Goal: Task Accomplishment & Management: Complete application form

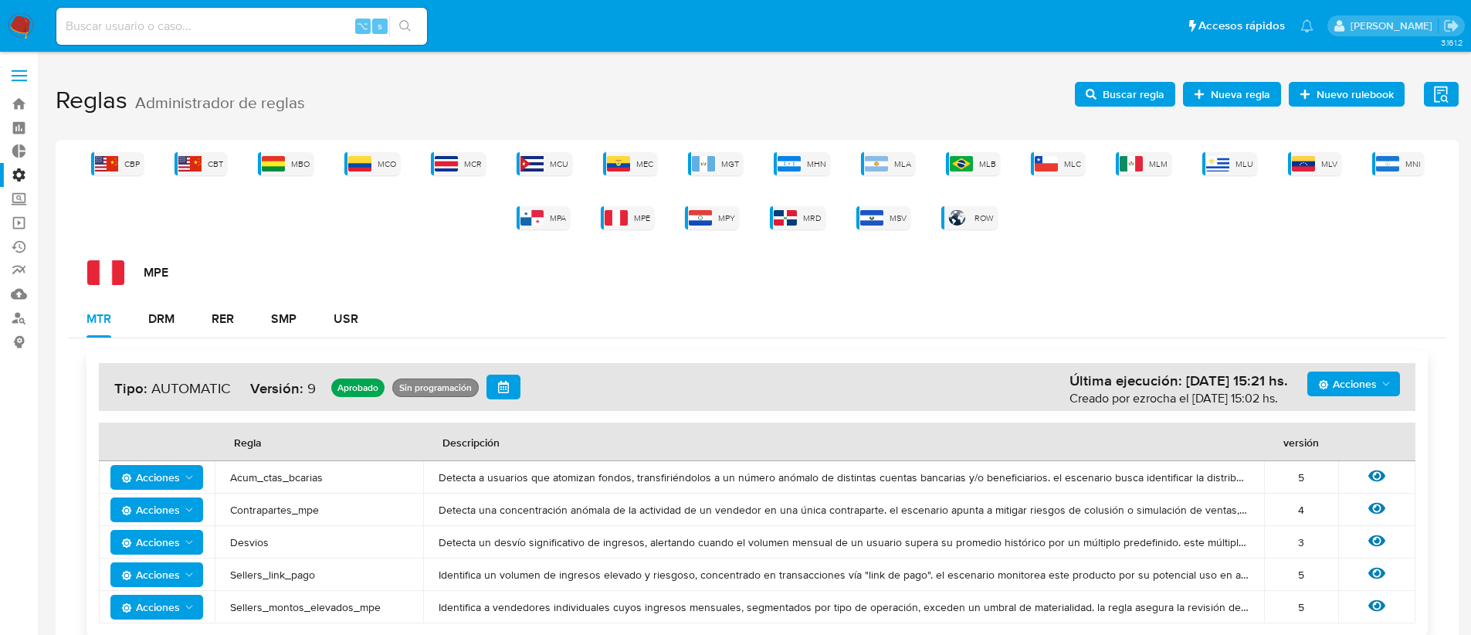
click at [1116, 102] on span "Buscar regla" at bounding box center [1133, 94] width 62 height 25
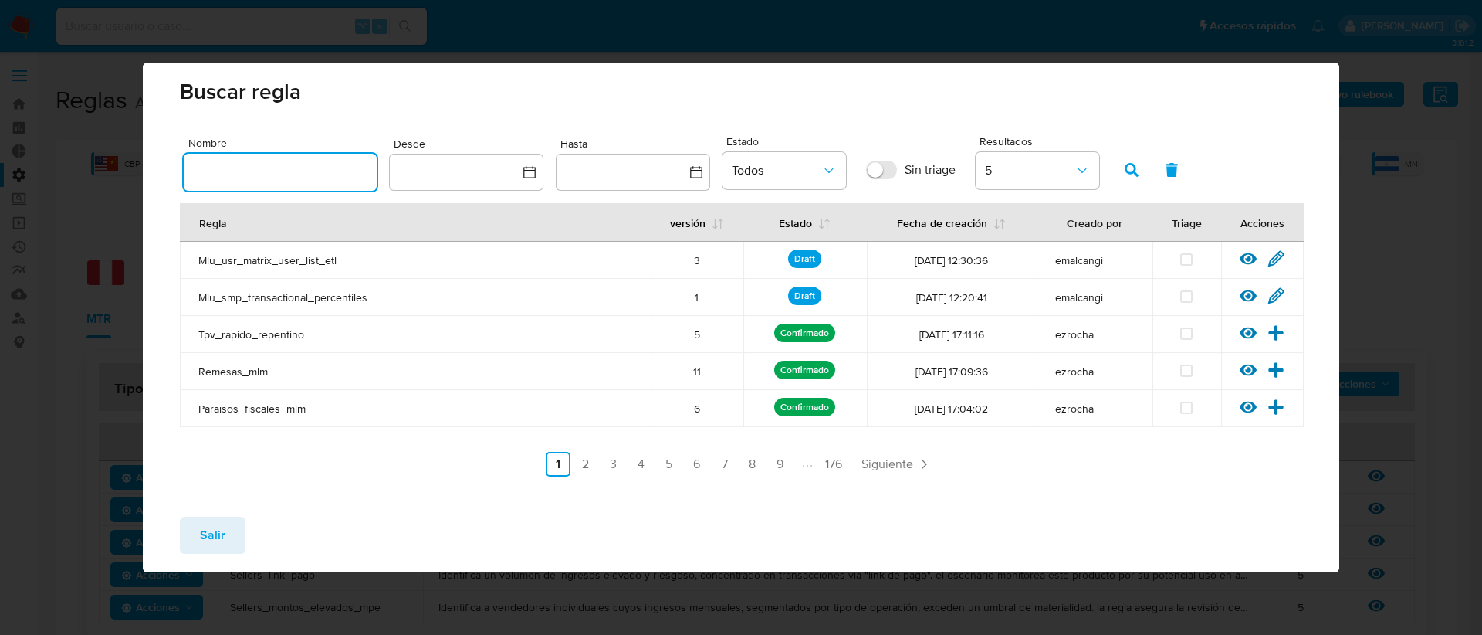
click at [302, 176] on input "text" at bounding box center [280, 172] width 193 height 20
click at [1123, 169] on button "button" at bounding box center [1132, 169] width 40 height 37
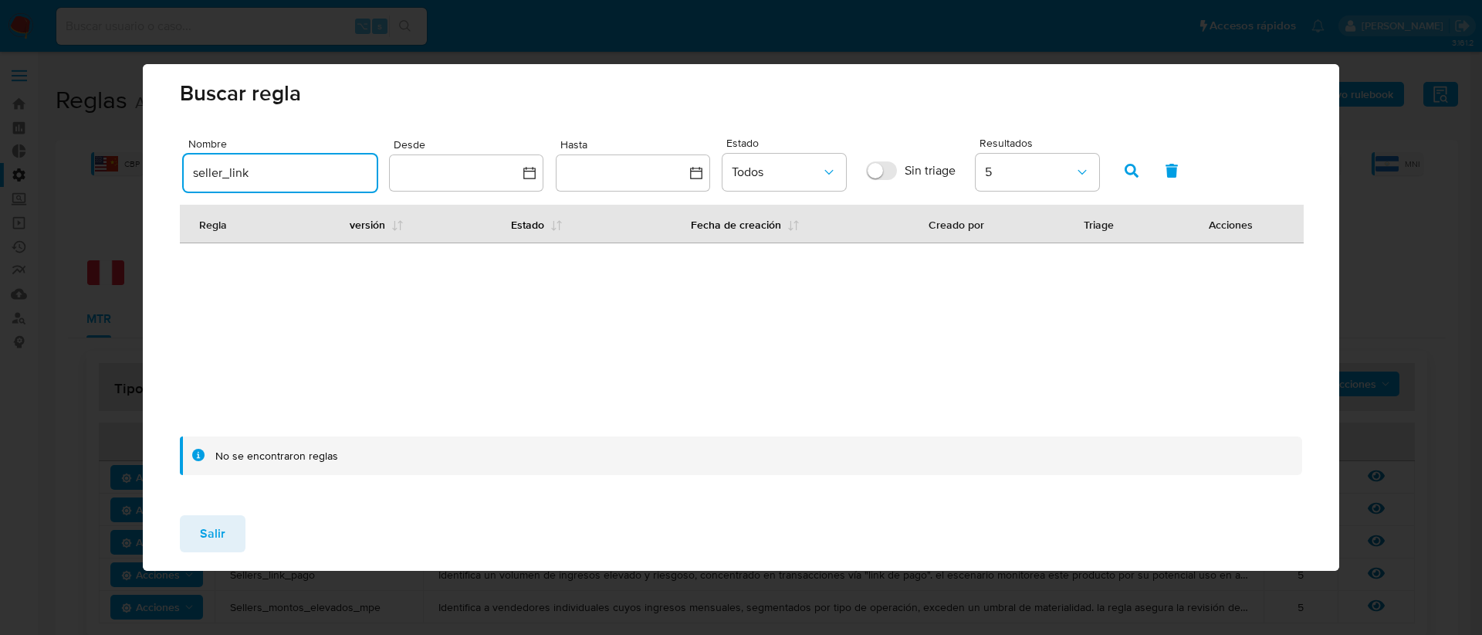
click at [222, 172] on input "seller_link" at bounding box center [280, 173] width 193 height 20
click at [219, 174] on input "seller_link" at bounding box center [280, 173] width 193 height 20
click at [222, 175] on input "seller_link" at bounding box center [280, 173] width 193 height 20
type input "sellers_link"
click at [1140, 167] on button "button" at bounding box center [1132, 170] width 40 height 37
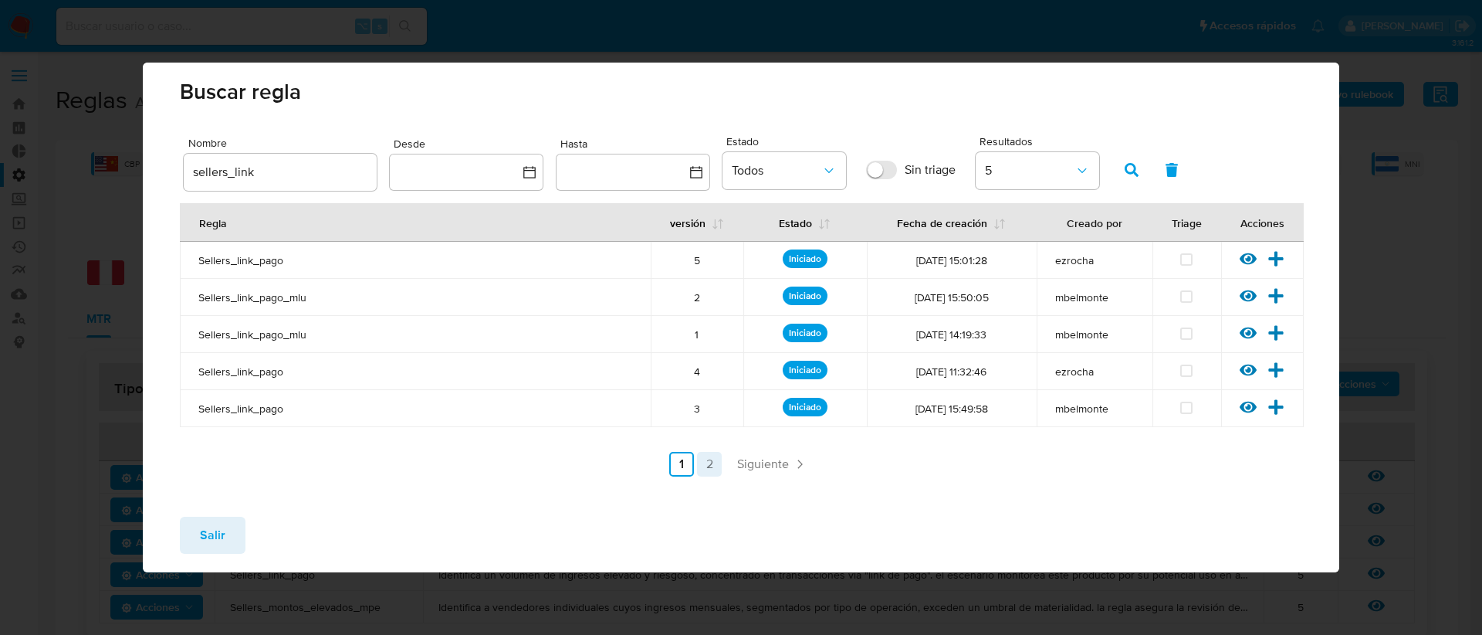
click at [705, 461] on link "2" at bounding box center [709, 464] width 25 height 25
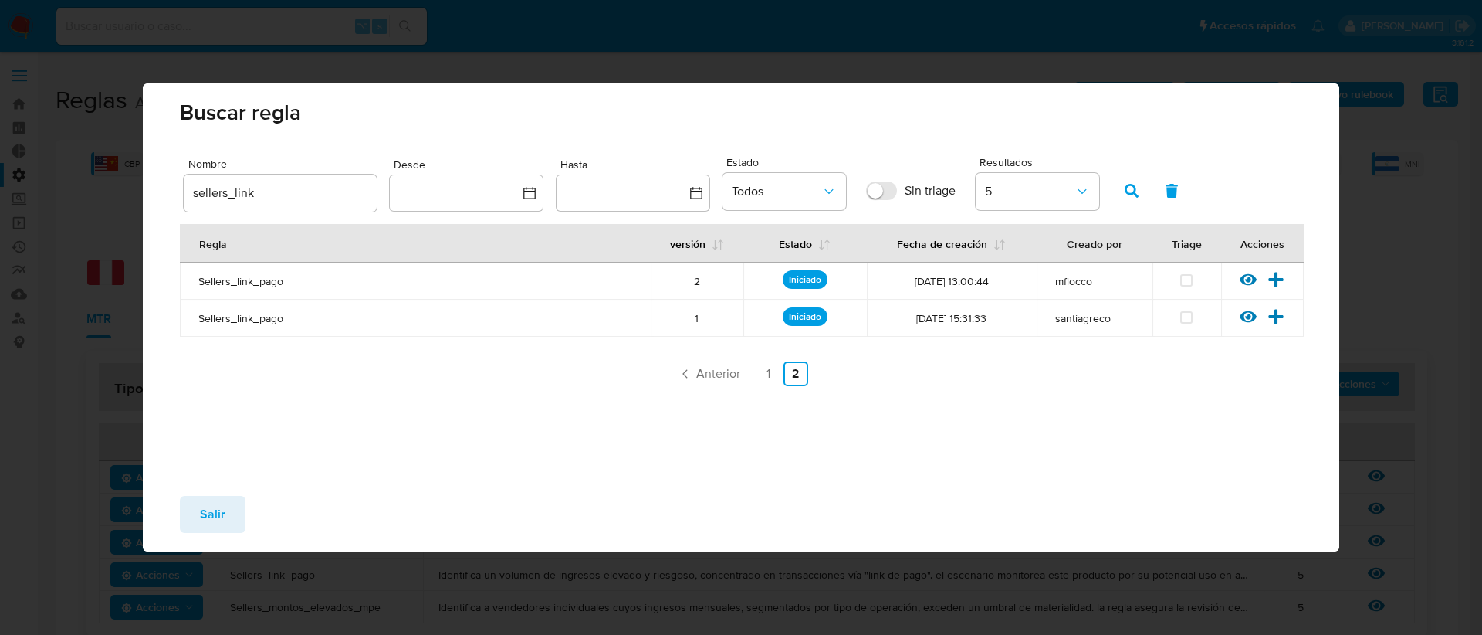
click at [765, 381] on link "1" at bounding box center [768, 373] width 25 height 25
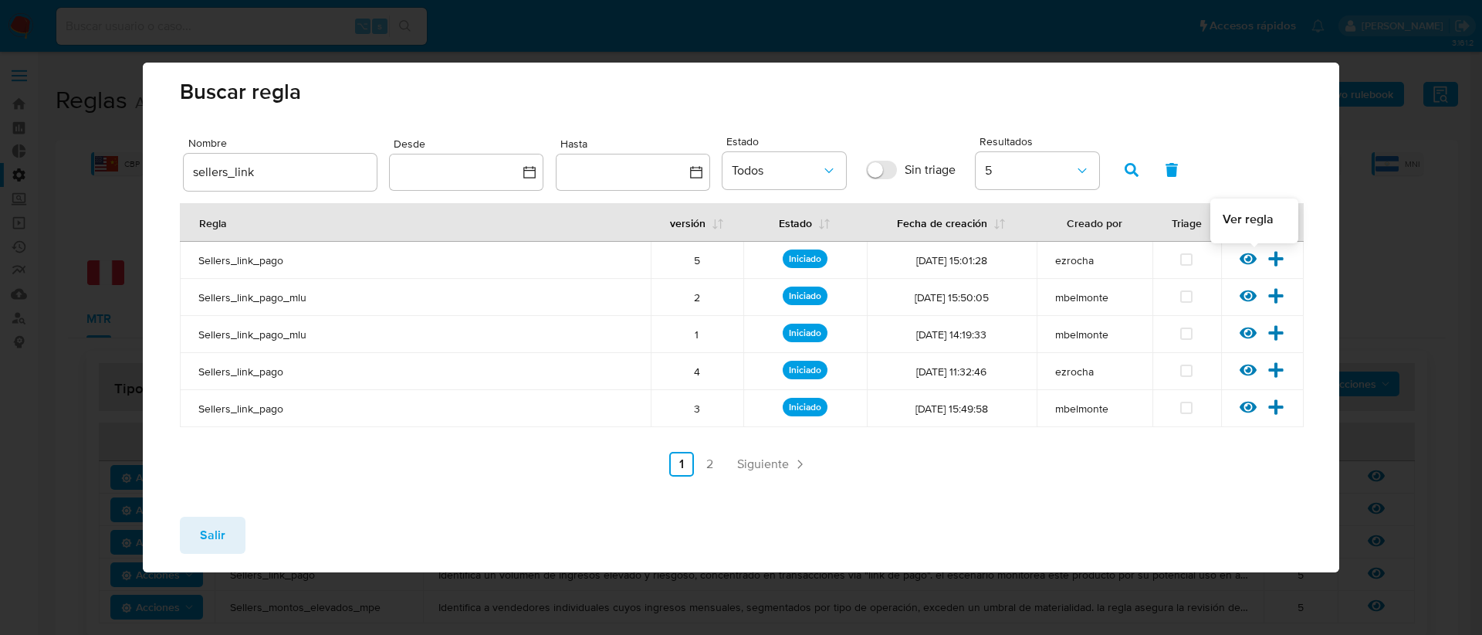
click at [1253, 260] on icon at bounding box center [1248, 259] width 17 height 12
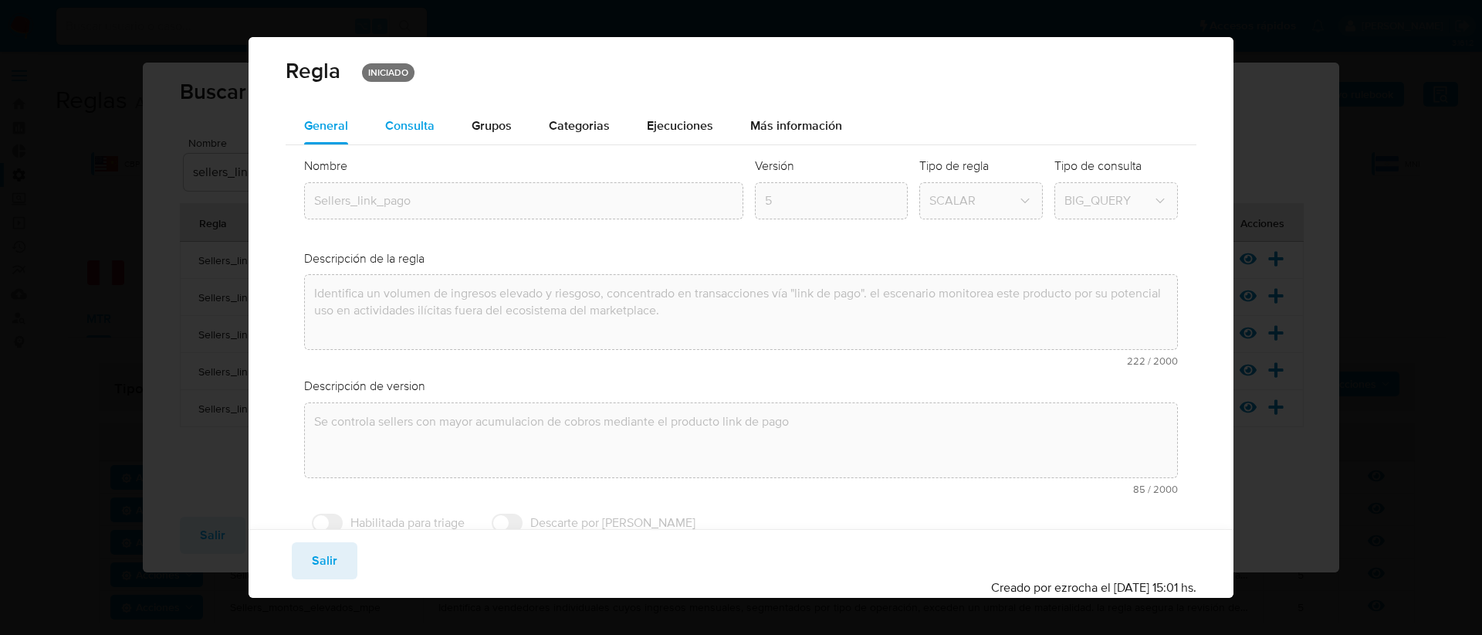
click at [409, 132] on span "Consulta" at bounding box center [409, 126] width 49 height 18
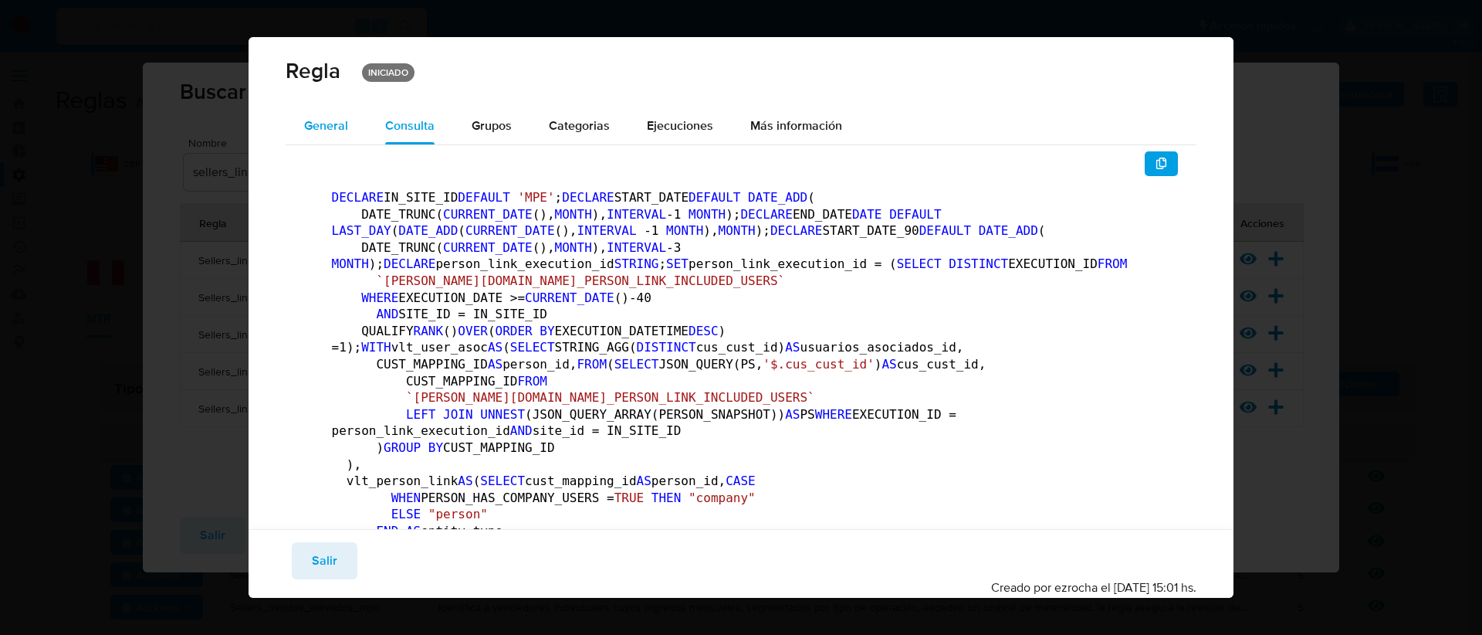
click at [320, 120] on span "General" at bounding box center [326, 126] width 44 height 18
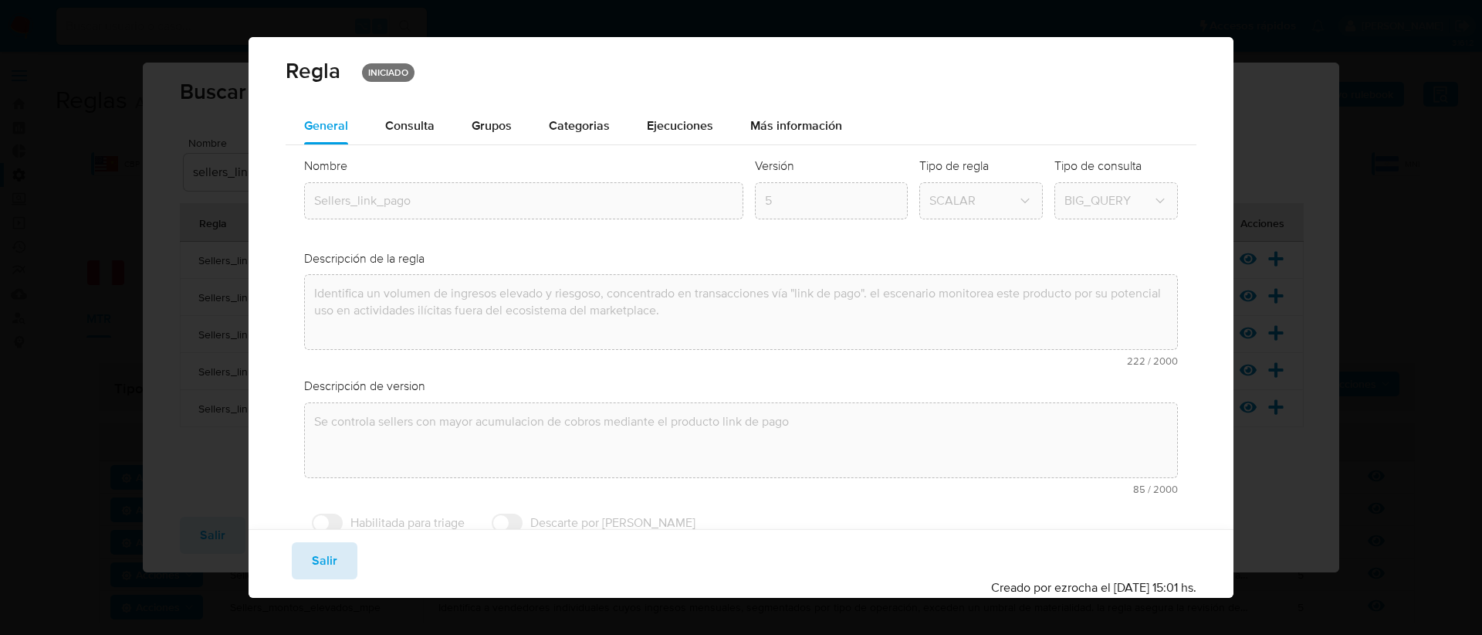
click at [337, 553] on button "Salir" at bounding box center [325, 560] width 66 height 37
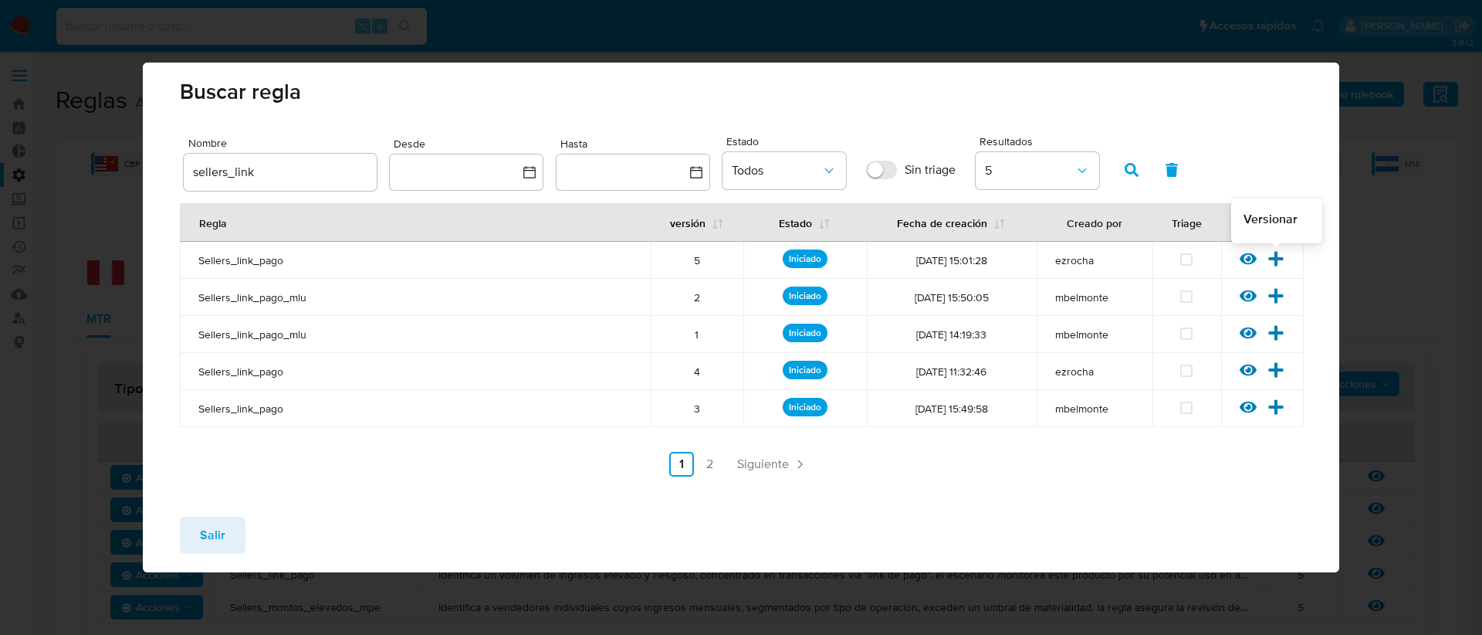
click at [1282, 259] on icon at bounding box center [1276, 258] width 15 height 15
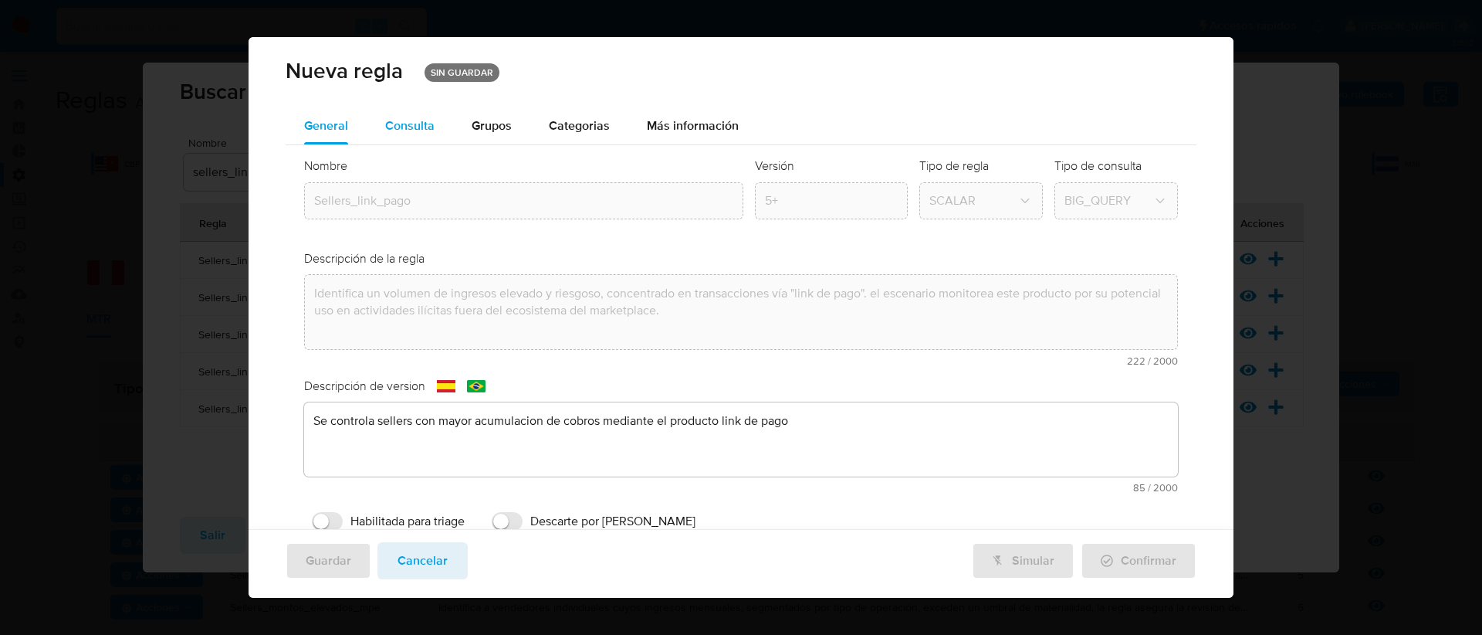
click at [411, 131] on span "Consulta" at bounding box center [409, 126] width 49 height 18
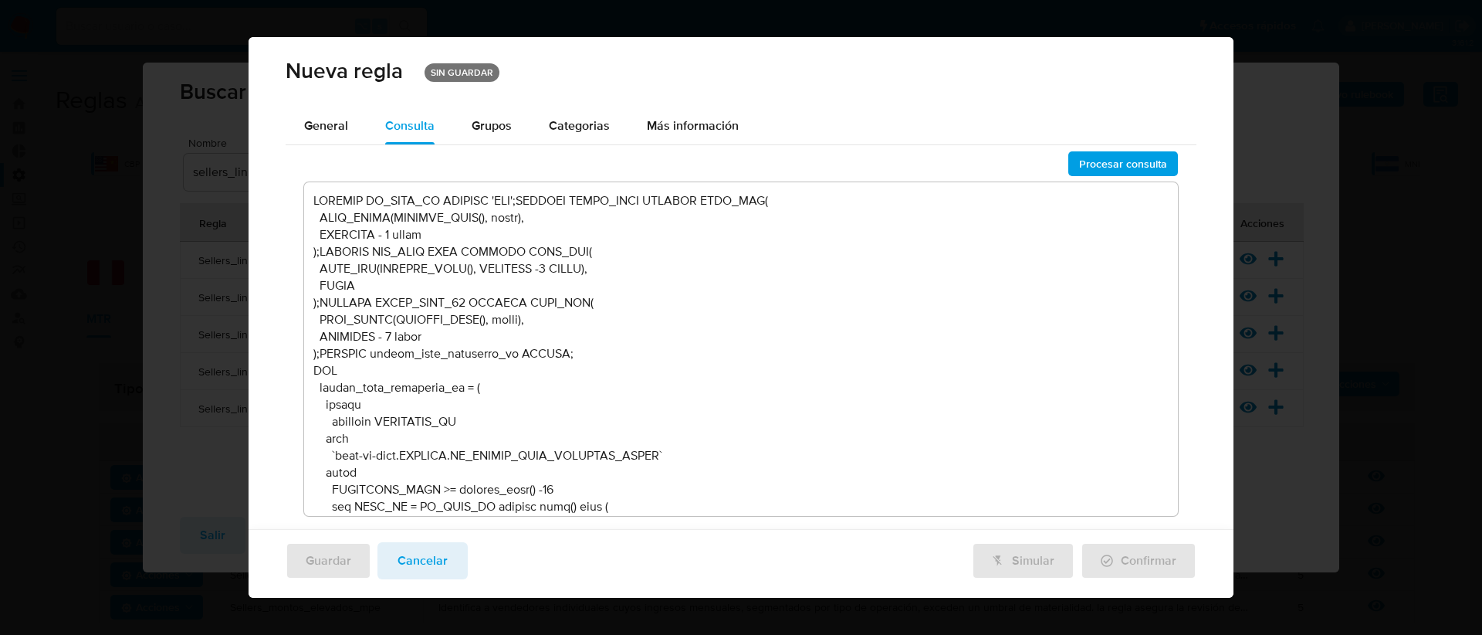
click at [663, 376] on textarea at bounding box center [741, 349] width 875 height 334
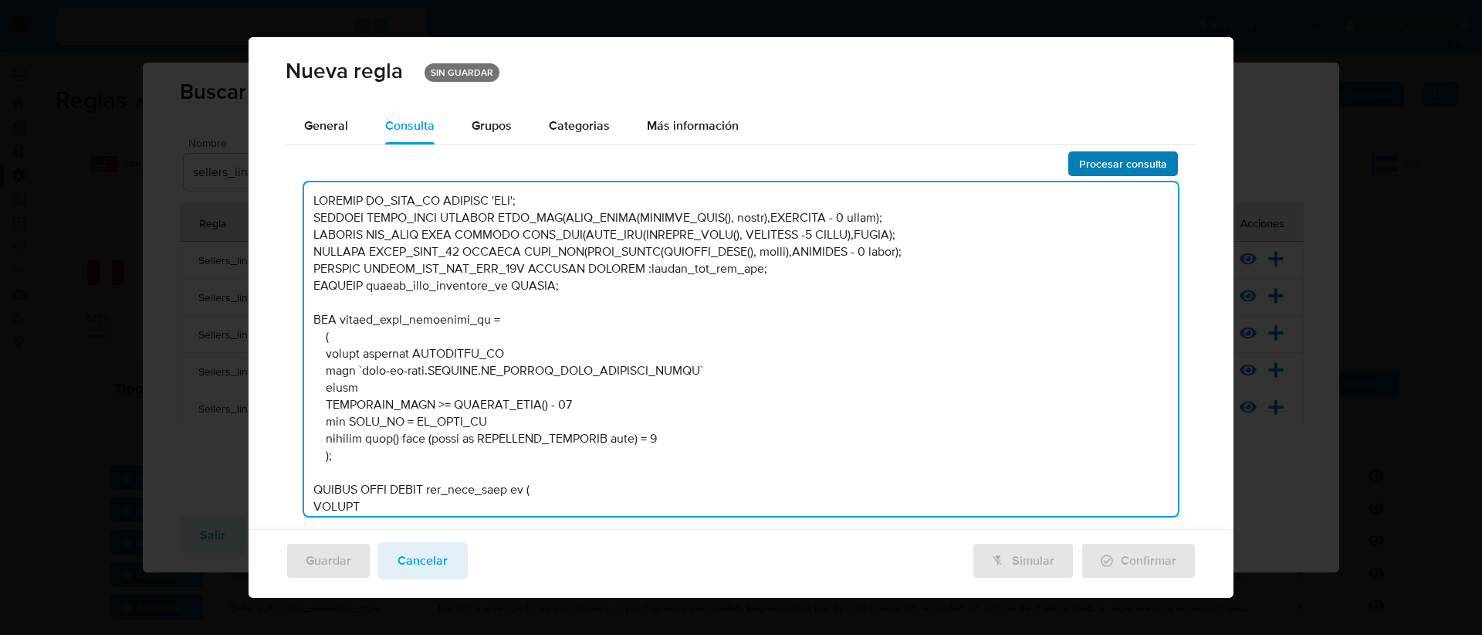
type textarea "DECLARE IN_SITE_ID DEFAULT 'MPE'; DECLARE START_DATE DEFAULT DATE_ADD(DATE_TRUN…"
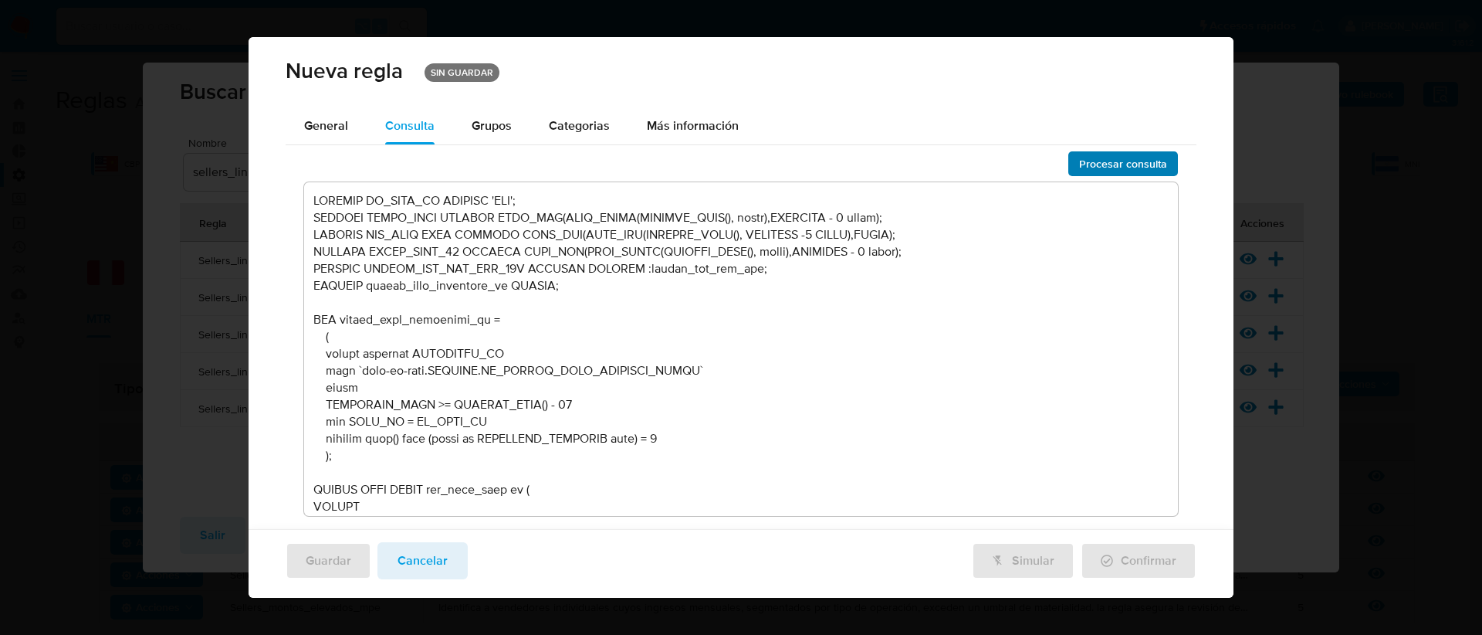
click at [1084, 168] on span "Procesar consulta" at bounding box center [1123, 164] width 88 height 22
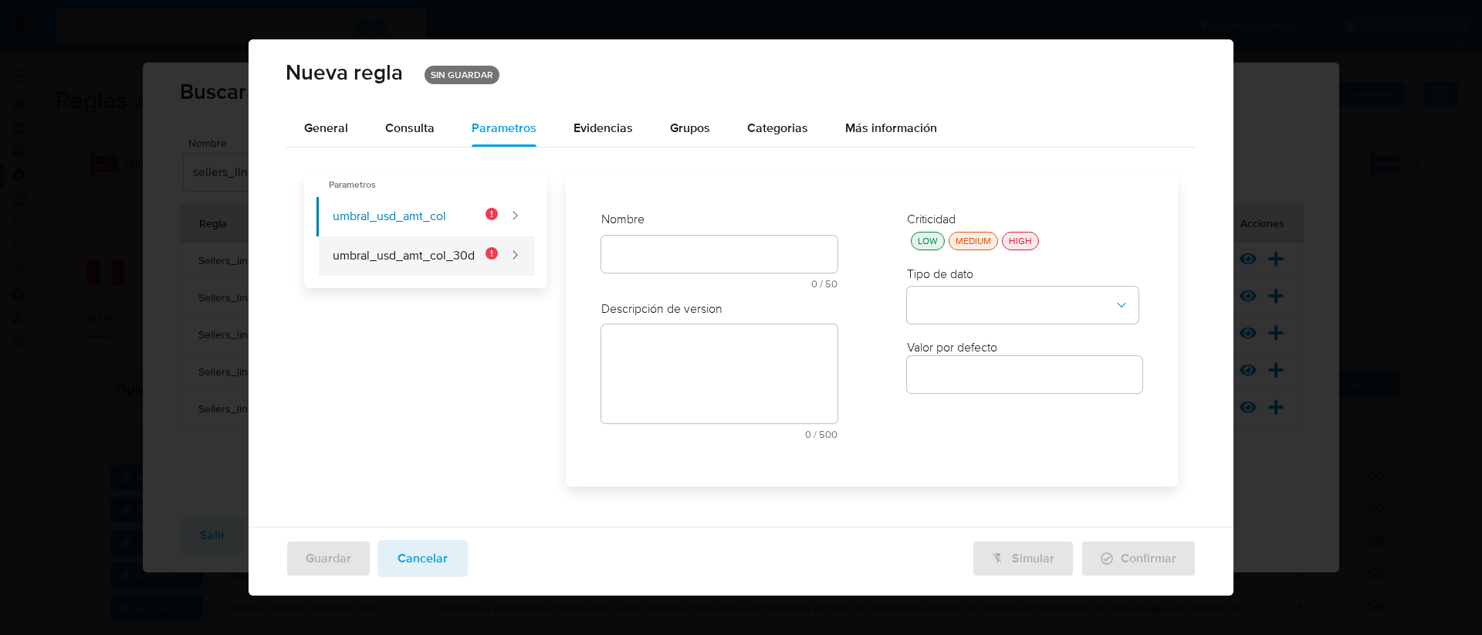
click at [442, 257] on button "umbral_usd_amt_col_30d" at bounding box center [407, 255] width 181 height 39
click at [410, 222] on button "umbral_usd_amt_col" at bounding box center [407, 216] width 181 height 39
click at [425, 259] on button "umbral_usd_amt_col_30d" at bounding box center [407, 255] width 181 height 39
click at [421, 215] on button "umbral_usd_amt_col" at bounding box center [407, 216] width 181 height 39
click at [402, 124] on span "Consulta" at bounding box center [409, 128] width 49 height 18
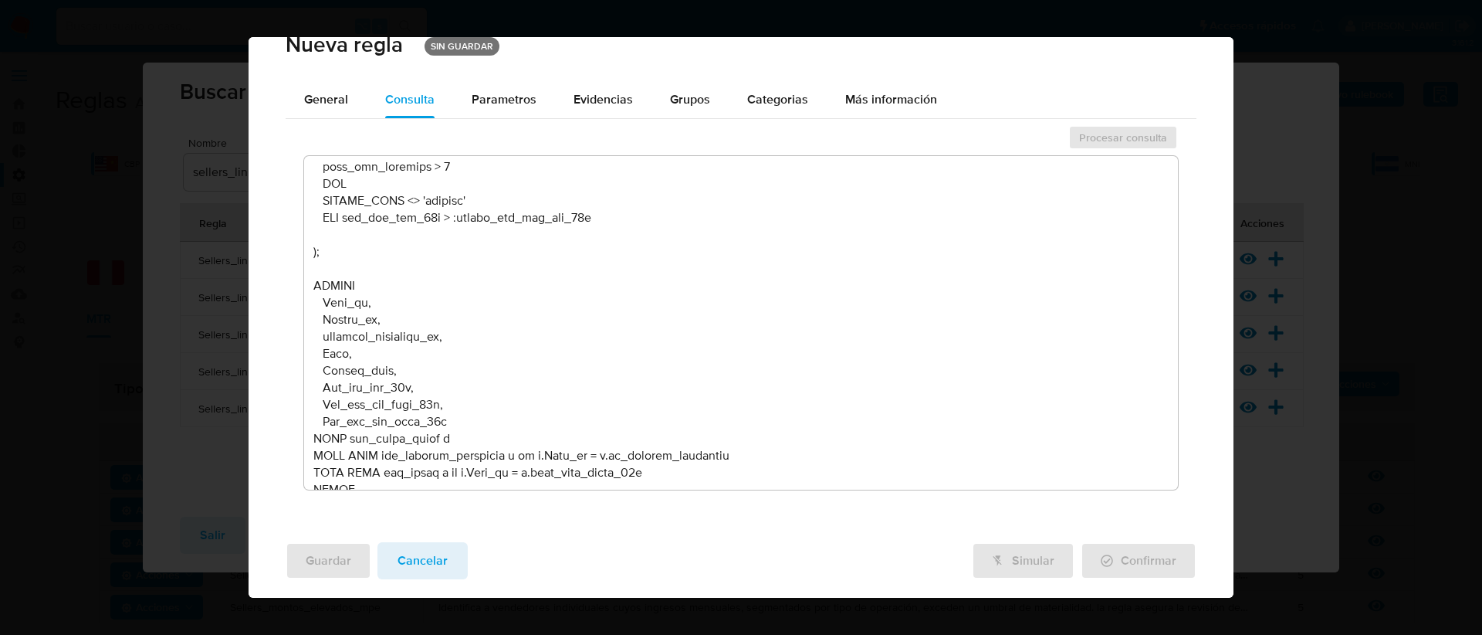
scroll to position [2032, 0]
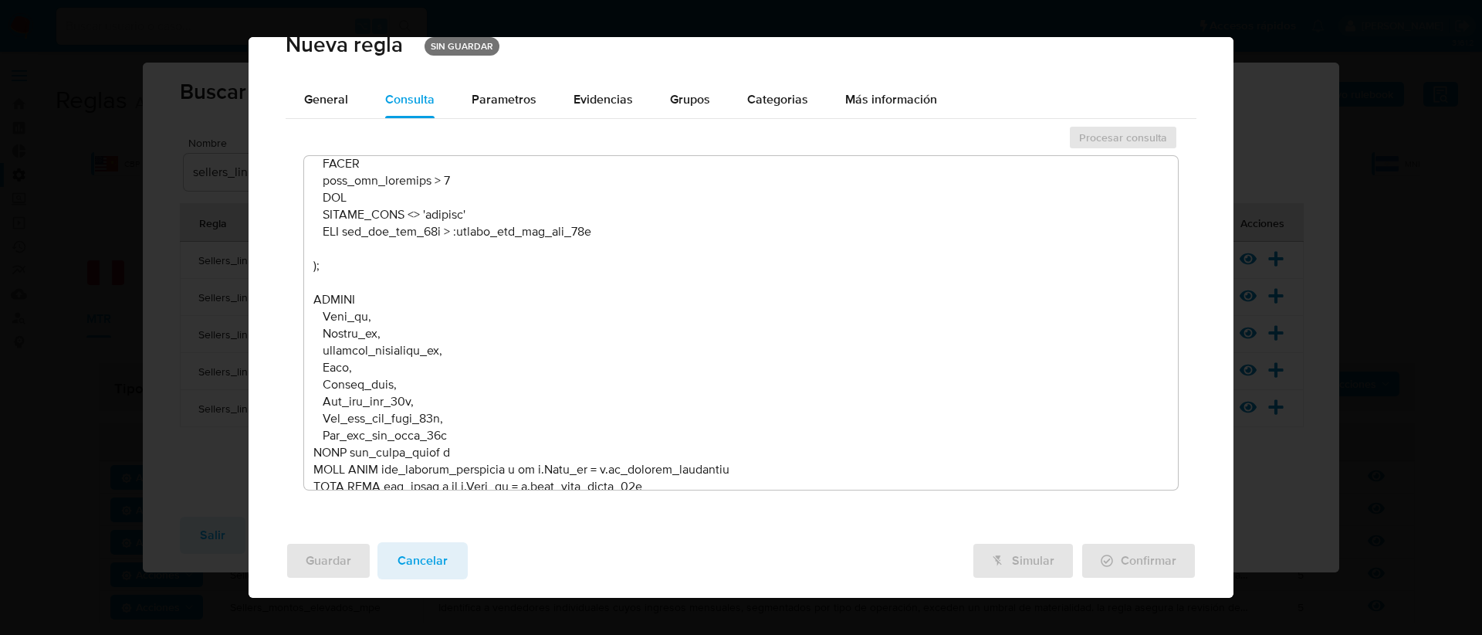
click at [465, 234] on textarea at bounding box center [741, 323] width 875 height 334
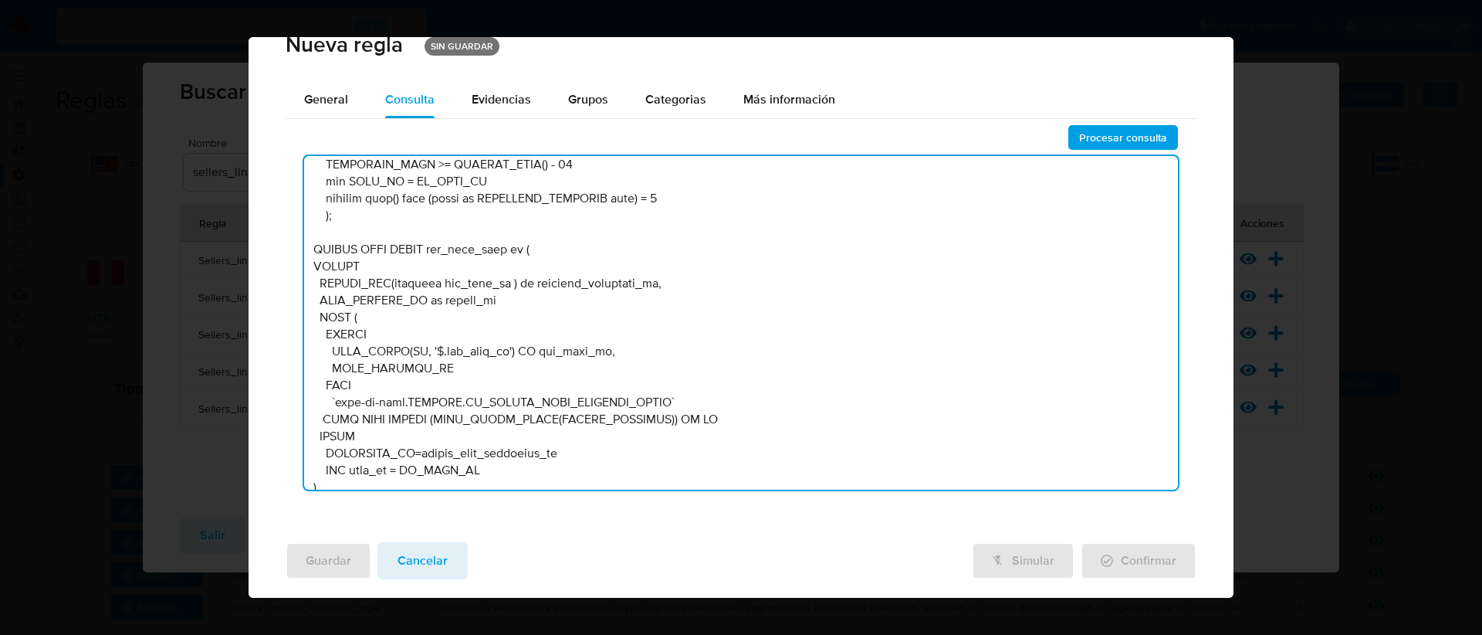
scroll to position [0, 0]
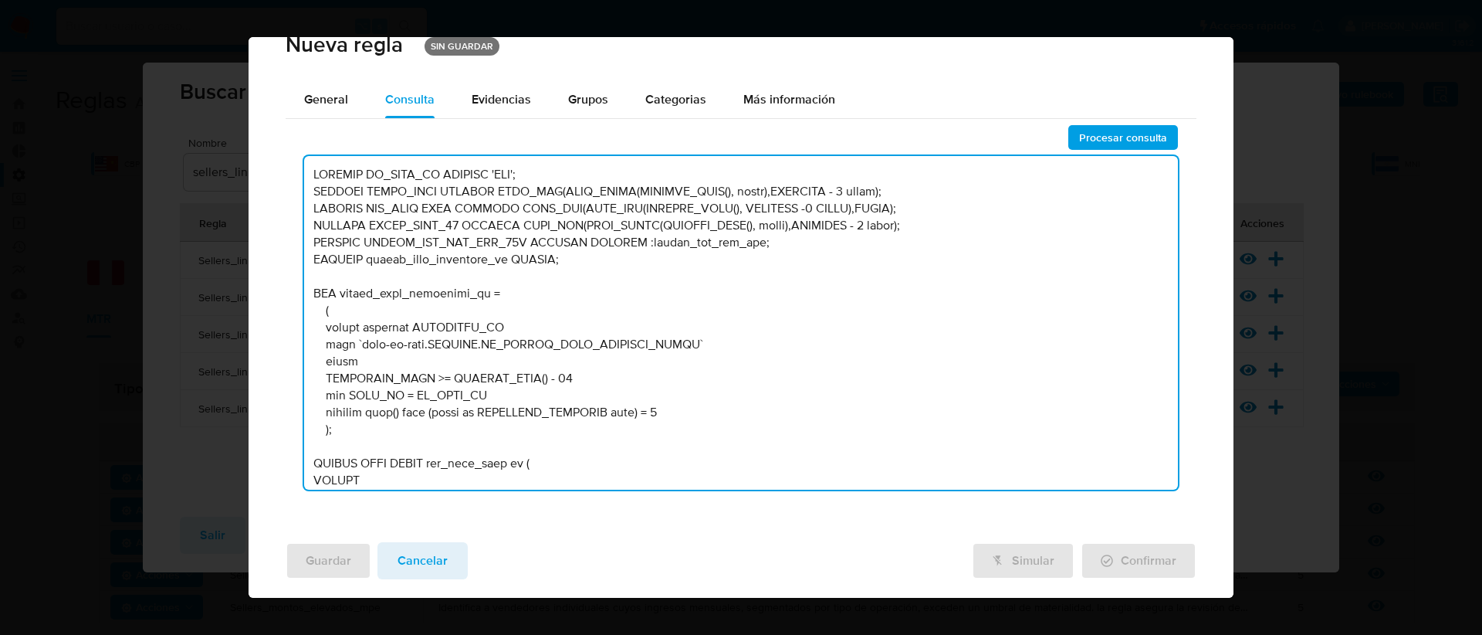
click at [456, 245] on textarea at bounding box center [741, 323] width 875 height 334
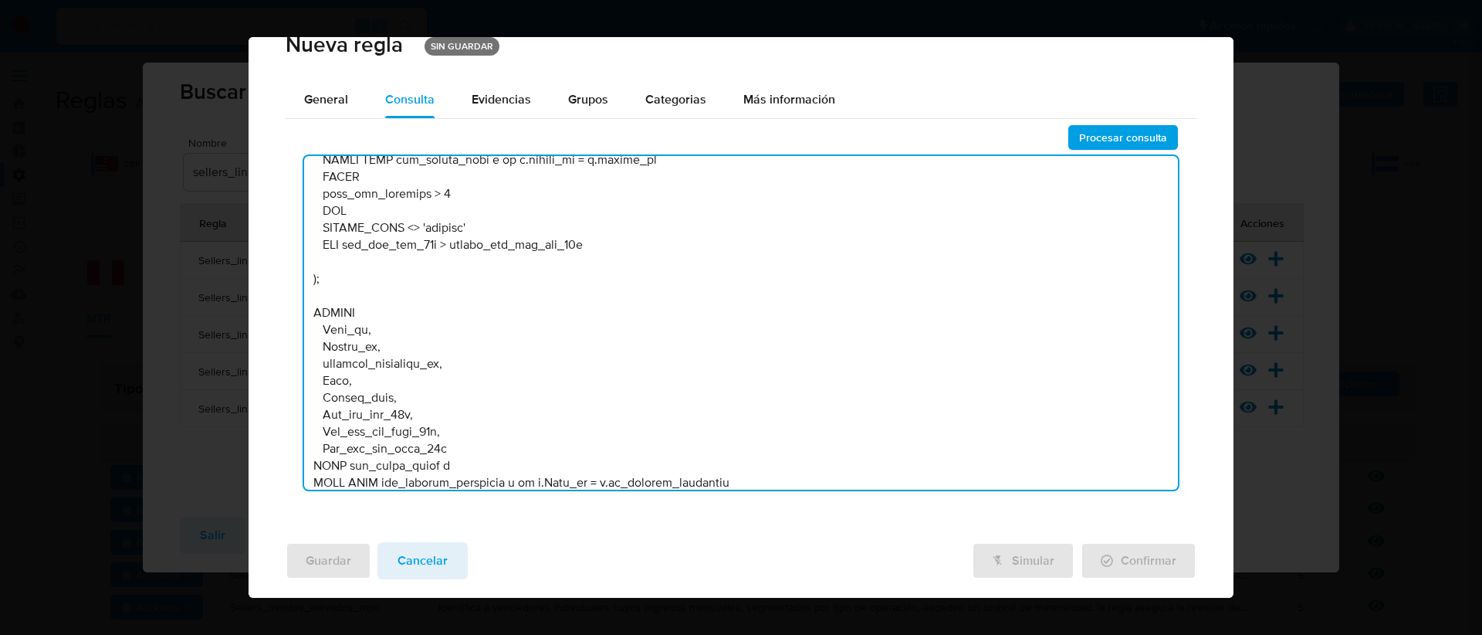
scroll to position [2004, 0]
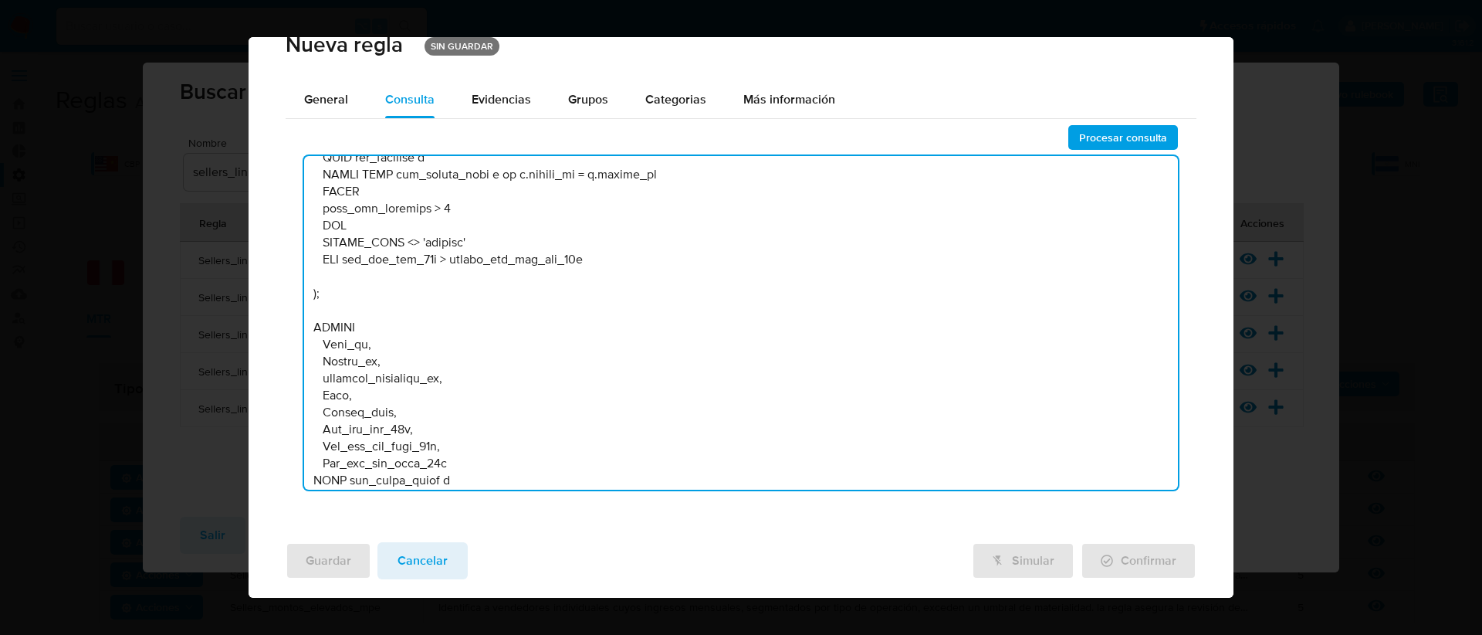
click at [489, 262] on textarea at bounding box center [741, 323] width 875 height 334
click at [458, 261] on textarea at bounding box center [741, 323] width 875 height 334
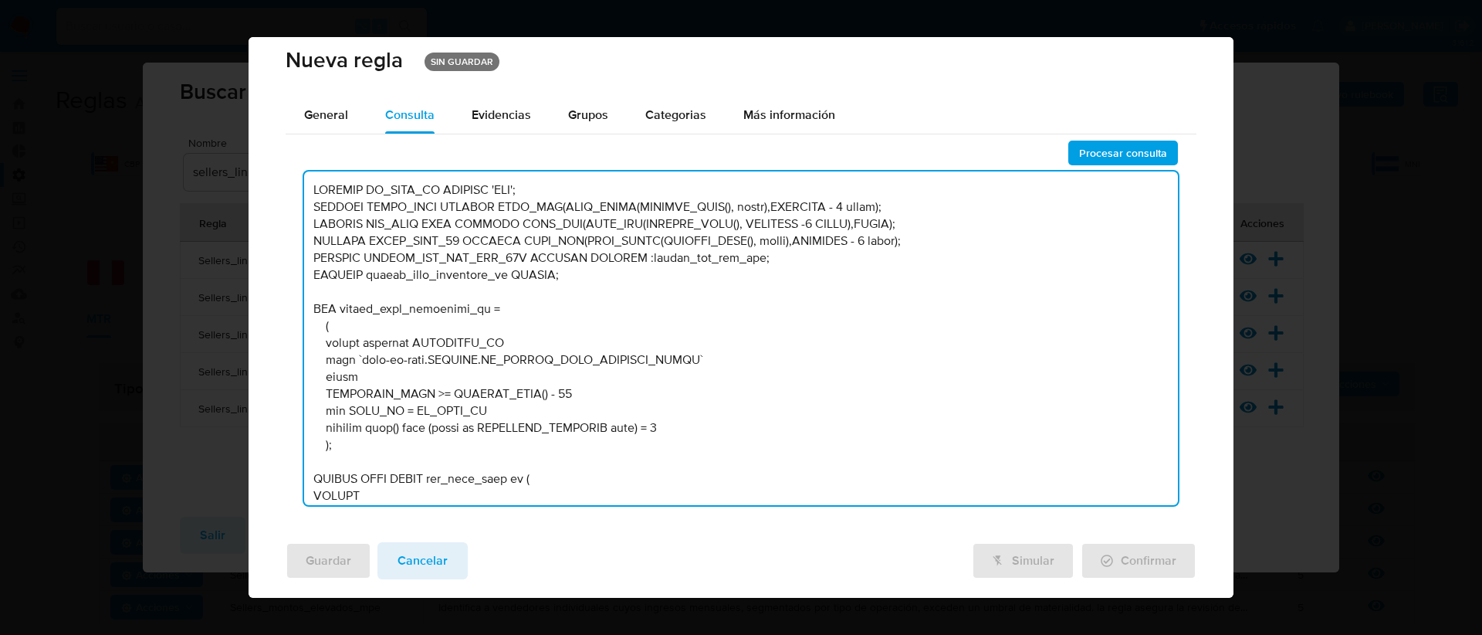
scroll to position [0, 0]
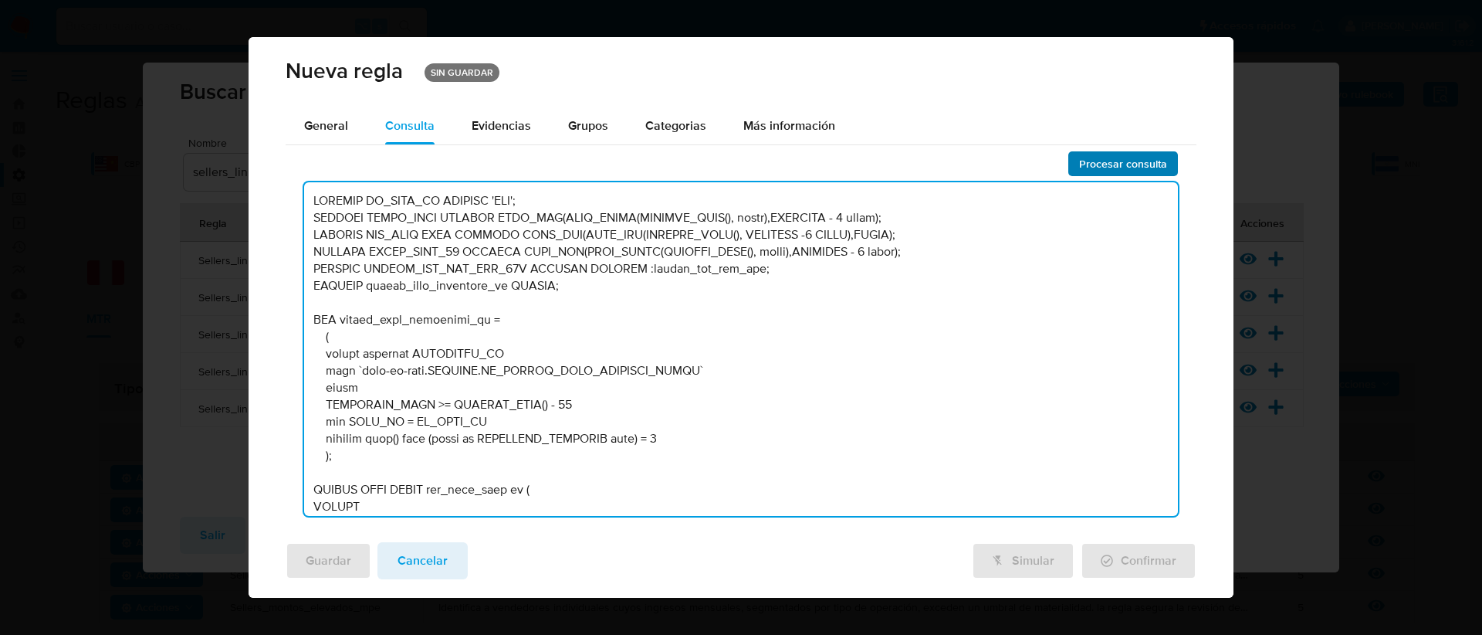
type textarea "DECLARE IN_SITE_ID DEFAULT 'MPE'; DECLARE START_DATE DEFAULT DATE_ADD(DATE_TRUN…"
click at [1088, 166] on span "Procesar consulta" at bounding box center [1123, 164] width 88 height 22
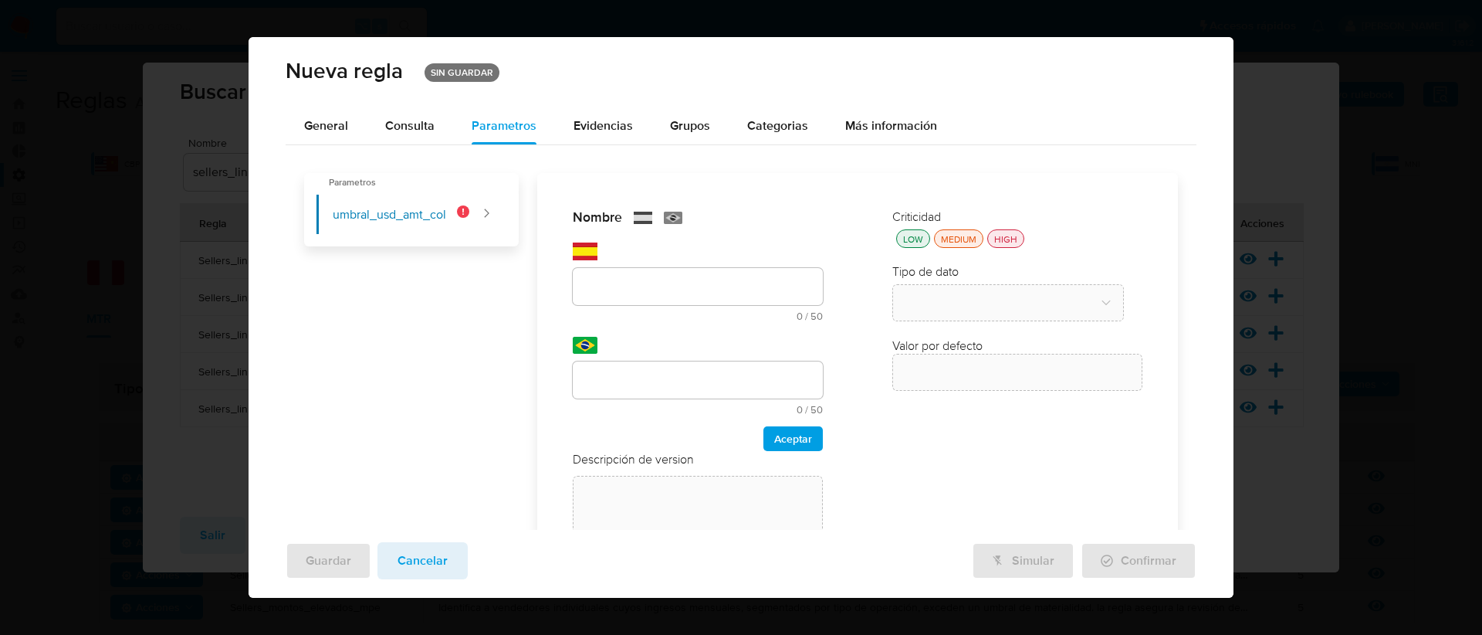
click at [619, 244] on div "text-es 0 / 50 50 caracteres restantes" at bounding box center [698, 281] width 250 height 79
click at [605, 294] on div "Nombre text-es 0 / 50 50 caracteres restantes text-pt 0 / 50 50 caracteres rest…" at bounding box center [698, 329] width 250 height 242
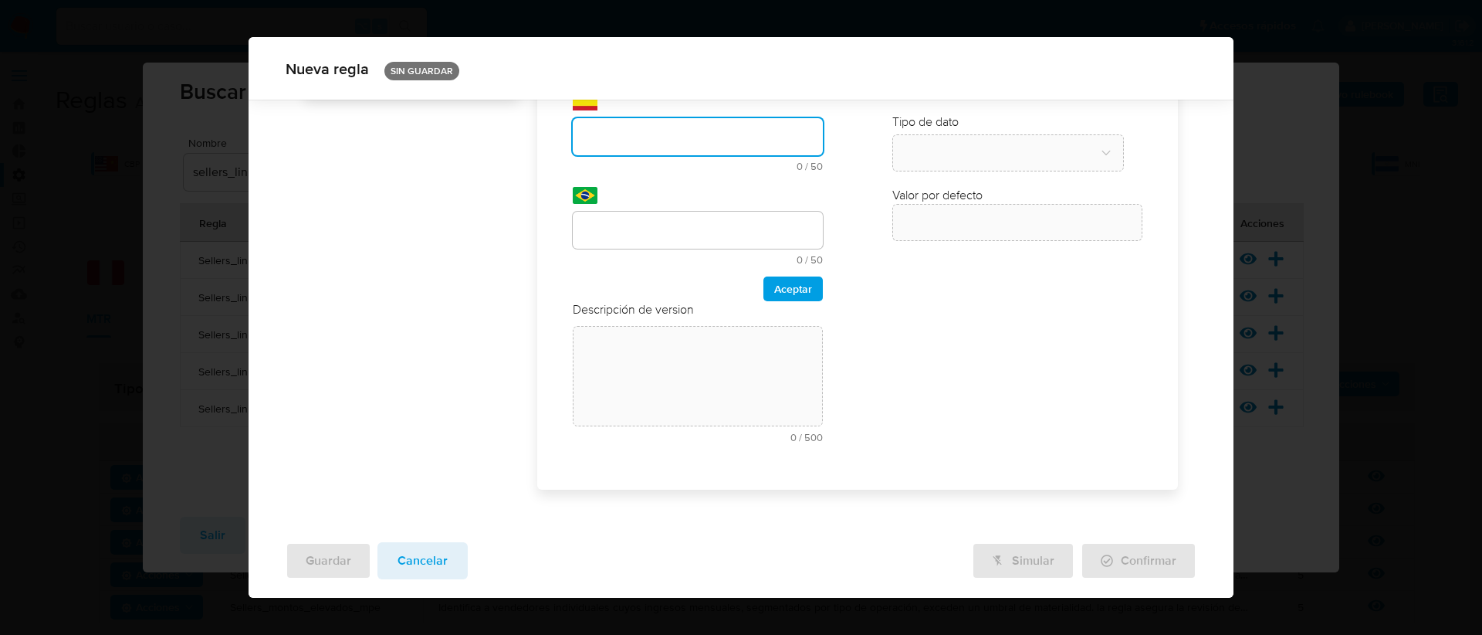
click at [577, 276] on div "Aceptar" at bounding box center [698, 288] width 250 height 25
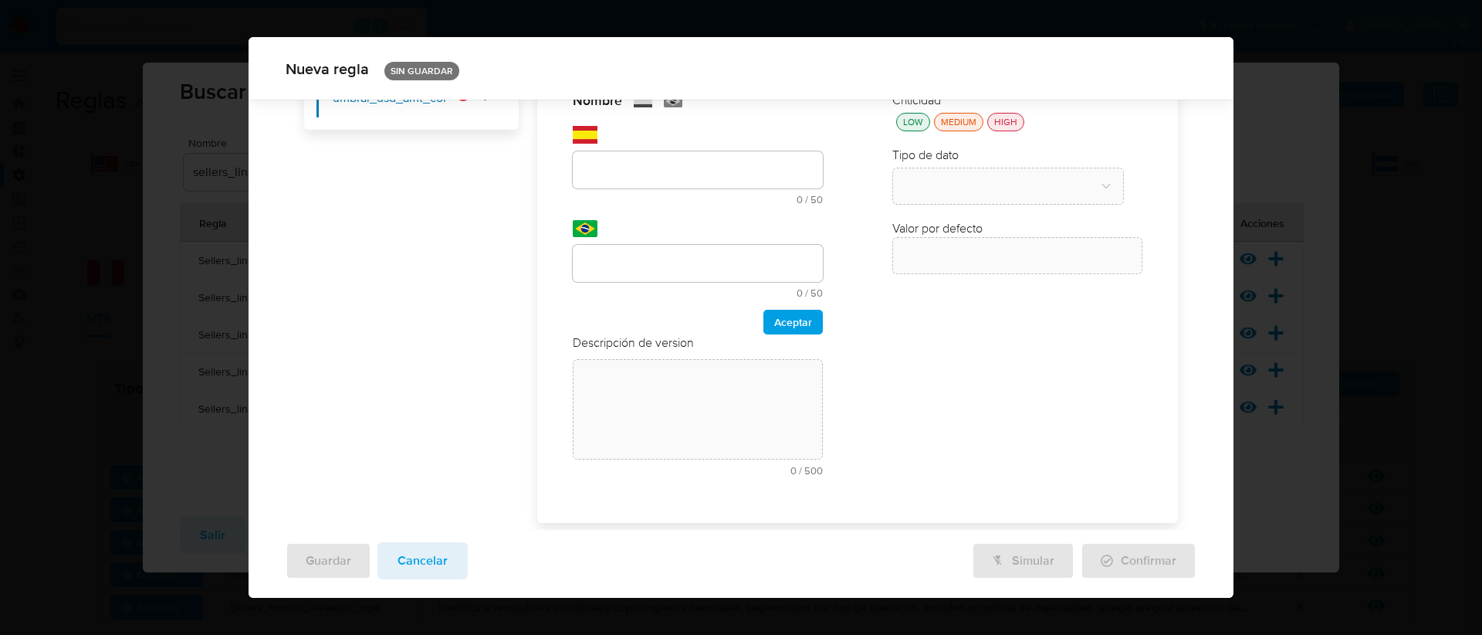
scroll to position [0, 0]
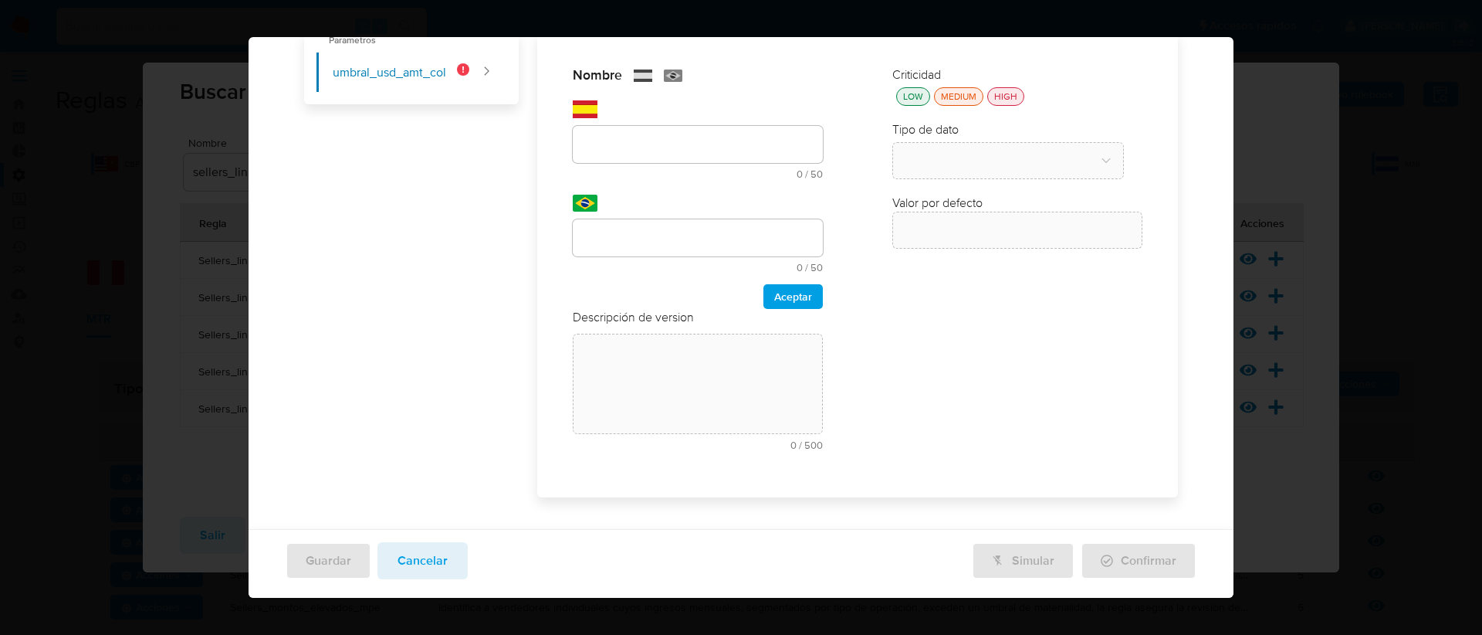
click at [614, 288] on div "Nombre text-es 0 / 50 50 caracteres restantes text-pt 0 / 50 50 caracteres rest…" at bounding box center [698, 187] width 250 height 242
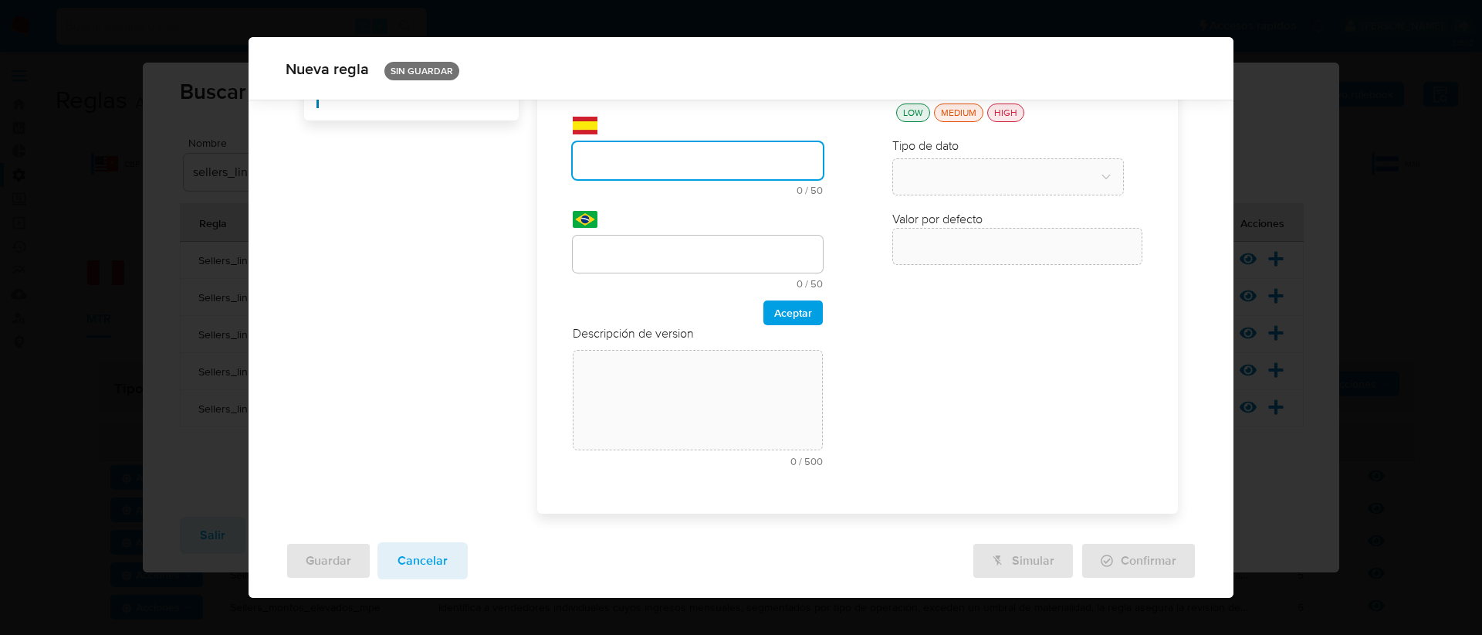
scroll to position [117, 0]
type input "Monto mensual"
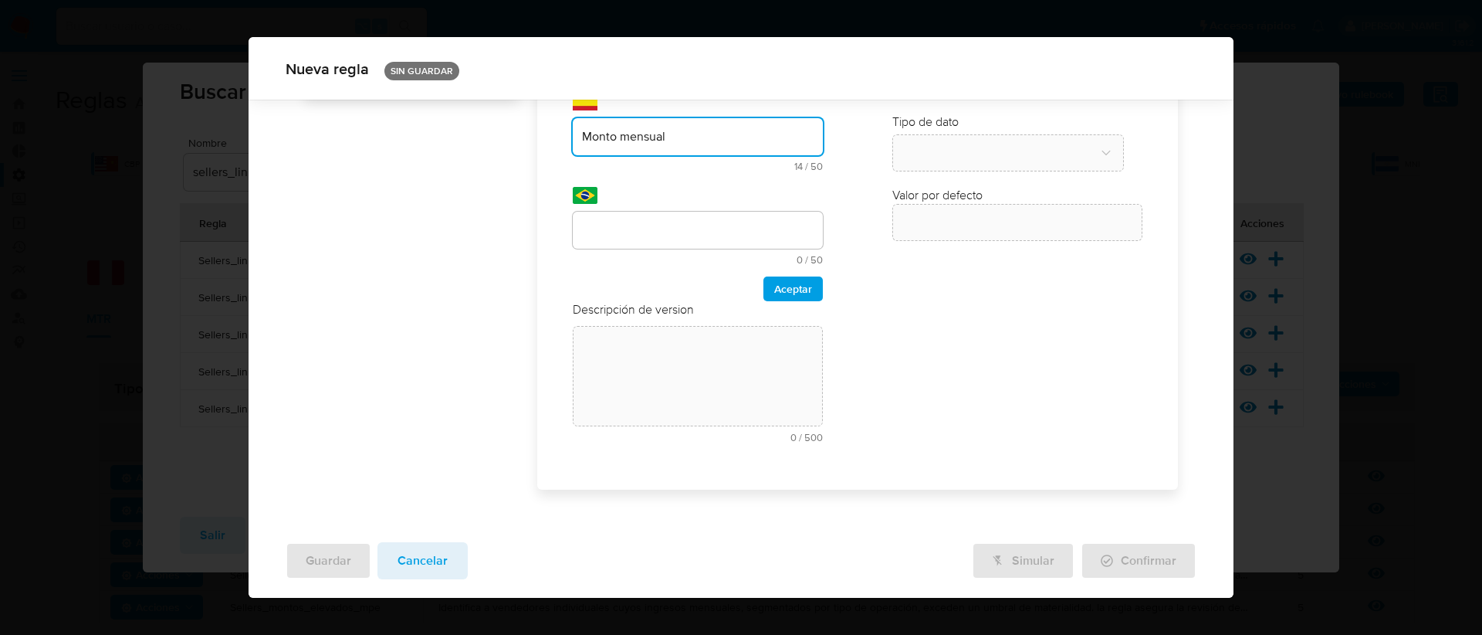
click at [633, 257] on div "text-pt 0 / 50 50 caracteres restantes" at bounding box center [698, 238] width 250 height 53
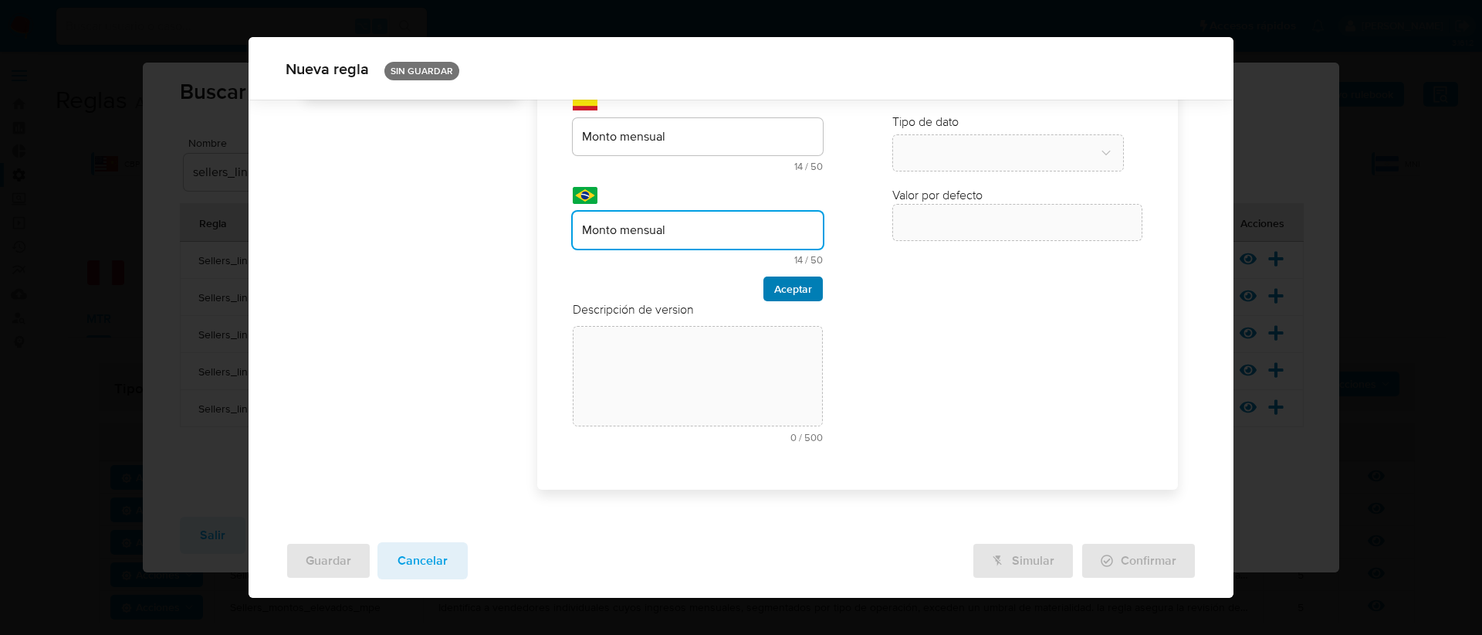
type input "Monto mensual"
click at [811, 288] on button "Aceptar" at bounding box center [793, 288] width 59 height 25
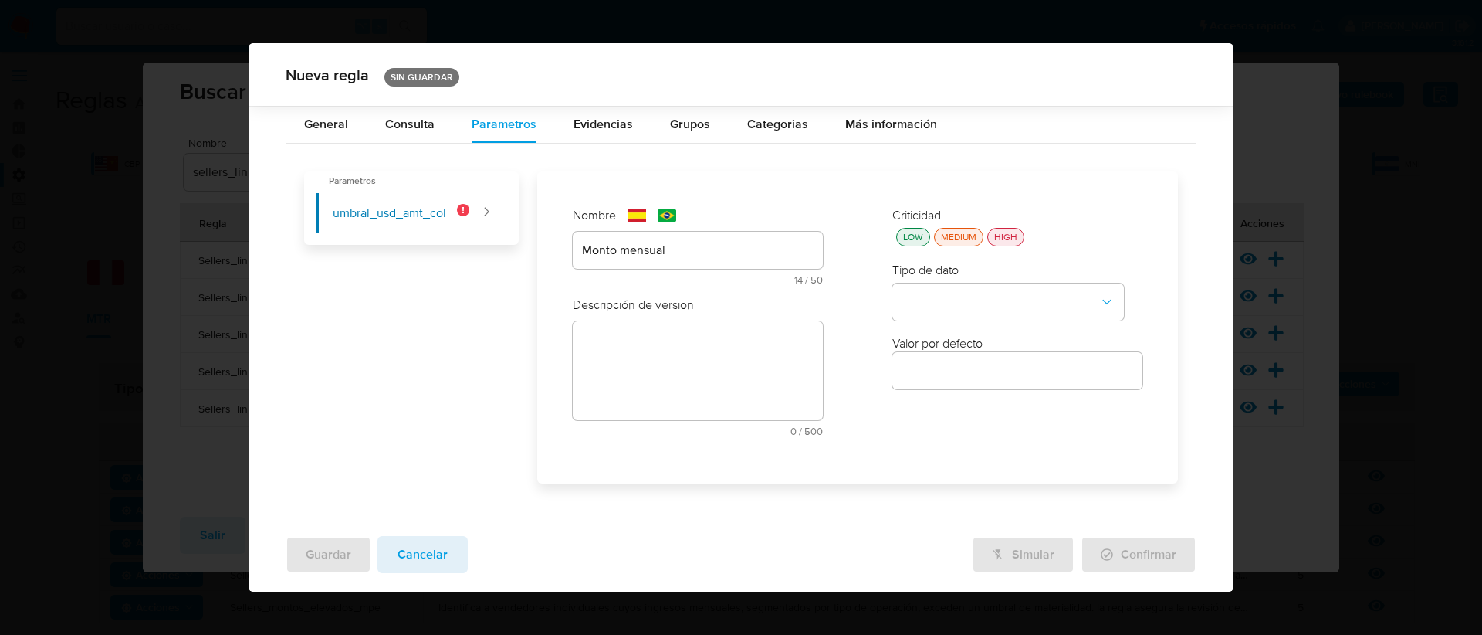
click at [919, 239] on div "LOW" at bounding box center [913, 237] width 26 height 13
click at [947, 306] on button "type-dropdown" at bounding box center [1008, 301] width 232 height 37
click at [947, 302] on span "NUMBER" at bounding box center [926, 300] width 49 height 15
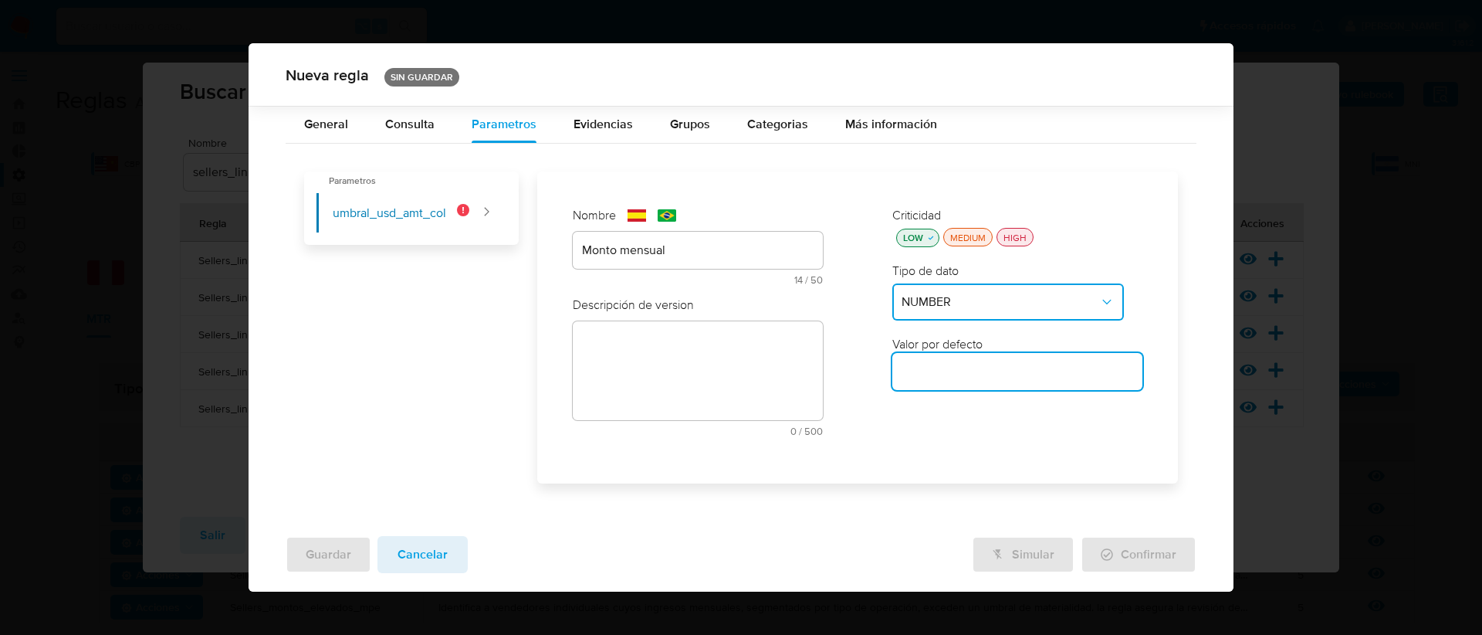
click at [940, 378] on input "number" at bounding box center [1017, 371] width 250 height 20
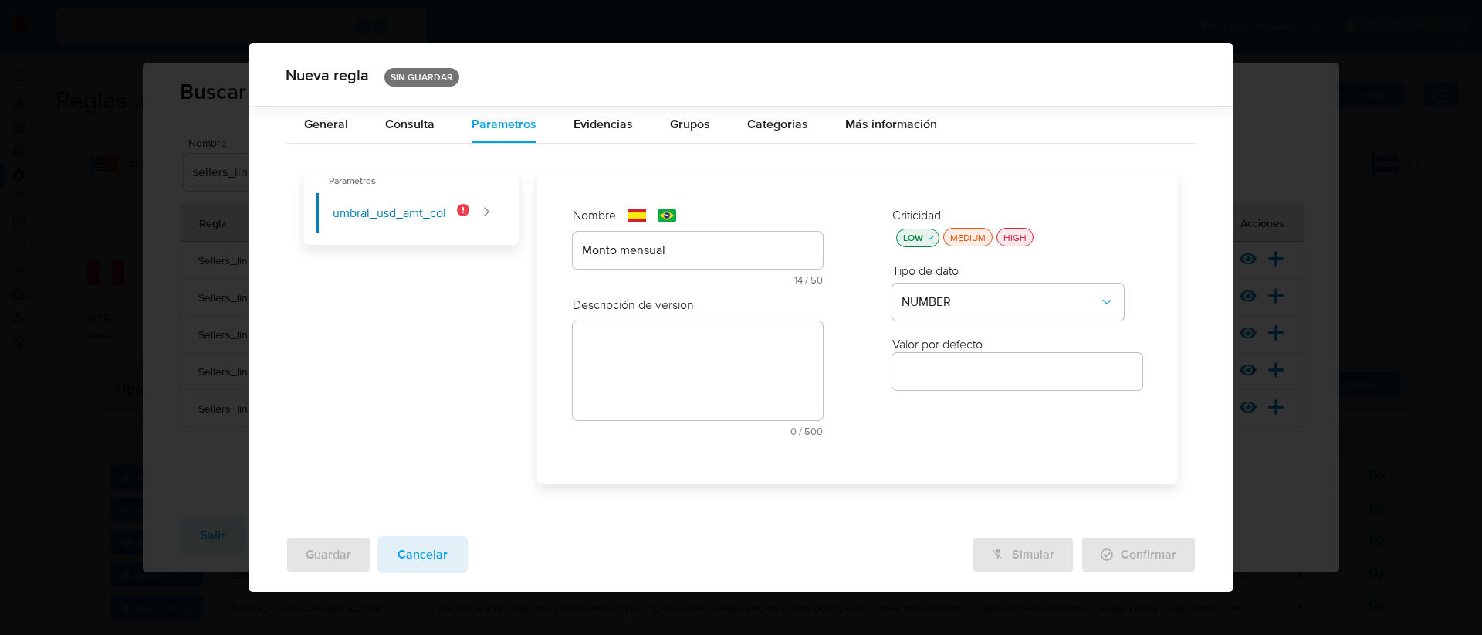
click at [928, 372] on input "number" at bounding box center [1017, 371] width 250 height 20
type input "20000"
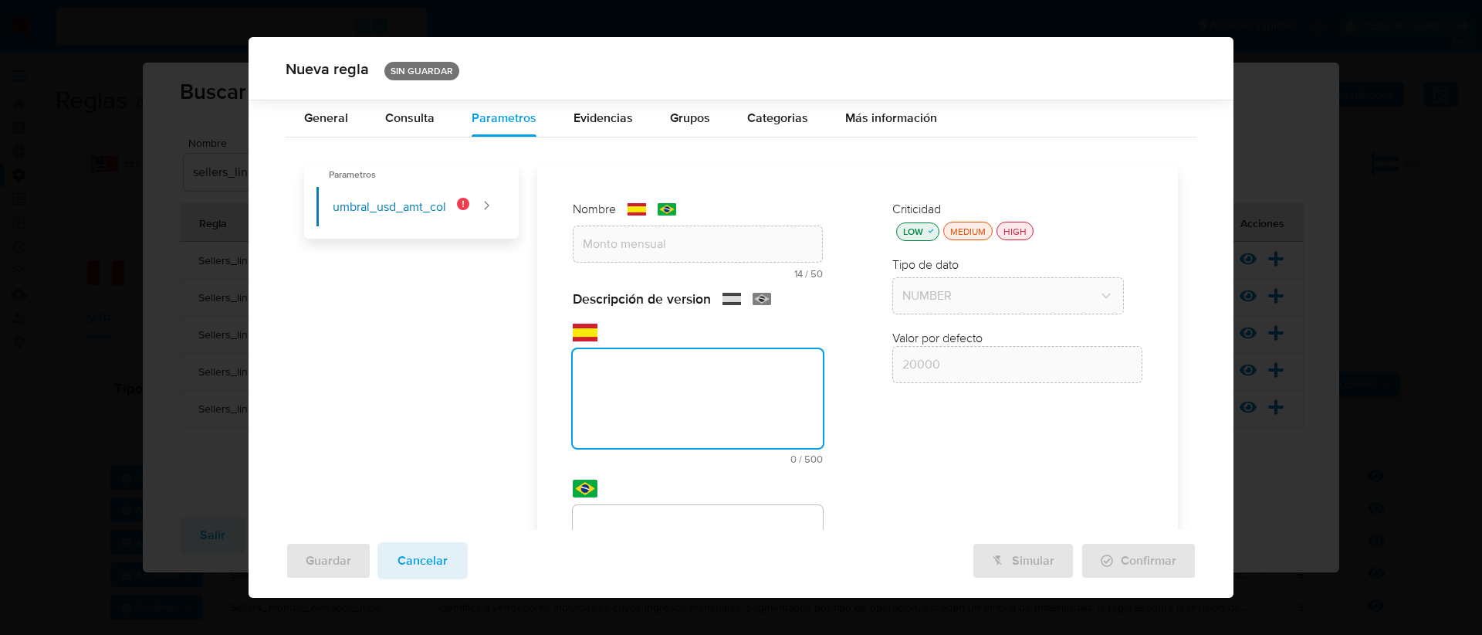
click at [669, 344] on div "text-es 0 / 500 500 caracteres restantes" at bounding box center [698, 393] width 250 height 141
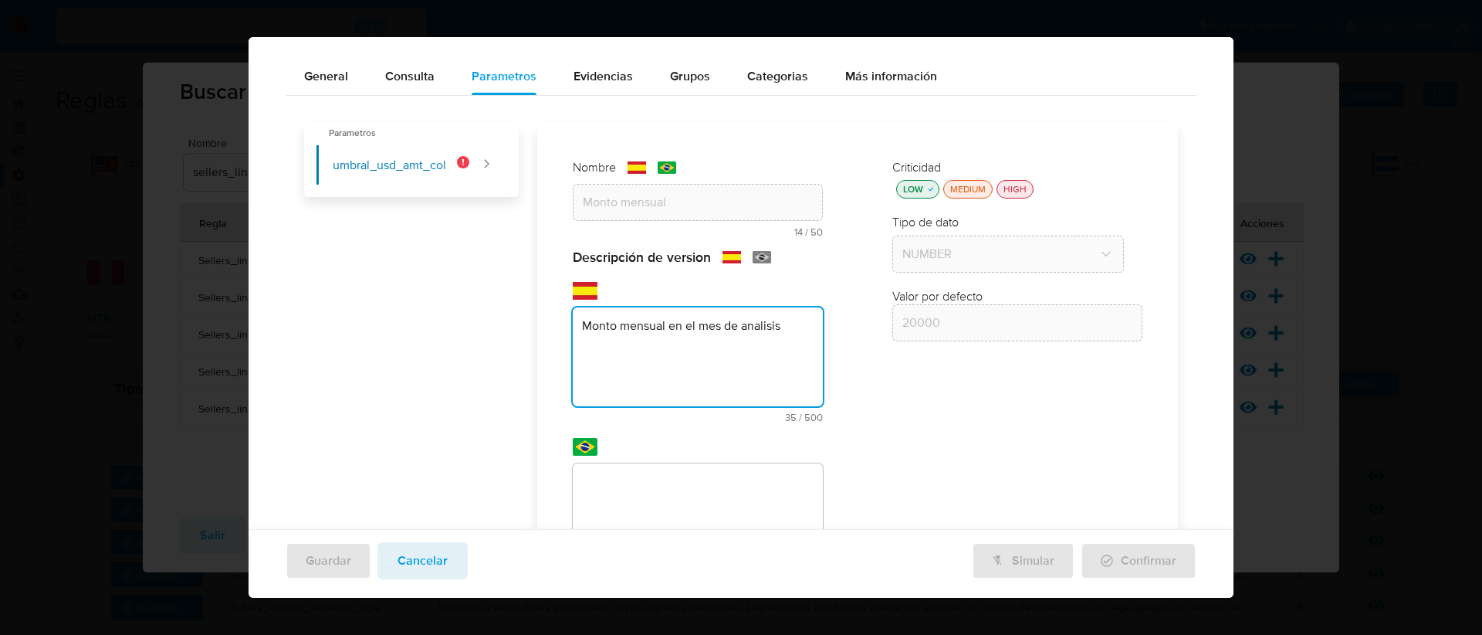
scroll to position [51, 0]
click at [756, 330] on textarea "Monto mensual en el mes de analisis" at bounding box center [698, 355] width 250 height 99
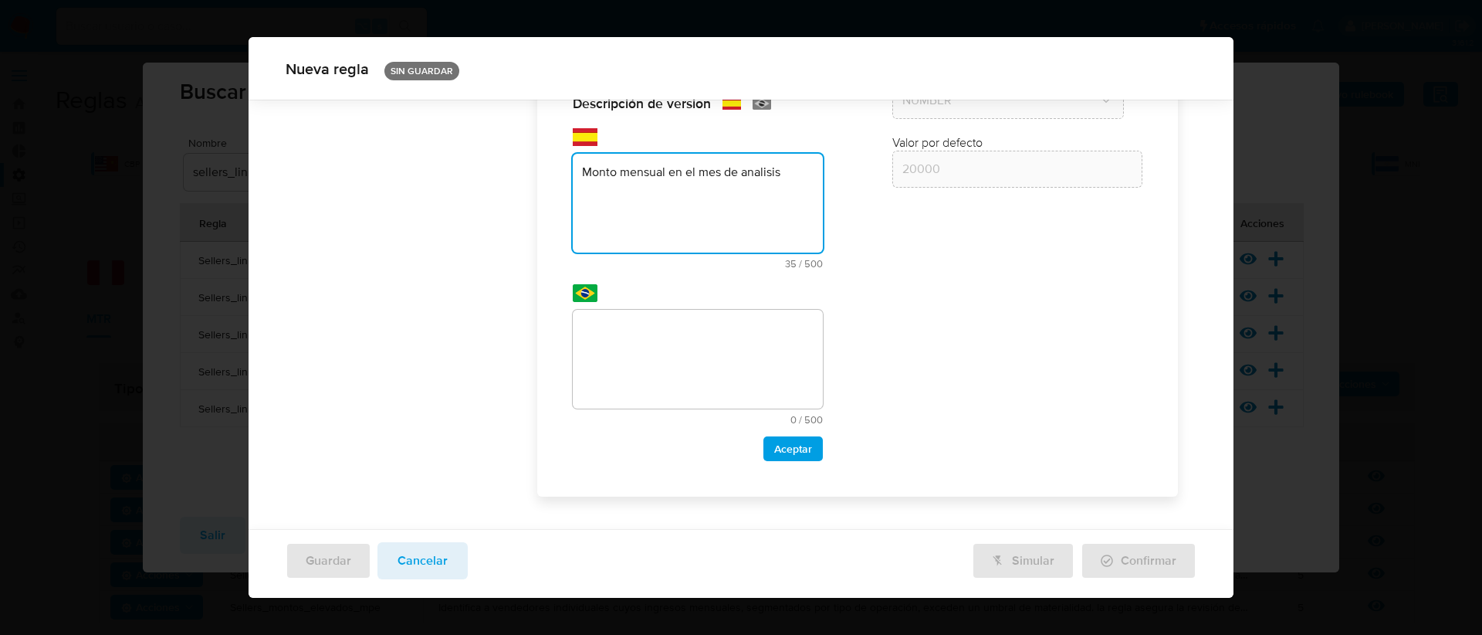
type textarea "Monto mensual en el mes de analisis"
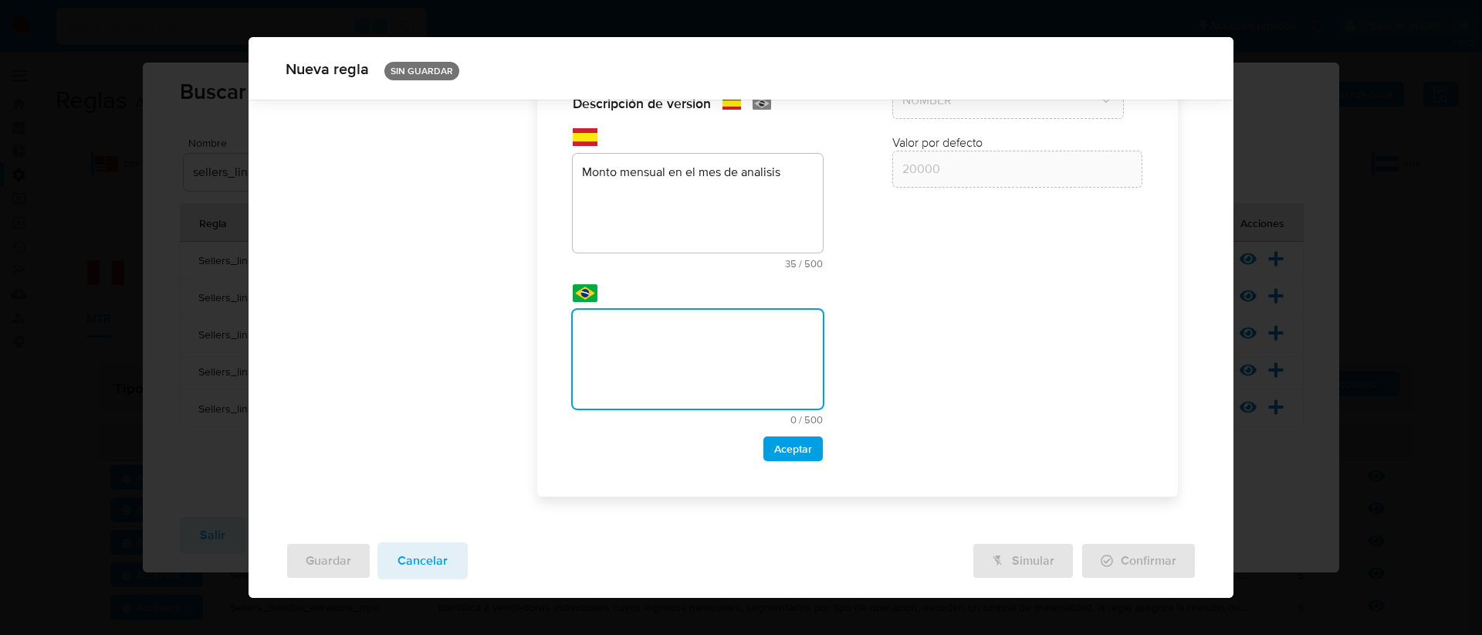
scroll to position [202, 0]
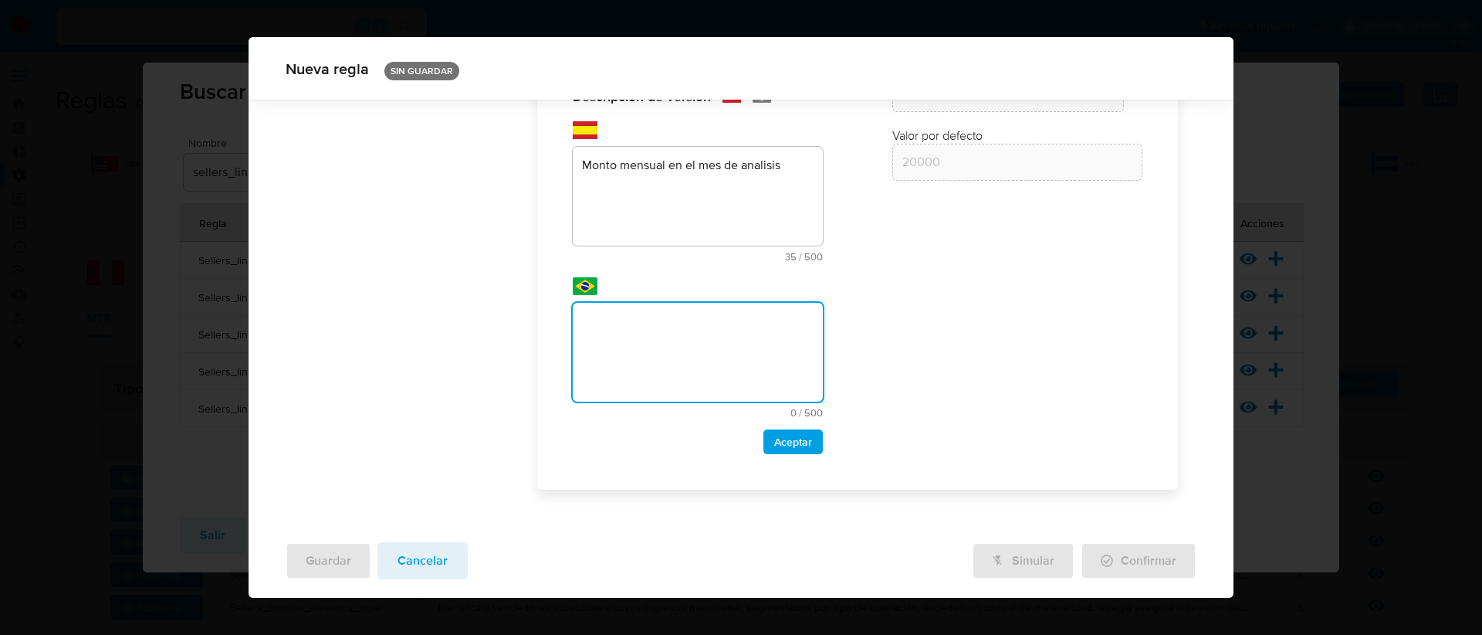
click at [606, 327] on textarea at bounding box center [698, 352] width 250 height 99
type textarea "Monto mensual en el mes de analisis"
click at [798, 448] on span "Aceptar" at bounding box center [793, 442] width 38 height 22
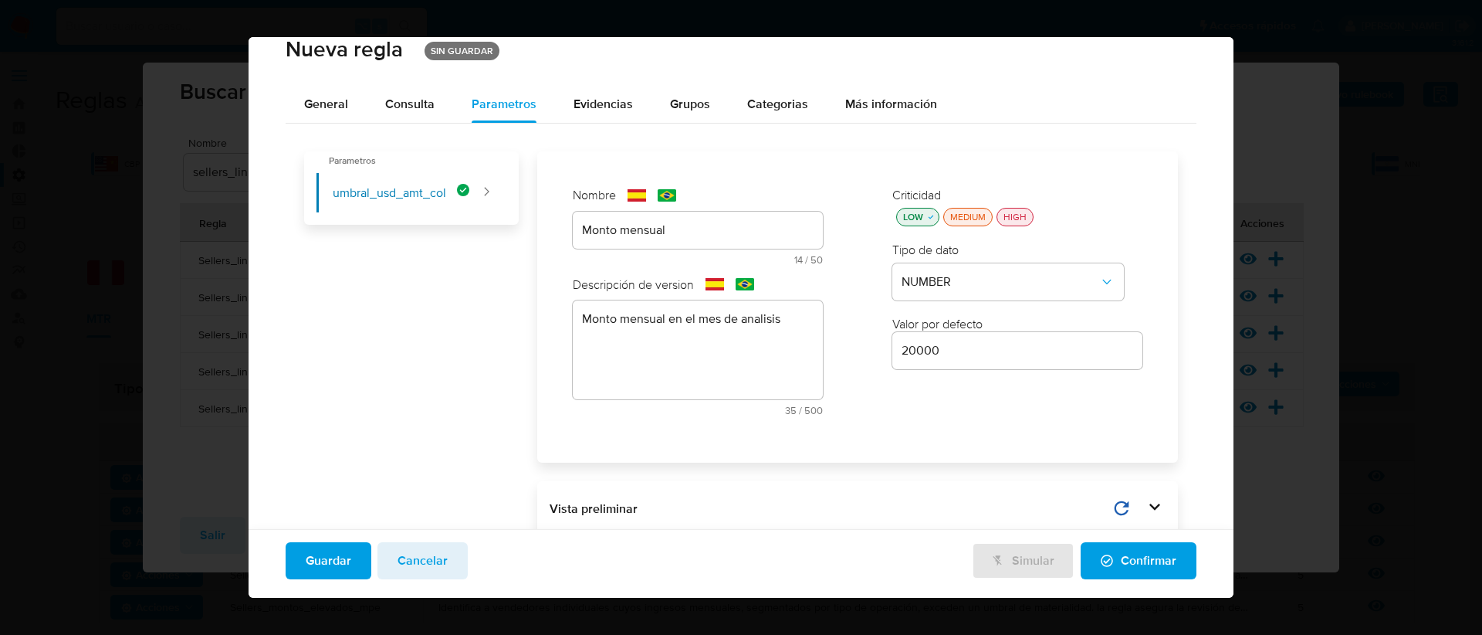
scroll to position [68, 0]
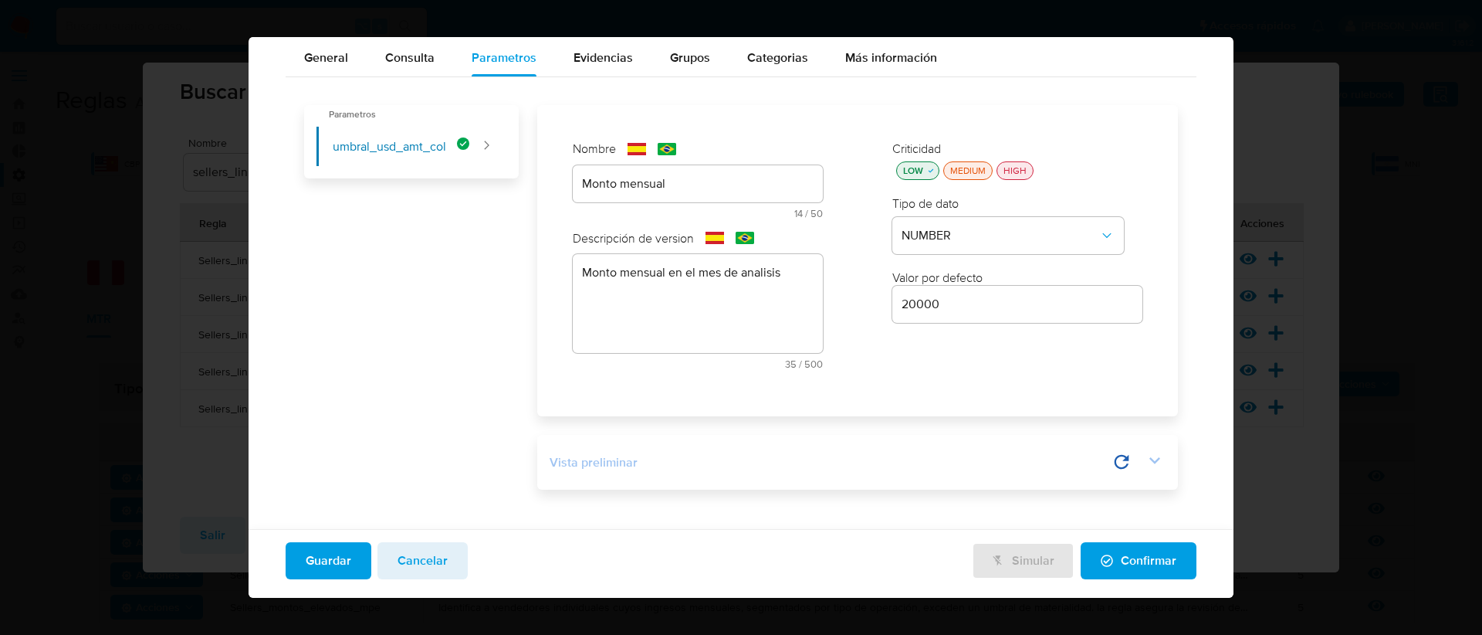
click at [1144, 461] on icon at bounding box center [1155, 460] width 22 height 22
click at [1068, 461] on icon at bounding box center [1079, 462] width 22 height 22
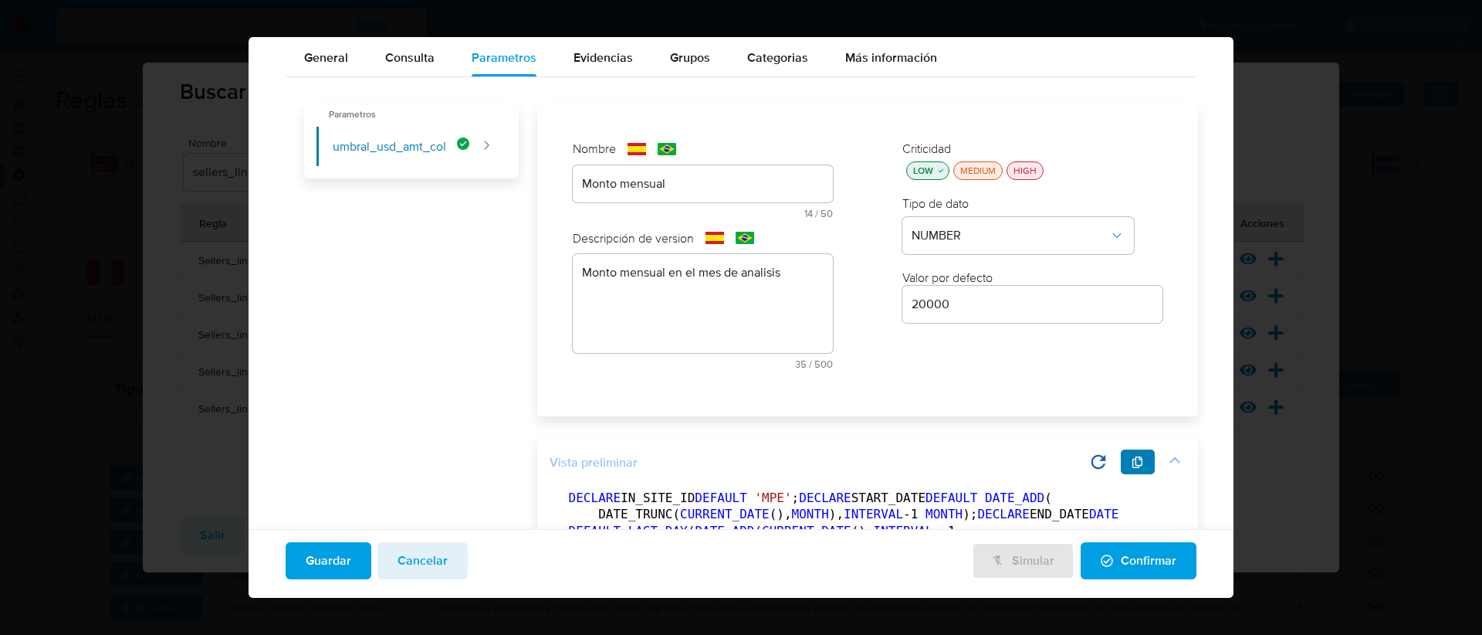
click at [1132, 462] on icon "button" at bounding box center [1138, 462] width 12 height 12
click at [1106, 565] on span "Confirmar" at bounding box center [1139, 561] width 76 height 34
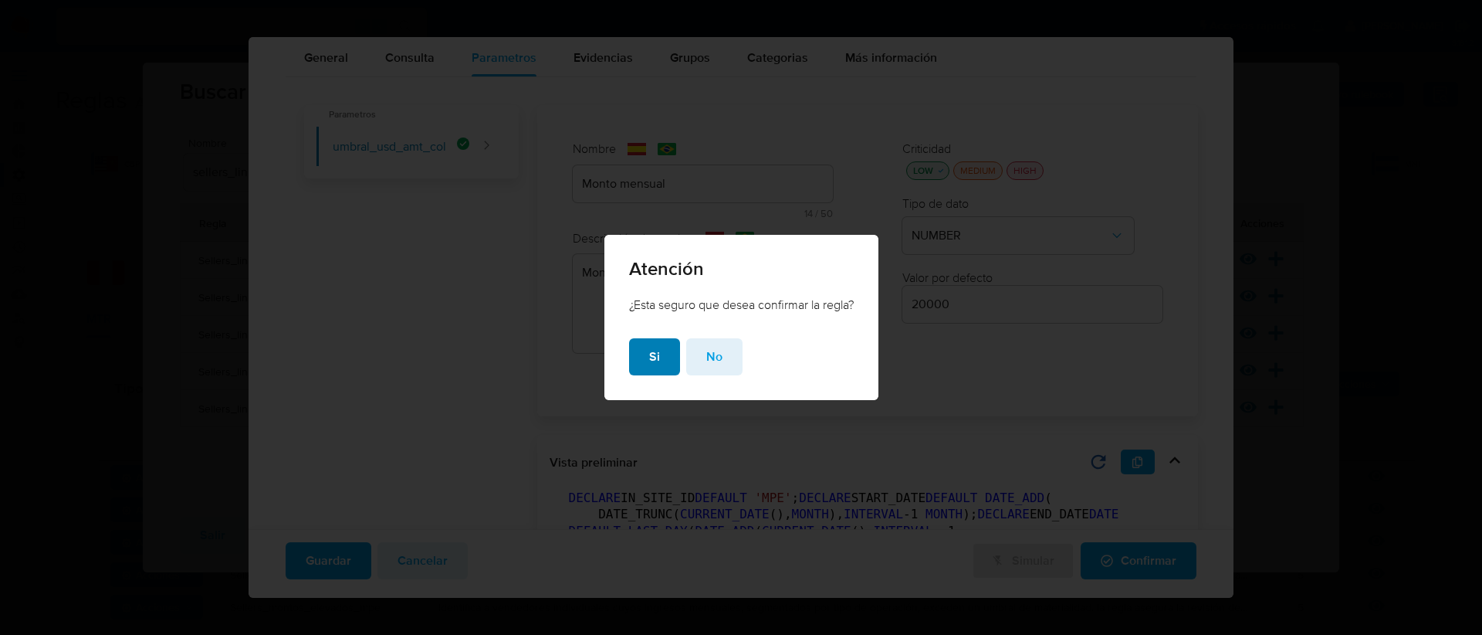
click at [642, 364] on button "Si" at bounding box center [654, 356] width 51 height 37
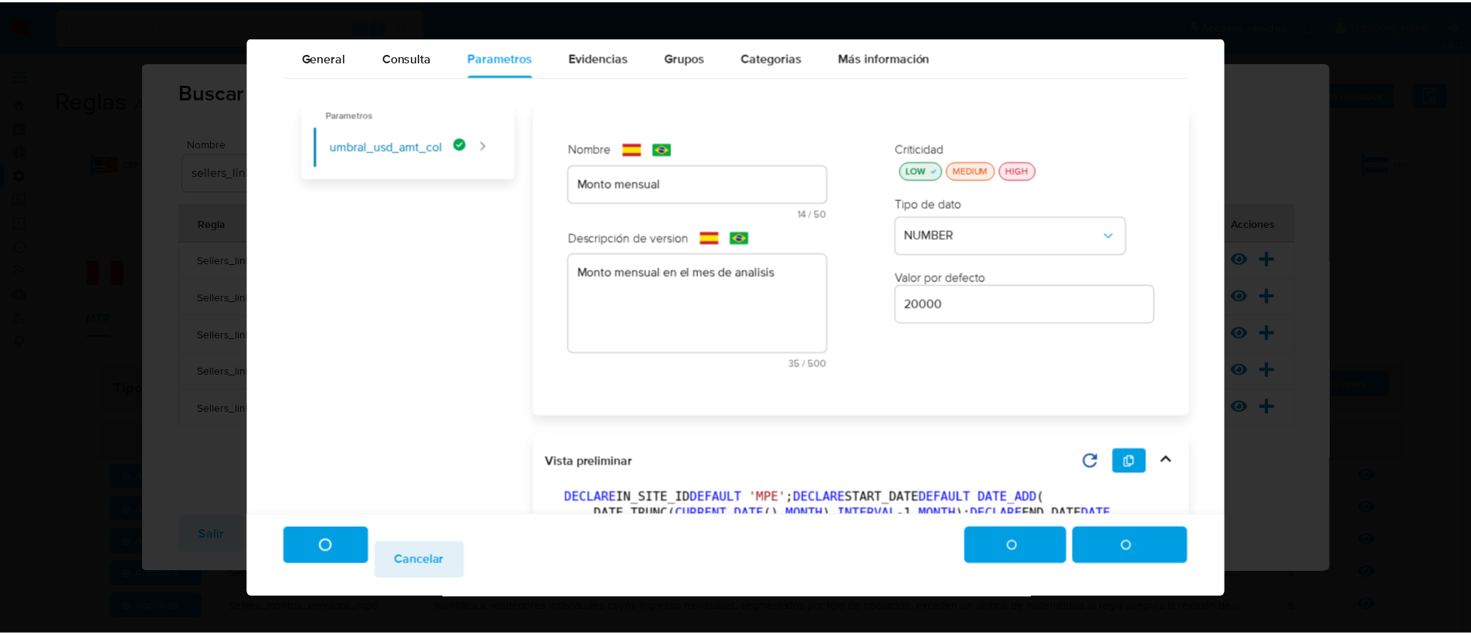
scroll to position [49, 0]
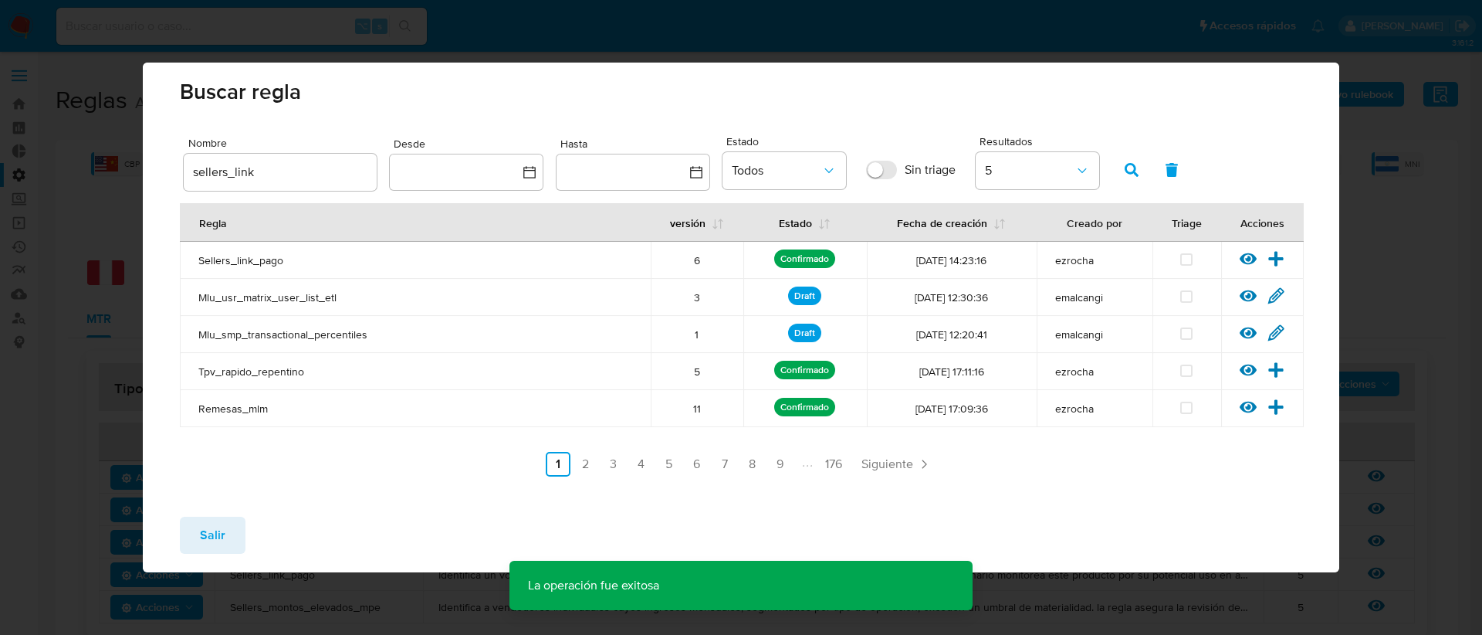
click at [221, 537] on span "Salir" at bounding box center [212, 535] width 25 height 34
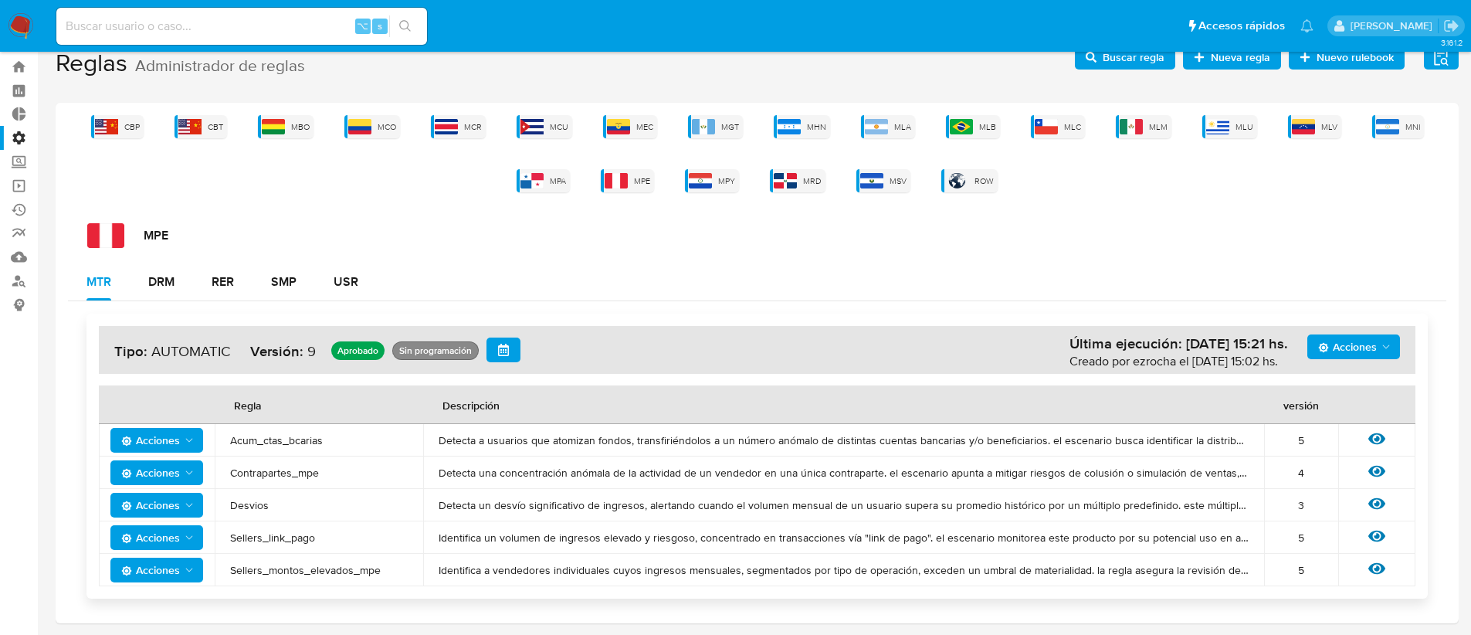
scroll to position [21, 0]
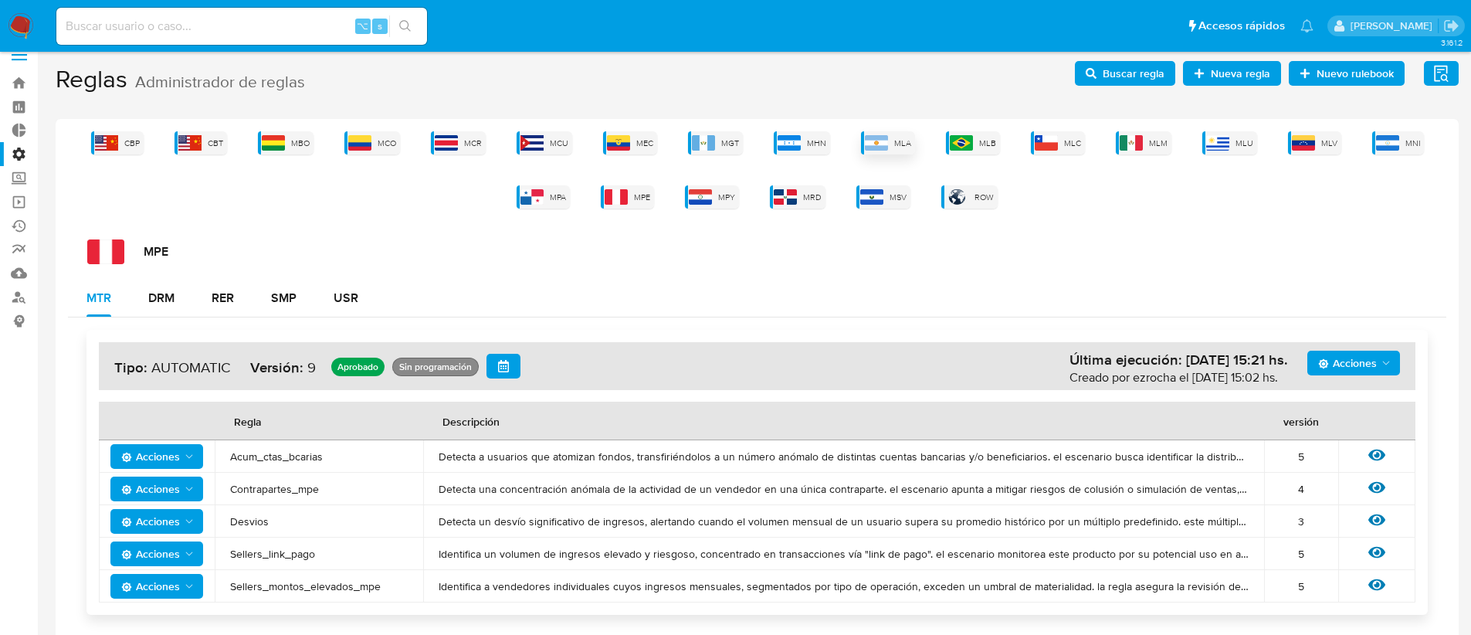
click at [887, 147] on img at bounding box center [876, 142] width 23 height 15
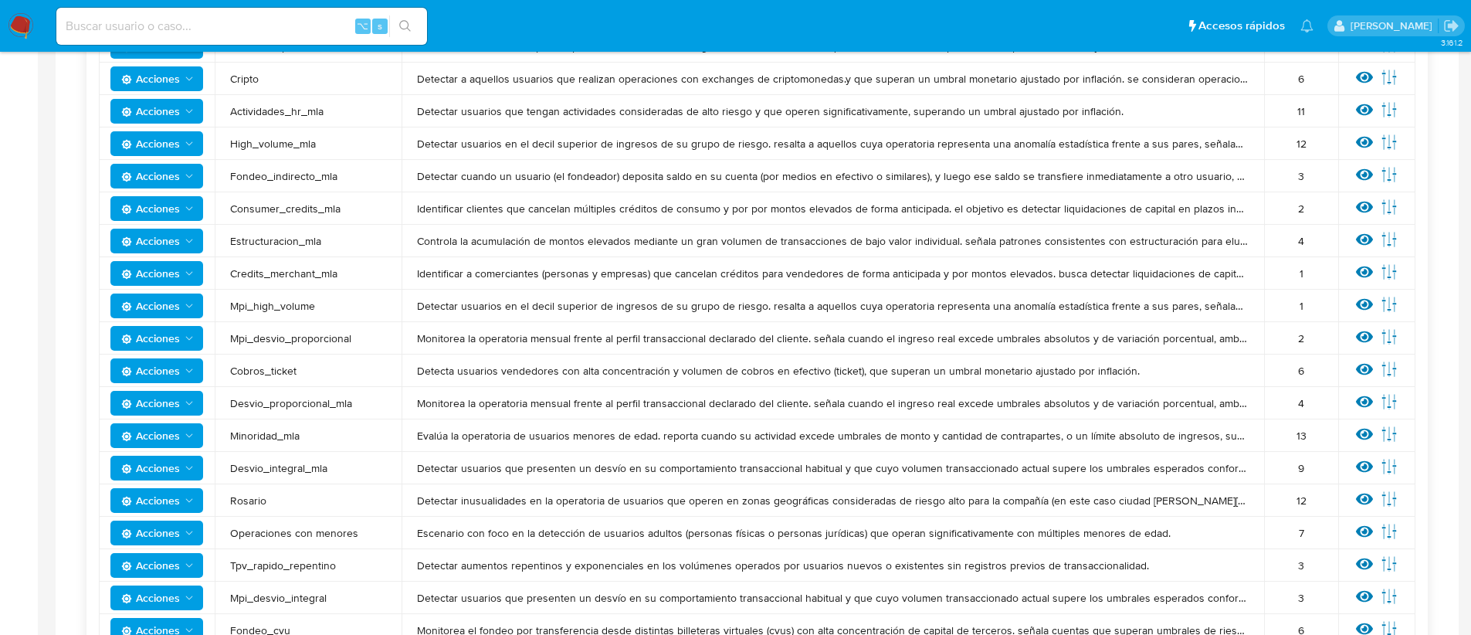
scroll to position [646, 0]
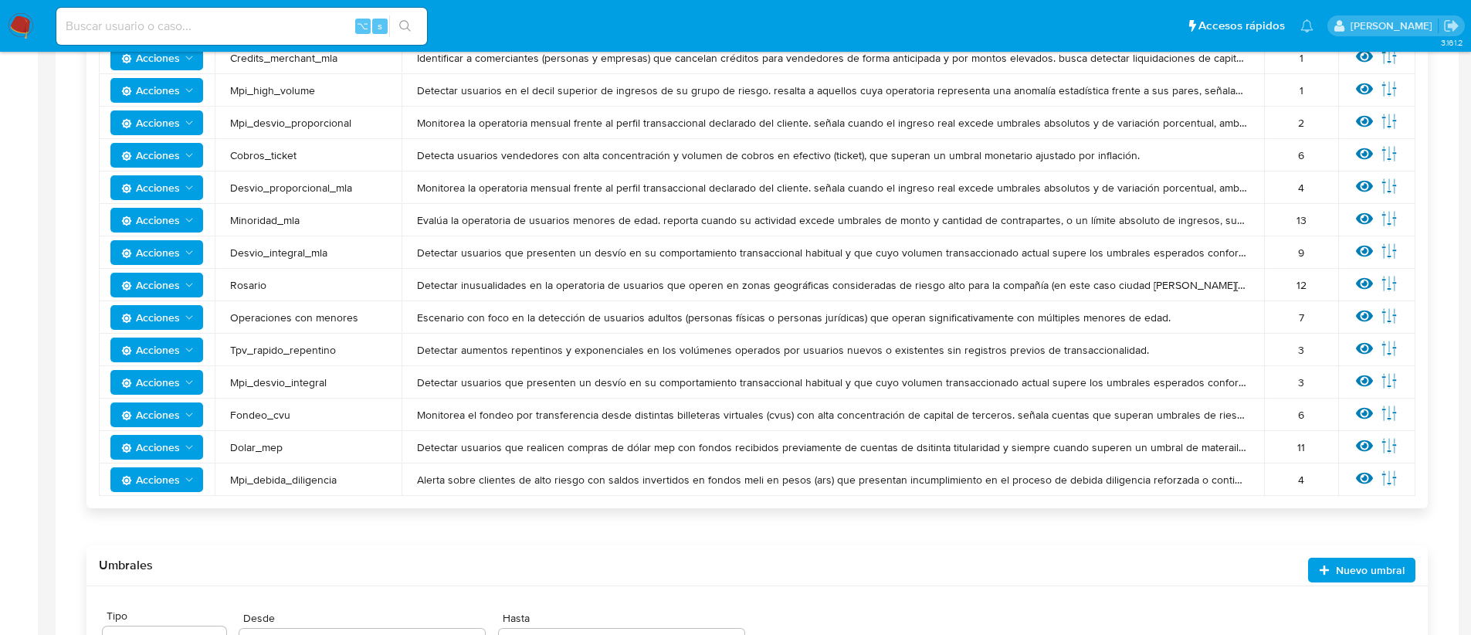
click at [134, 443] on span "Acciones" at bounding box center [150, 447] width 59 height 25
click at [155, 493] on button "Deshabilitar" at bounding box center [156, 485] width 139 height 37
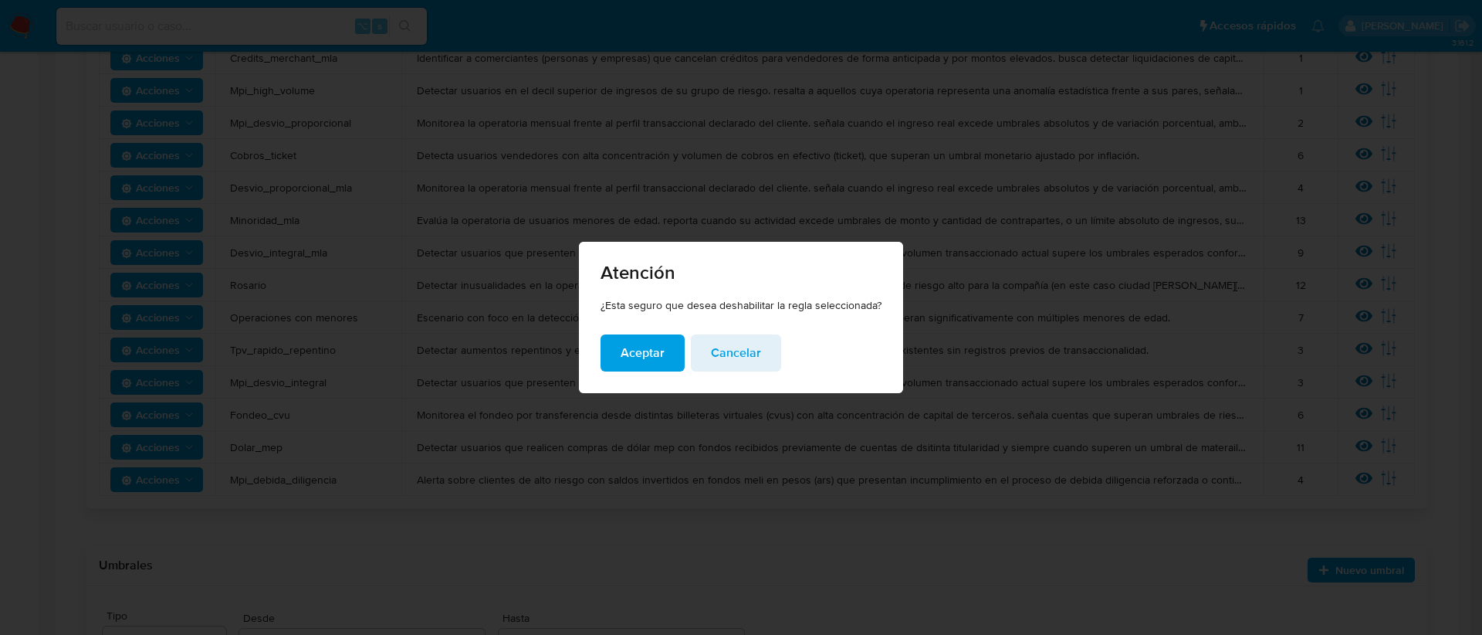
click at [636, 359] on span "Aceptar" at bounding box center [643, 353] width 44 height 34
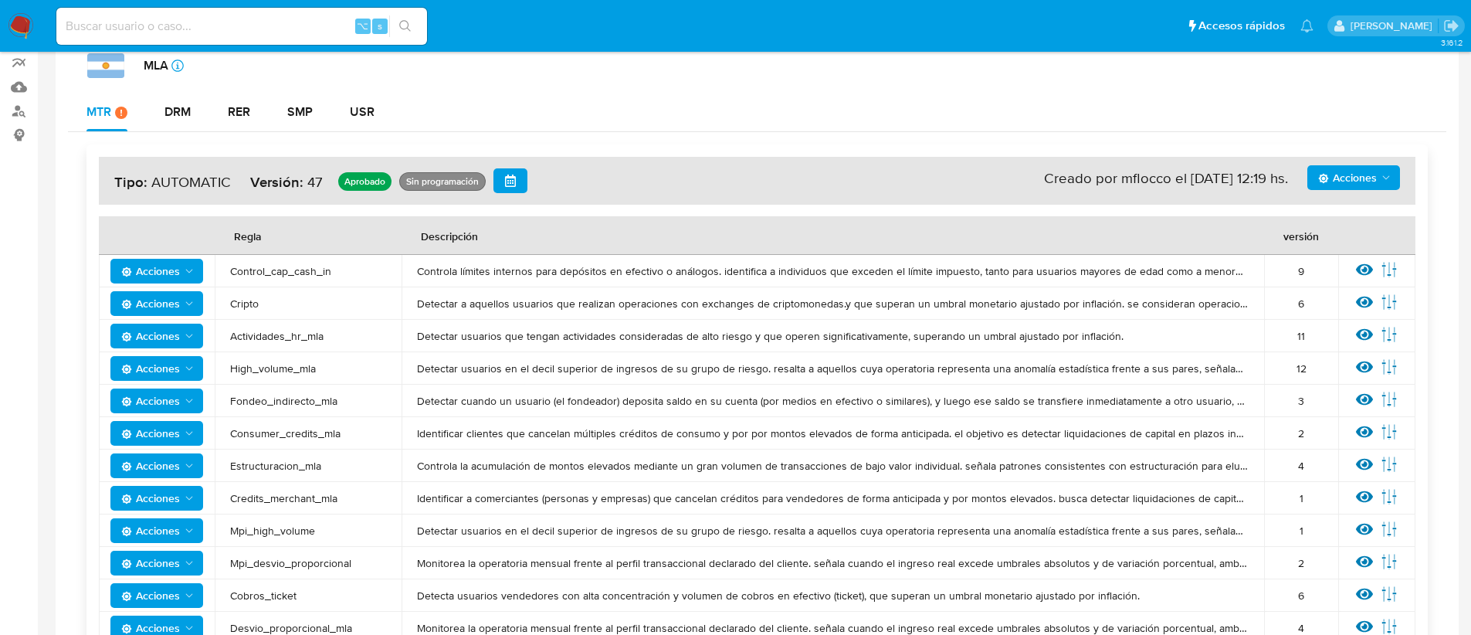
scroll to position [0, 0]
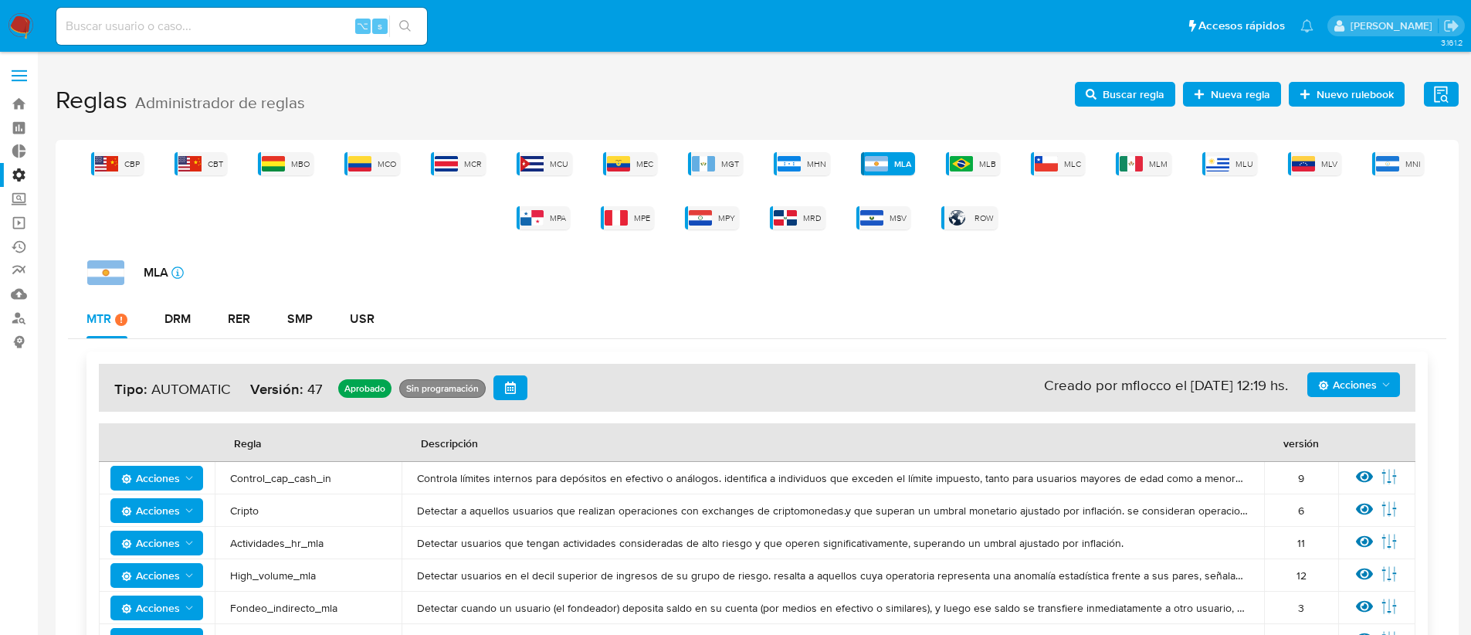
click at [1105, 87] on span "Buscar regla" at bounding box center [1133, 94] width 62 height 25
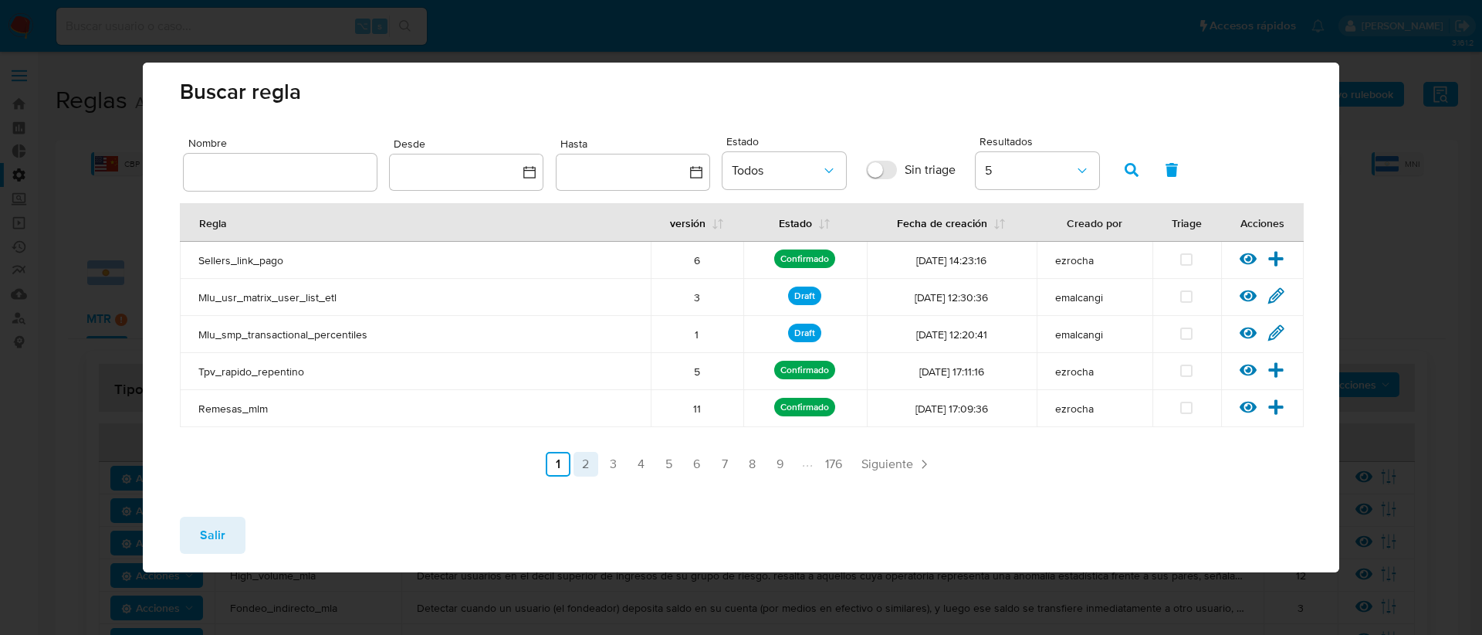
click at [586, 462] on link "2" at bounding box center [586, 464] width 25 height 25
click at [662, 465] on link "3" at bounding box center [654, 464] width 25 height 25
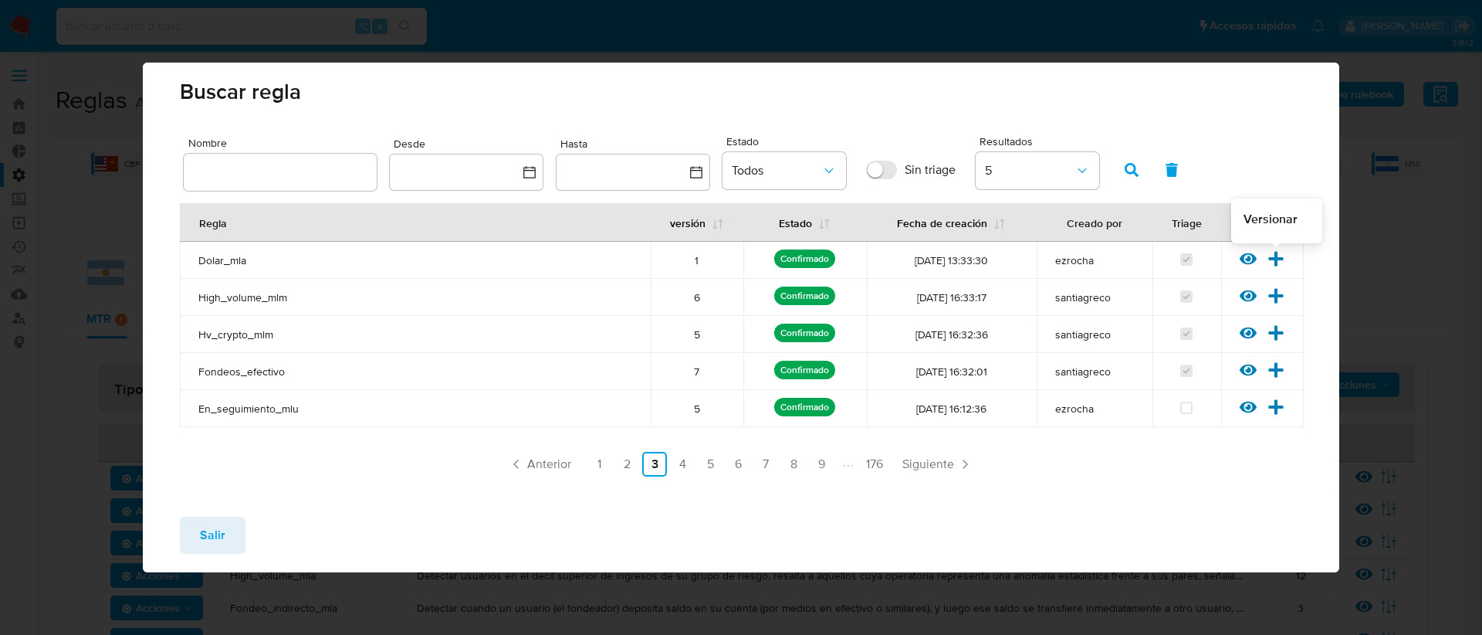
click at [1275, 258] on icon at bounding box center [1276, 258] width 15 height 15
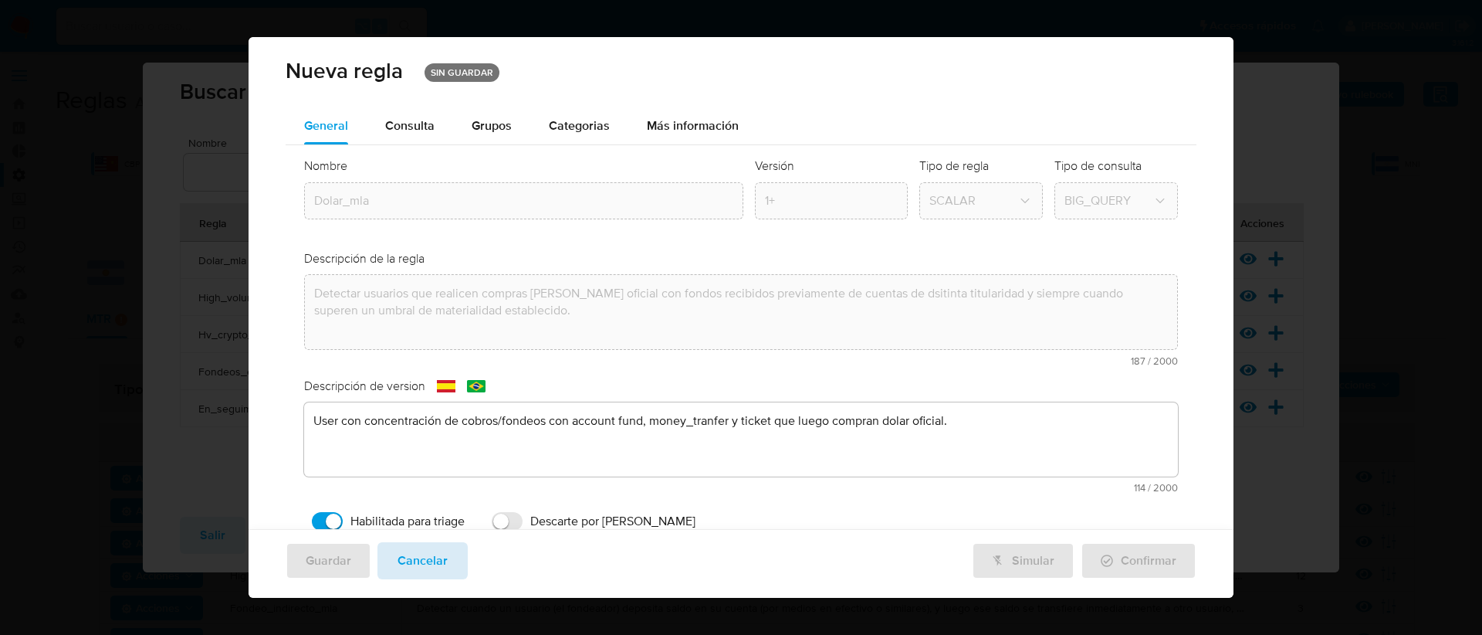
click at [413, 567] on span "Cancelar" at bounding box center [423, 561] width 50 height 34
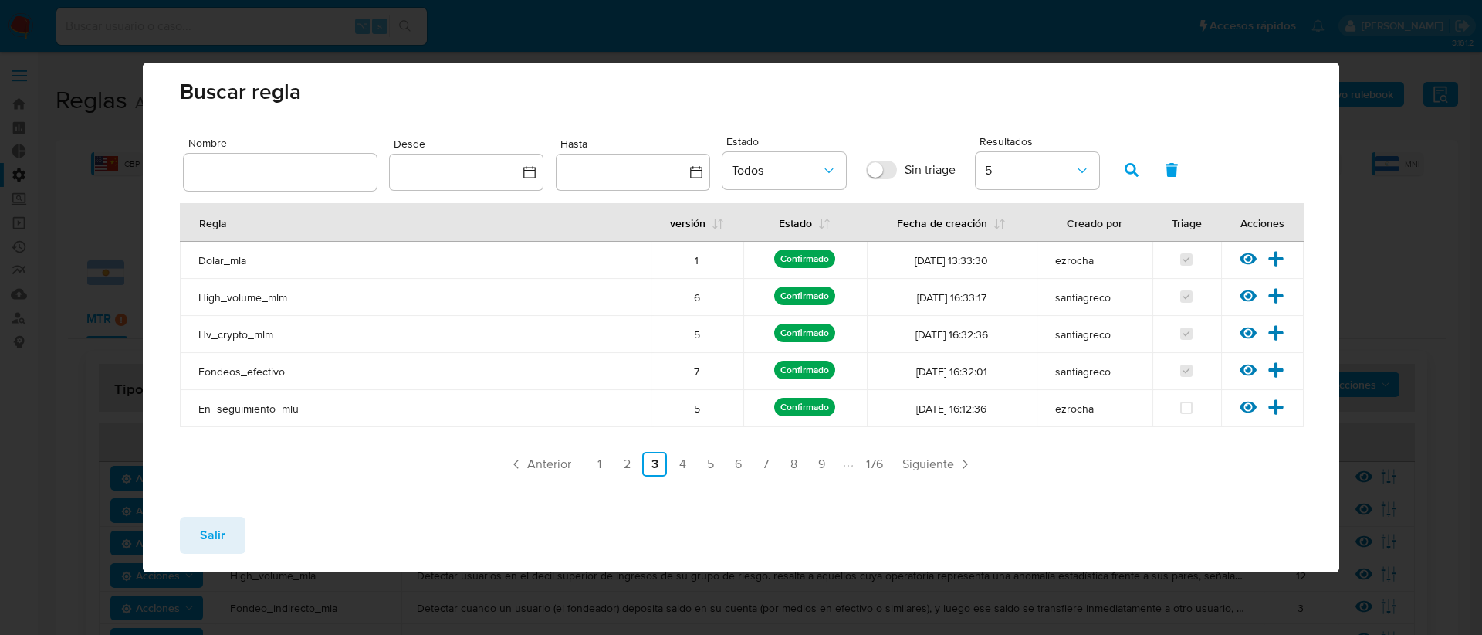
click at [195, 534] on button "Salir" at bounding box center [213, 534] width 66 height 37
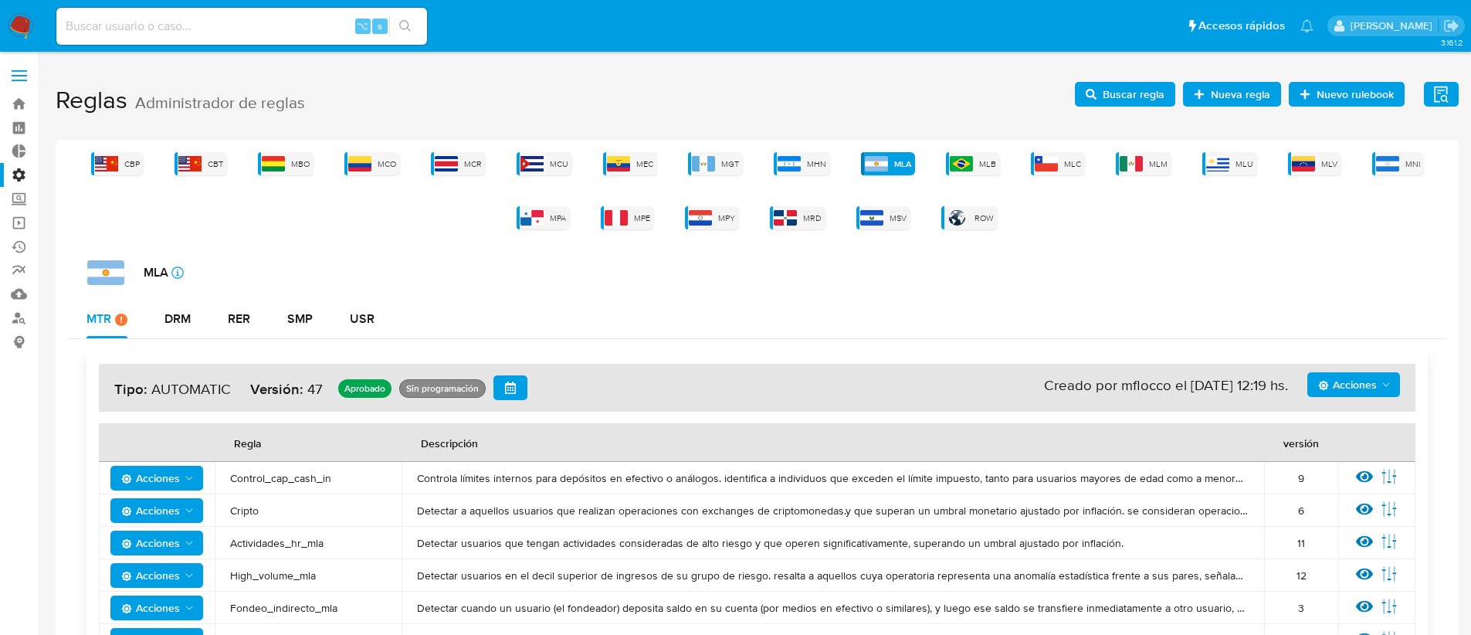
click at [1336, 372] on span "Acciones" at bounding box center [1347, 384] width 59 height 25
click at [1335, 423] on button "Agregar reglas" at bounding box center [1353, 423] width 139 height 37
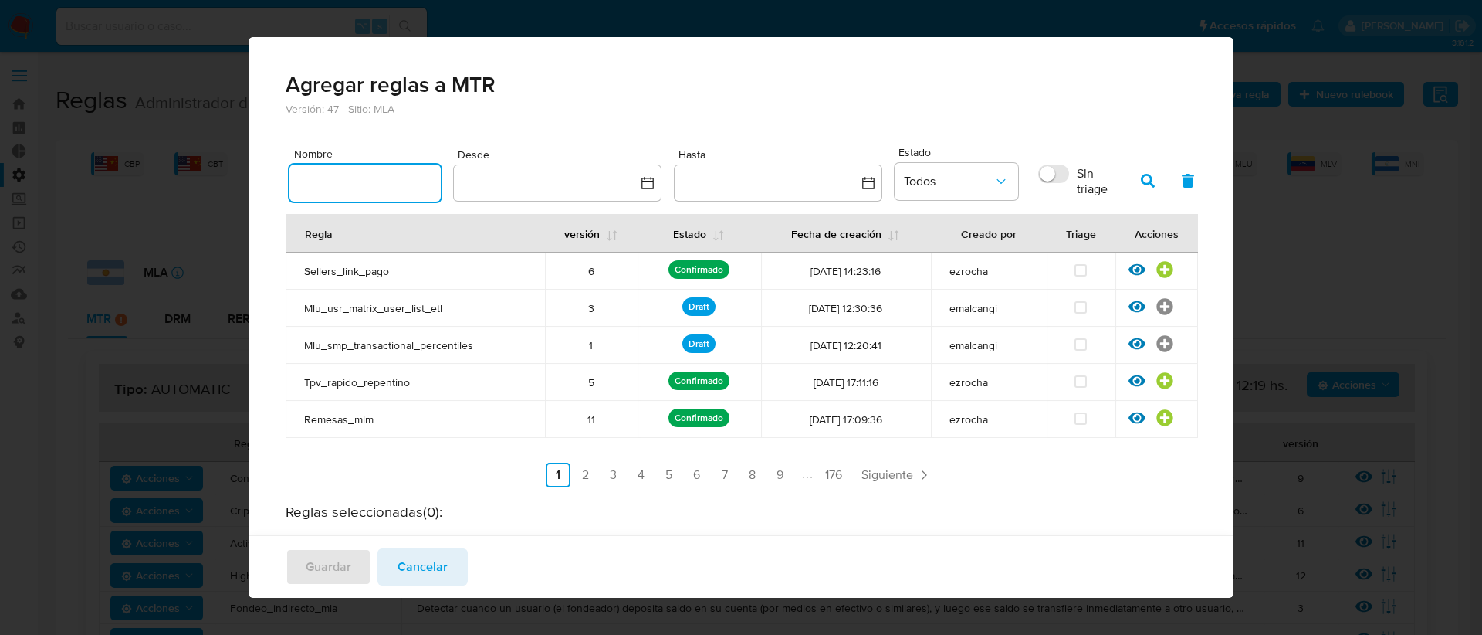
click at [371, 181] on input "text" at bounding box center [365, 183] width 151 height 20
click at [604, 472] on link "3" at bounding box center [613, 474] width 25 height 25
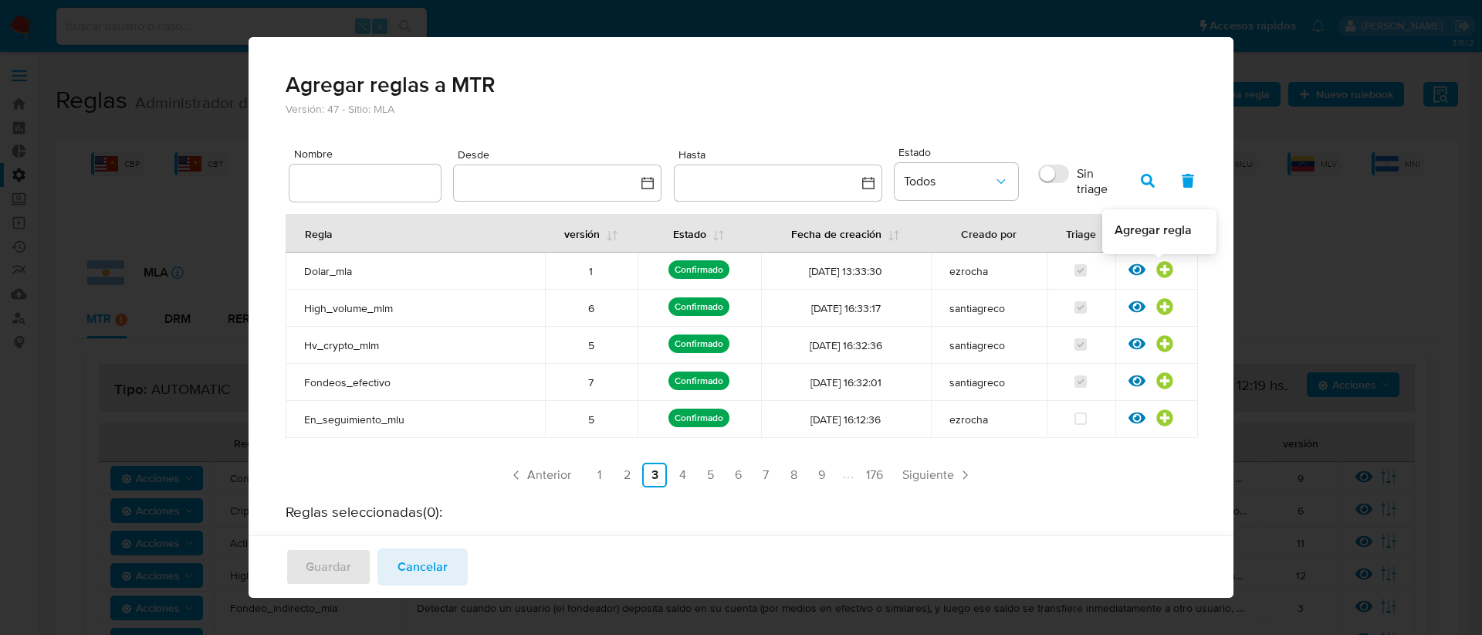
click at [1156, 268] on icon at bounding box center [1164, 269] width 17 height 17
click at [348, 567] on span "Guardar" at bounding box center [329, 567] width 46 height 34
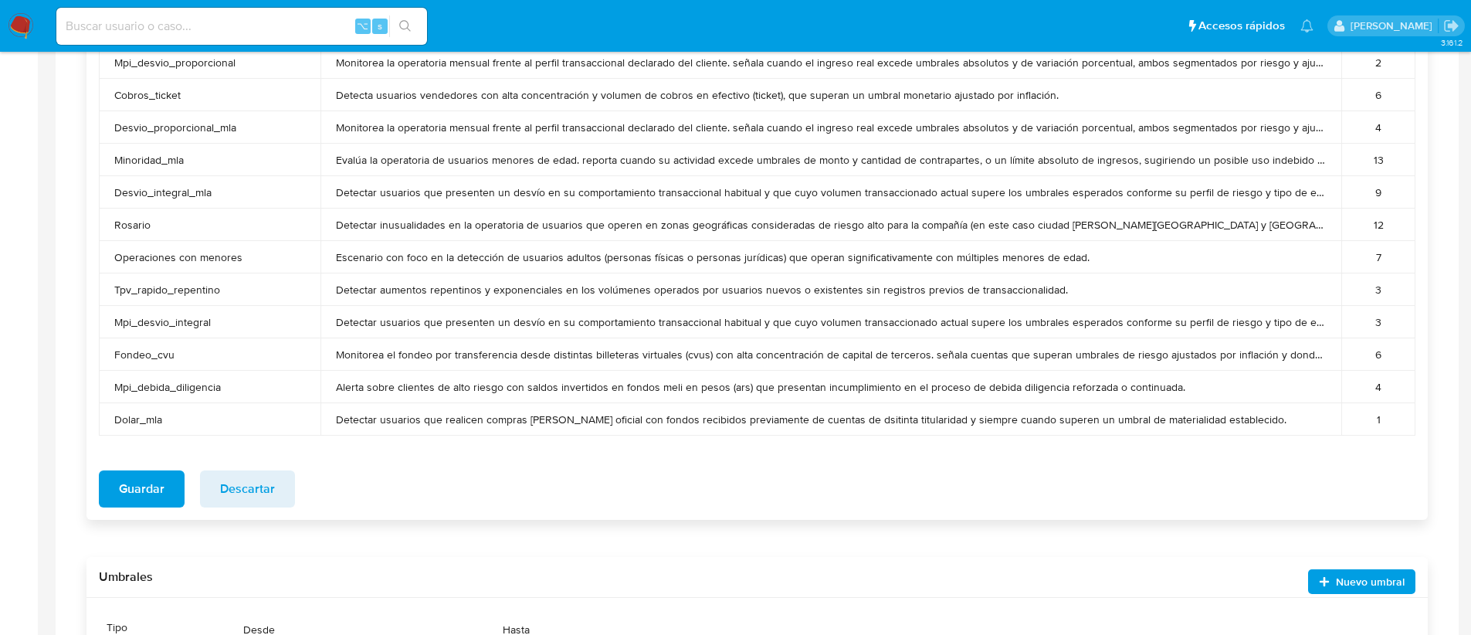
scroll to position [1660, 0]
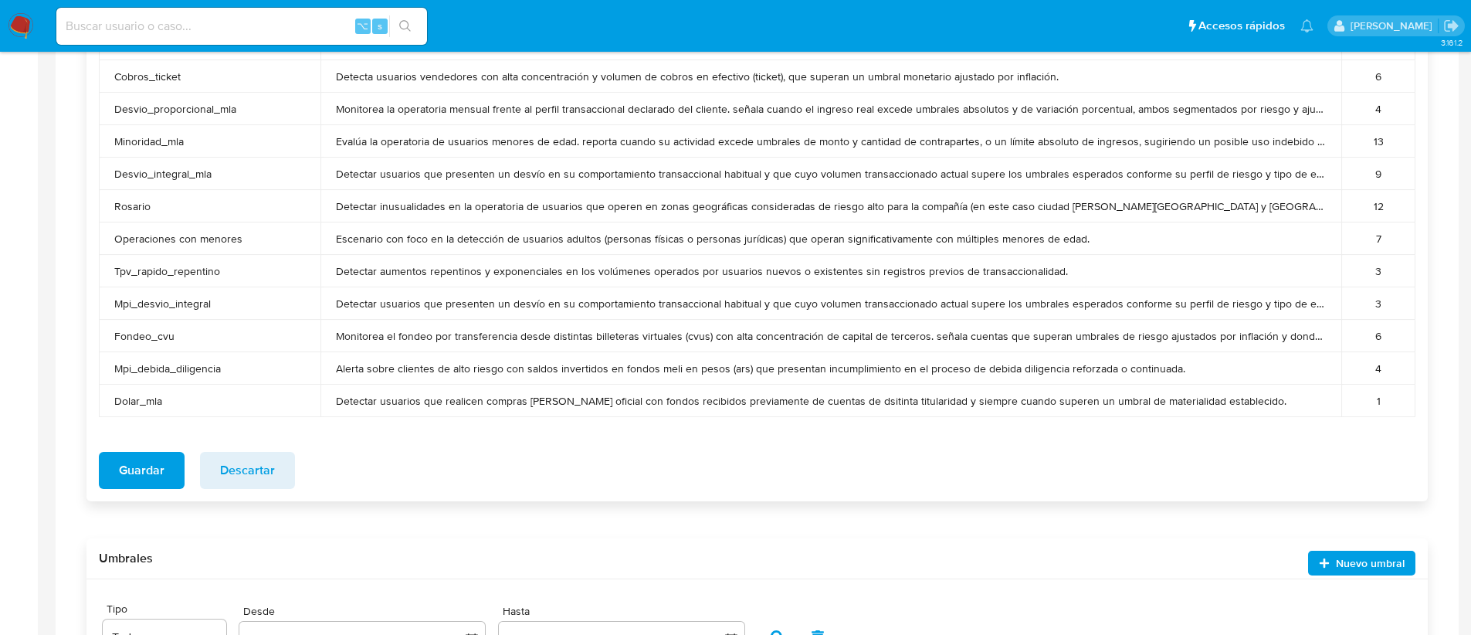
click at [153, 477] on span "Guardar" at bounding box center [142, 470] width 46 height 34
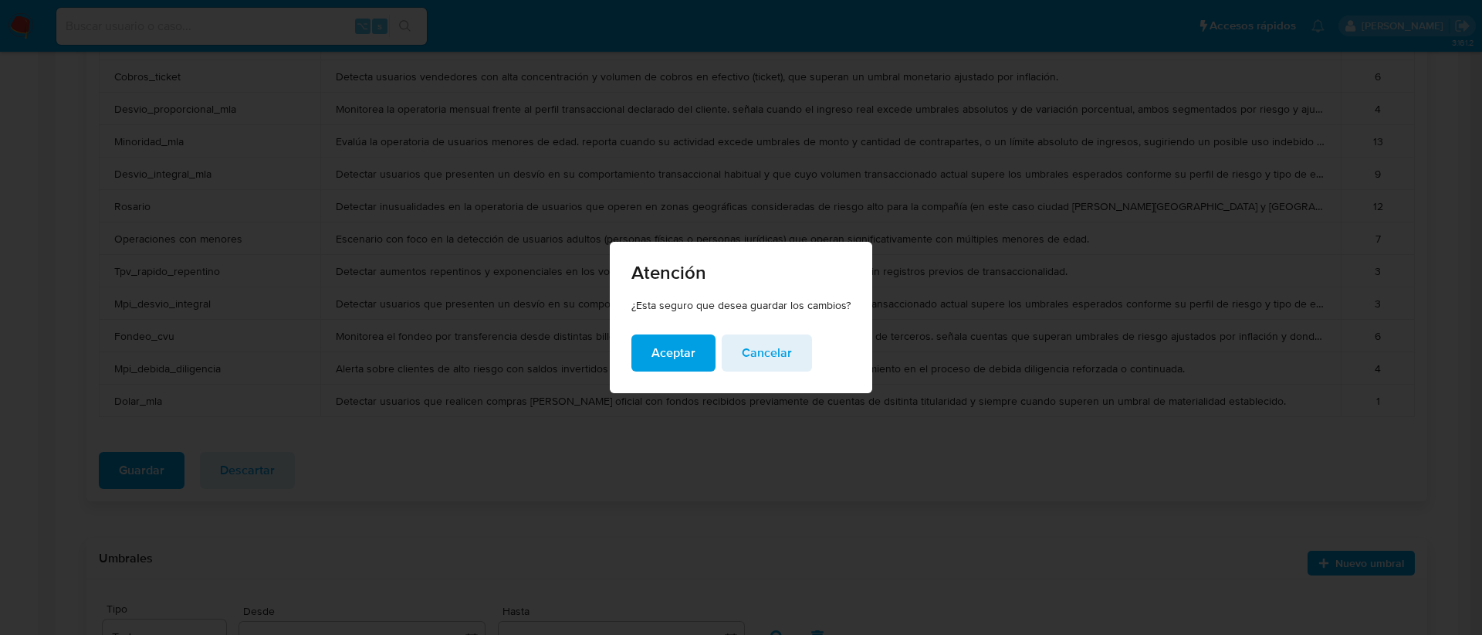
click at [660, 352] on span "Aceptar" at bounding box center [674, 353] width 44 height 34
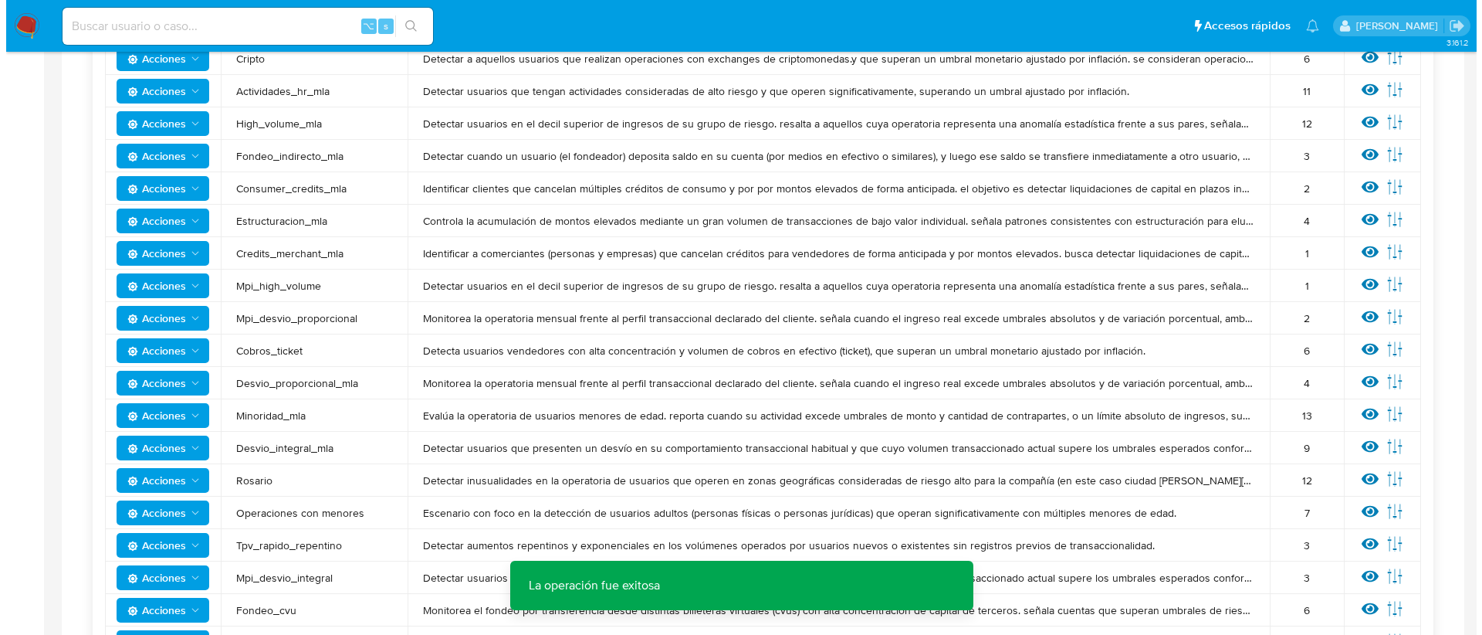
scroll to position [0, 0]
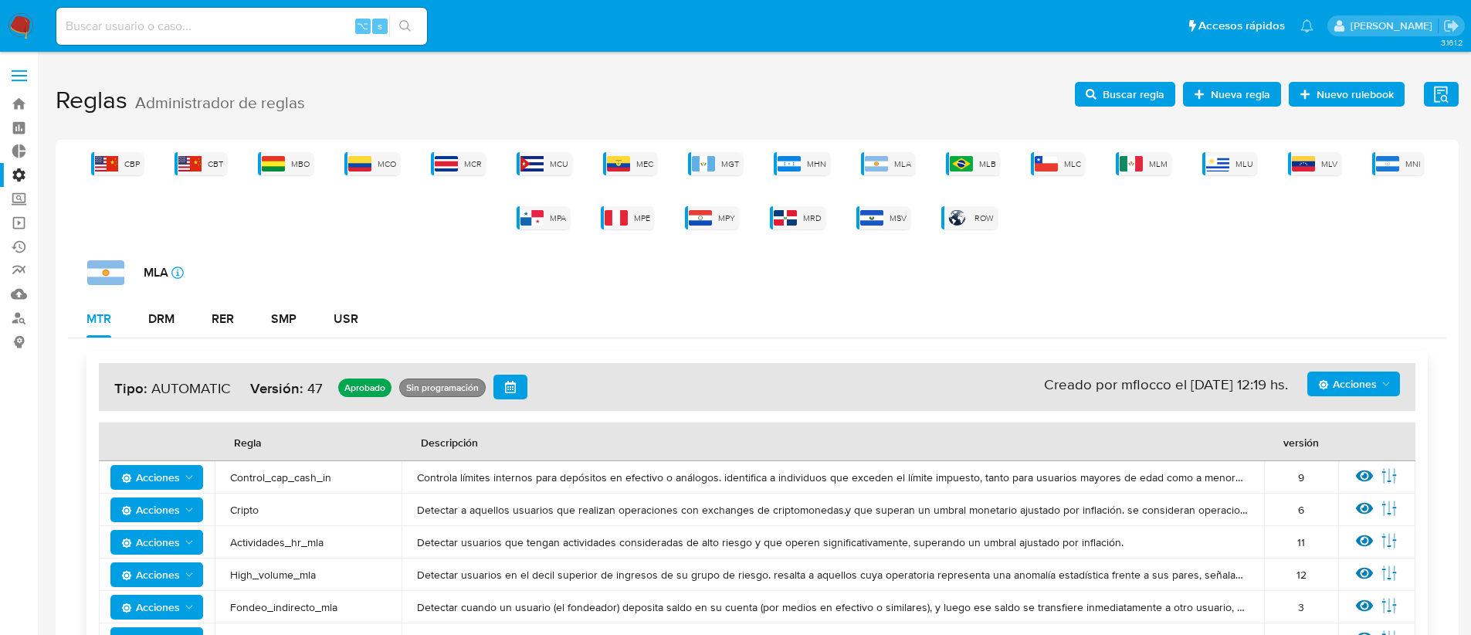
click at [1133, 93] on span "Buscar regla" at bounding box center [1133, 94] width 62 height 25
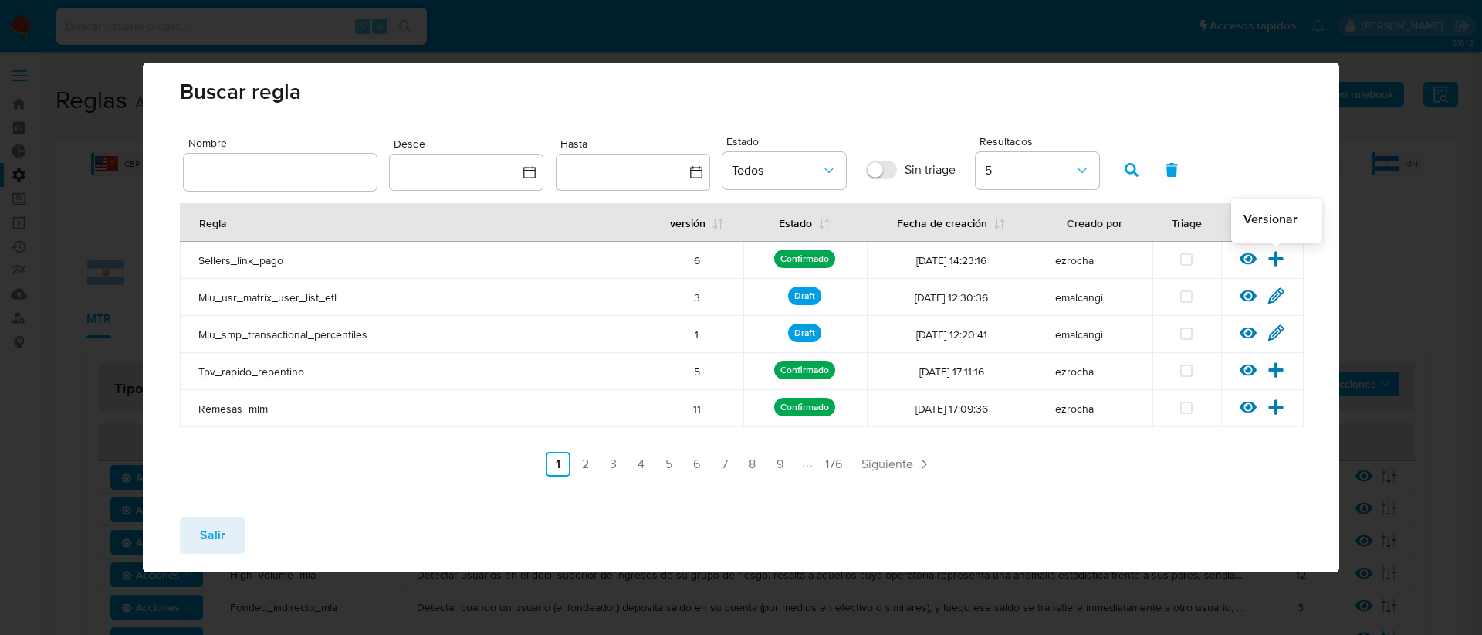
click at [1274, 258] on icon at bounding box center [1276, 258] width 15 height 15
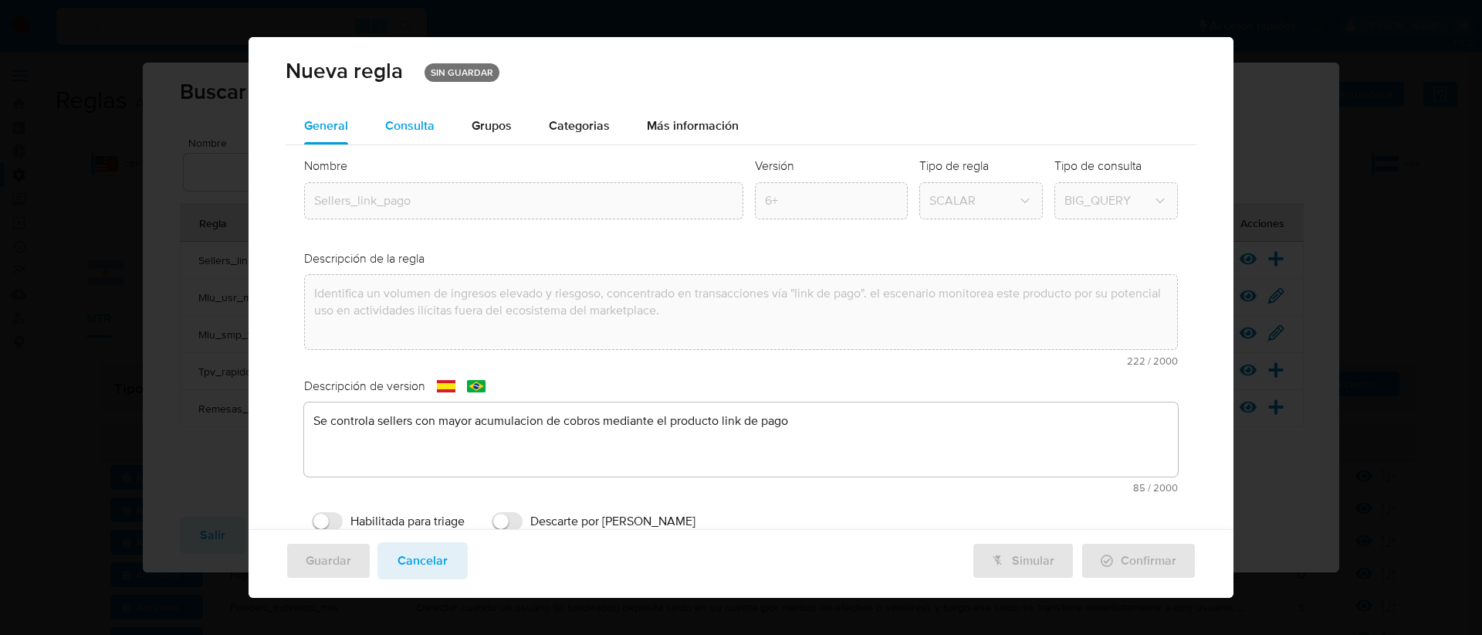
click at [432, 130] on span "Consulta" at bounding box center [409, 126] width 49 height 18
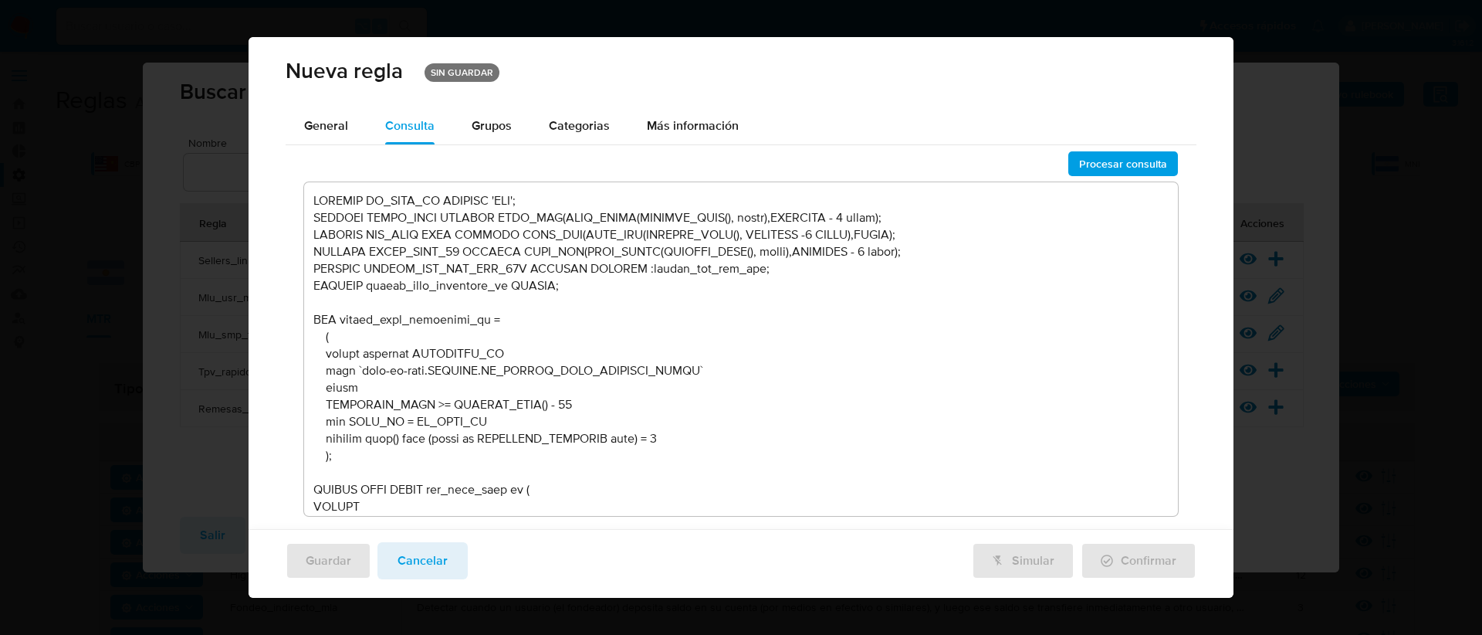
click at [618, 313] on textarea at bounding box center [741, 349] width 875 height 334
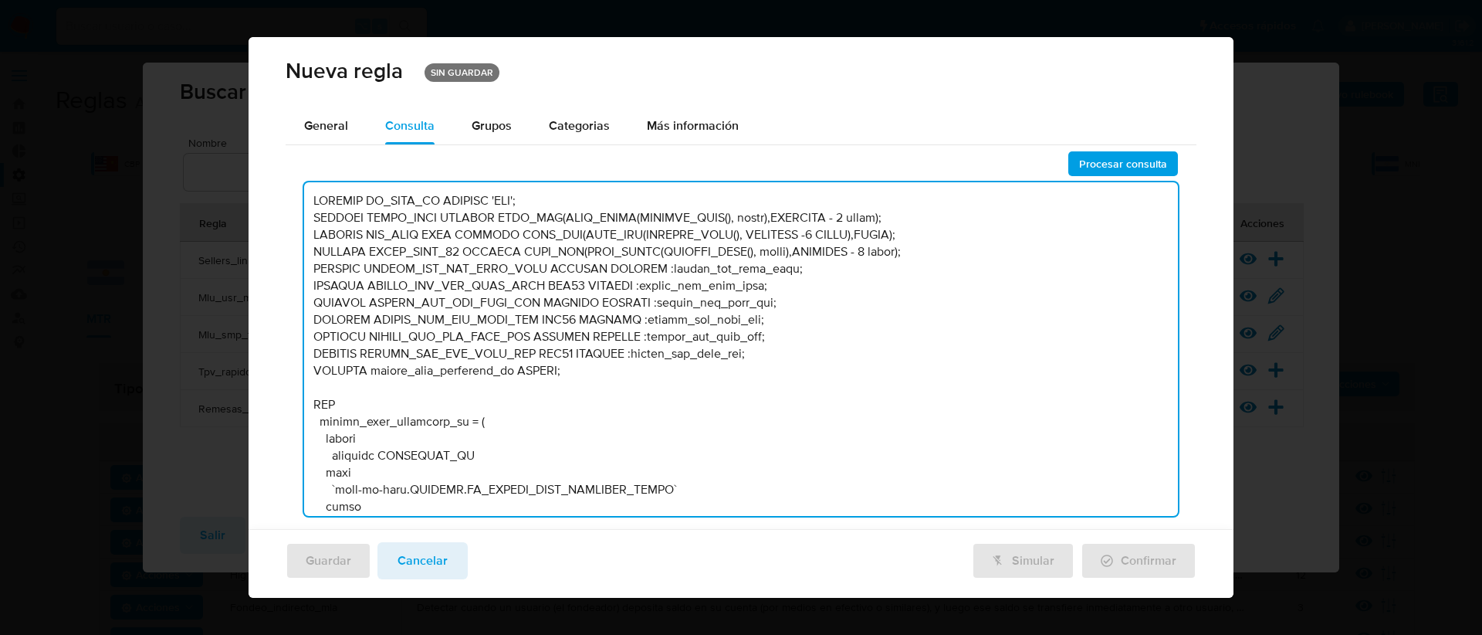
type textarea "DECLARE IN_SITE_ID DEFAULT 'MPE'; DECLARE START_DATE DEFAULT DATE_ADD(DATE_TRUN…"
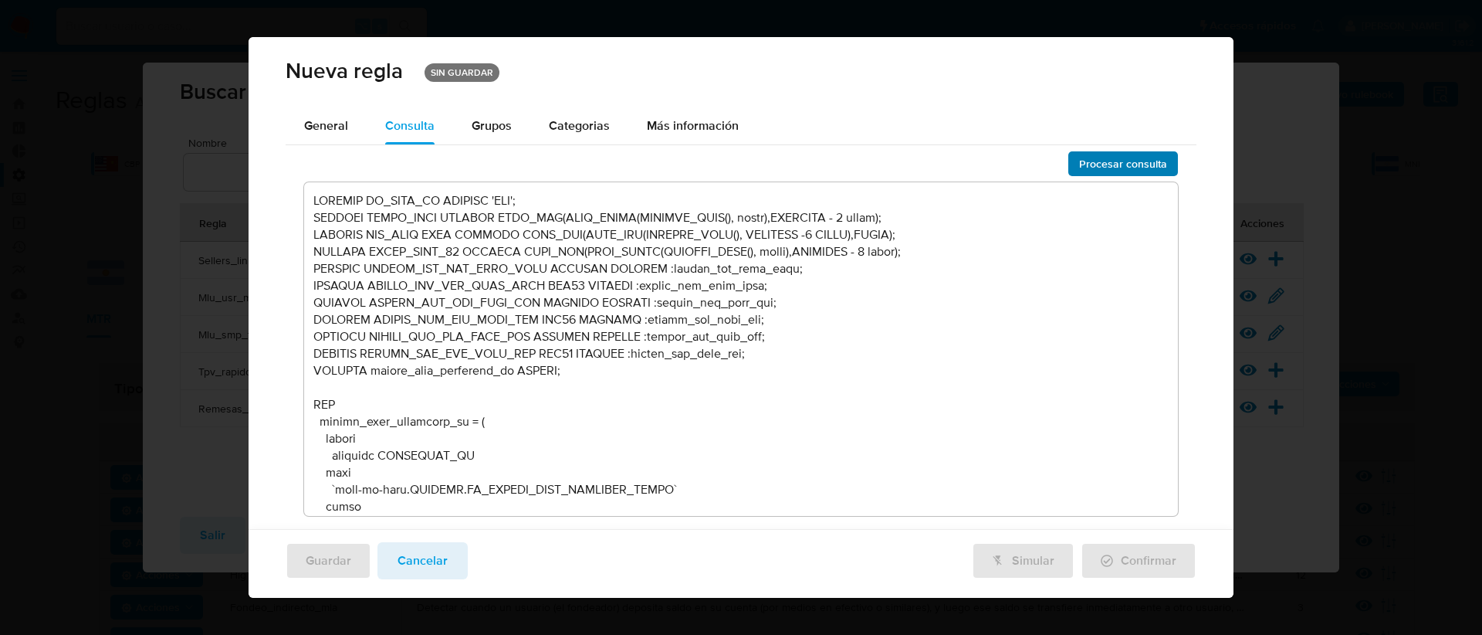
click at [1102, 169] on span "Procesar consulta" at bounding box center [1123, 164] width 88 height 22
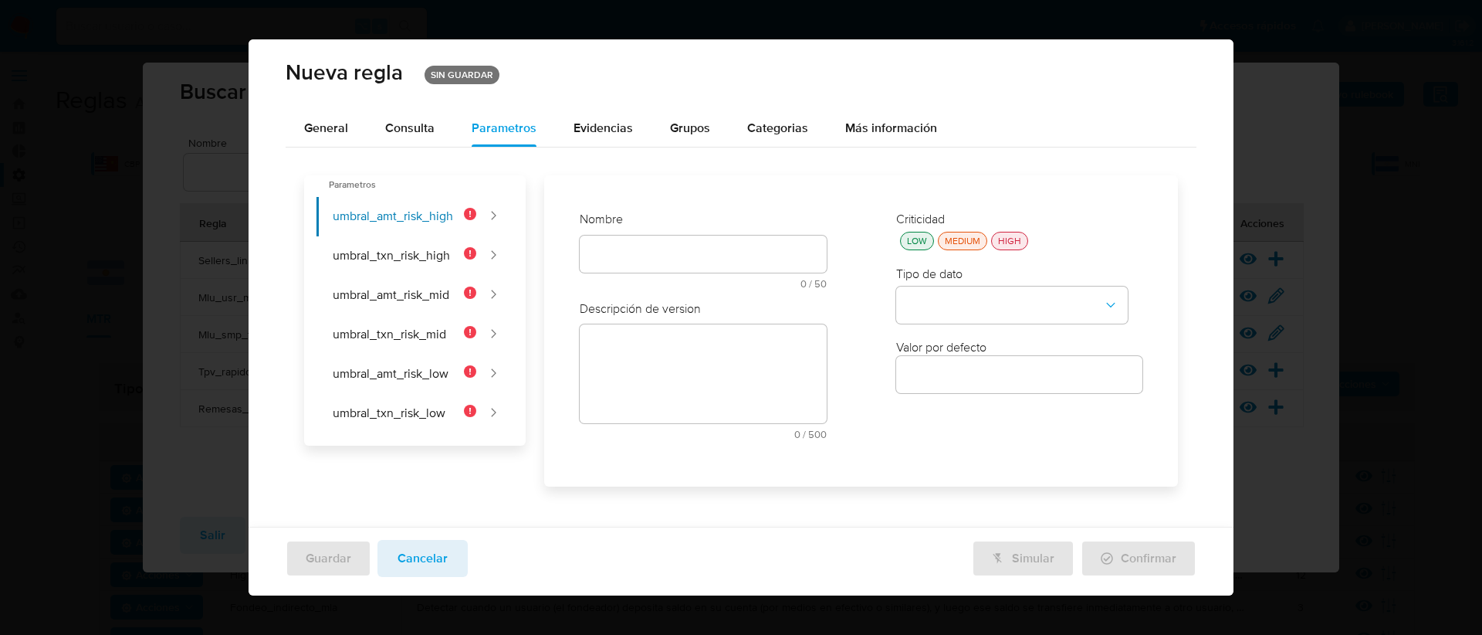
click at [605, 256] on div "text-es 0 / 50 50 caracteres restantes" at bounding box center [703, 261] width 247 height 53
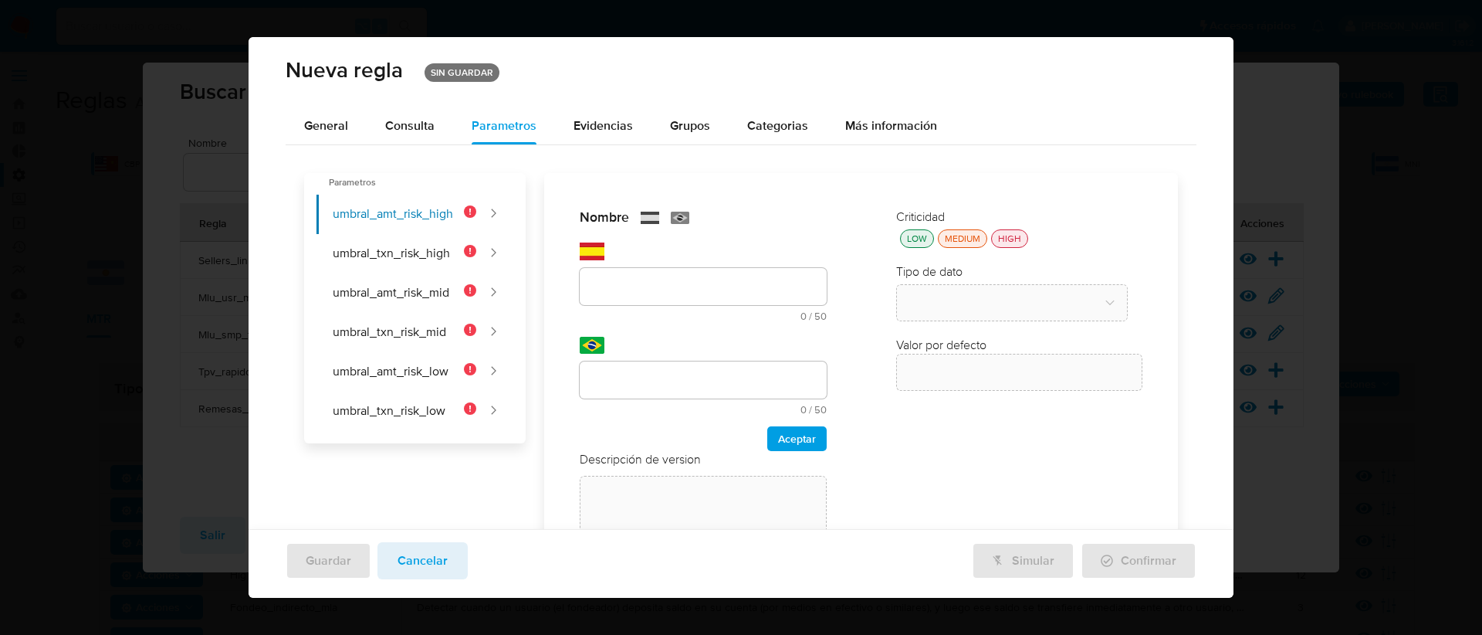
click at [612, 278] on div "Nombre text-es 0 / 50 50 caracteres restantes text-pt 0 / 50 50 caracteres rest…" at bounding box center [703, 329] width 247 height 242
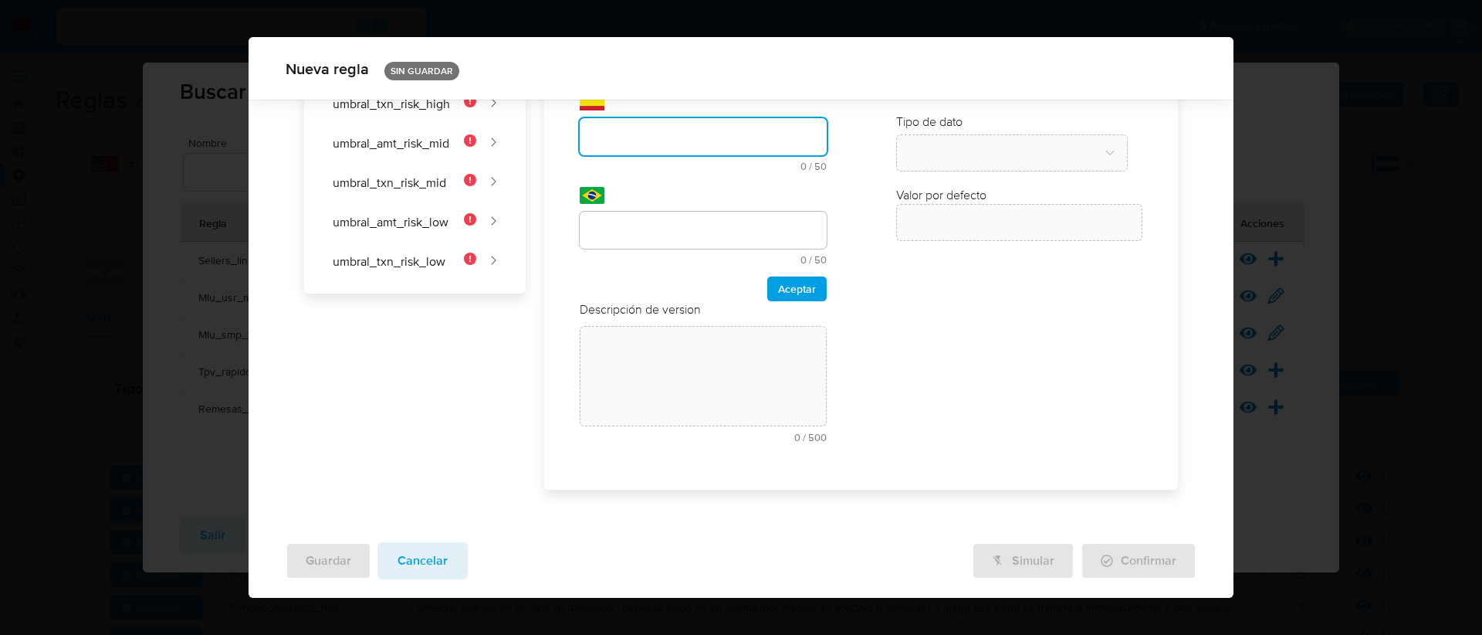
type input "Monto mensual HIGH"
click at [675, 221] on input "text" at bounding box center [703, 230] width 247 height 20
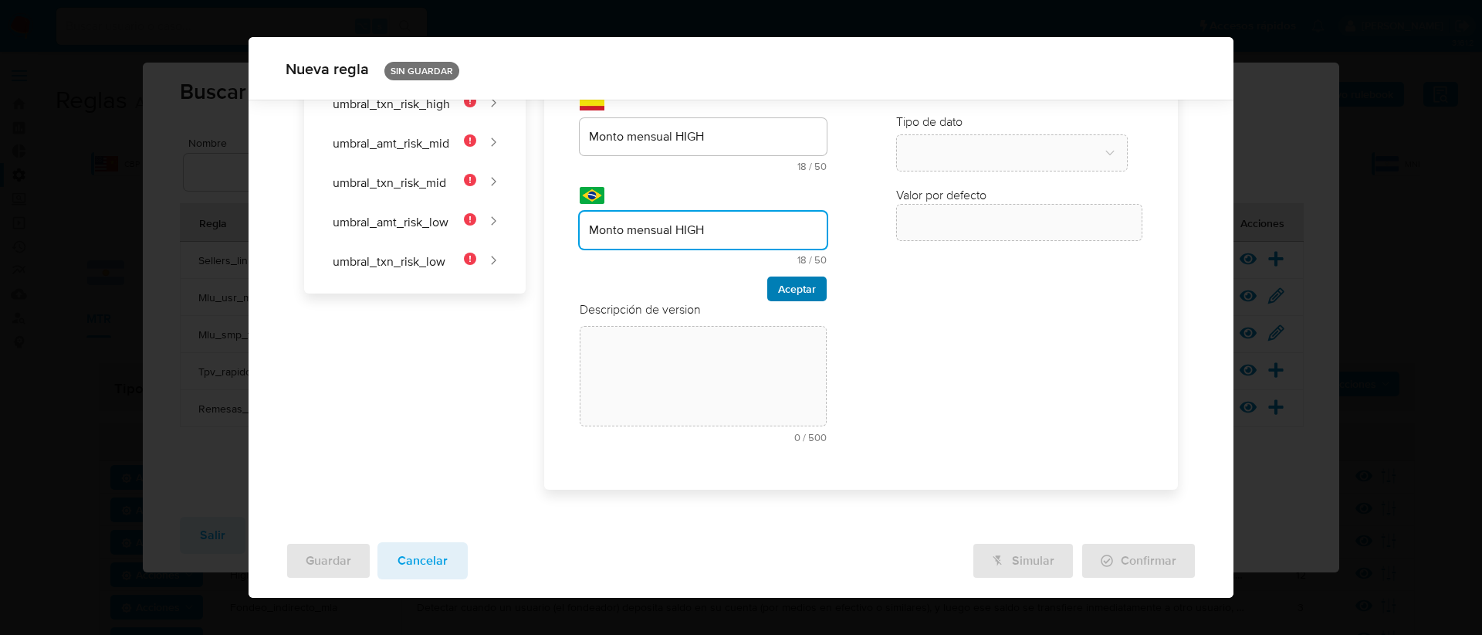
type input "Monto mensual HIGH"
click at [819, 294] on button "Aceptar" at bounding box center [796, 288] width 59 height 25
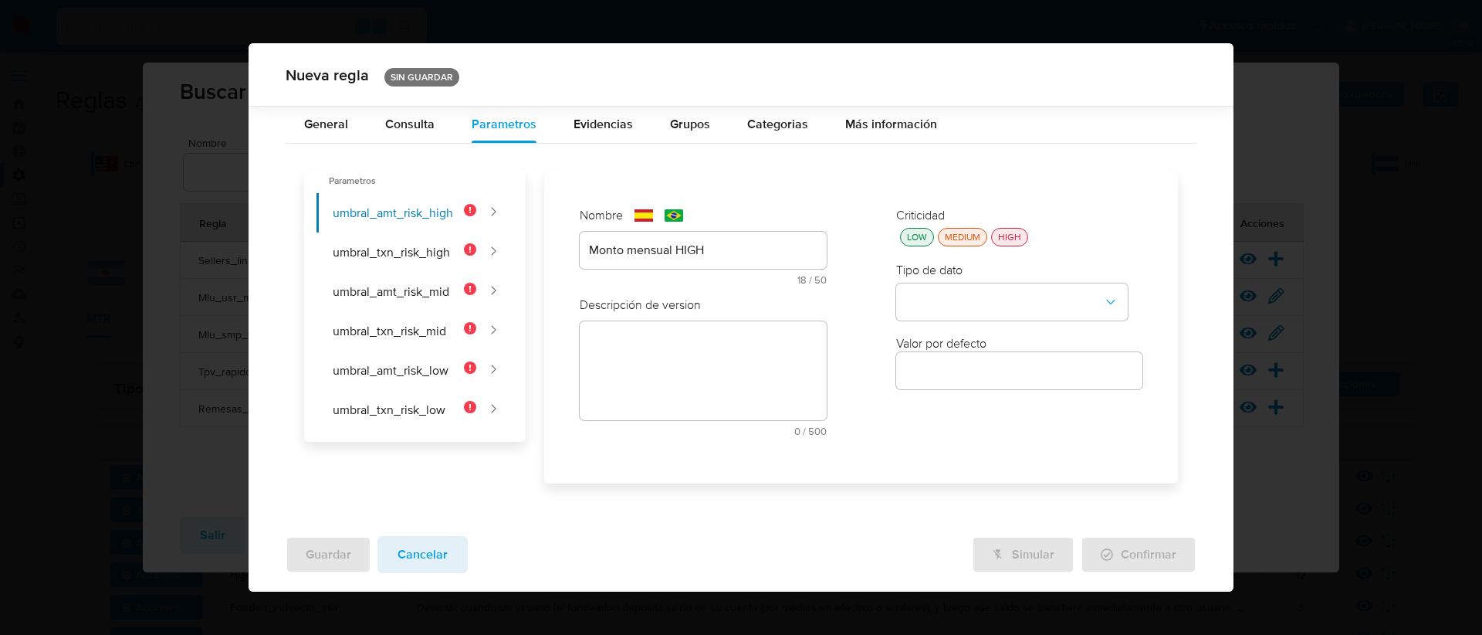
click at [906, 235] on div "LOW" at bounding box center [917, 237] width 26 height 13
click at [978, 300] on button "type-dropdown" at bounding box center [1012, 301] width 232 height 37
click at [957, 304] on div "NUMBER" at bounding box center [1008, 300] width 204 height 37
click at [943, 371] on input "number" at bounding box center [1019, 371] width 247 height 20
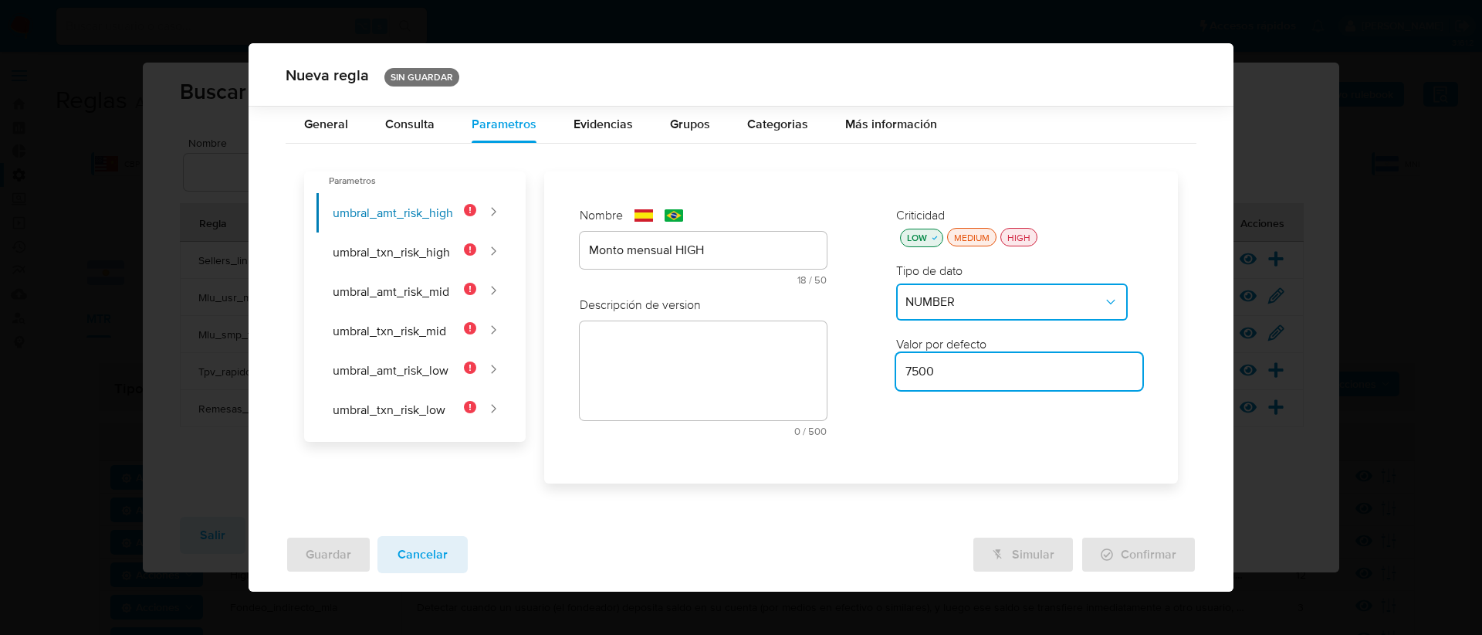
type input "7500"
click at [645, 366] on textarea at bounding box center [703, 370] width 247 height 99
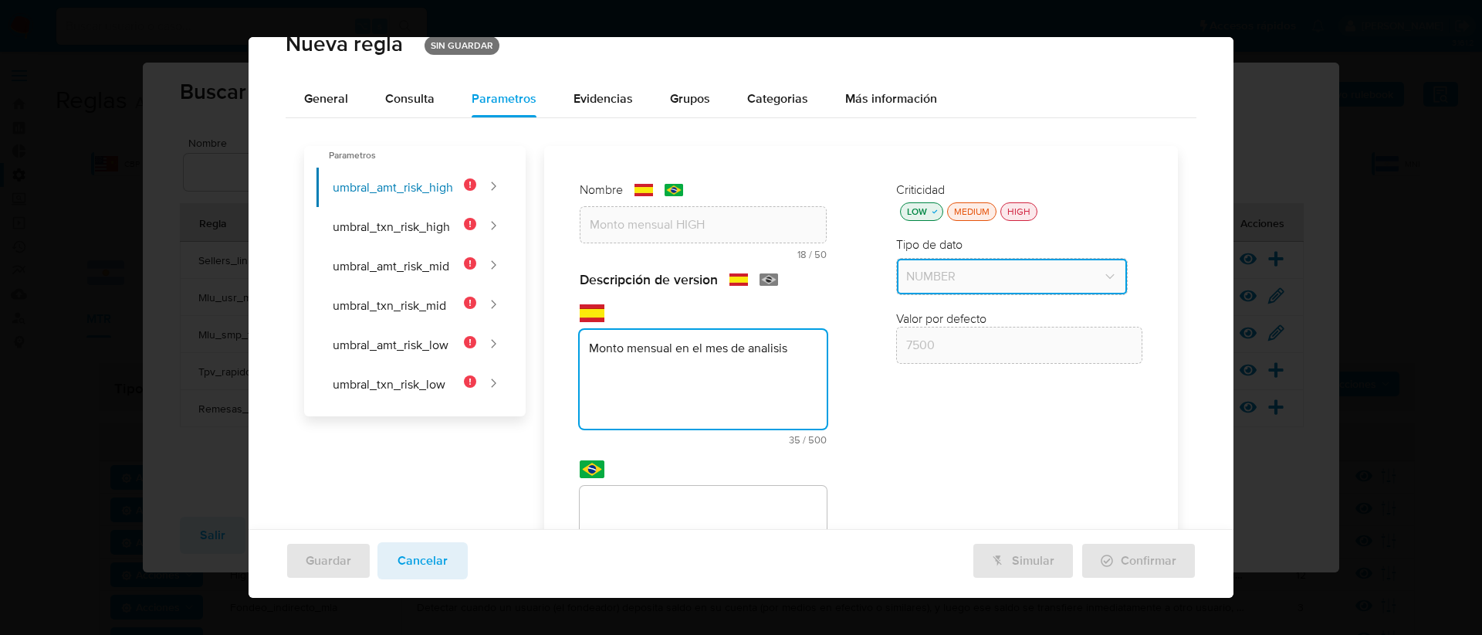
type textarea "Monto mensual en el mes de analisis"
click at [662, 495] on div "Parametros umbral_amt_risk_high umbral_txn_risk_high umbral_amt_risk_mid umbral…" at bounding box center [742, 401] width 912 height 567
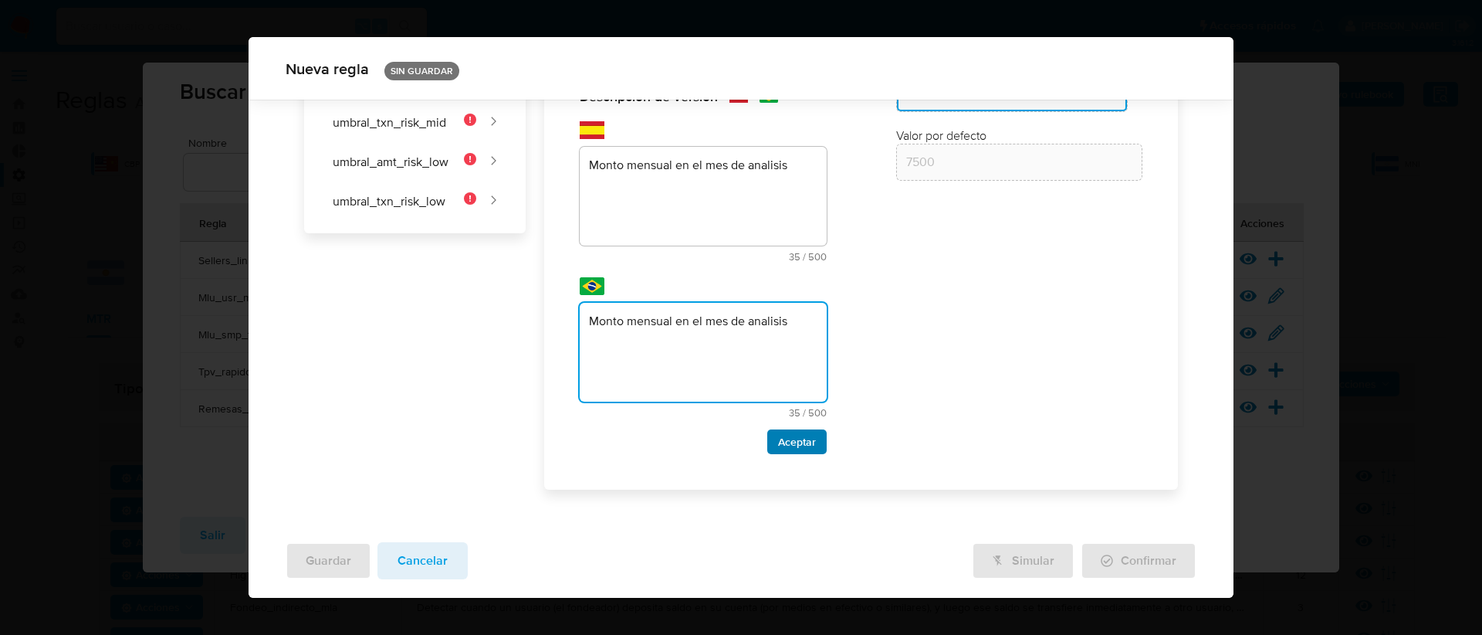
type textarea "Monto mensual en el mes de analisis"
click at [791, 442] on span "Aceptar" at bounding box center [797, 442] width 38 height 22
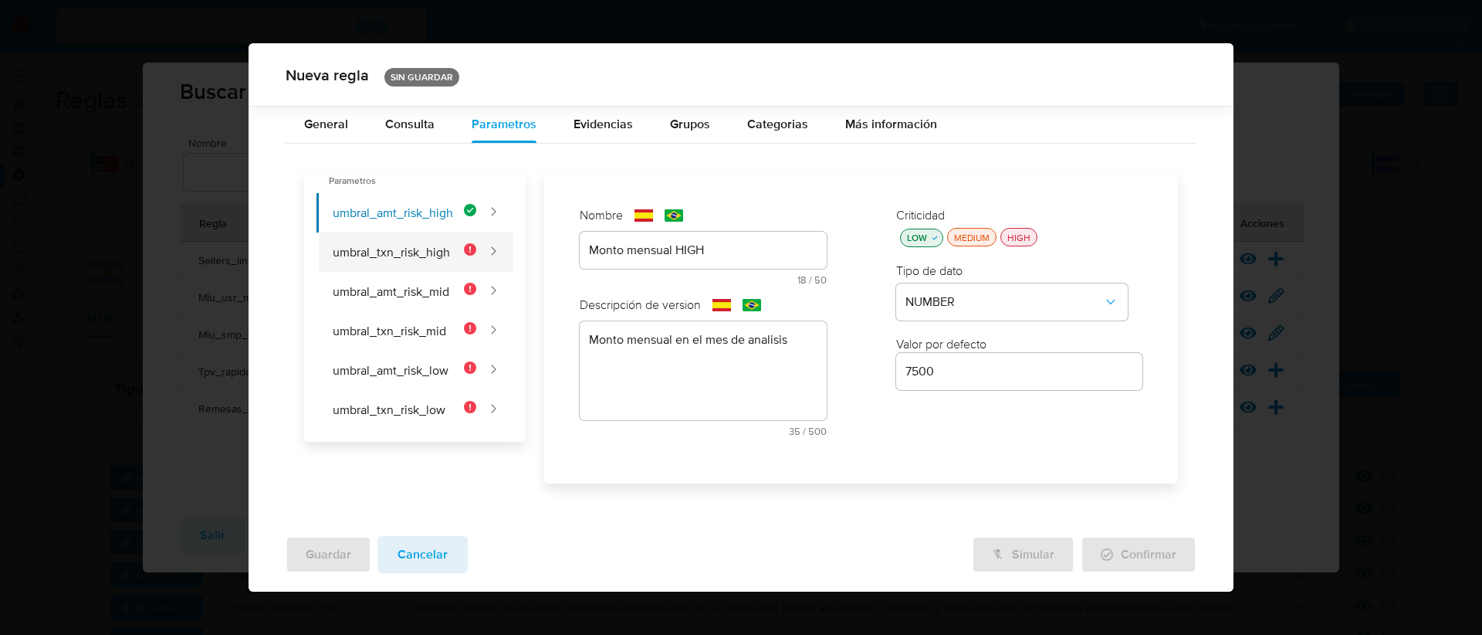
click at [370, 253] on button "umbral_txn_risk_high" at bounding box center [397, 251] width 160 height 39
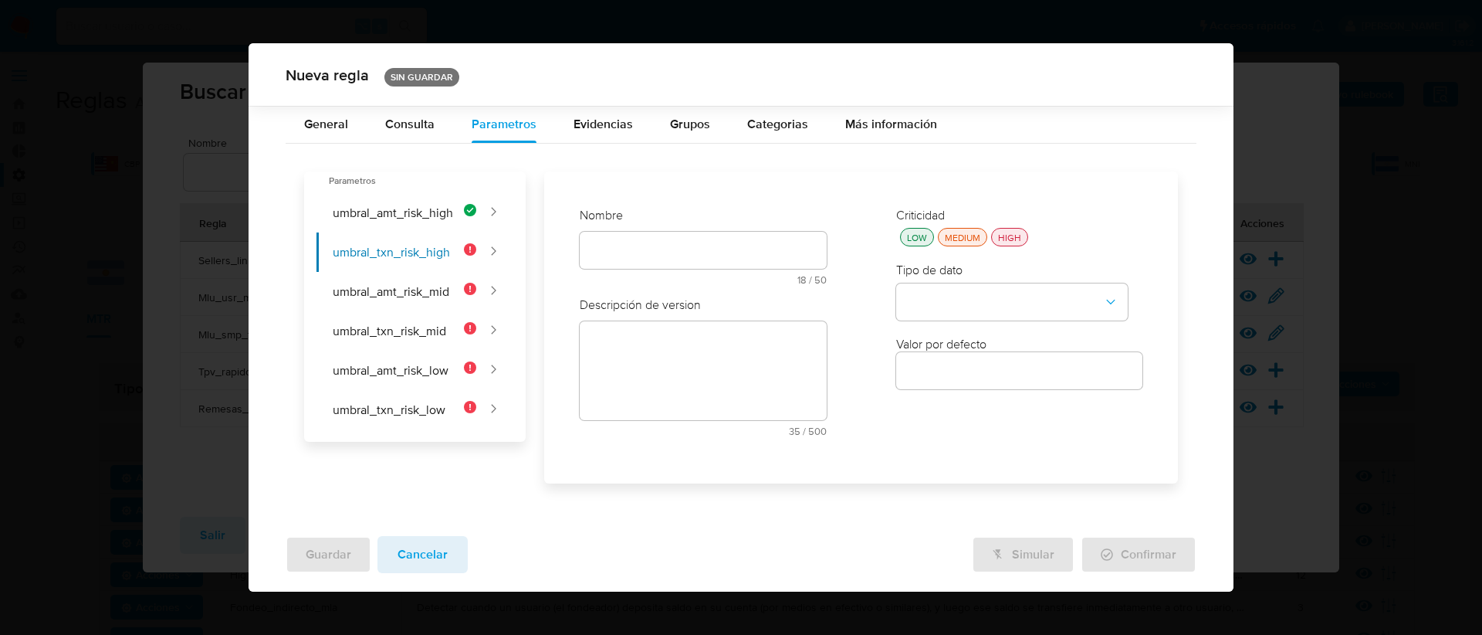
click at [626, 235] on div at bounding box center [703, 250] width 247 height 37
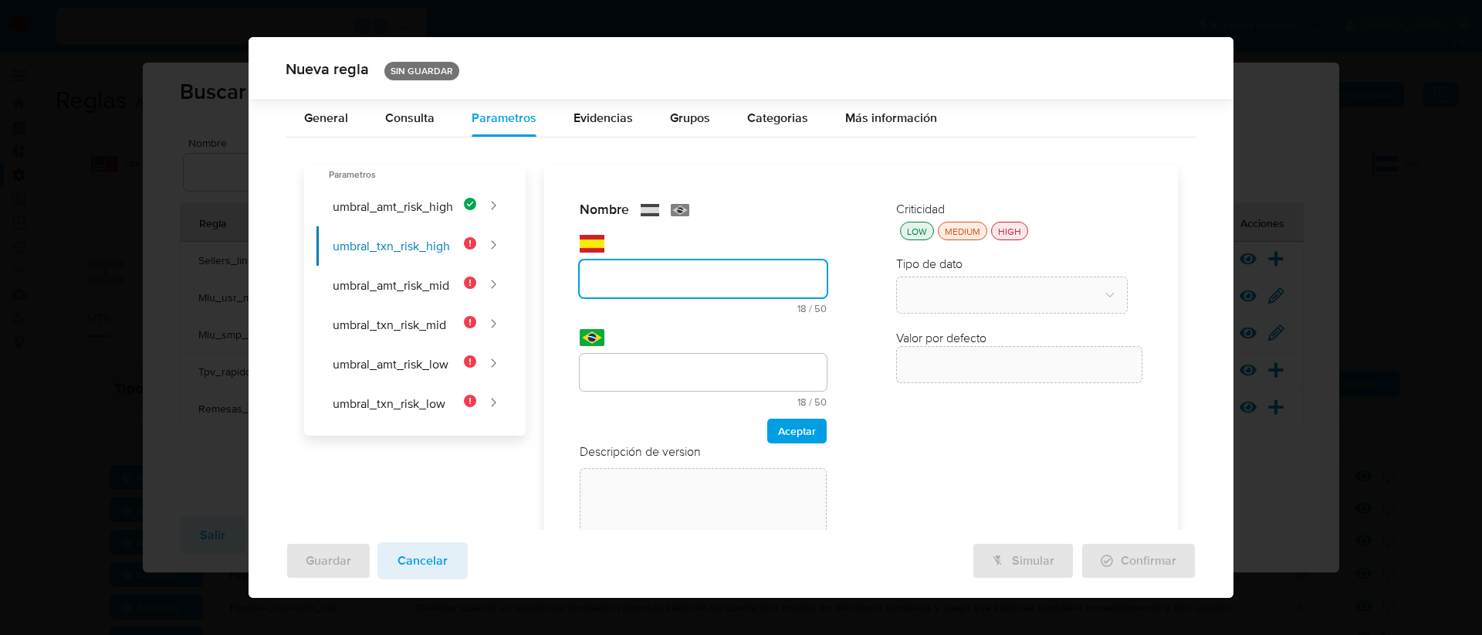
click at [625, 252] on div "text-es 18 / 50 32 caracteres restantes" at bounding box center [703, 274] width 247 height 79
type input "Cantidad de transacciones HIGH"
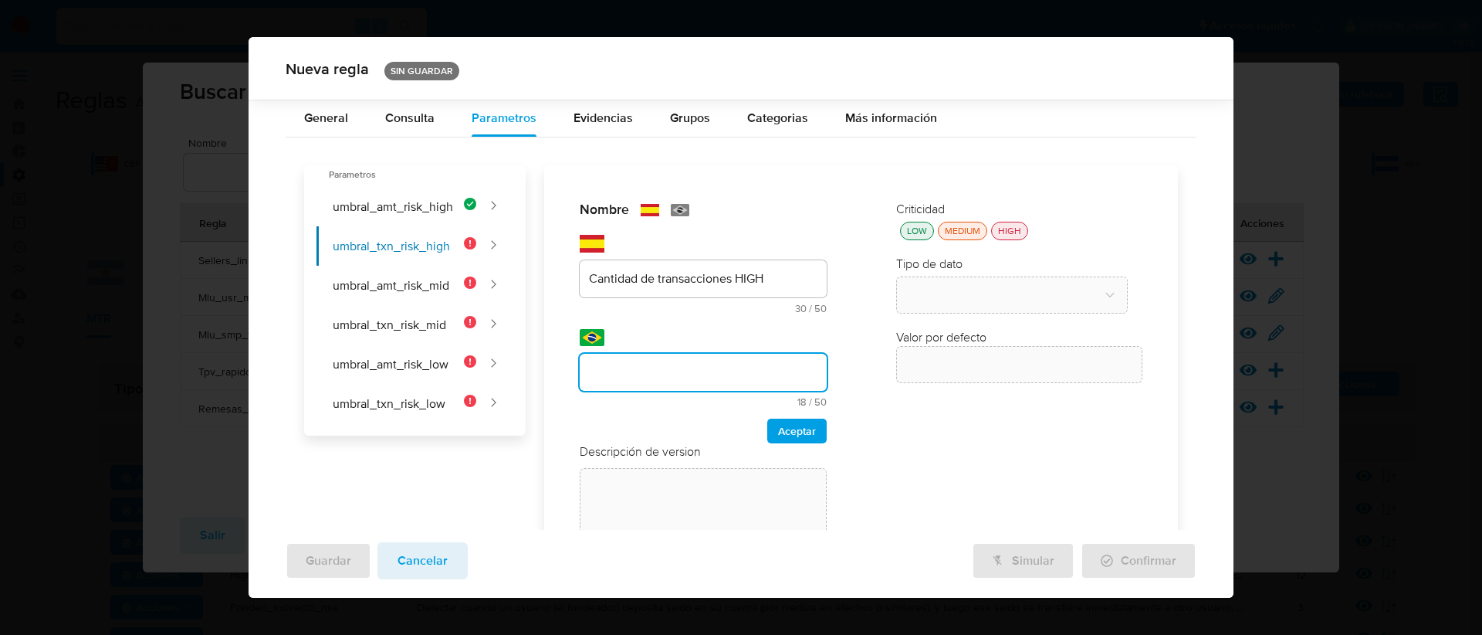
scroll to position [142, 0]
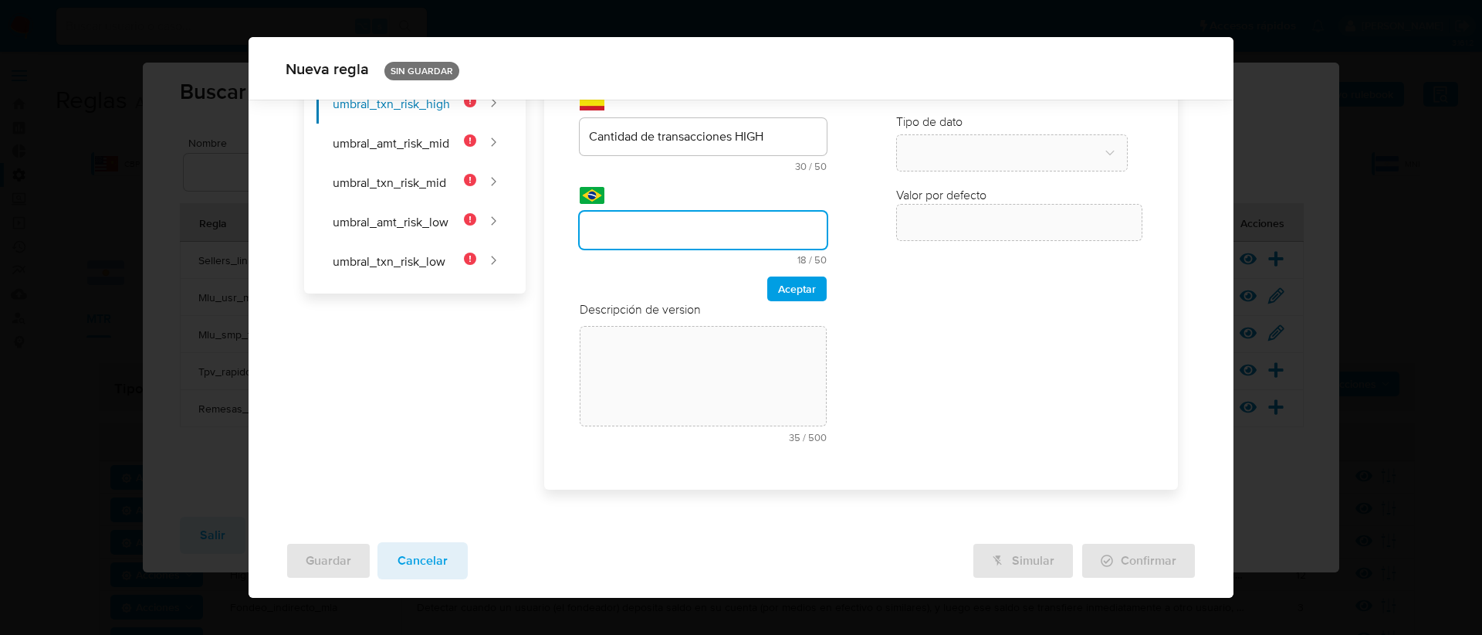
click at [668, 374] on div "Nombre text-es Cantidad de transacciones HIGH 30 / 50 20 caracteres restantes t…" at bounding box center [703, 256] width 278 height 426
type input "Cantidad de transacciones HIGH"
click at [792, 286] on span "Aceptar" at bounding box center [797, 289] width 38 height 22
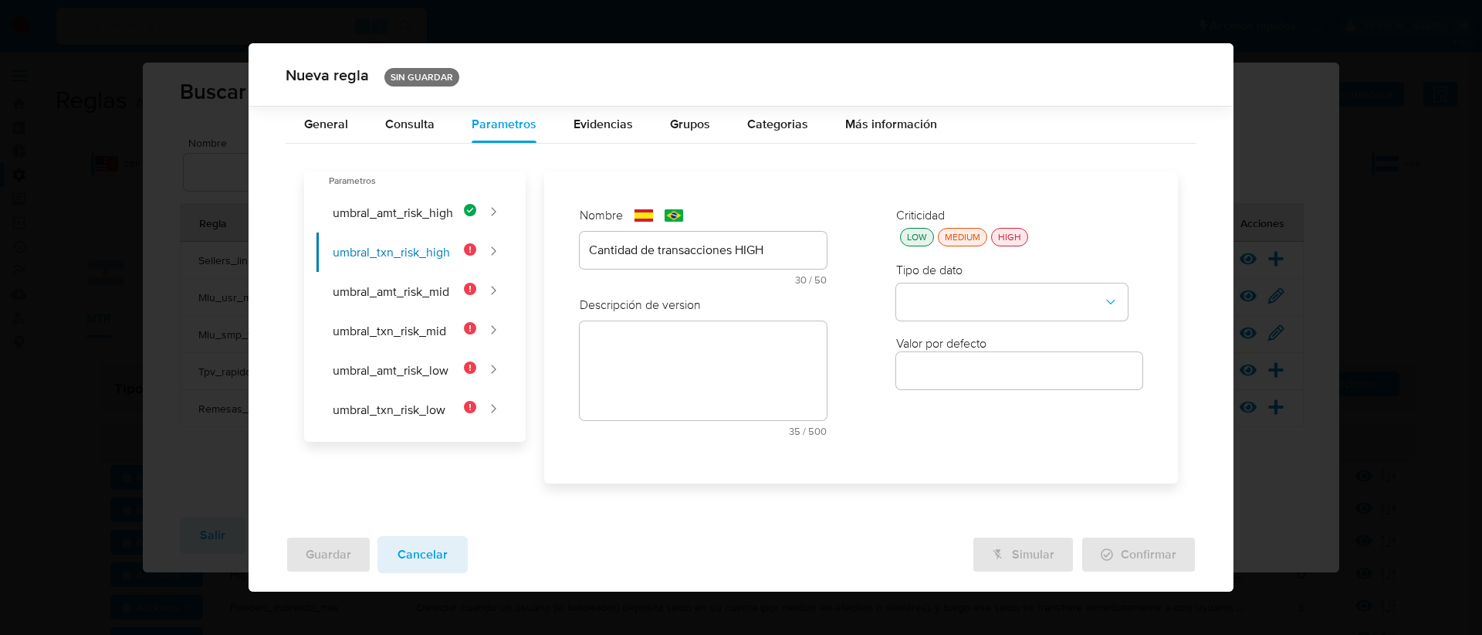
scroll to position [0, 0]
click at [910, 233] on div "LOW" at bounding box center [917, 237] width 26 height 13
click at [956, 312] on button "type-dropdown" at bounding box center [1012, 301] width 232 height 37
click at [990, 303] on div "NUMBER" at bounding box center [1008, 300] width 204 height 37
click at [943, 370] on input "number" at bounding box center [1019, 371] width 247 height 20
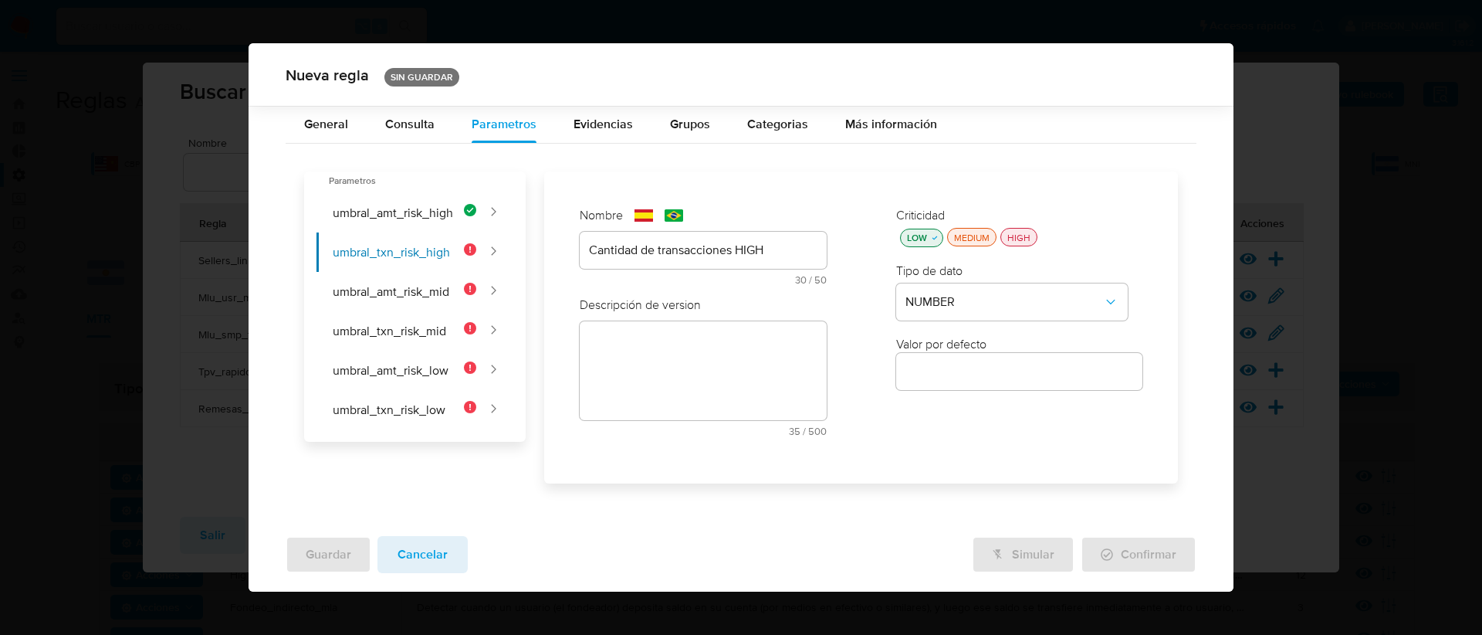
click at [943, 370] on input "number" at bounding box center [1019, 371] width 247 height 20
type input "5"
click at [928, 421] on div "Criticidad LOW MEDIUM HIGH Tipo de dato NUMBER Valor por defecto 5" at bounding box center [1020, 326] width 278 height 271
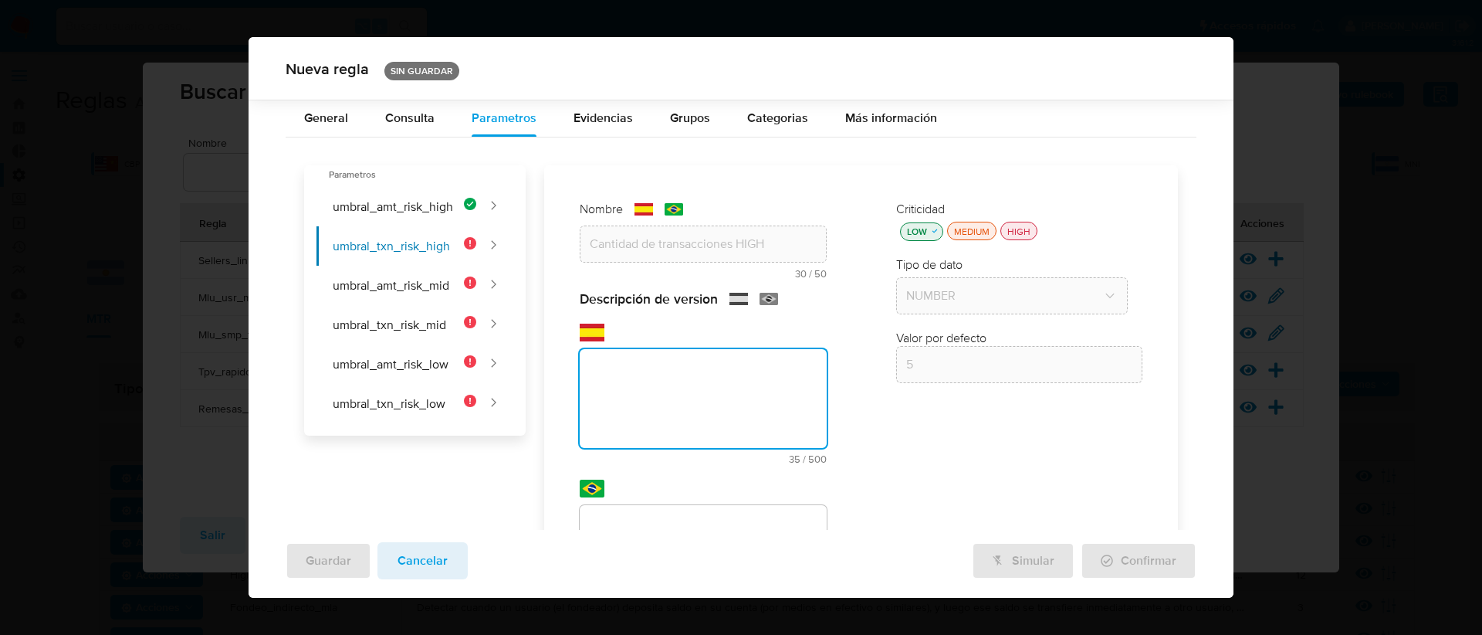
click at [593, 331] on div "text-es 35 / 500 465 caracteres restantes" at bounding box center [703, 393] width 247 height 141
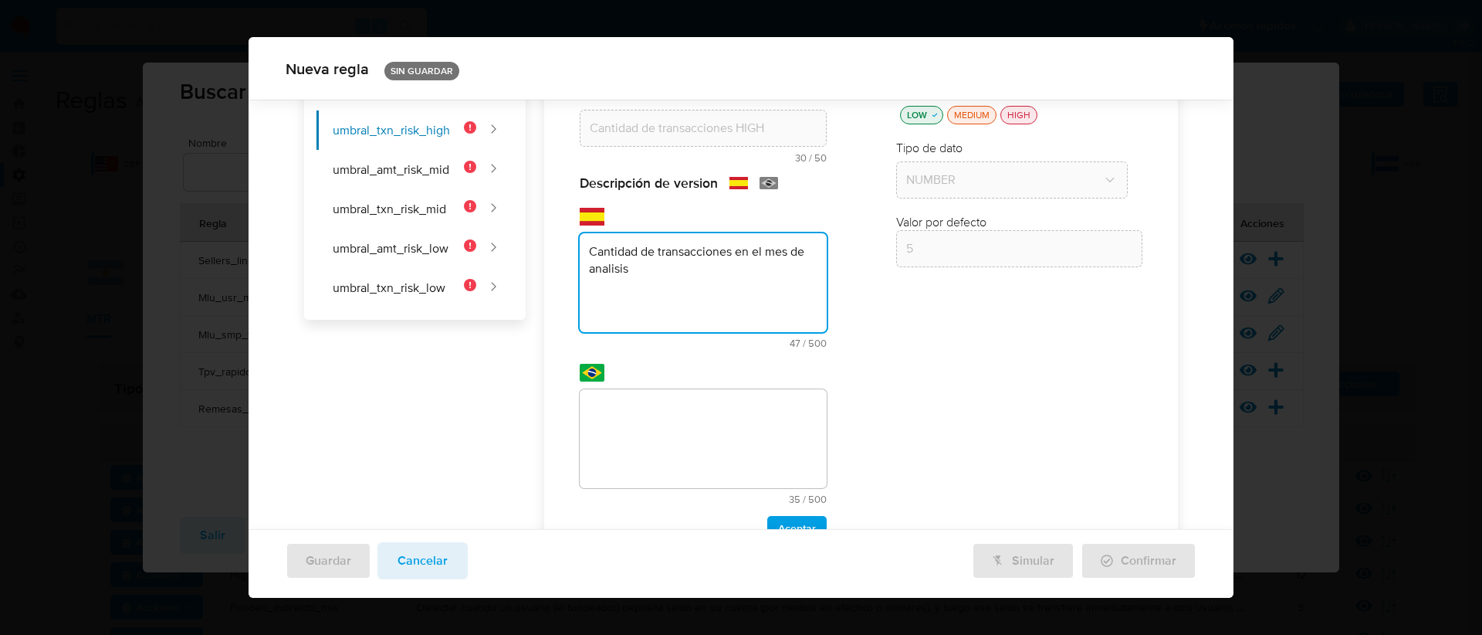
type textarea "Cantidad de transacciones en el mes de analisis"
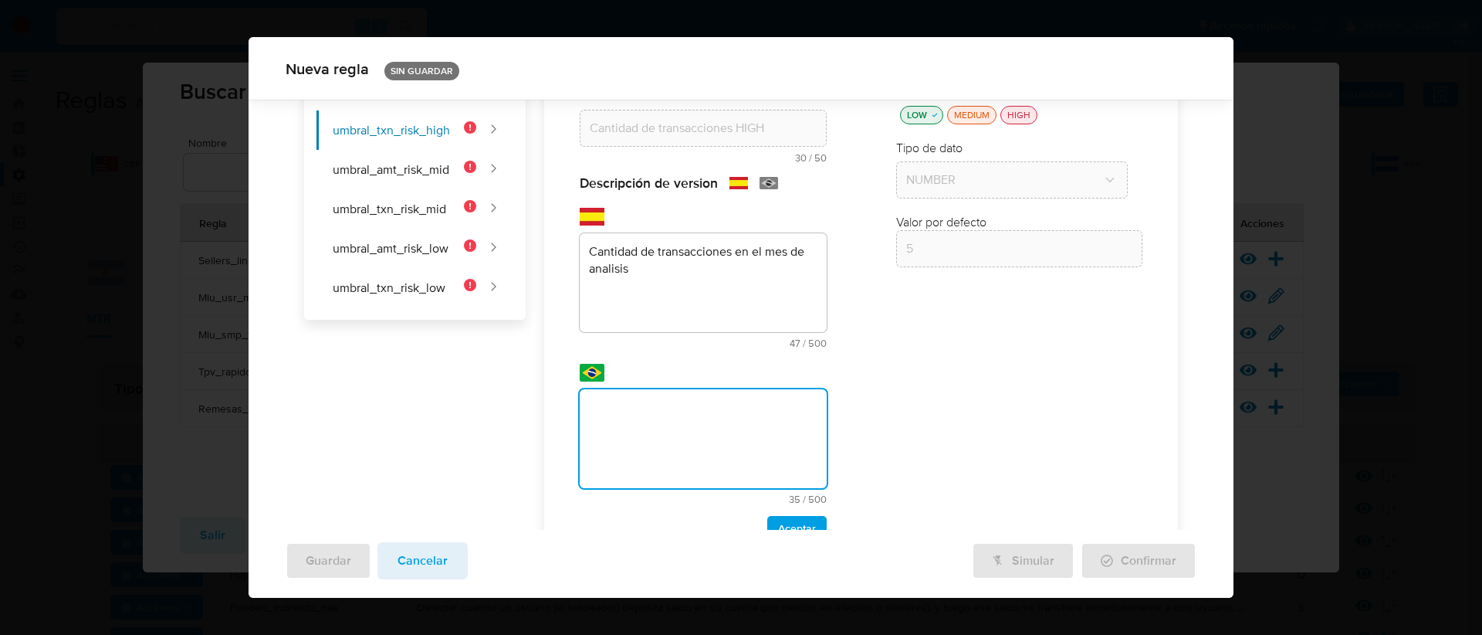
click at [628, 416] on div "text-pt 35 / 500 465 caracteres restantes" at bounding box center [703, 446] width 247 height 115
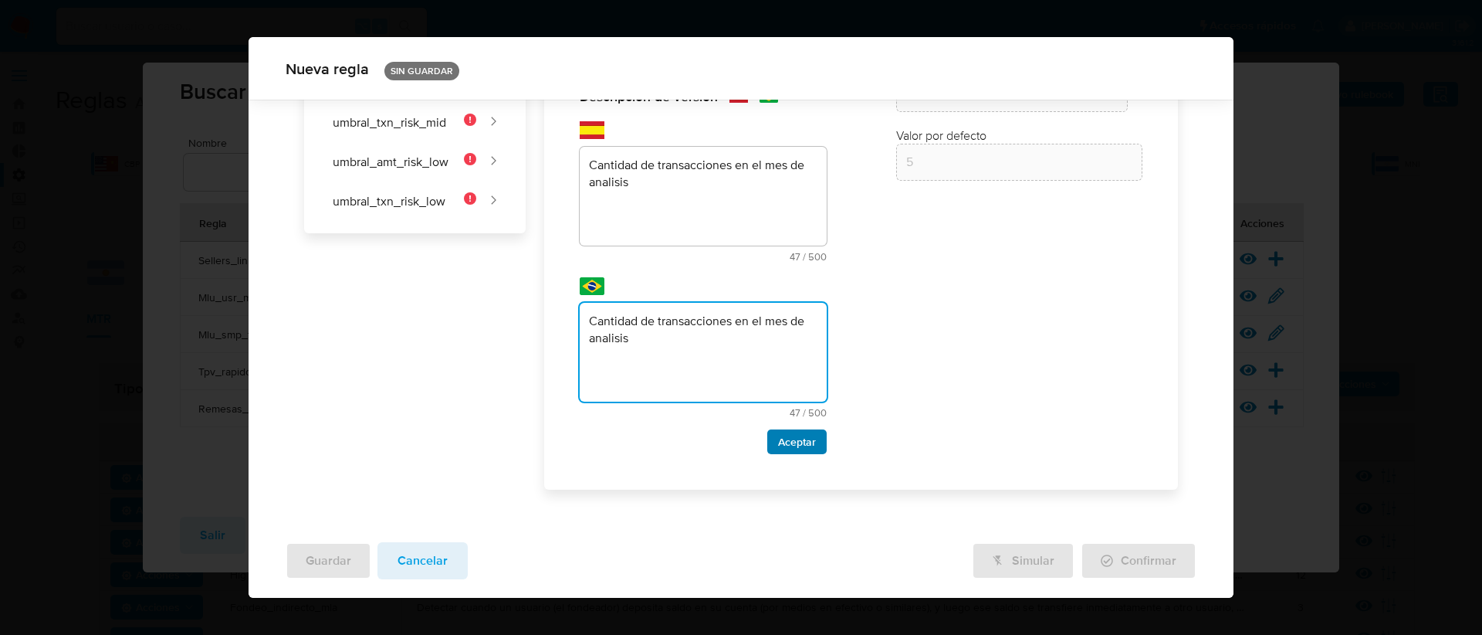
type textarea "Cantidad de transacciones en el mes de analisis"
click at [805, 444] on span "Aceptar" at bounding box center [797, 442] width 38 height 22
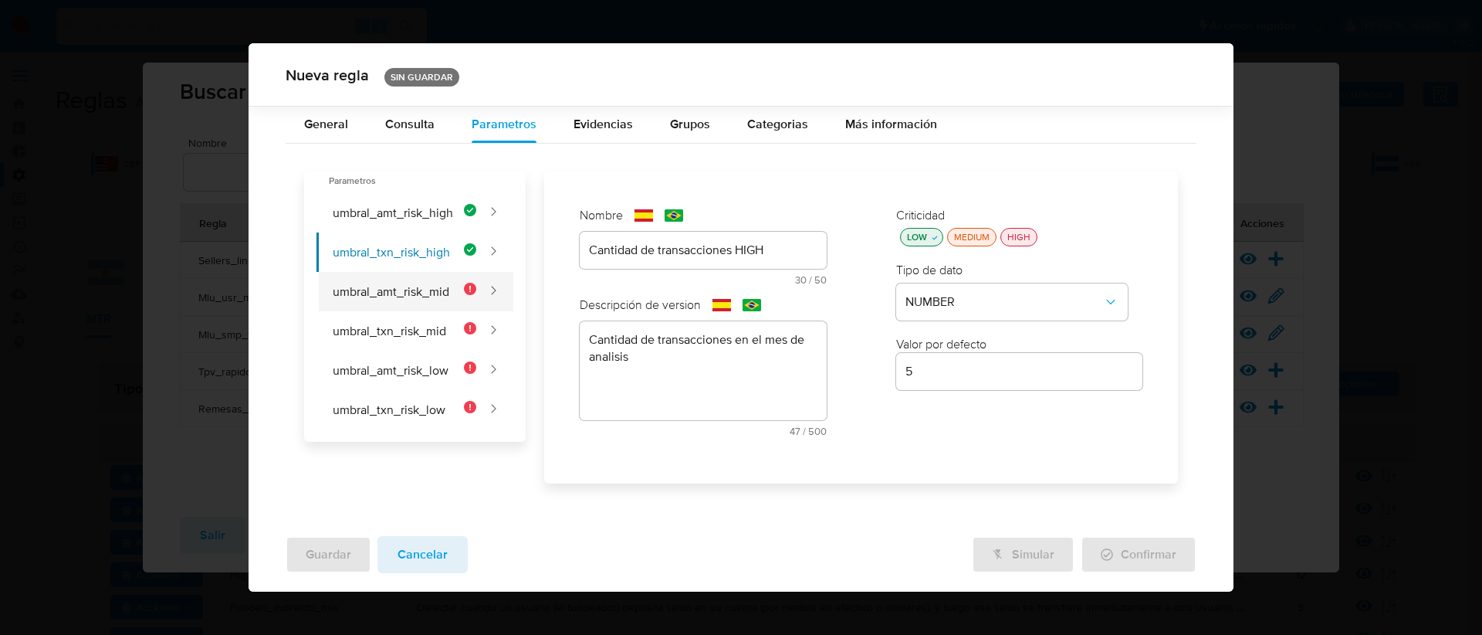
click at [402, 295] on button "umbral_amt_risk_mid" at bounding box center [397, 291] width 160 height 39
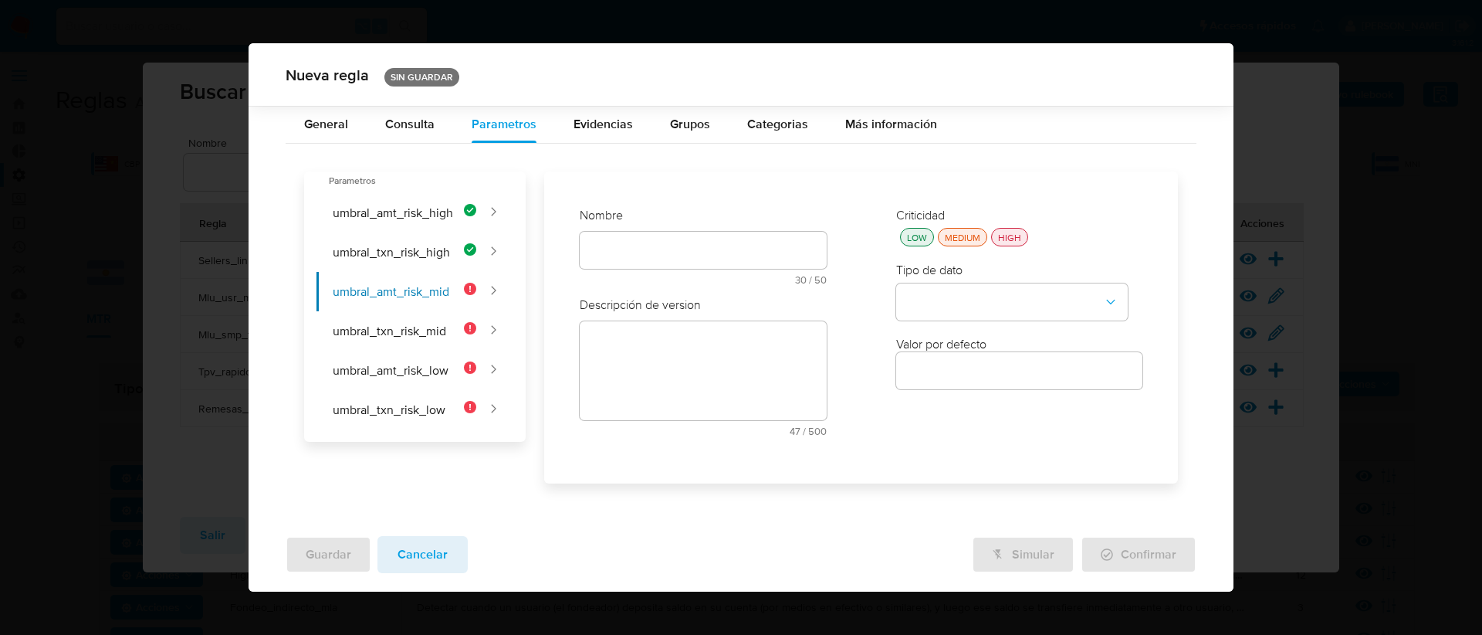
click at [630, 248] on div "text-es 30 / 50 20 caracteres restantes" at bounding box center [703, 258] width 247 height 53
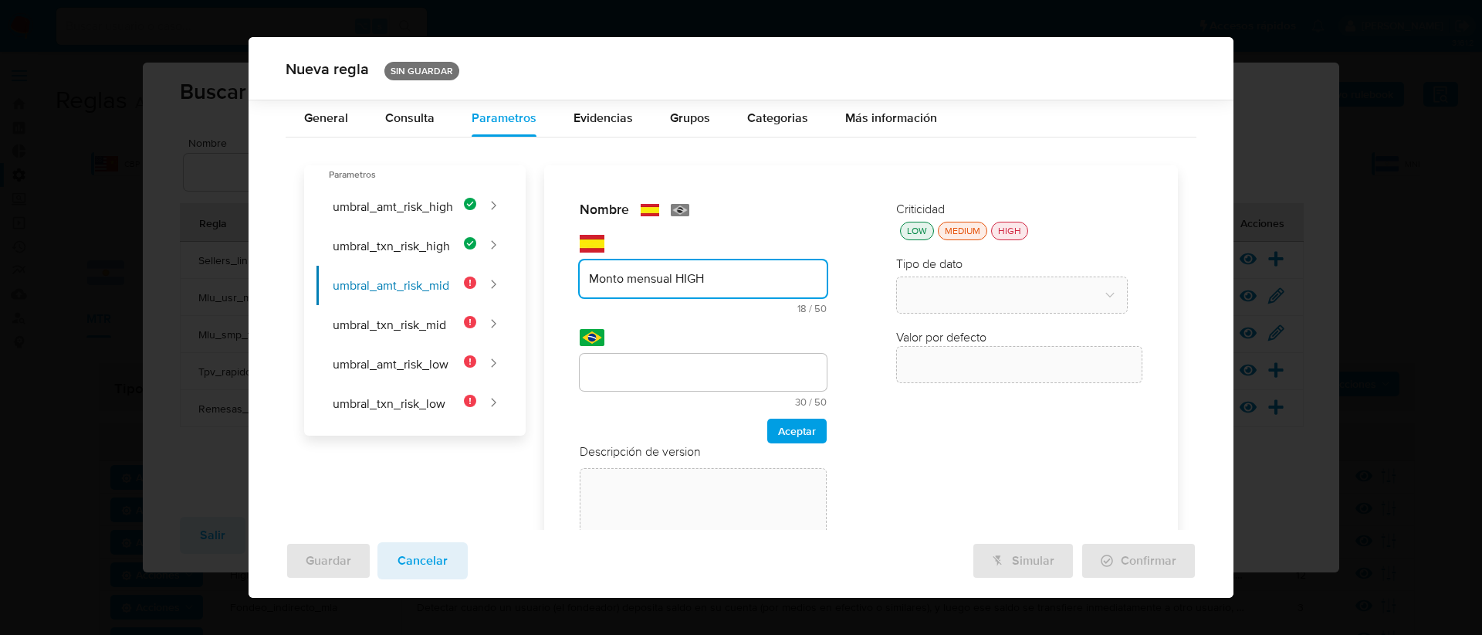
drag, startPoint x: 676, startPoint y: 280, endPoint x: 712, endPoint y: 286, distance: 36.7
click at [712, 286] on input "Monto mensual HIGH" at bounding box center [703, 279] width 247 height 20
type input "Monto mensual MID"
click at [713, 366] on div "Nombre text-es Monto mensual MID 17 / 50 33 caracteres restantes text-pt 30 / 5…" at bounding box center [703, 398] width 278 height 426
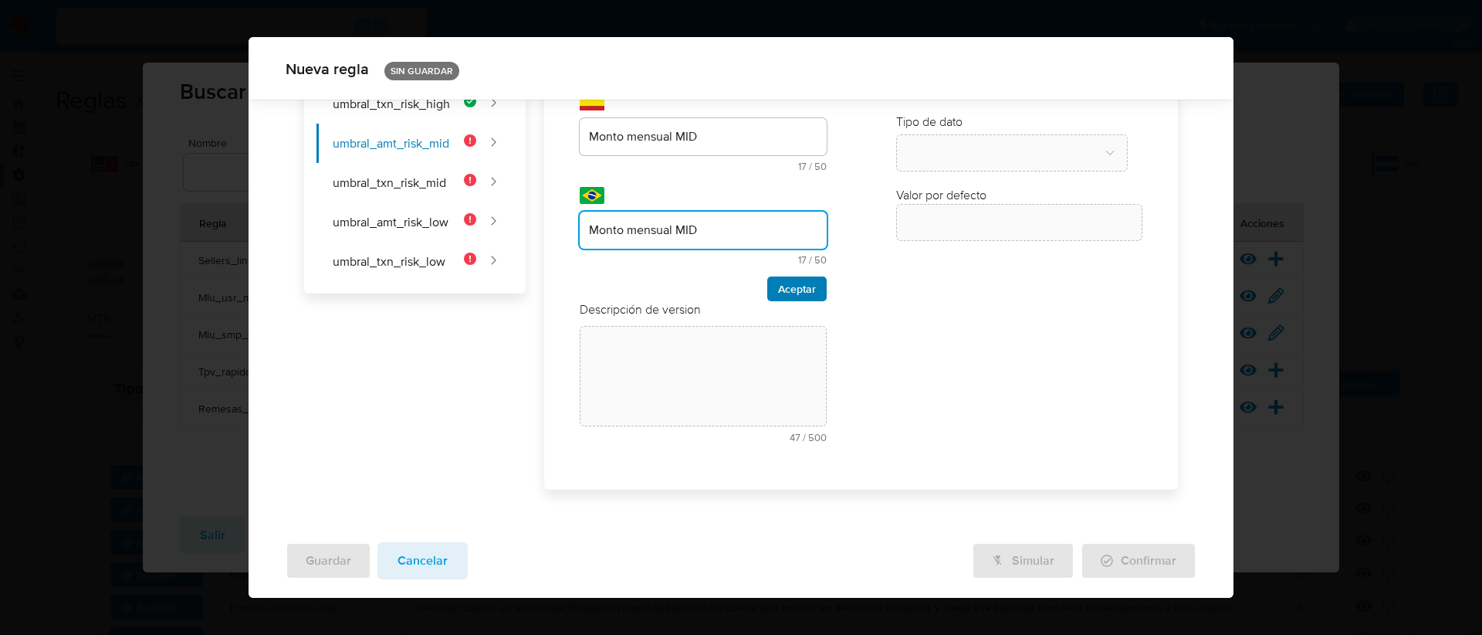
type input "Monto mensual MID"
click at [788, 286] on span "Aceptar" at bounding box center [797, 289] width 38 height 22
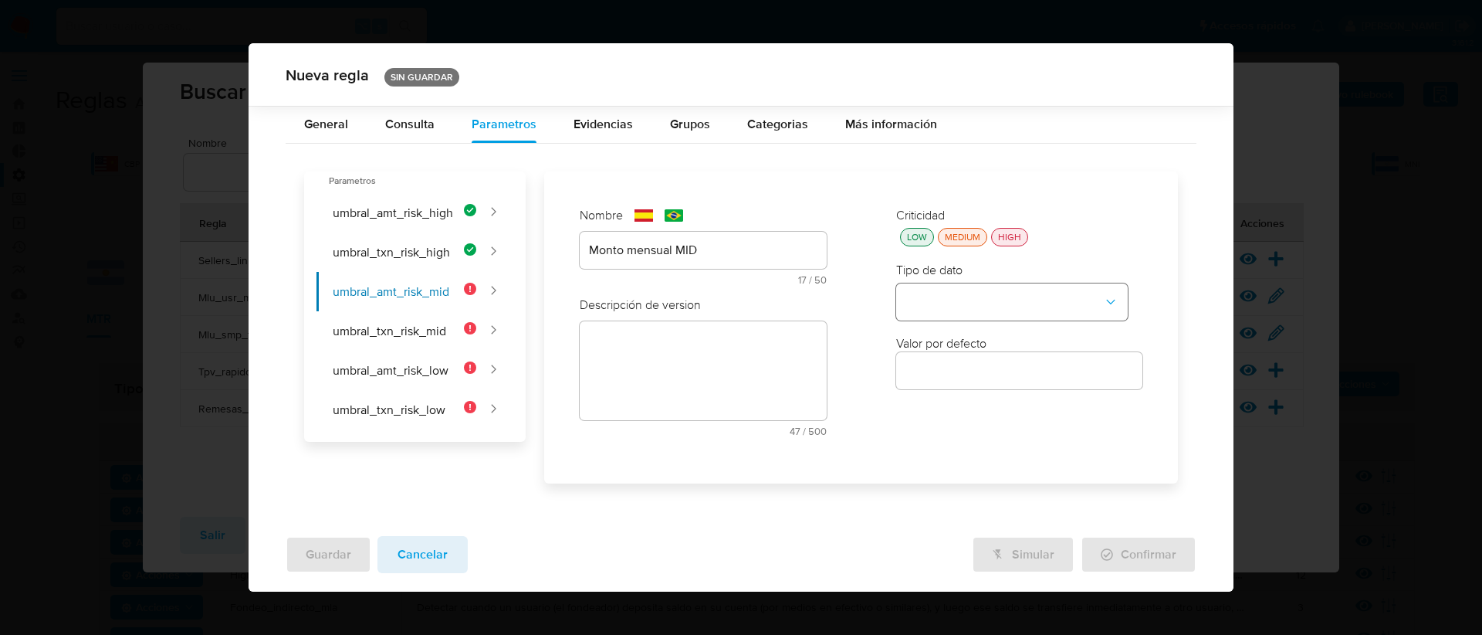
scroll to position [0, 0]
click at [924, 243] on button "LOW" at bounding box center [917, 237] width 34 height 19
click at [953, 296] on button "type-dropdown" at bounding box center [1012, 301] width 232 height 37
click at [947, 301] on span "NUMBER" at bounding box center [930, 300] width 49 height 15
click at [952, 364] on input "number" at bounding box center [1019, 371] width 247 height 20
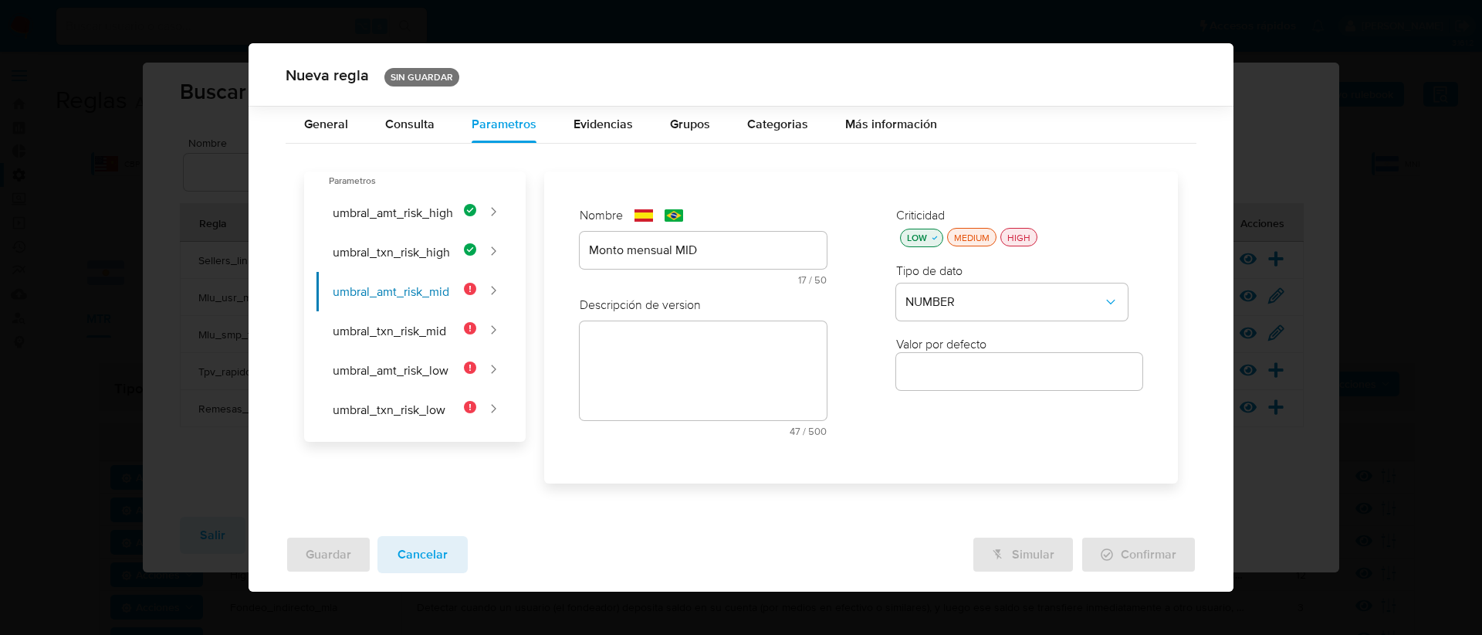
click at [930, 372] on input "number" at bounding box center [1019, 371] width 247 height 20
click at [621, 353] on textarea at bounding box center [703, 370] width 247 height 99
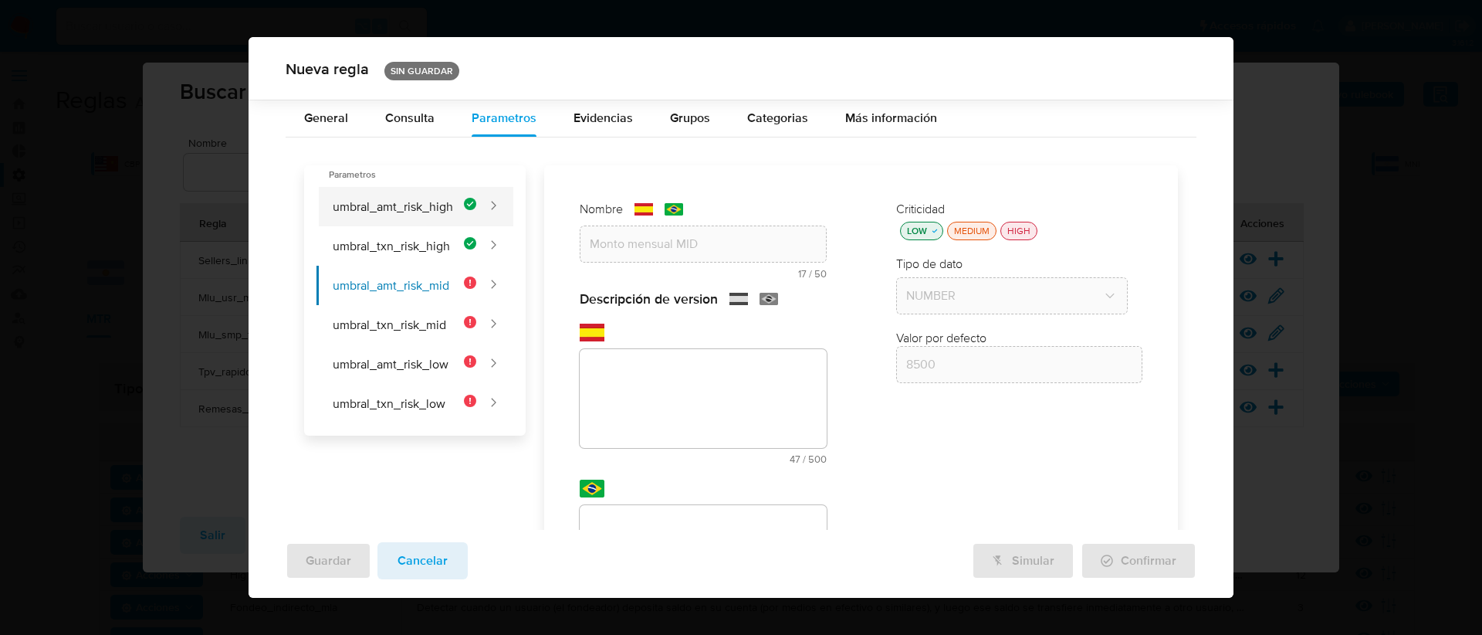
click at [419, 213] on button "umbral_amt_risk_high" at bounding box center [397, 206] width 160 height 39
type input "7500"
type input "Monto mensual HIGH"
type textarea "Monto mensual en el mes de analisis"
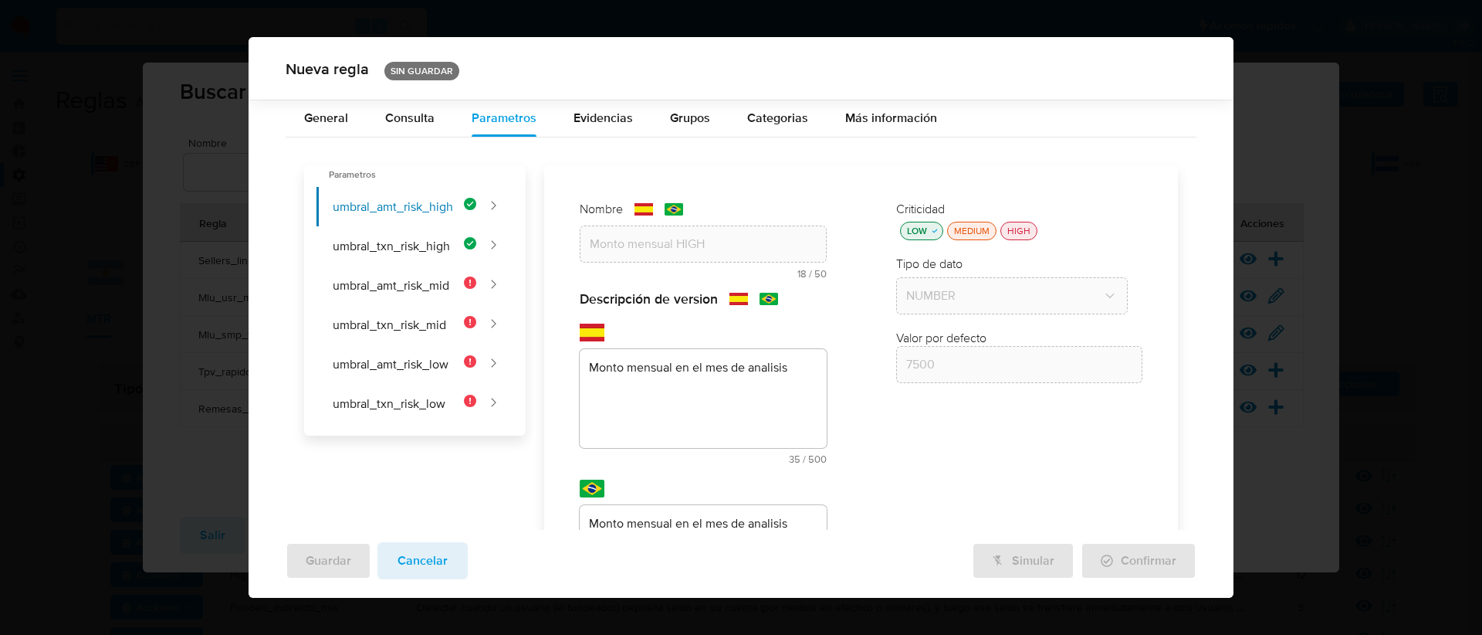
click at [786, 364] on div "Descripción de version text-es Monto mensual en el mes de analisis 35 / 500 465…" at bounding box center [703, 473] width 247 height 366
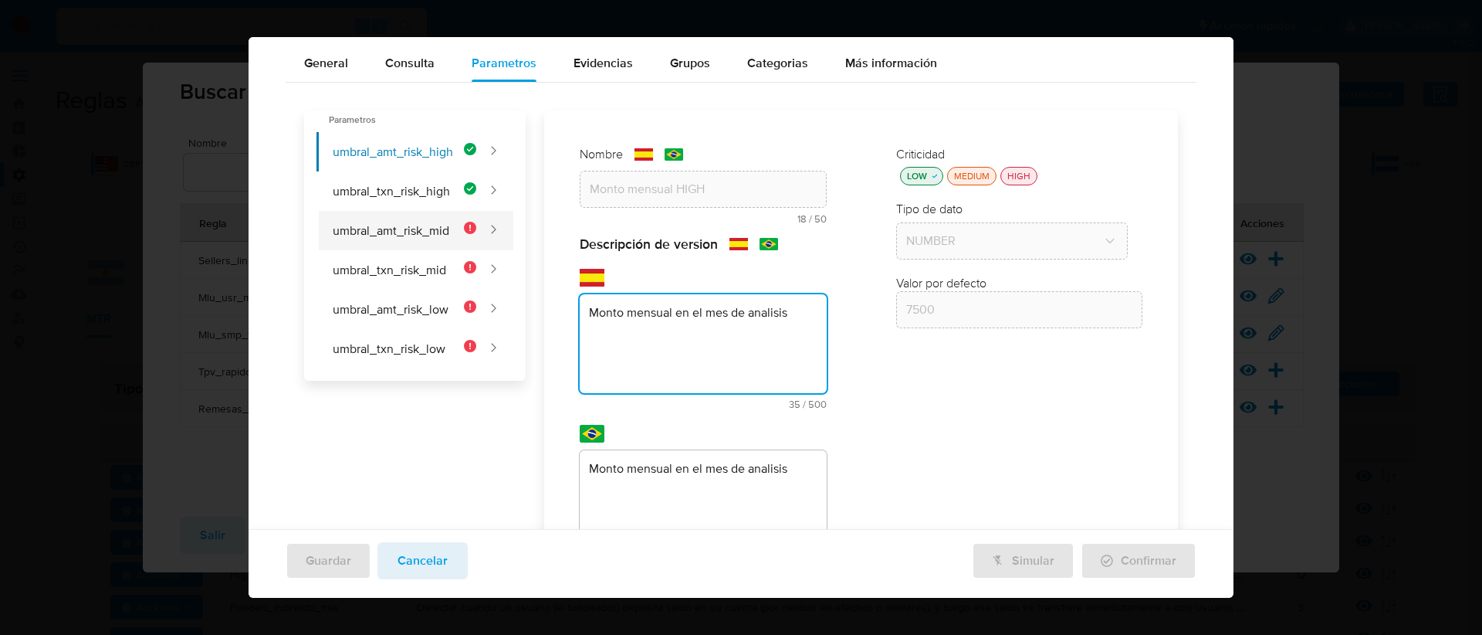
scroll to position [55, 0]
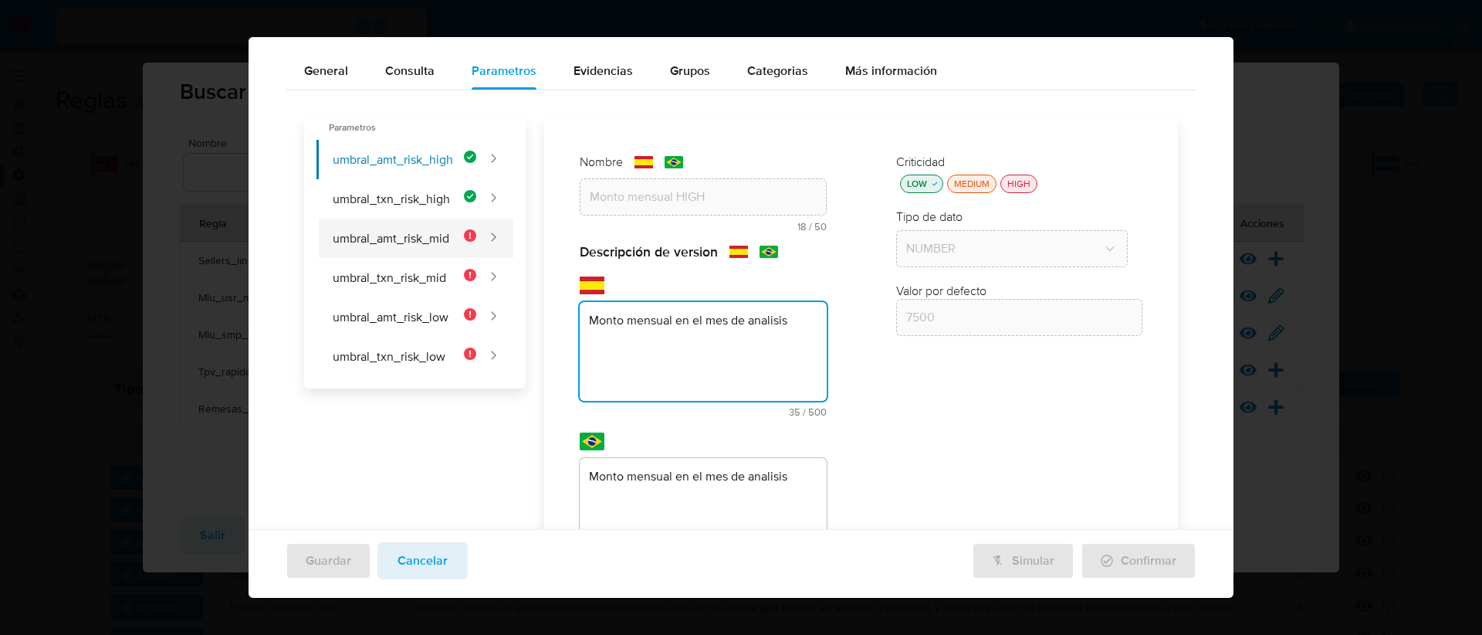
click at [396, 240] on button "umbral_amt_risk_mid" at bounding box center [397, 237] width 160 height 39
type input "8500"
type input "Monto mensual MID"
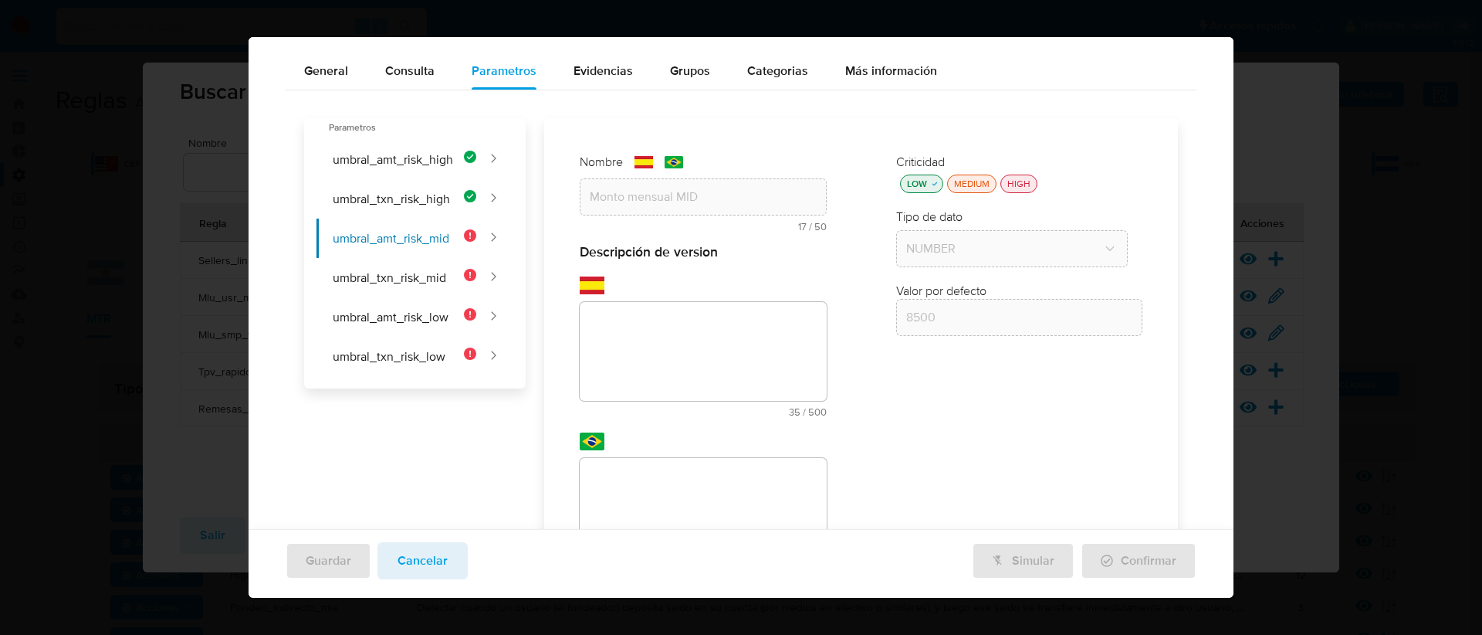
click at [693, 338] on div "Descripción de version text-es 35 / 500 465 caracteres restantes text-pt 35 / 5…" at bounding box center [703, 426] width 247 height 366
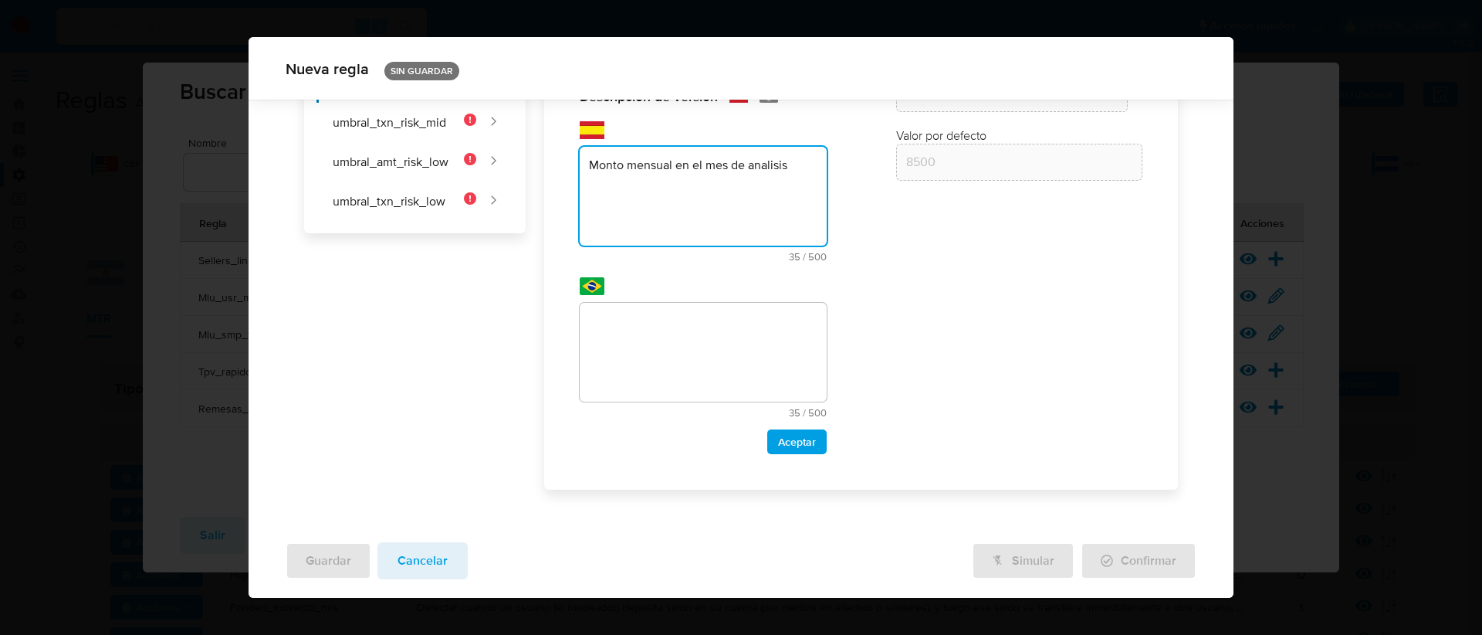
type textarea "Monto mensual en el mes de analisis"
click at [694, 340] on textarea at bounding box center [703, 352] width 247 height 99
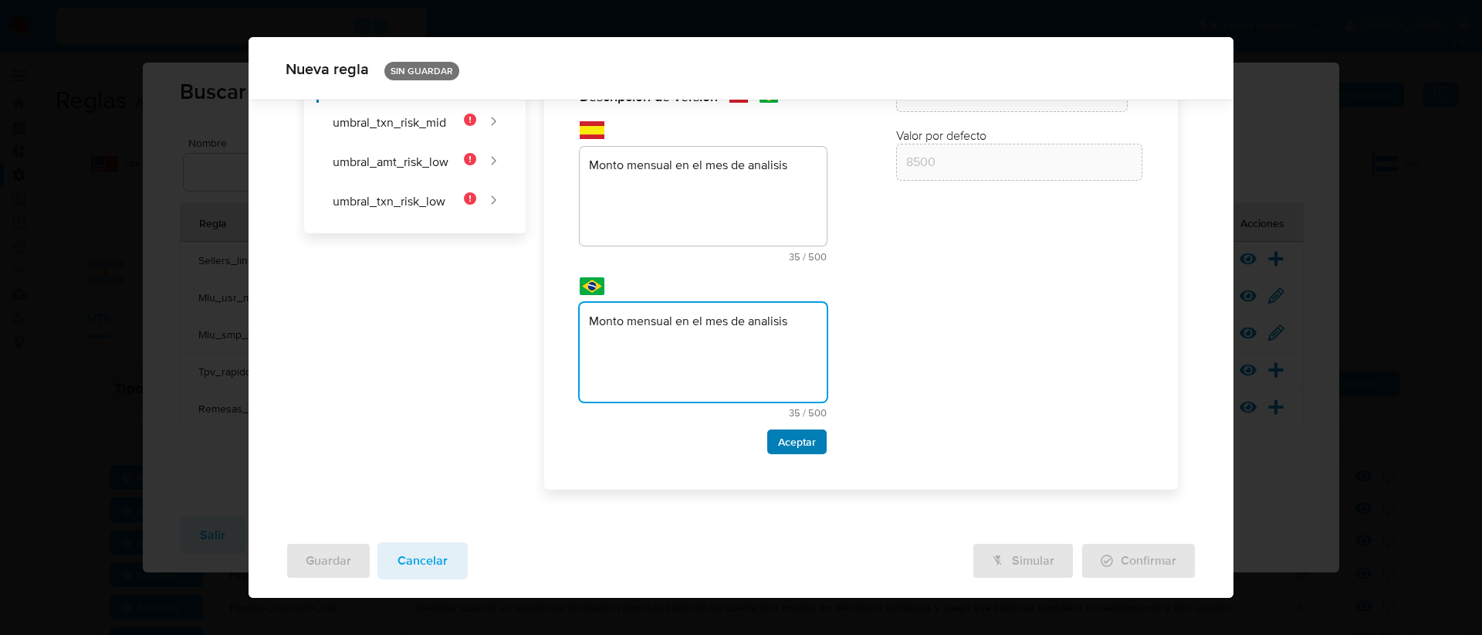
type textarea "Monto mensual en el mes de analisis"
click at [795, 445] on span "Aceptar" at bounding box center [797, 442] width 38 height 22
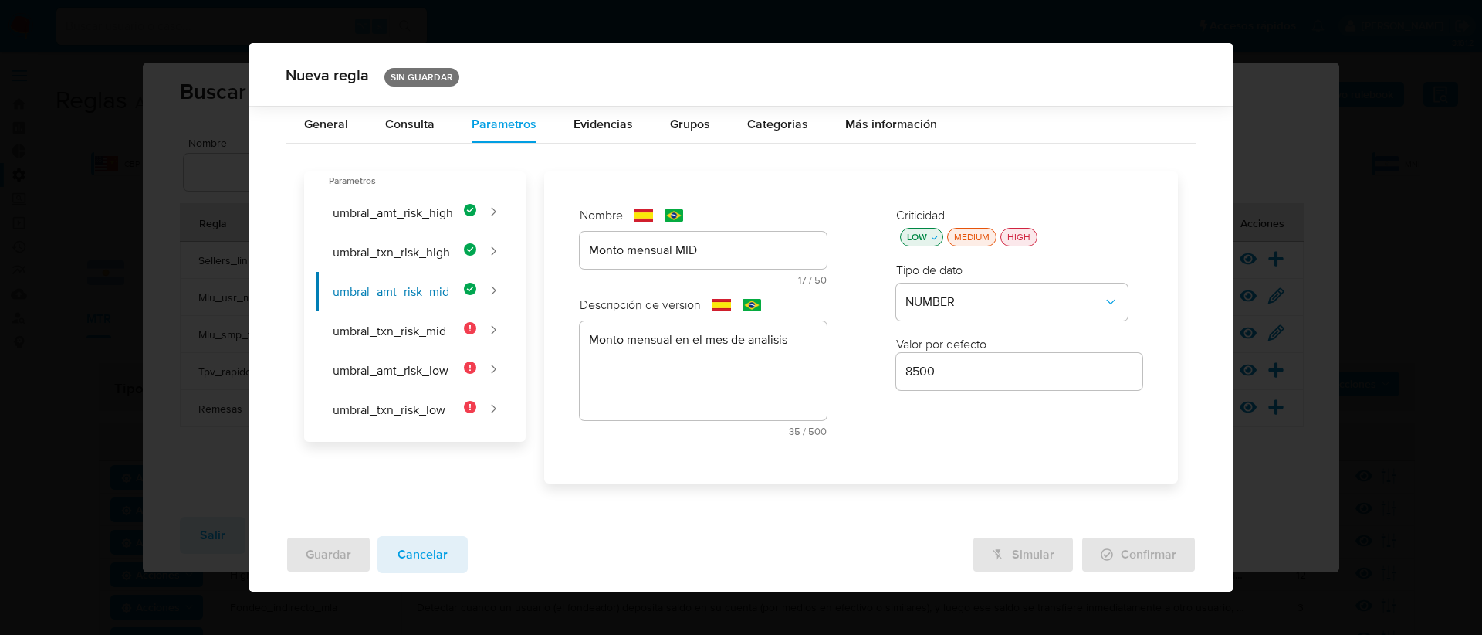
scroll to position [0, 0]
click at [421, 320] on button "umbral_txn_risk_mid" at bounding box center [397, 330] width 160 height 39
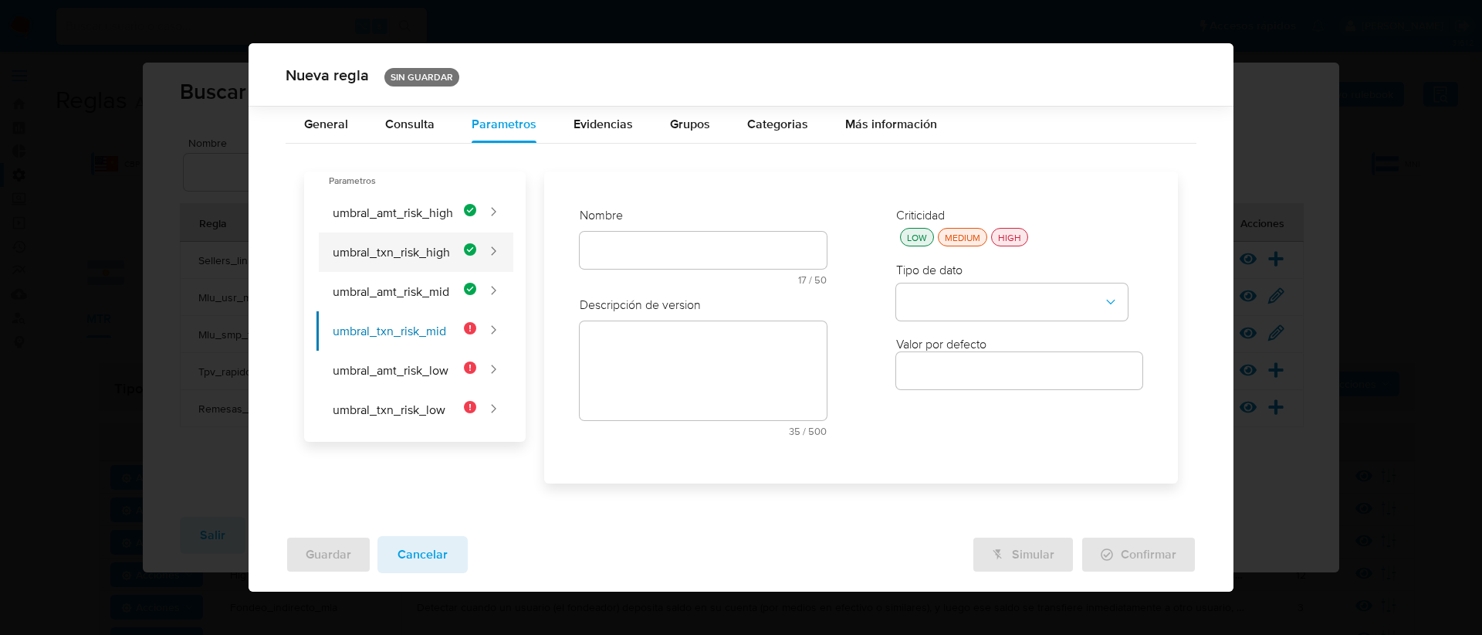
click at [476, 241] on button "umbral_txn_risk_high" at bounding box center [397, 251] width 160 height 39
type input "Cantidad de transacciones HIGH"
type textarea "Cantidad de transacciones en el mes de analisis"
type input "5"
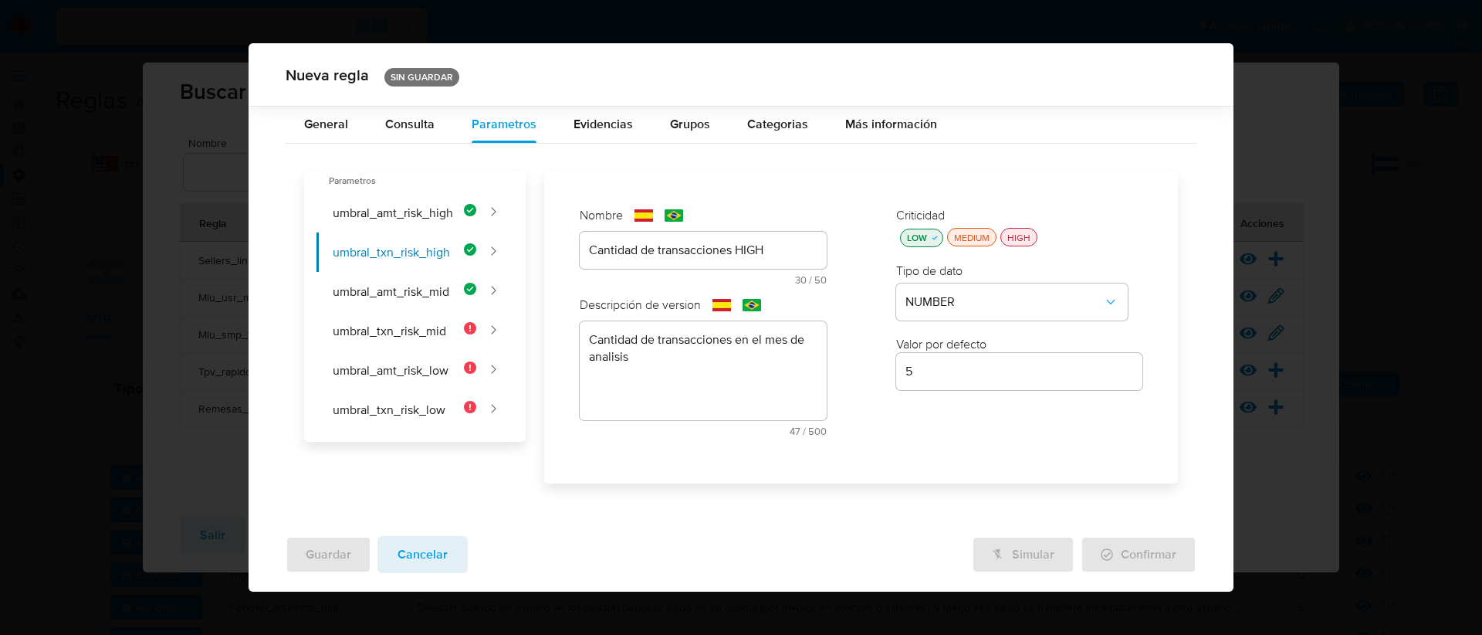
click at [778, 254] on div "text-es Cantidad de transacciones HIGH 30 / 50 20 caracteres restantes" at bounding box center [703, 258] width 247 height 53
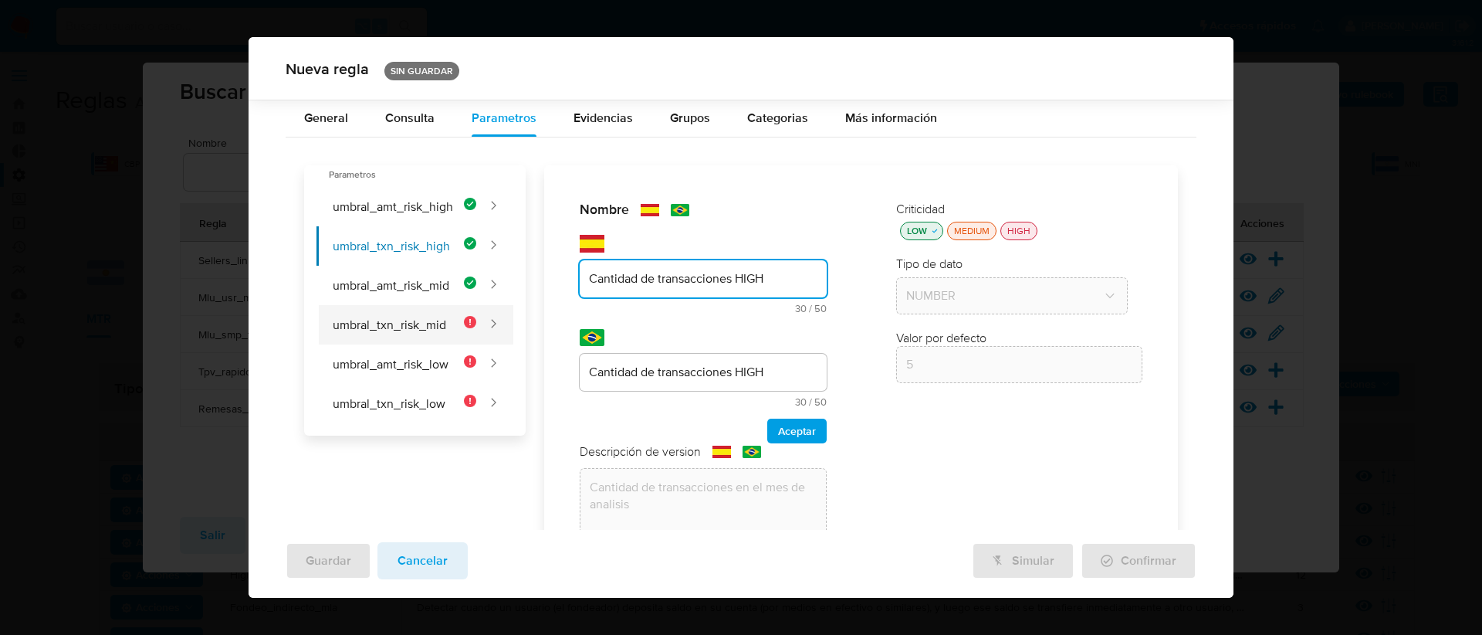
click at [430, 320] on button "umbral_txn_risk_mid" at bounding box center [397, 324] width 160 height 39
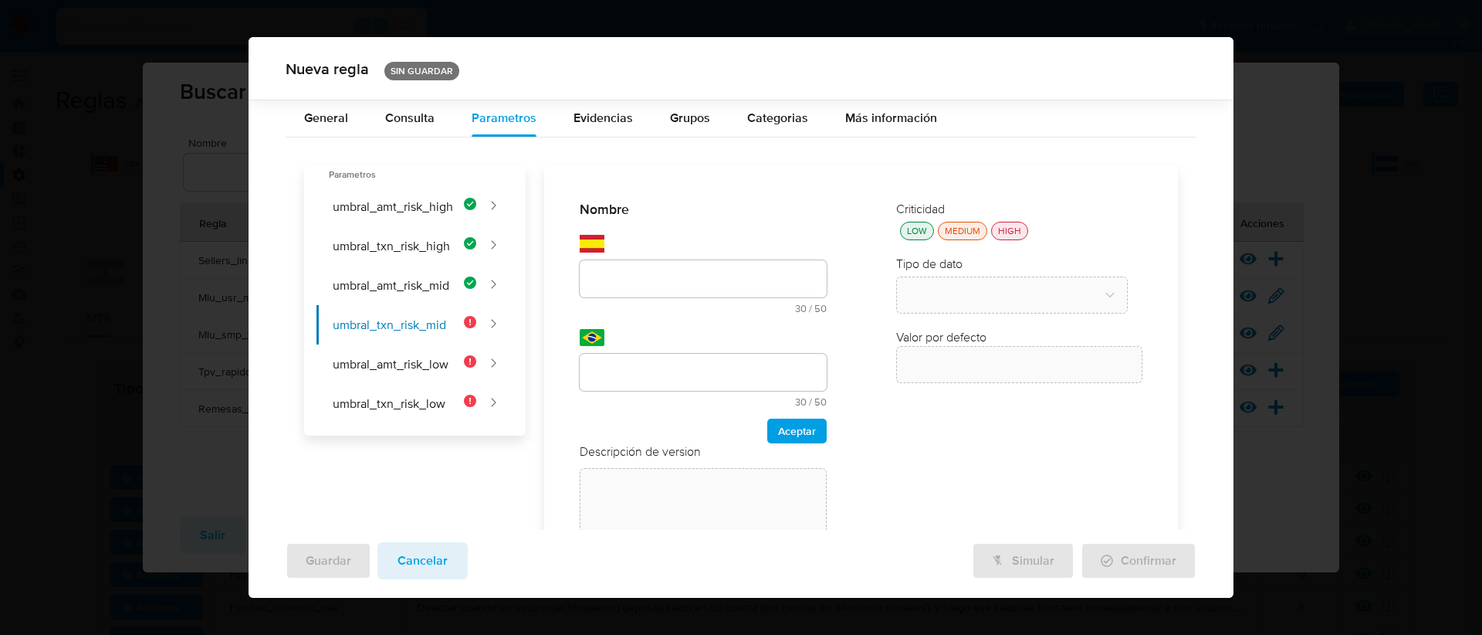
click at [655, 273] on div "Nombre text-es 30 / 50 20 caracteres restantes text-pt 30 / 50 20 caracteres re…" at bounding box center [703, 322] width 247 height 242
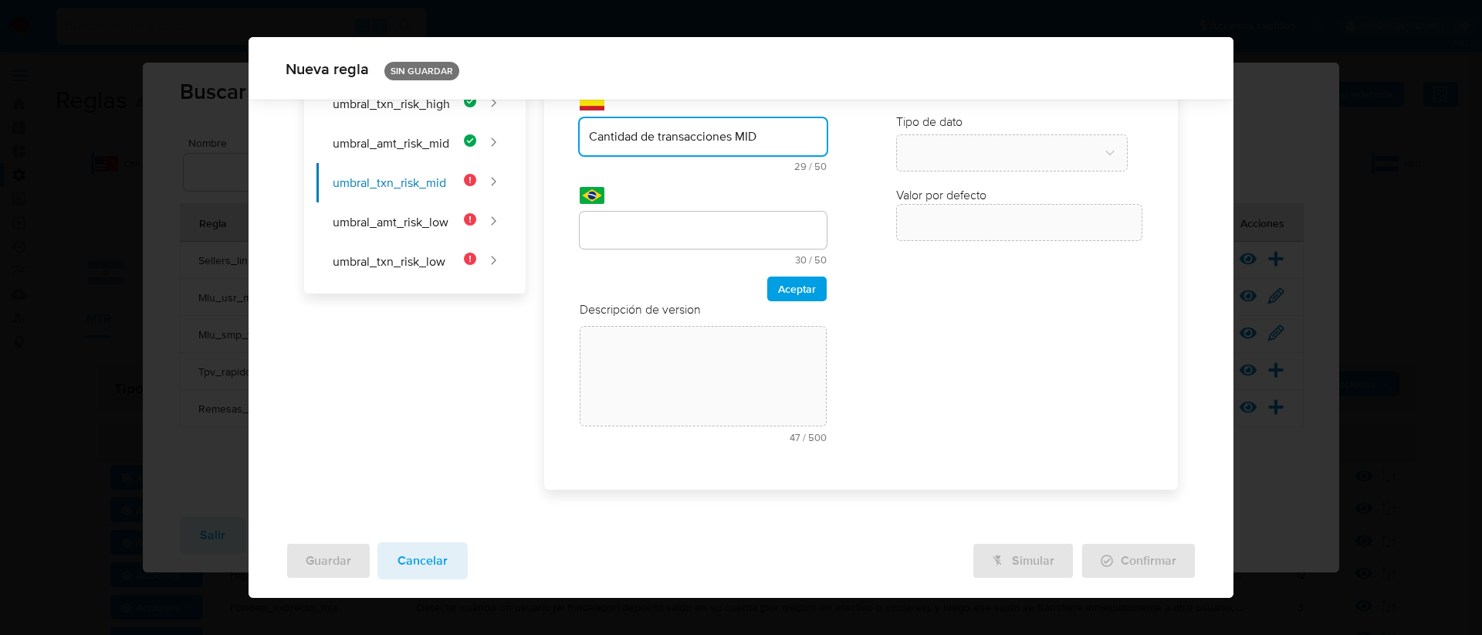
type input "Cantidad de transacciones MID"
click at [611, 235] on input "text" at bounding box center [703, 230] width 247 height 20
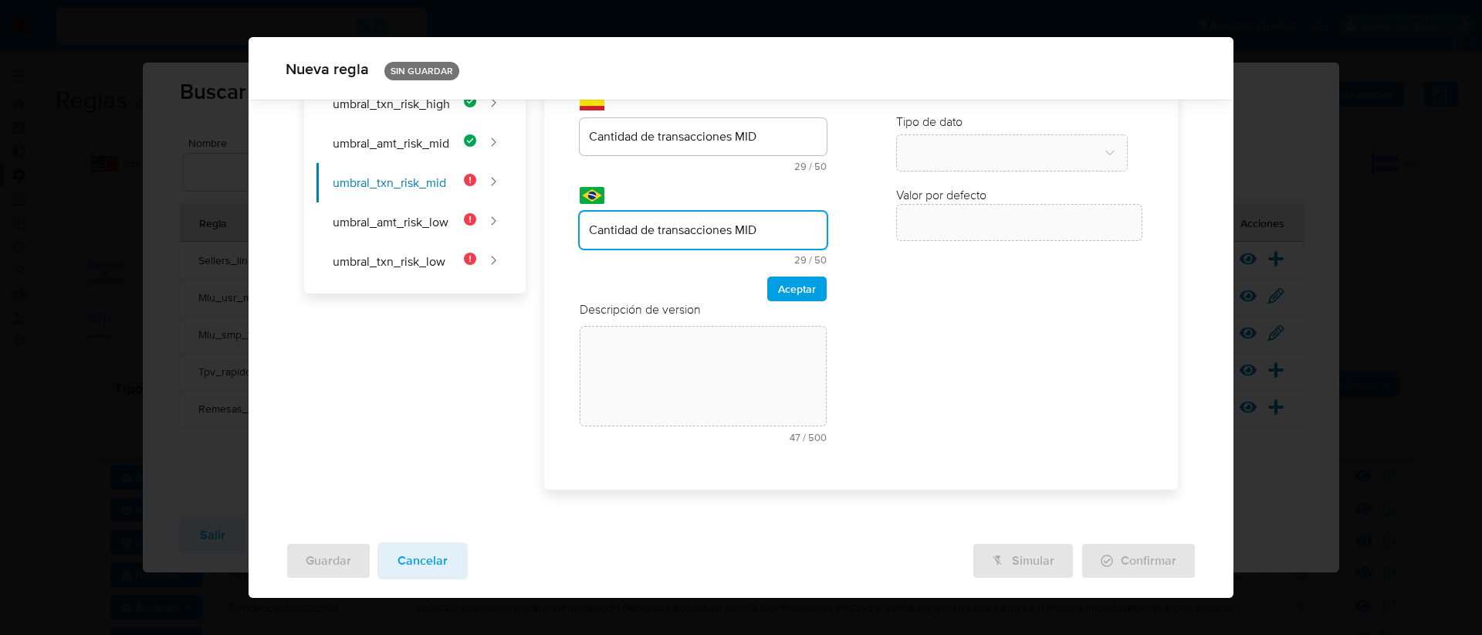
type input "Cantidad de transacciones MID"
click at [801, 288] on span "Aceptar" at bounding box center [797, 289] width 38 height 22
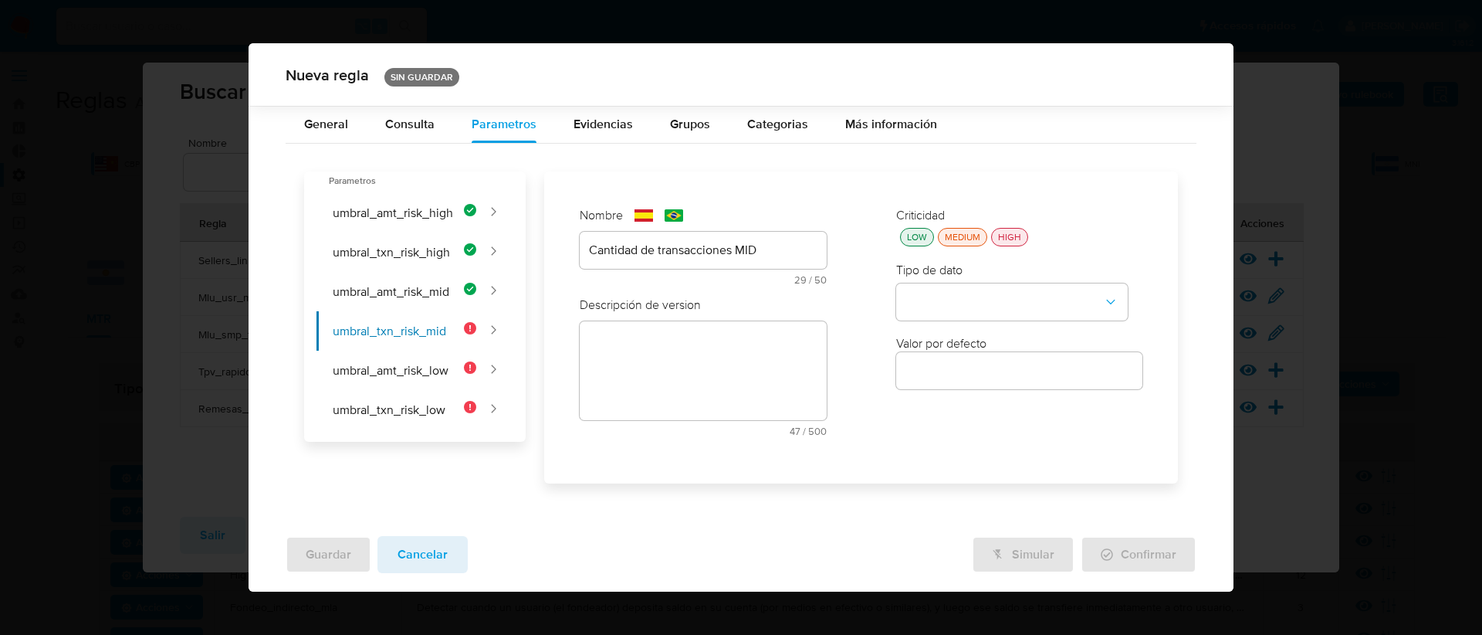
scroll to position [0, 0]
click at [913, 240] on div "LOW" at bounding box center [917, 237] width 26 height 13
click at [960, 295] on button "type-dropdown" at bounding box center [1012, 301] width 232 height 37
click at [954, 304] on span "NUMBER" at bounding box center [930, 300] width 49 height 15
click at [951, 366] on input "number" at bounding box center [1019, 371] width 247 height 20
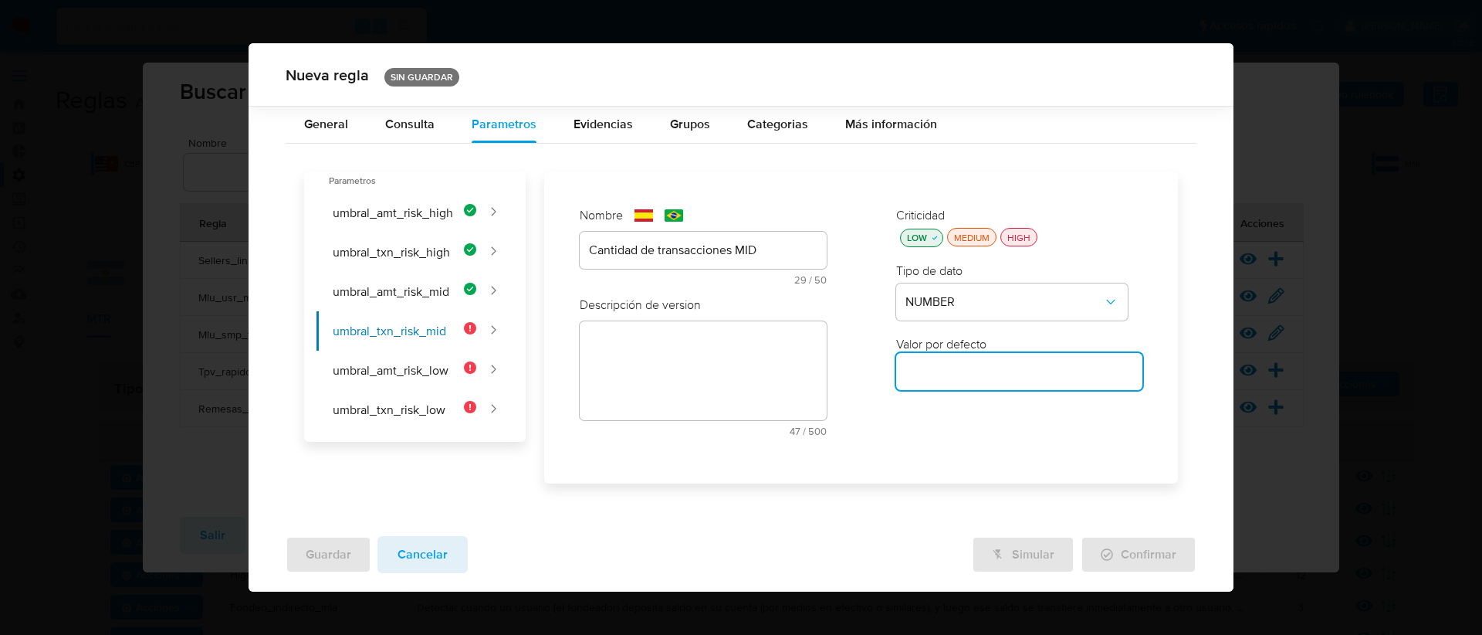
click at [919, 377] on input "number" at bounding box center [1019, 371] width 247 height 20
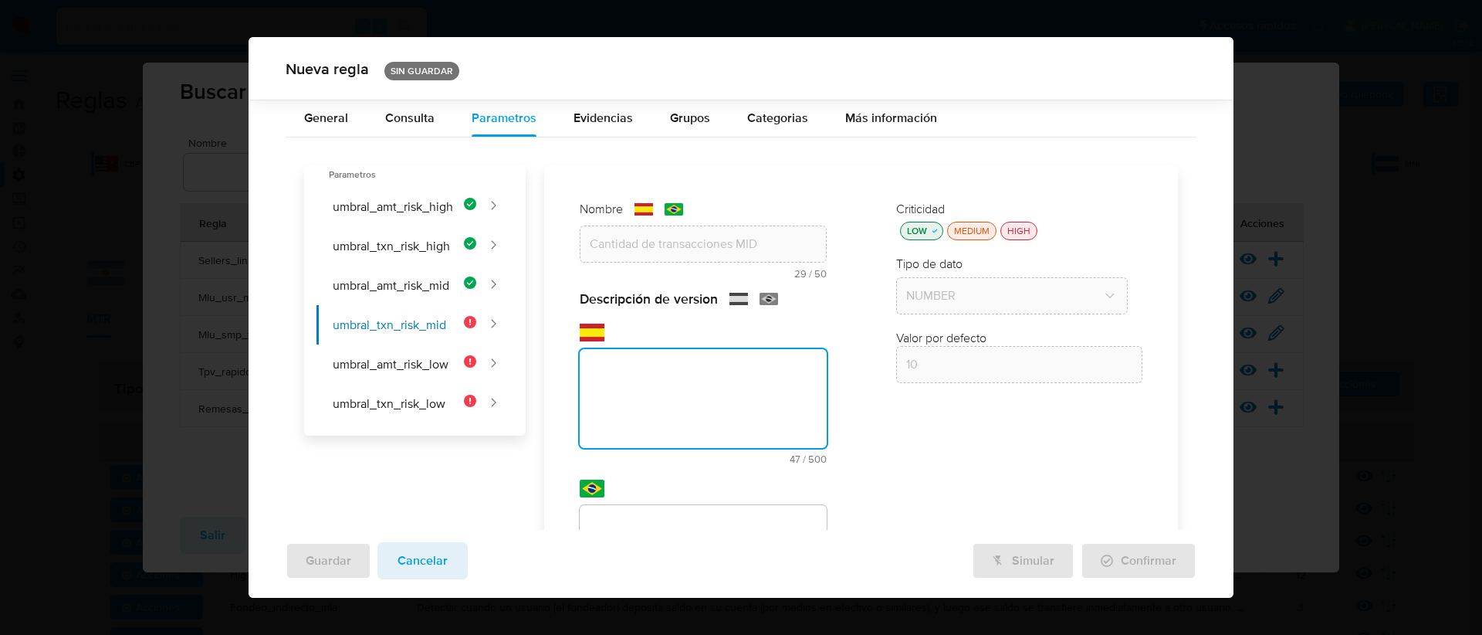
click at [626, 345] on div "text-es 47 / 500 453 caracteres restantes" at bounding box center [703, 393] width 247 height 141
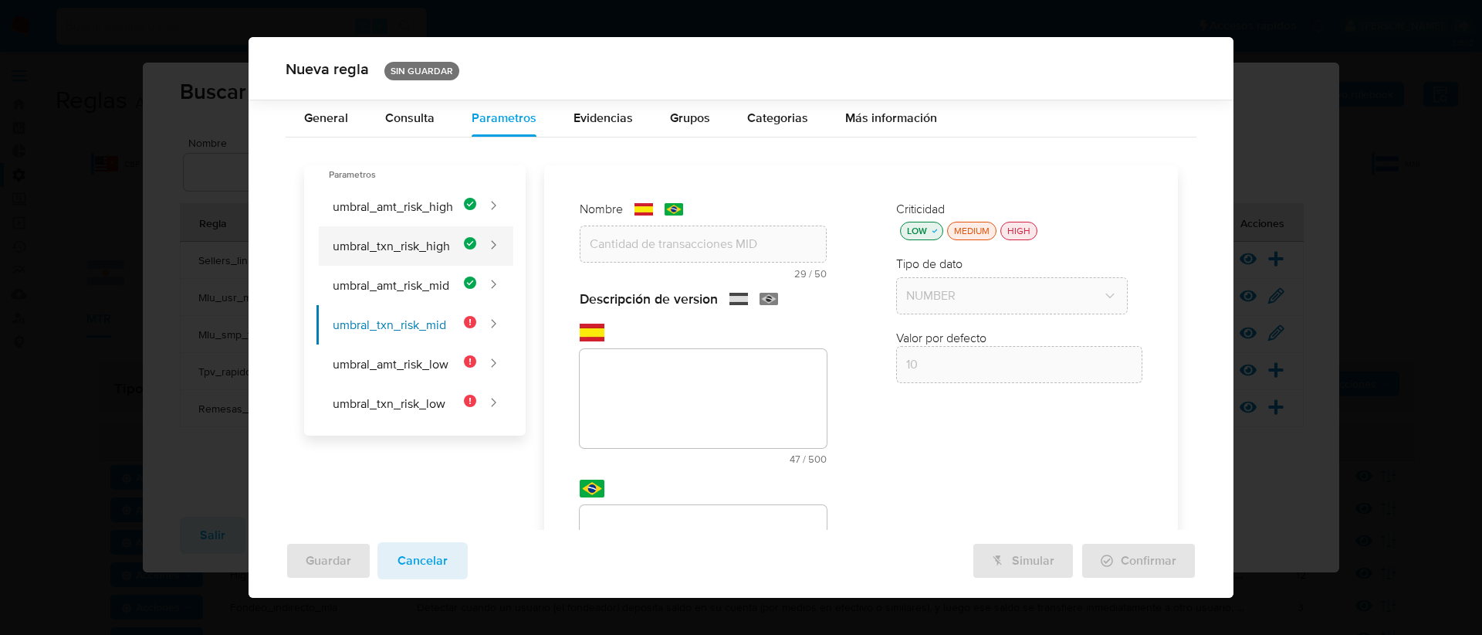
click at [408, 235] on button "umbral_txn_risk_high" at bounding box center [397, 245] width 160 height 39
type input "5"
type input "Cantidad de transacciones HIGH"
type textarea "Cantidad de transacciones en el mes de analisis"
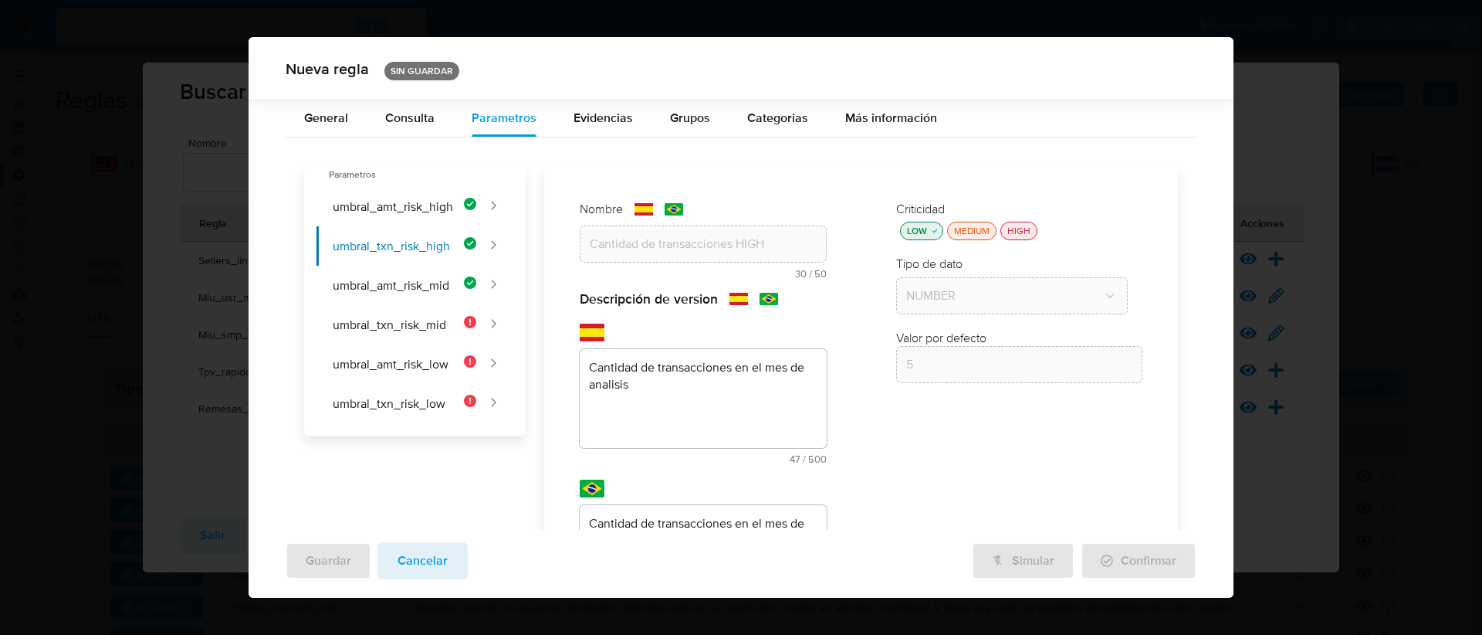
click at [642, 389] on div "Descripción de version text-es Cantidad de transacciones en el mes de analisis …" at bounding box center [703, 473] width 247 height 366
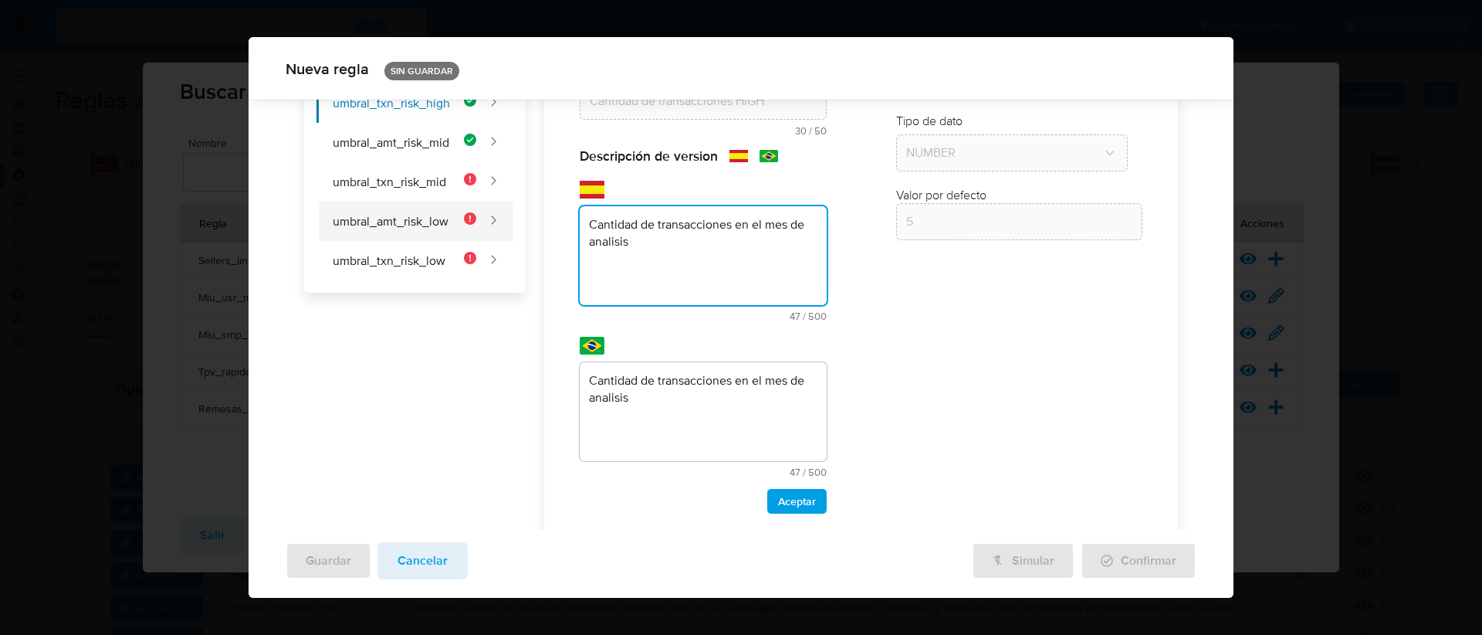
scroll to position [140, 0]
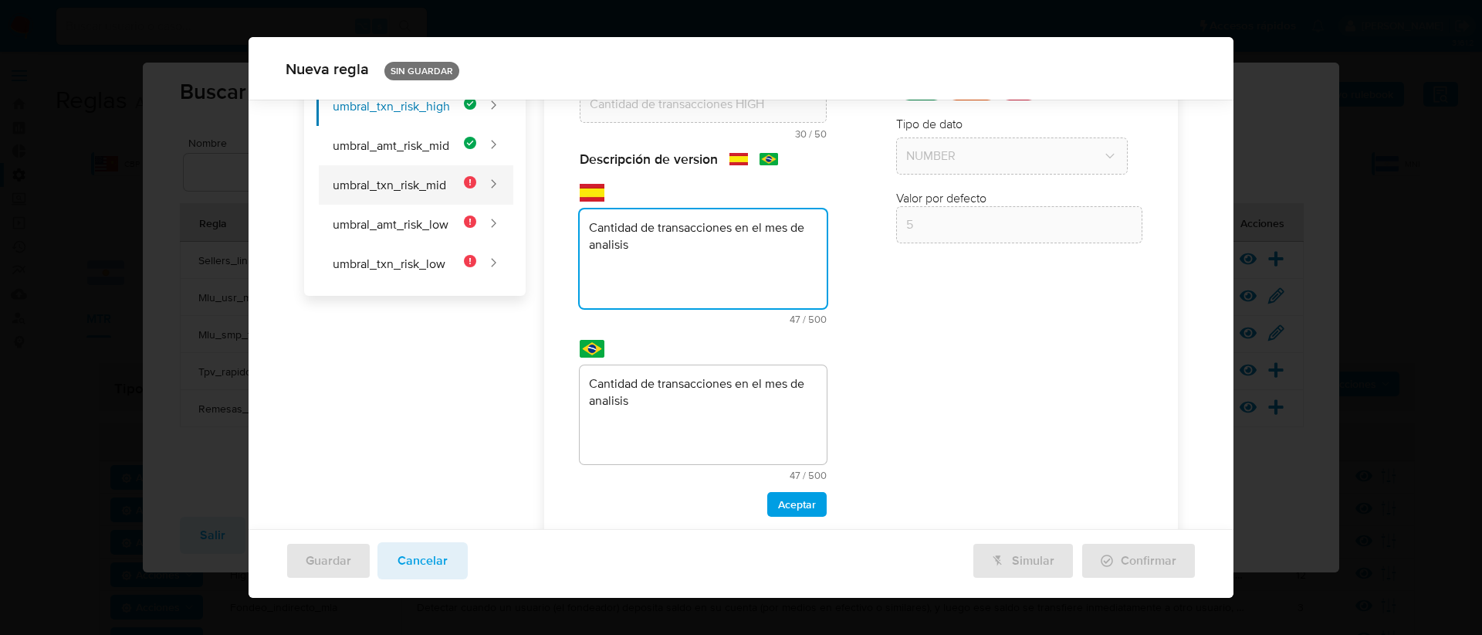
click at [405, 171] on button "umbral_txn_risk_mid" at bounding box center [397, 184] width 160 height 39
type input "10"
type input "Cantidad de transacciones MID"
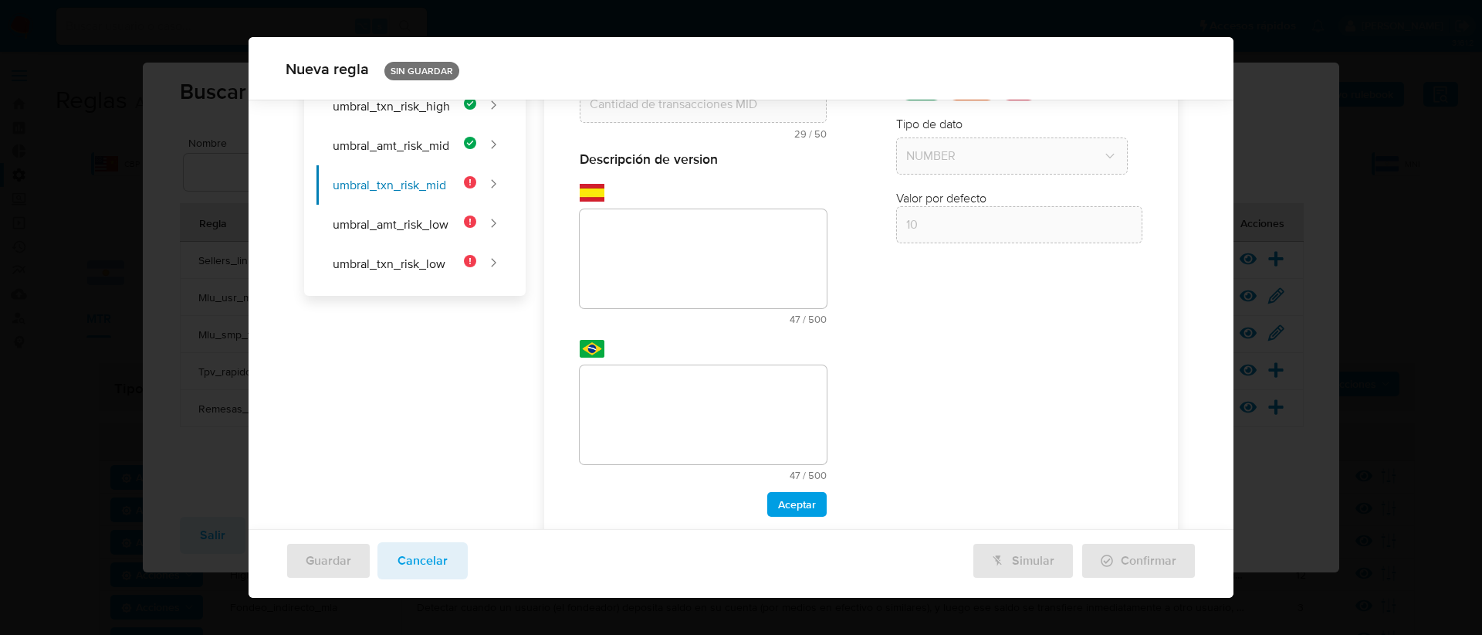
click at [609, 232] on textarea at bounding box center [703, 258] width 247 height 99
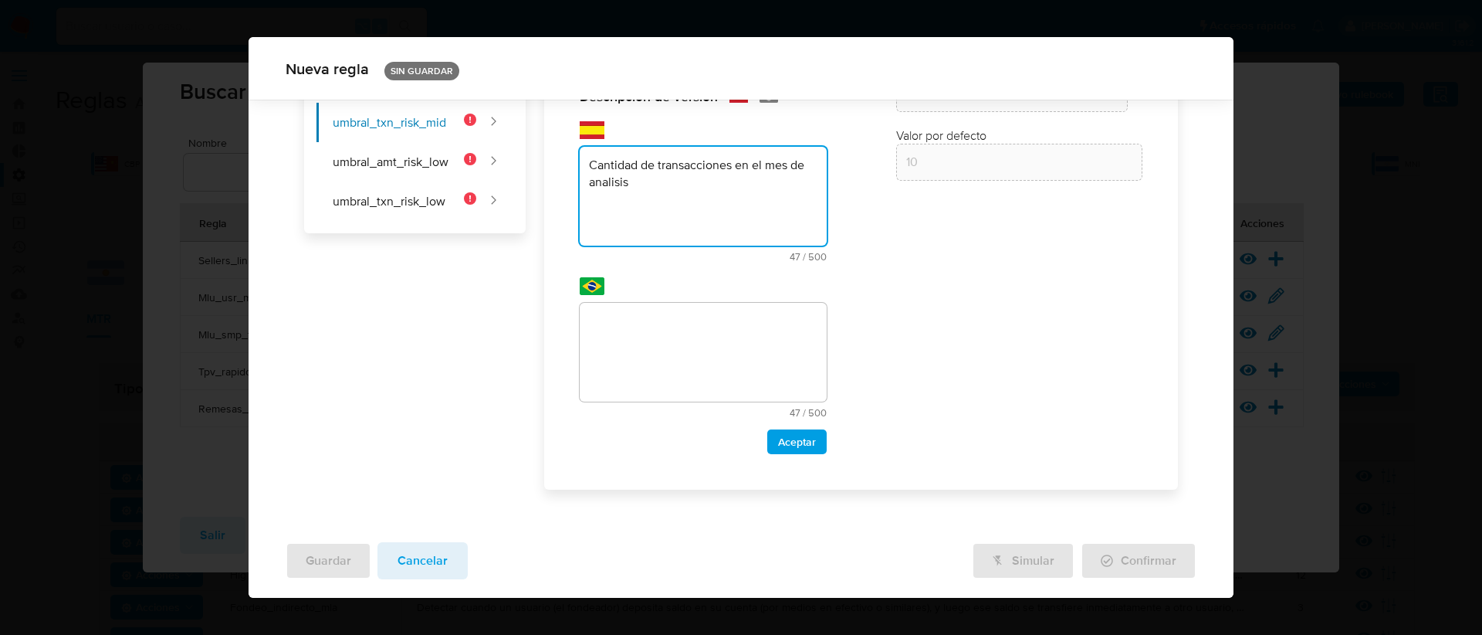
type textarea "Cantidad de transacciones en el mes de analisis"
click at [625, 331] on textarea at bounding box center [703, 352] width 247 height 99
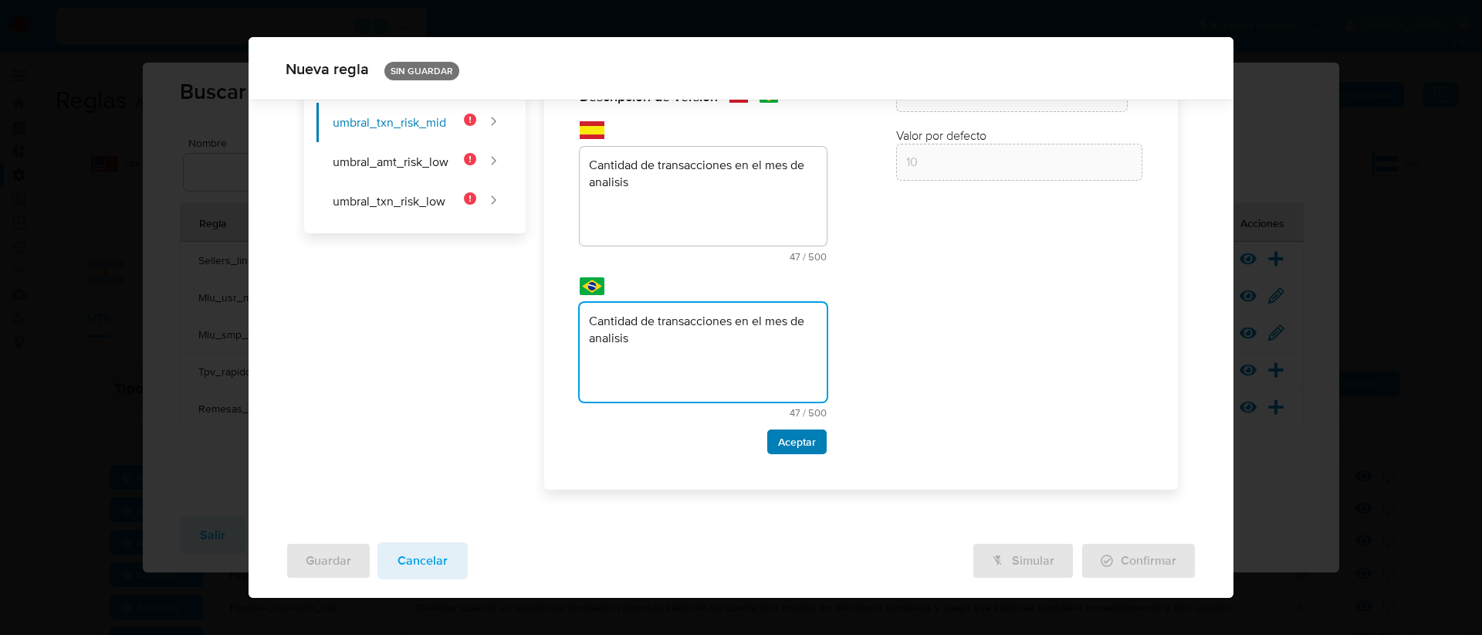
type textarea "Cantidad de transacciones en el mes de analisis"
click at [789, 452] on span "Aceptar" at bounding box center [797, 442] width 38 height 22
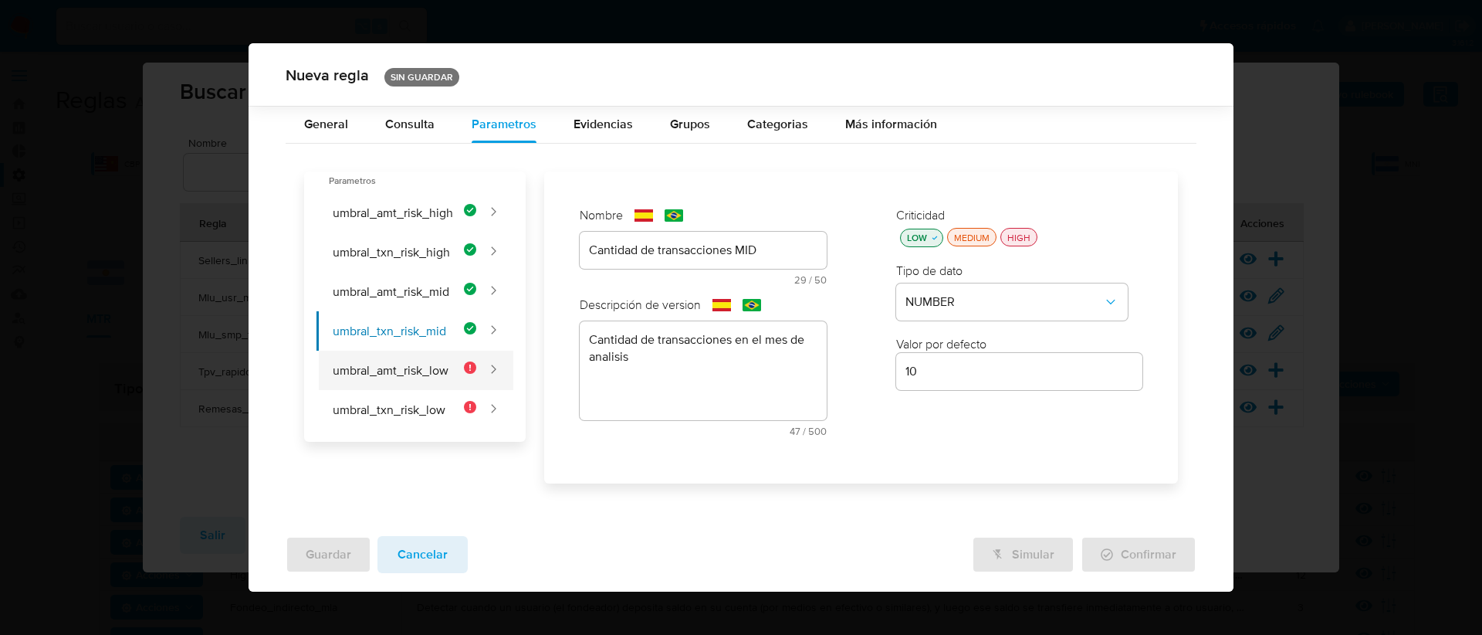
click at [423, 378] on button "umbral_amt_risk_low" at bounding box center [397, 369] width 160 height 39
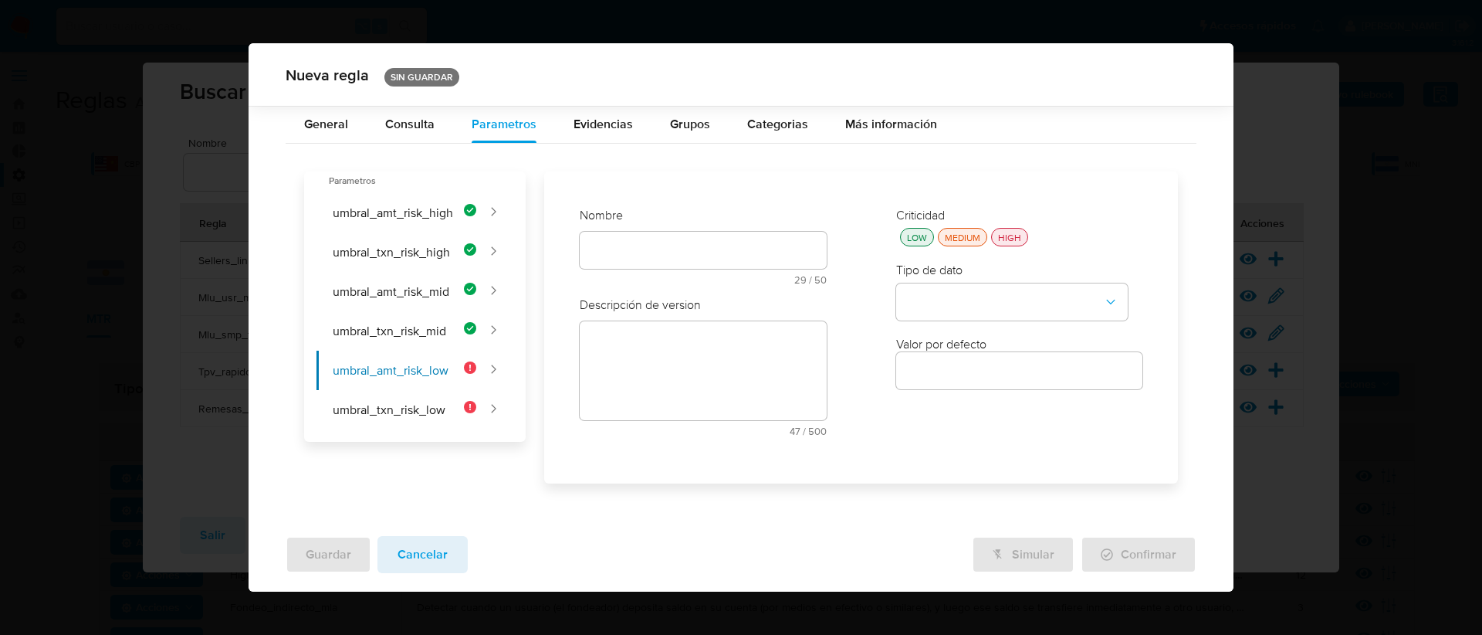
click at [620, 258] on div "text-es 29 / 50 21 caracteres restantes" at bounding box center [703, 258] width 247 height 53
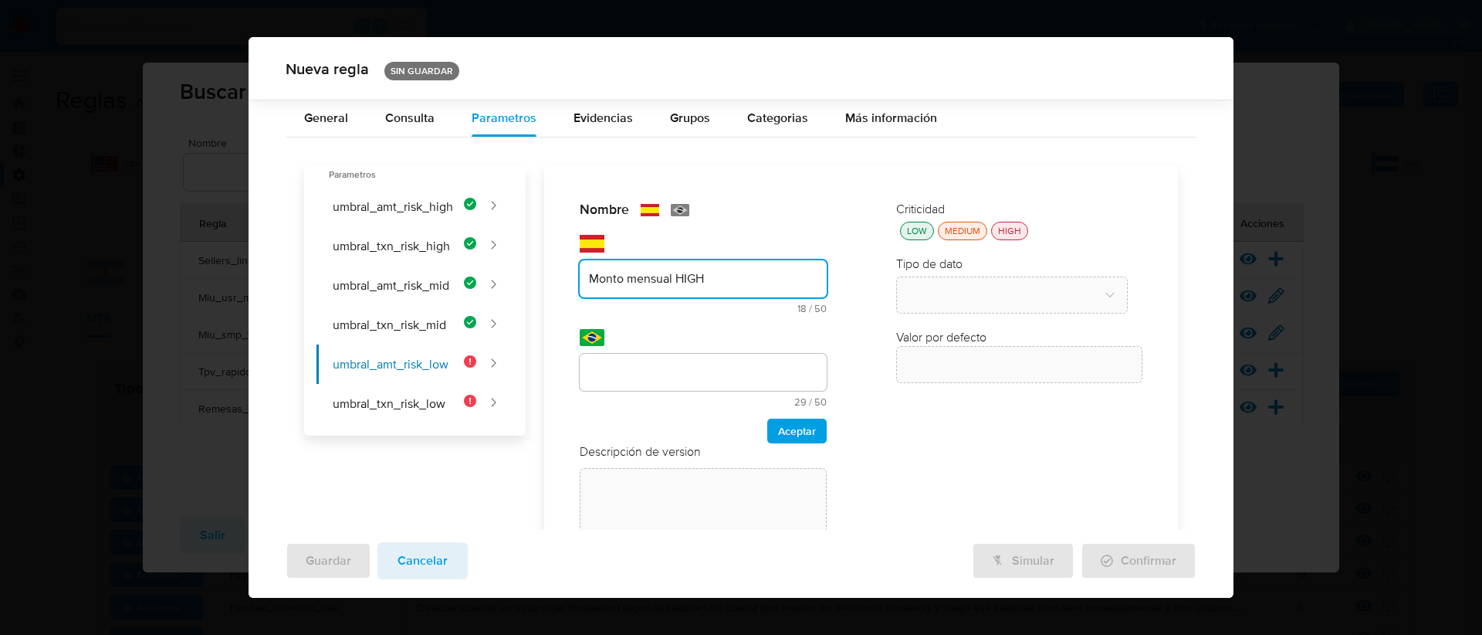
drag, startPoint x: 676, startPoint y: 279, endPoint x: 703, endPoint y: 284, distance: 27.6
click at [703, 284] on input "Monto mensual HIGH" at bounding box center [703, 279] width 247 height 20
type input "Monto mensual LOW"
click at [685, 363] on div "Nombre text-es Monto mensual LOW 17 / 50 33 caracteres restantes text-pt 29 / 5…" at bounding box center [703, 398] width 278 height 426
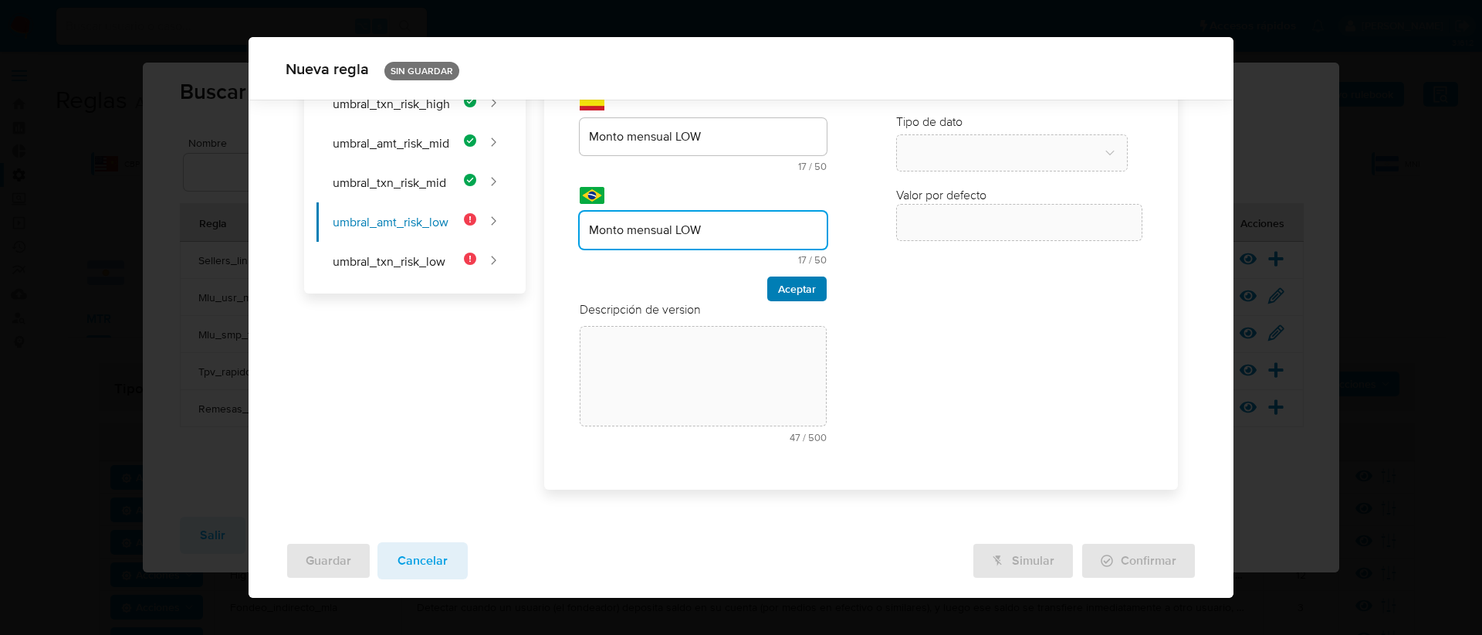
type input "Monto mensual LOW"
click at [783, 289] on span "Aceptar" at bounding box center [797, 289] width 38 height 22
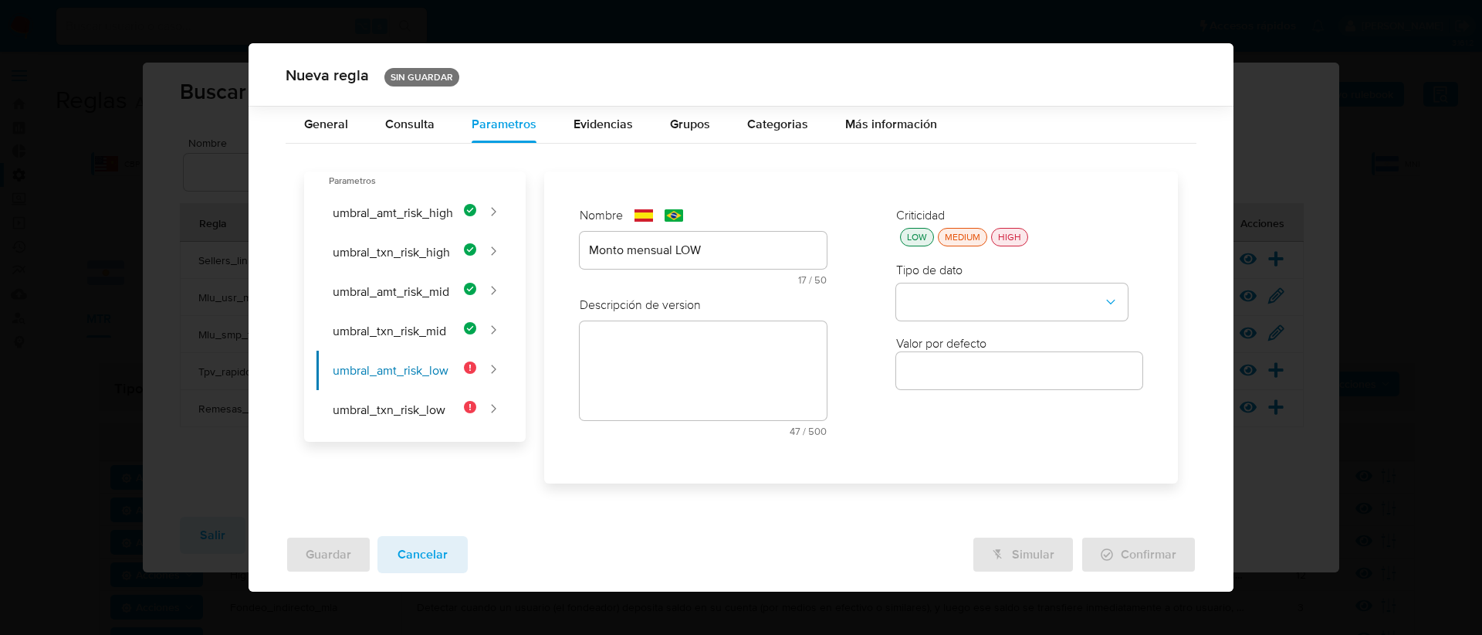
scroll to position [0, 0]
click at [918, 233] on div "LOW" at bounding box center [917, 237] width 26 height 13
click at [952, 300] on button "type-dropdown" at bounding box center [1012, 301] width 232 height 37
click at [953, 306] on span "NUMBER" at bounding box center [930, 300] width 49 height 15
click at [945, 383] on div at bounding box center [1019, 371] width 247 height 37
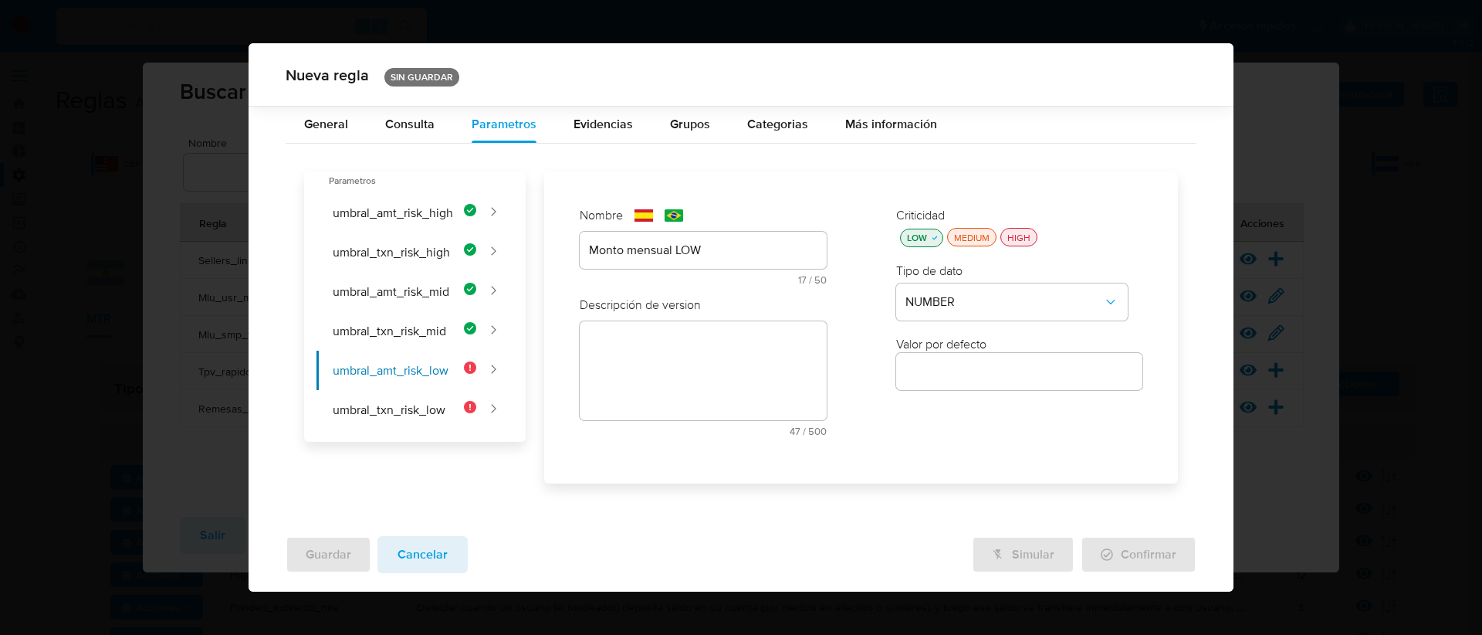
click at [940, 374] on input "number" at bounding box center [1019, 371] width 247 height 20
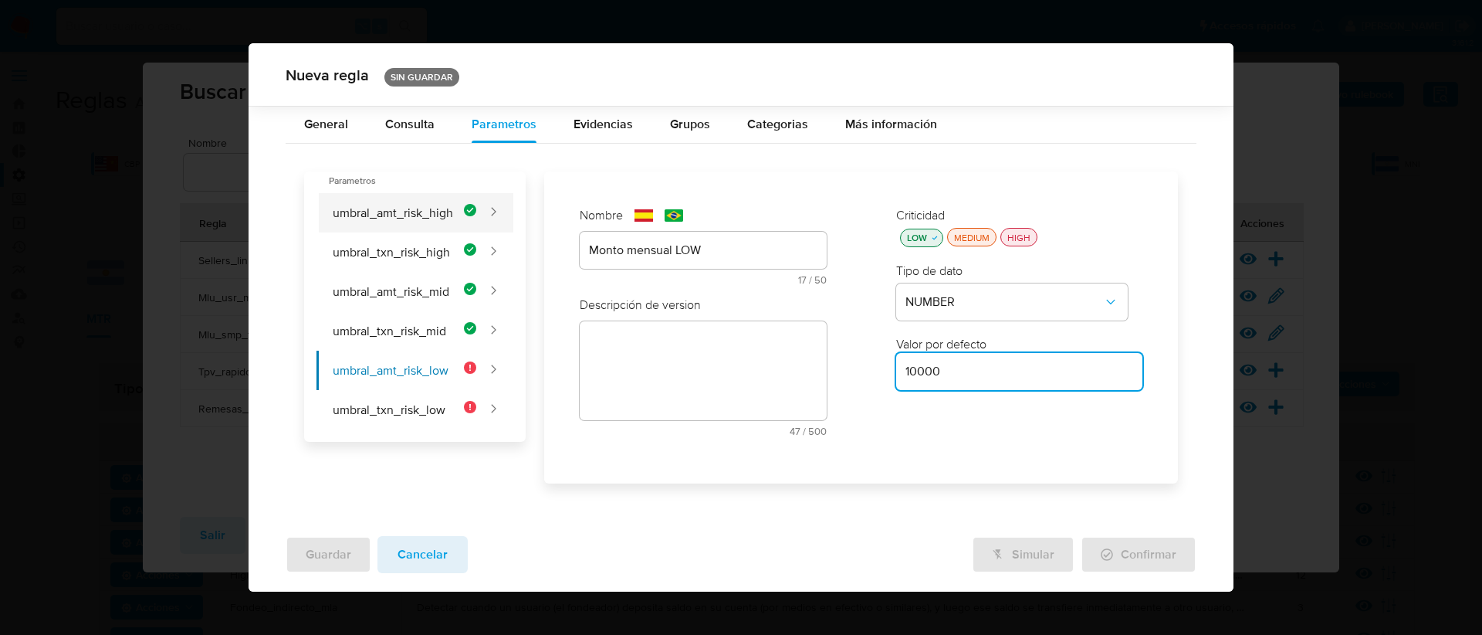
type input "10000"
click at [415, 212] on button "umbral_amt_risk_high" at bounding box center [397, 212] width 160 height 39
type input "Monto mensual HIGH"
type textarea "Monto mensual en el mes de analisis"
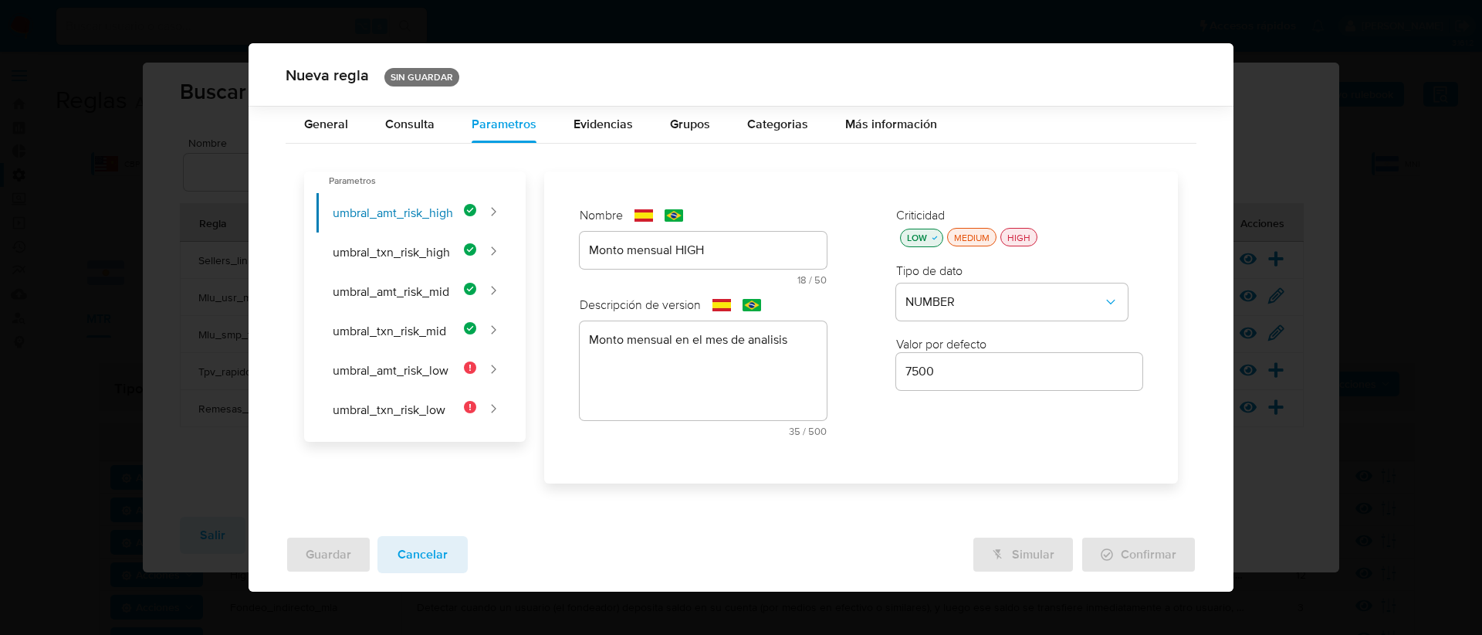
click at [759, 364] on textarea "Monto mensual en el mes de analisis" at bounding box center [703, 370] width 247 height 99
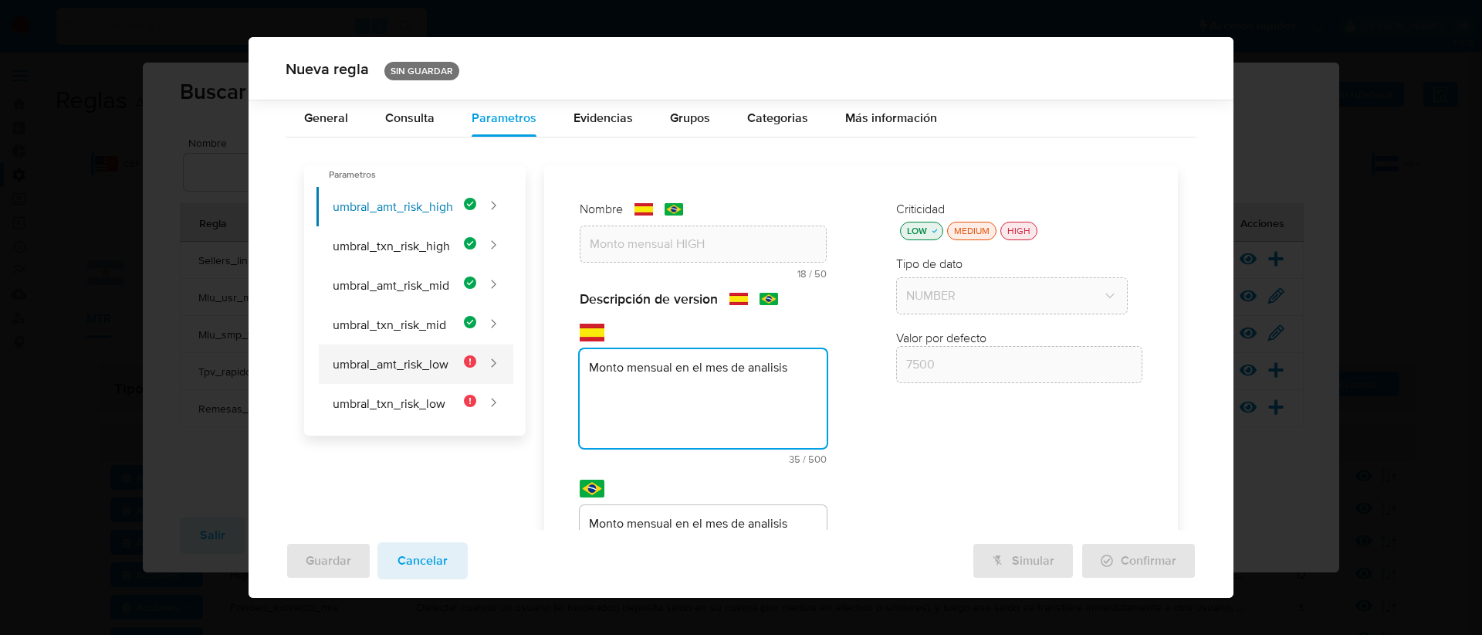
click at [364, 360] on button "umbral_amt_risk_low" at bounding box center [397, 363] width 160 height 39
type input "10000"
type input "Monto mensual LOW"
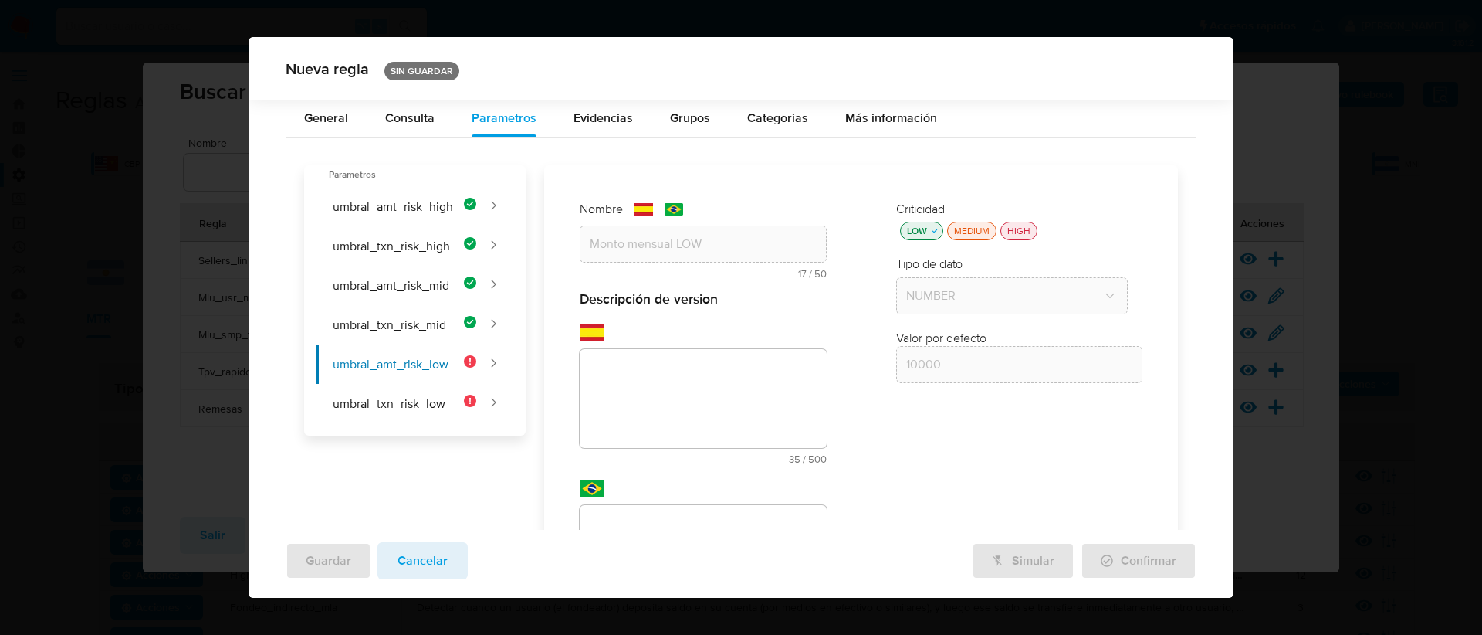
click at [683, 382] on div "Descripción de version text-es 35 / 500 465 caracteres restantes text-pt 35 / 5…" at bounding box center [703, 473] width 247 height 366
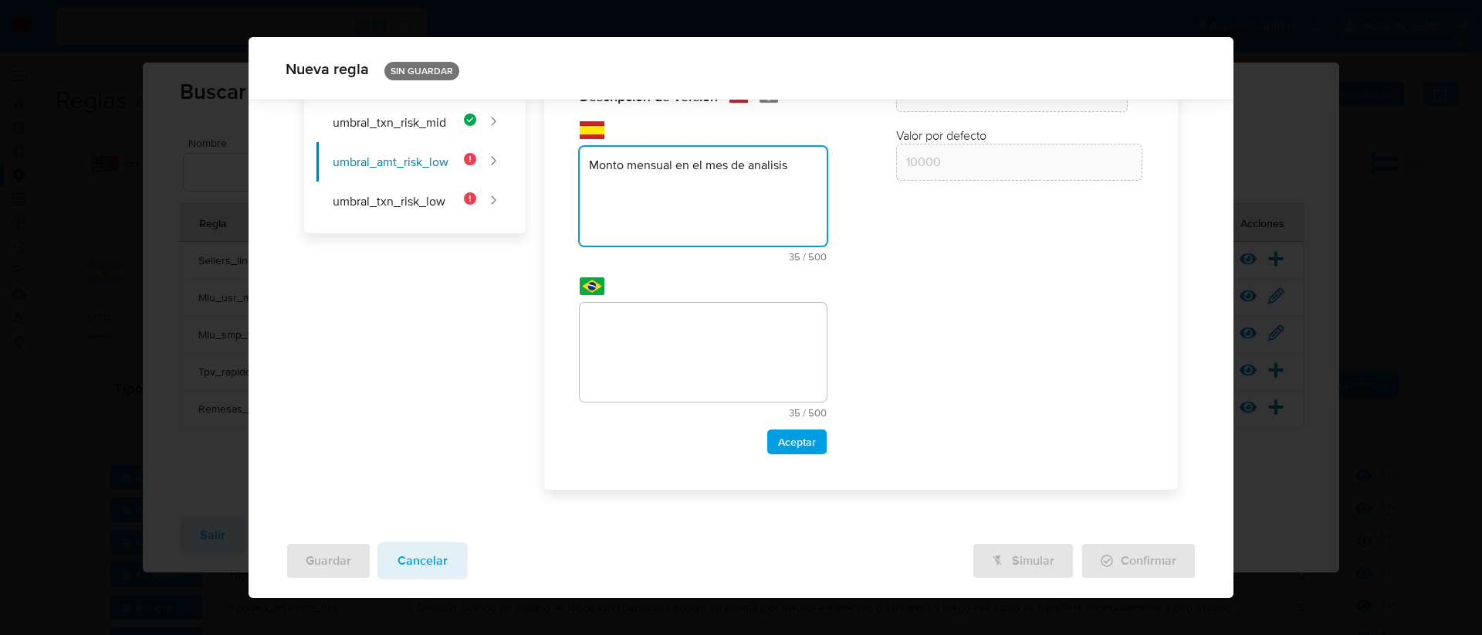
type textarea "Monto mensual en el mes de analisis"
click at [632, 341] on textarea at bounding box center [703, 352] width 247 height 99
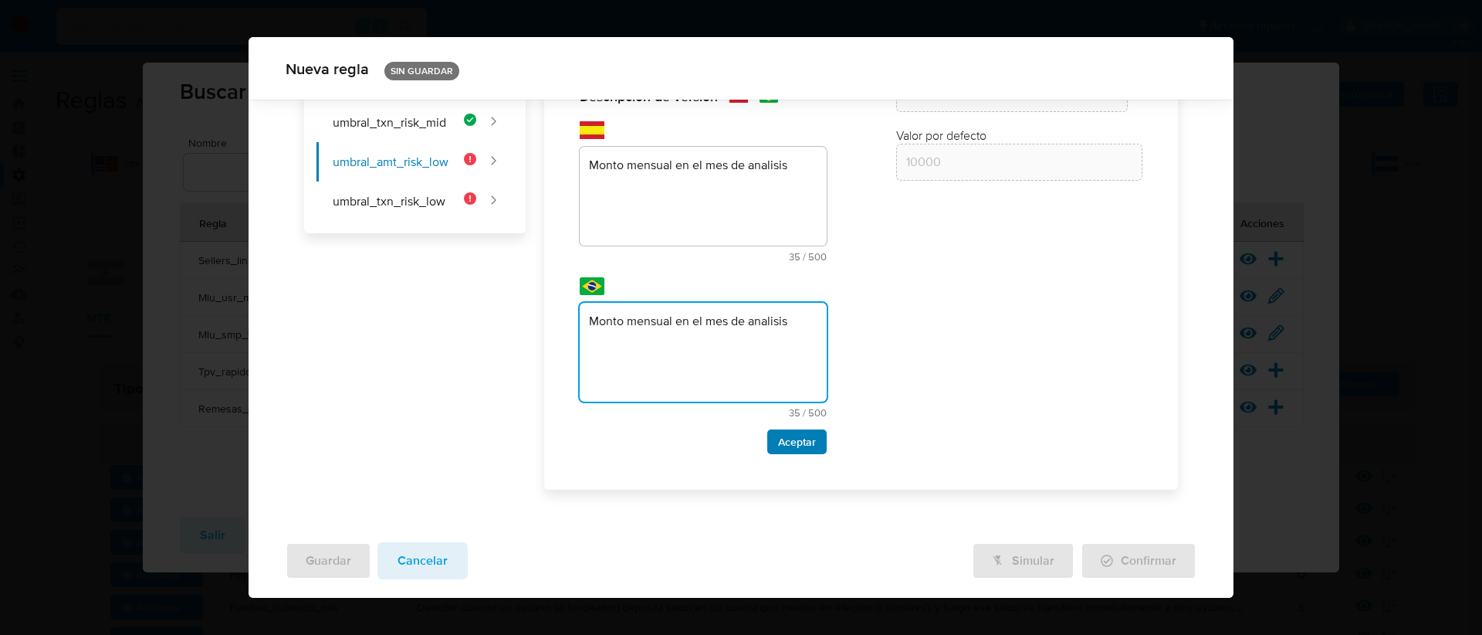
type textarea "Monto mensual en el mes de analisis"
click at [787, 442] on span "Aceptar" at bounding box center [797, 442] width 38 height 22
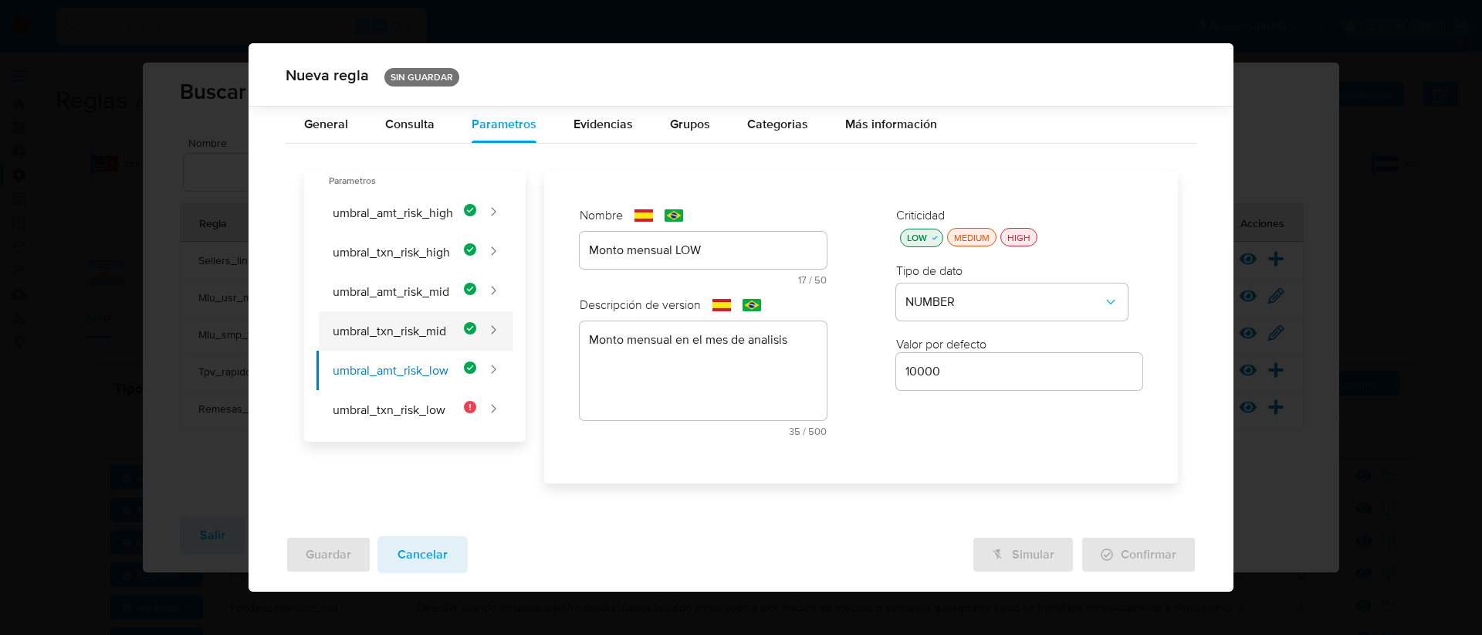
click at [407, 321] on button "umbral_txn_risk_mid" at bounding box center [397, 330] width 160 height 39
type input "Cantidad de transacciones MID"
type textarea "Cantidad de transacciones en el mes de analisis"
type input "10"
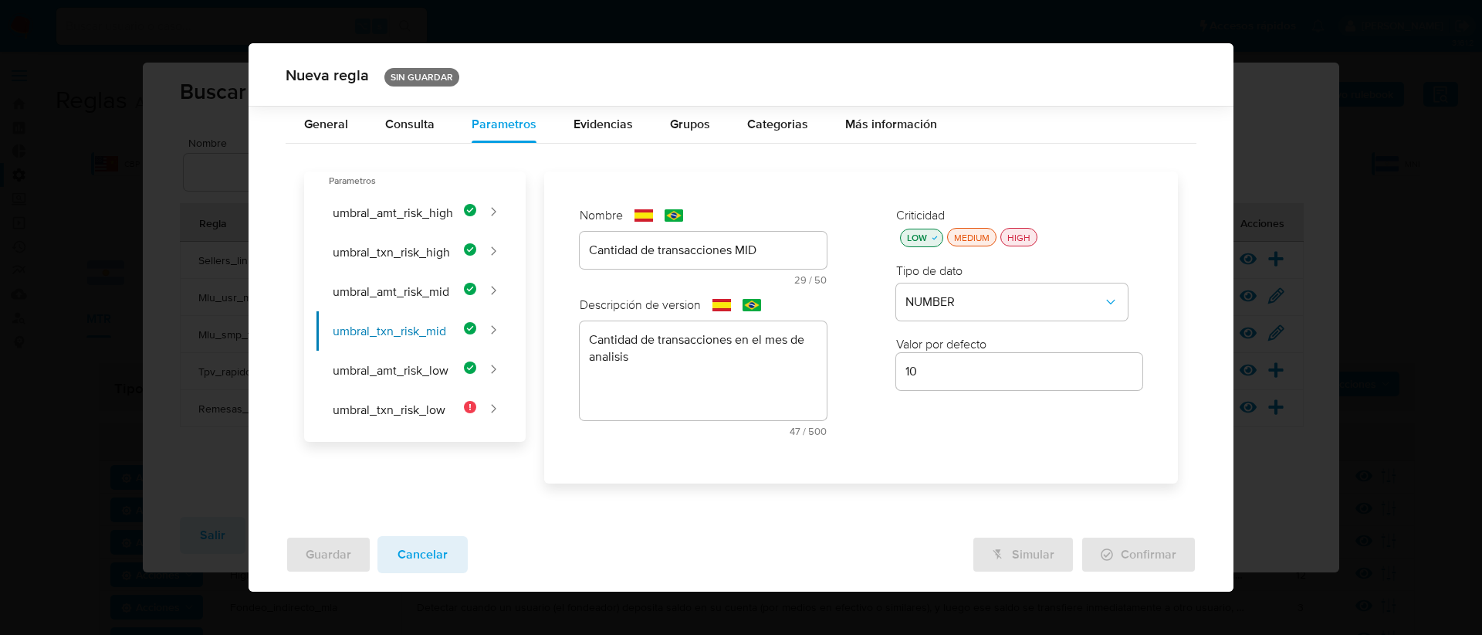
click at [678, 361] on textarea "Cantidad de transacciones en el mes de analisis" at bounding box center [703, 370] width 247 height 99
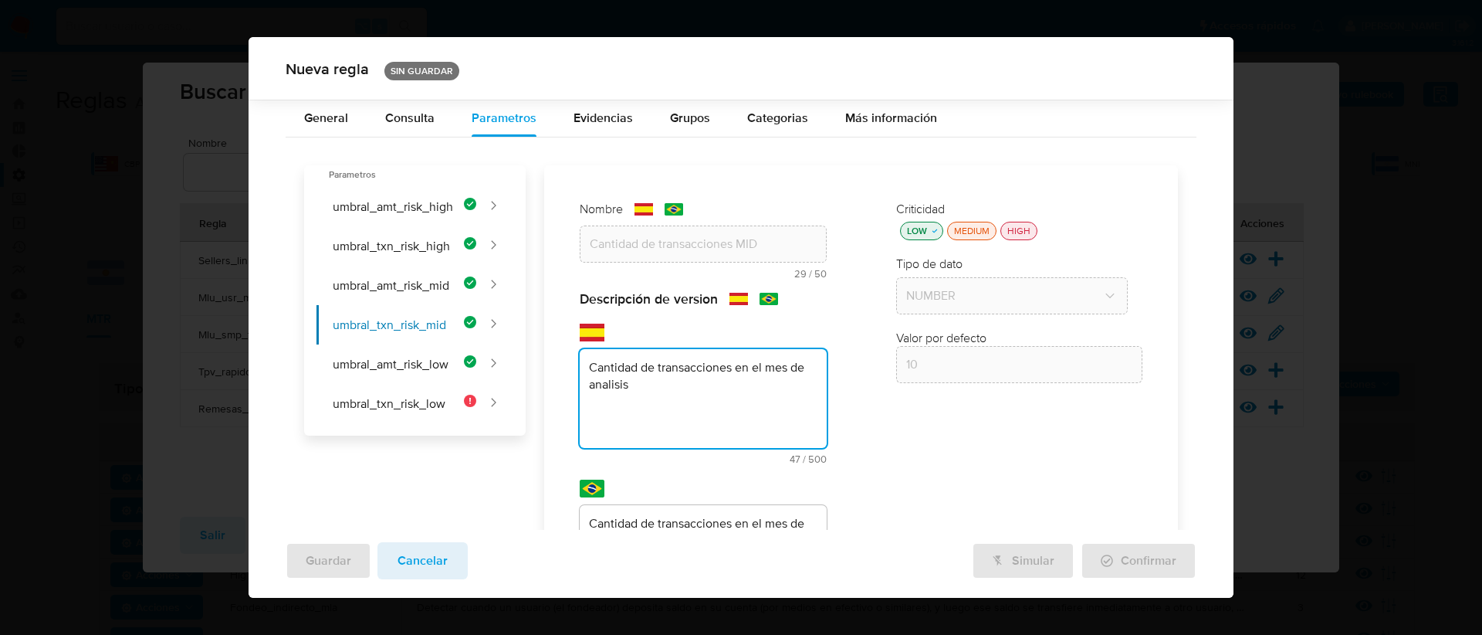
drag, startPoint x: 823, startPoint y: 326, endPoint x: 812, endPoint y: 317, distance: 14.2
click at [821, 324] on div "Nombre text-es Cantidad de transacciones MID 29 / 50 21 caracteres restantes te…" at bounding box center [703, 428] width 278 height 486
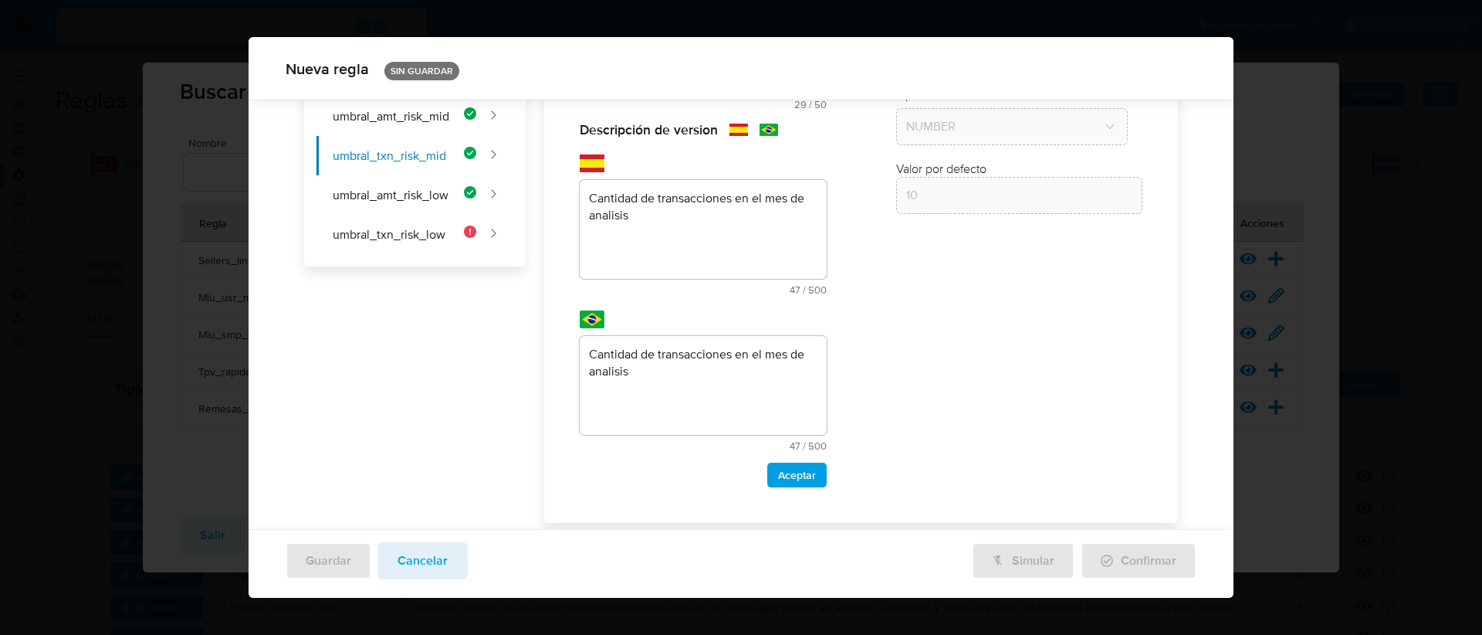
click at [665, 225] on textarea "Cantidad de transacciones en el mes de analisis" at bounding box center [703, 229] width 247 height 99
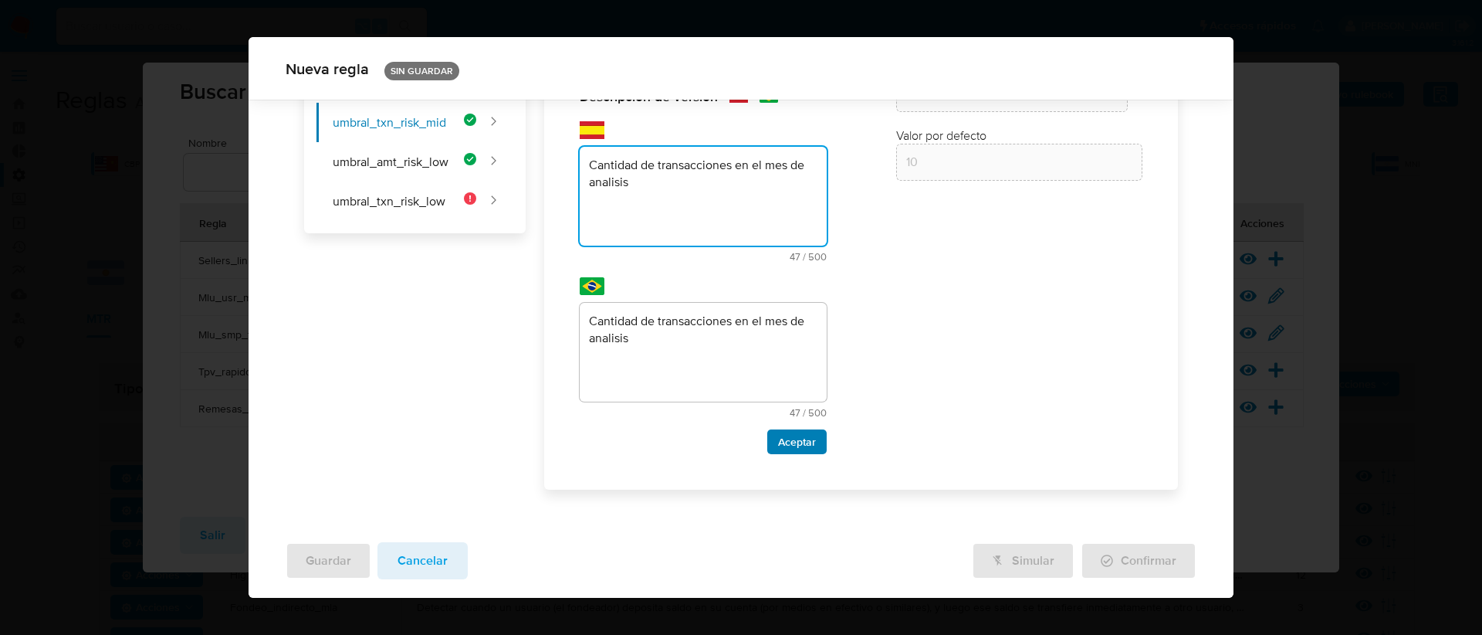
click at [767, 448] on button "Aceptar" at bounding box center [796, 441] width 59 height 25
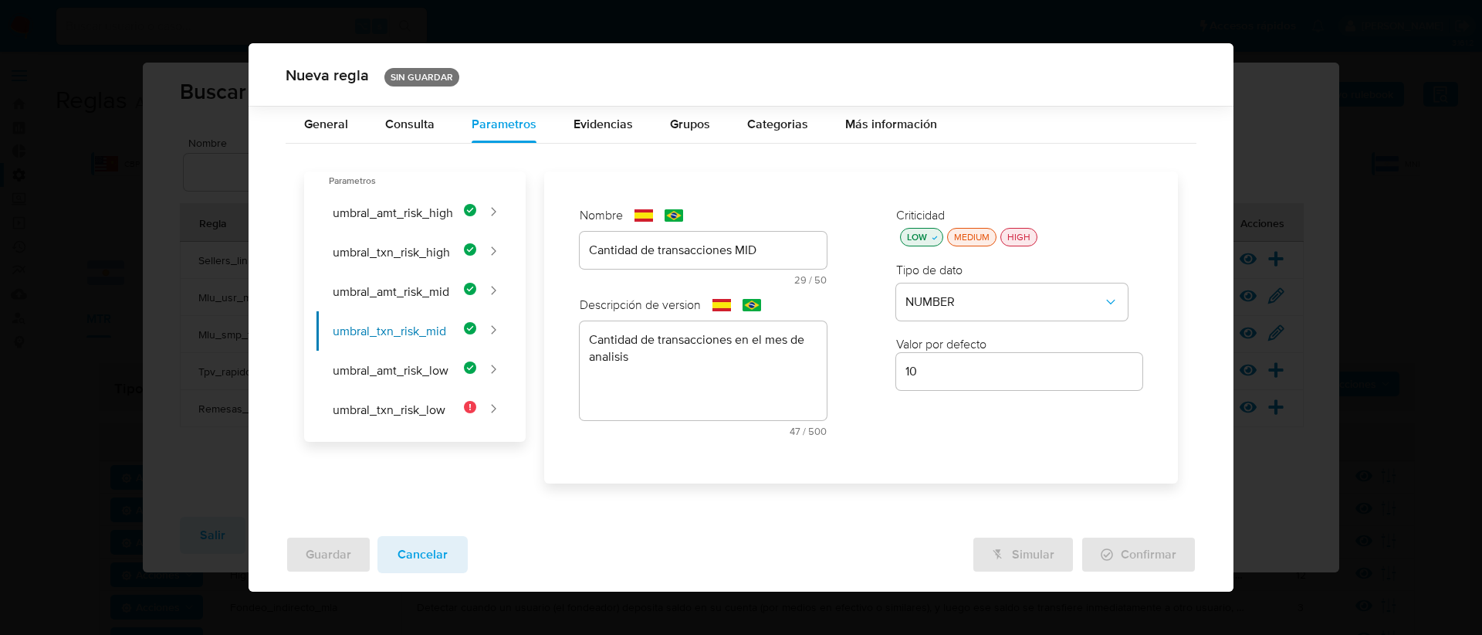
scroll to position [0, 0]
click at [436, 415] on button "umbral_txn_risk_low" at bounding box center [397, 409] width 160 height 39
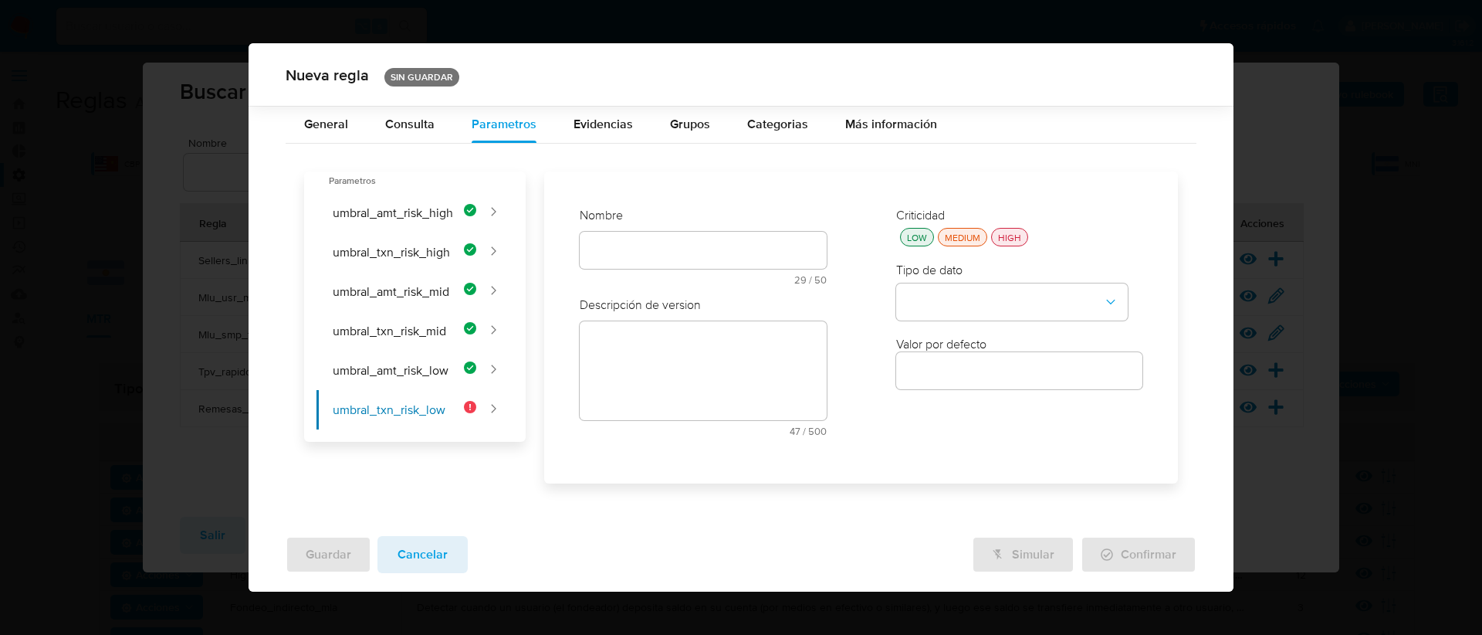
click at [633, 347] on div "text-es 47 / 500 453 caracteres restantes" at bounding box center [703, 378] width 247 height 115
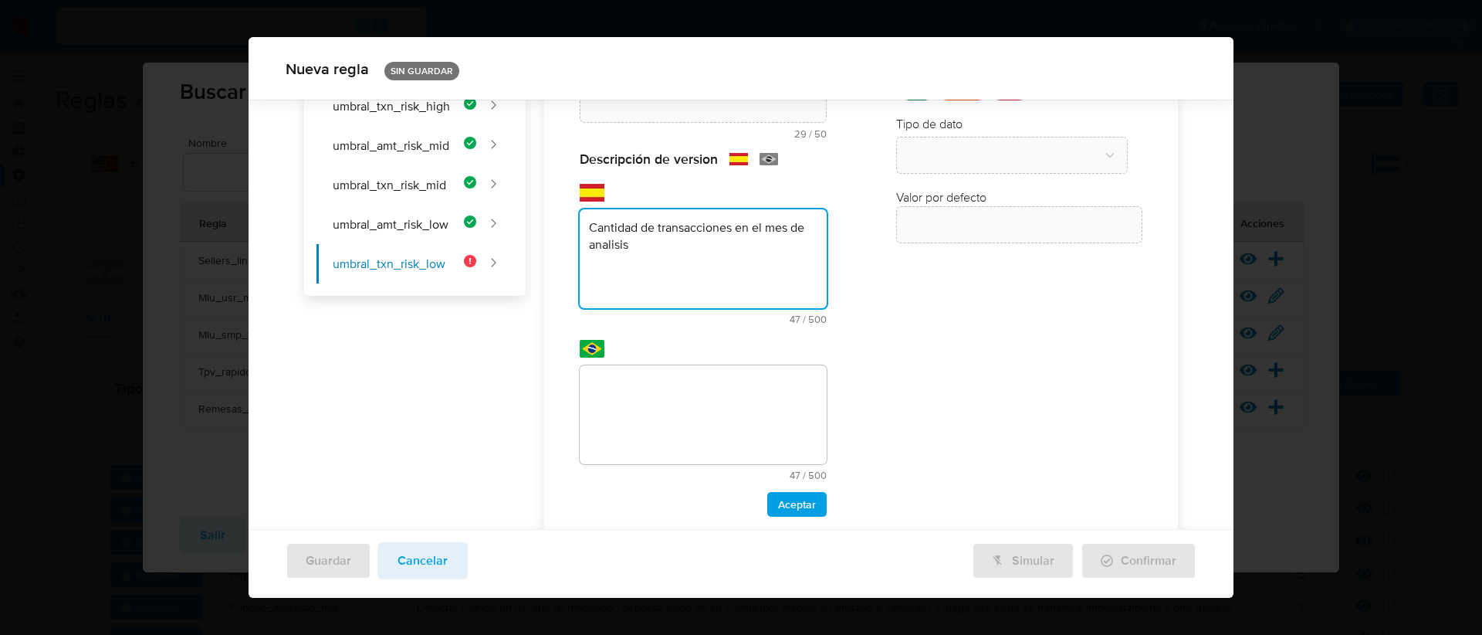
type textarea "Cantidad de transacciones en el mes de analisis"
click at [642, 404] on div "text-pt 47 / 500 453 caracteres restantes" at bounding box center [703, 422] width 247 height 115
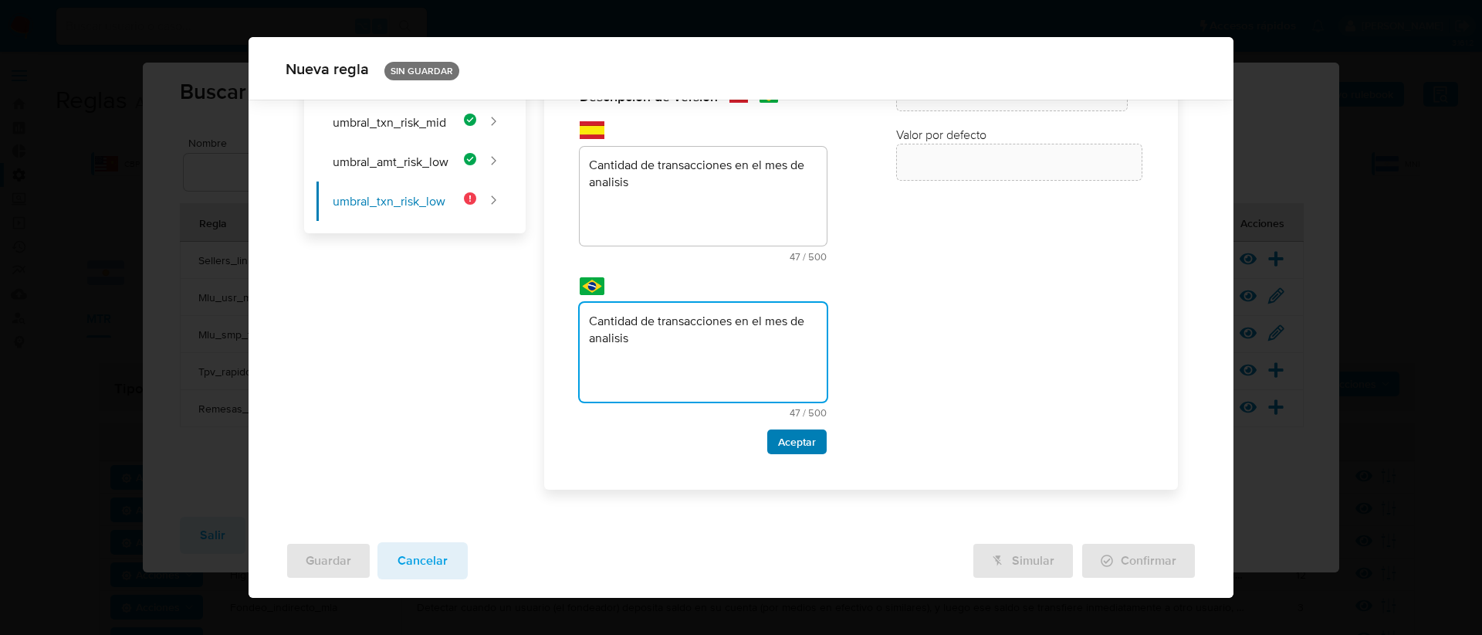
type textarea "Cantidad de transacciones en el mes de analisis"
click at [794, 439] on span "Aceptar" at bounding box center [797, 442] width 38 height 22
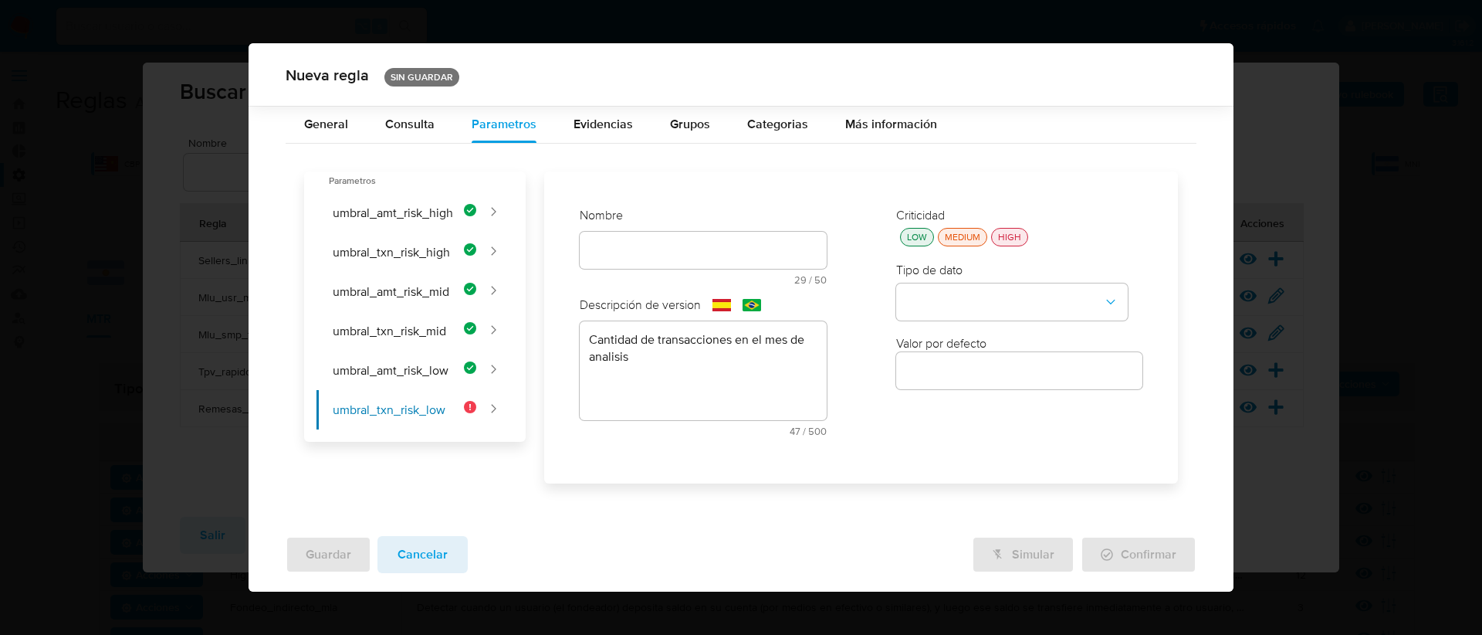
click at [911, 244] on button "LOW" at bounding box center [917, 237] width 34 height 19
click at [944, 286] on button "type-dropdown" at bounding box center [1012, 301] width 232 height 37
click at [946, 305] on span "NUMBER" at bounding box center [930, 300] width 49 height 15
click at [962, 388] on div "Criticidad LOW MEDIUM HIGH Tipo de dato NUMBER Valor por defecto" at bounding box center [1020, 326] width 278 height 271
click at [957, 378] on input "number" at bounding box center [1019, 371] width 247 height 20
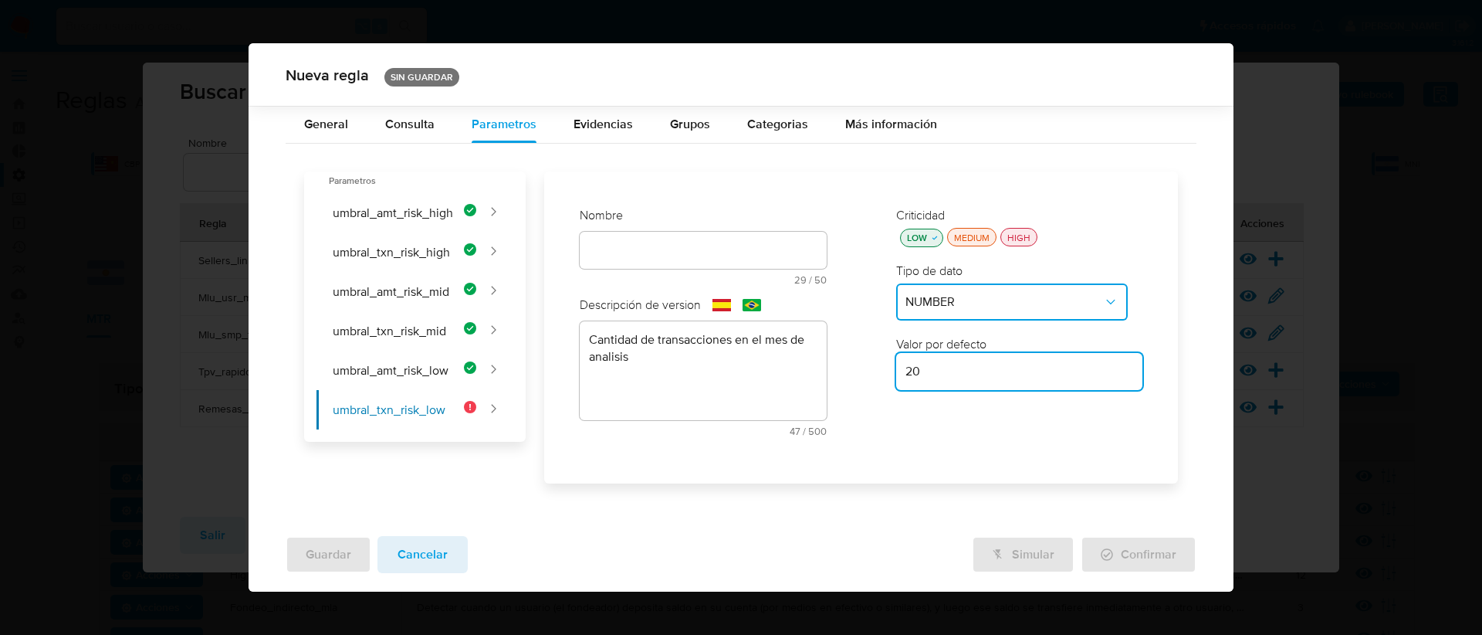
type input "20"
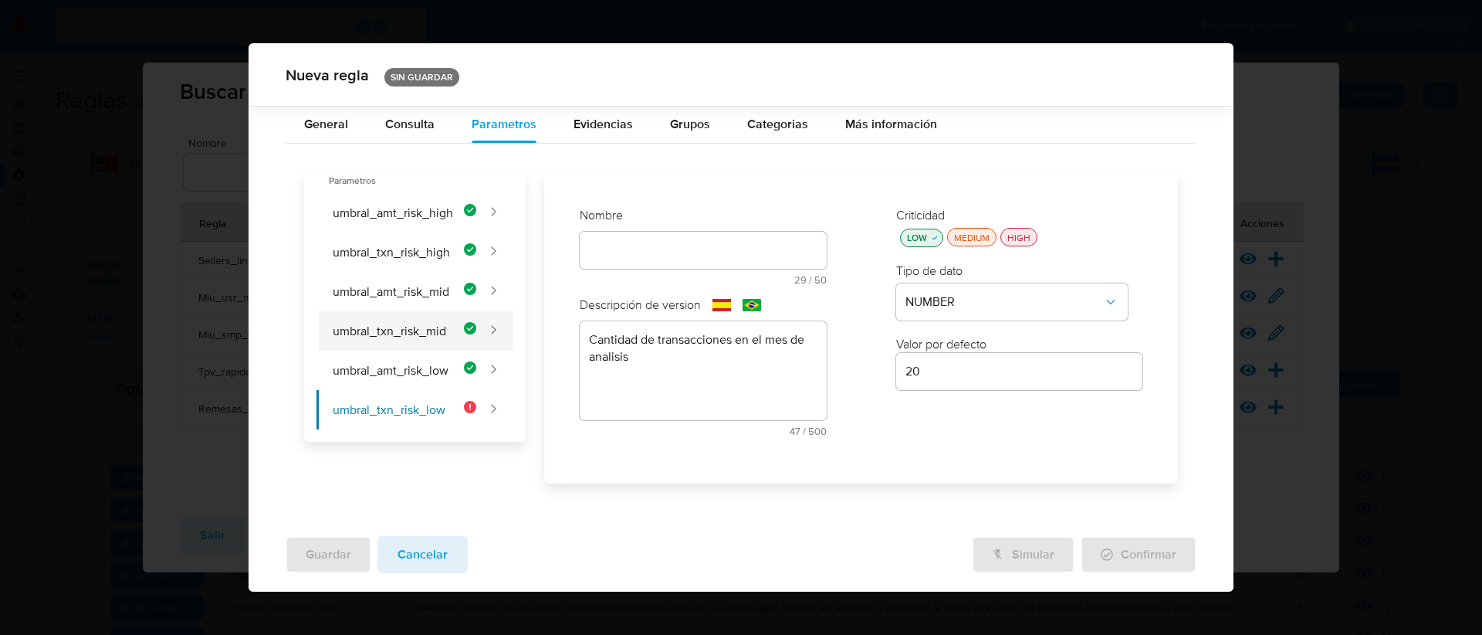
click at [428, 329] on button "umbral_txn_risk_mid" at bounding box center [397, 330] width 160 height 39
type input "Cantidad de transacciones MID"
click at [428, 329] on button "umbral_txn_risk_mid" at bounding box center [397, 330] width 160 height 39
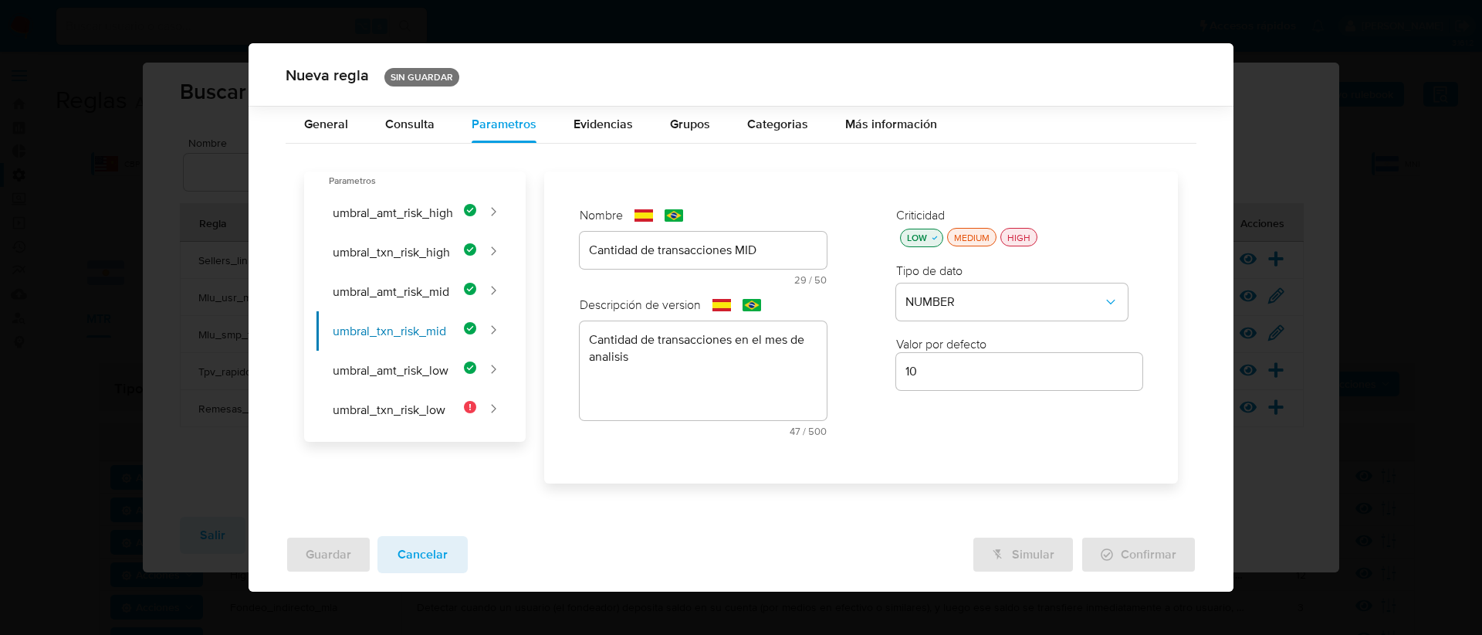
click at [772, 251] on div "text-es Cantidad de transacciones MID 29 / 50 21 caracteres restantes" at bounding box center [703, 258] width 247 height 53
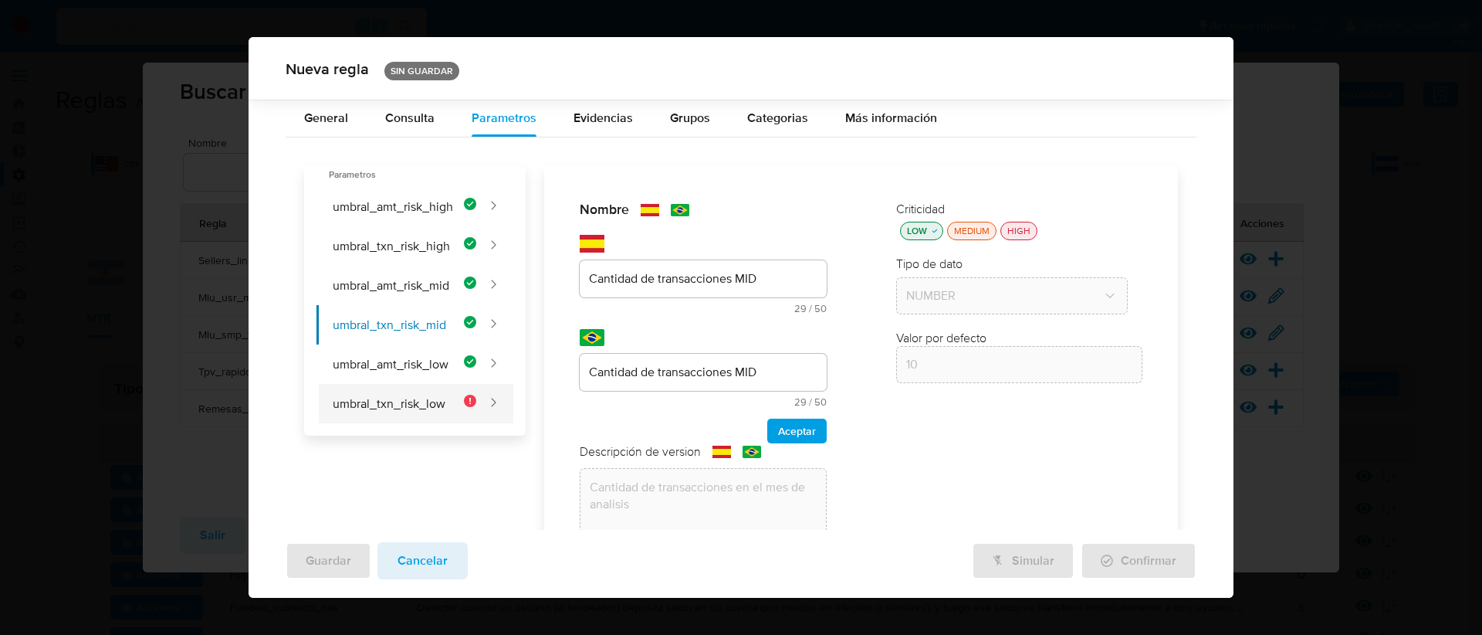
click at [435, 404] on button "umbral_txn_risk_low" at bounding box center [397, 403] width 160 height 39
type input "20"
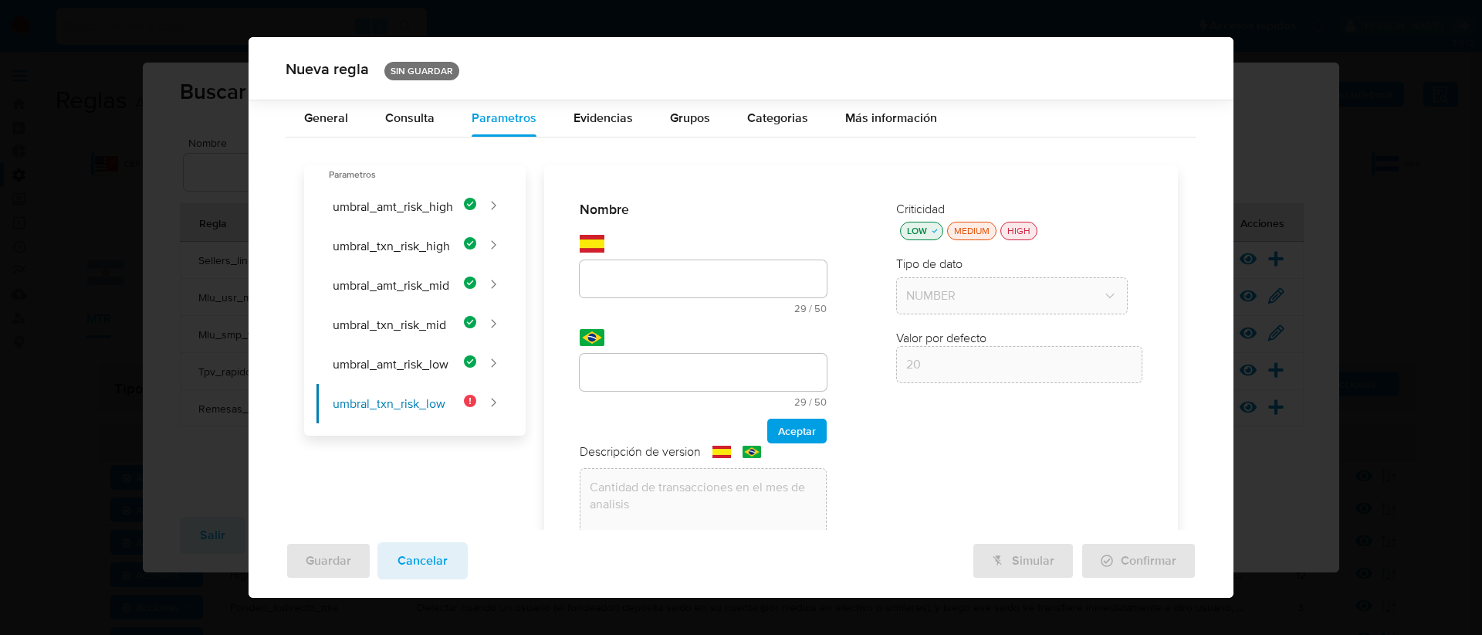
click at [664, 264] on div at bounding box center [703, 278] width 247 height 37
click at [664, 271] on div "Nombre text-es 29 / 50 21 caracteres restantes text-pt 29 / 50 21 caracteres re…" at bounding box center [703, 322] width 247 height 242
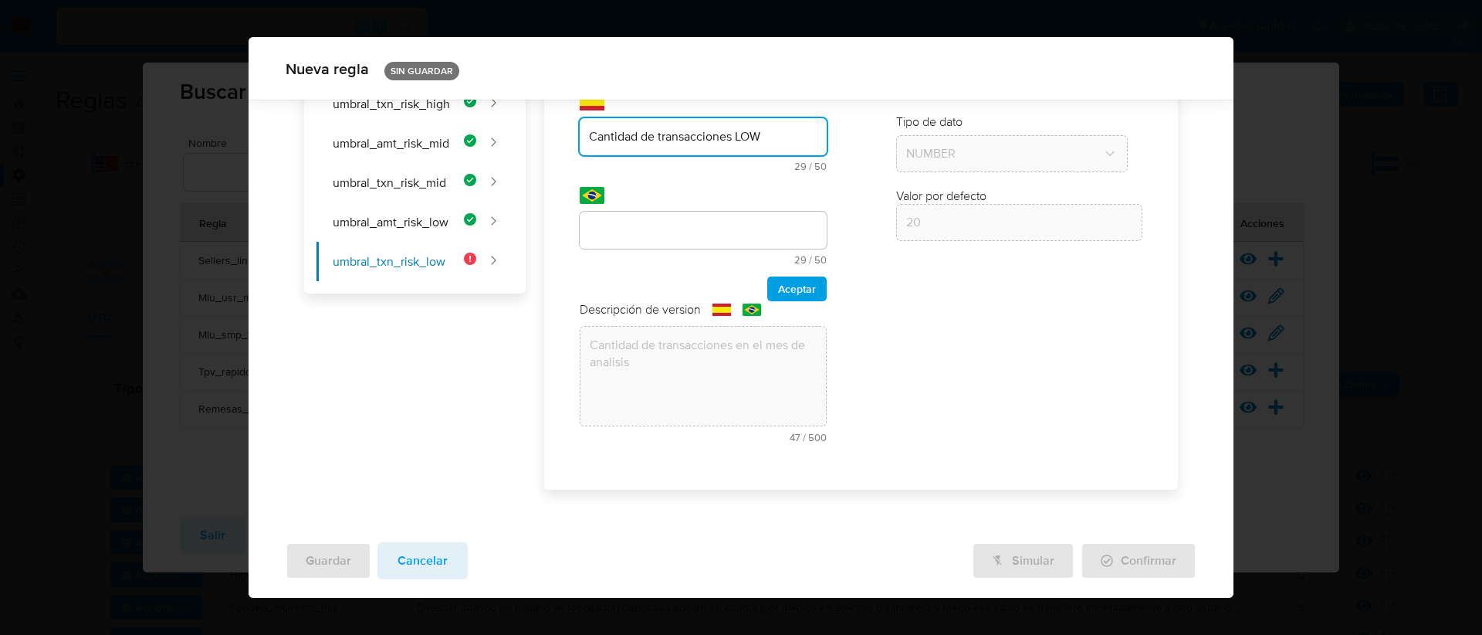
type input "Cantidad de transacciones LOW"
click at [652, 247] on div at bounding box center [703, 230] width 247 height 37
click at [651, 224] on input "text" at bounding box center [703, 230] width 247 height 20
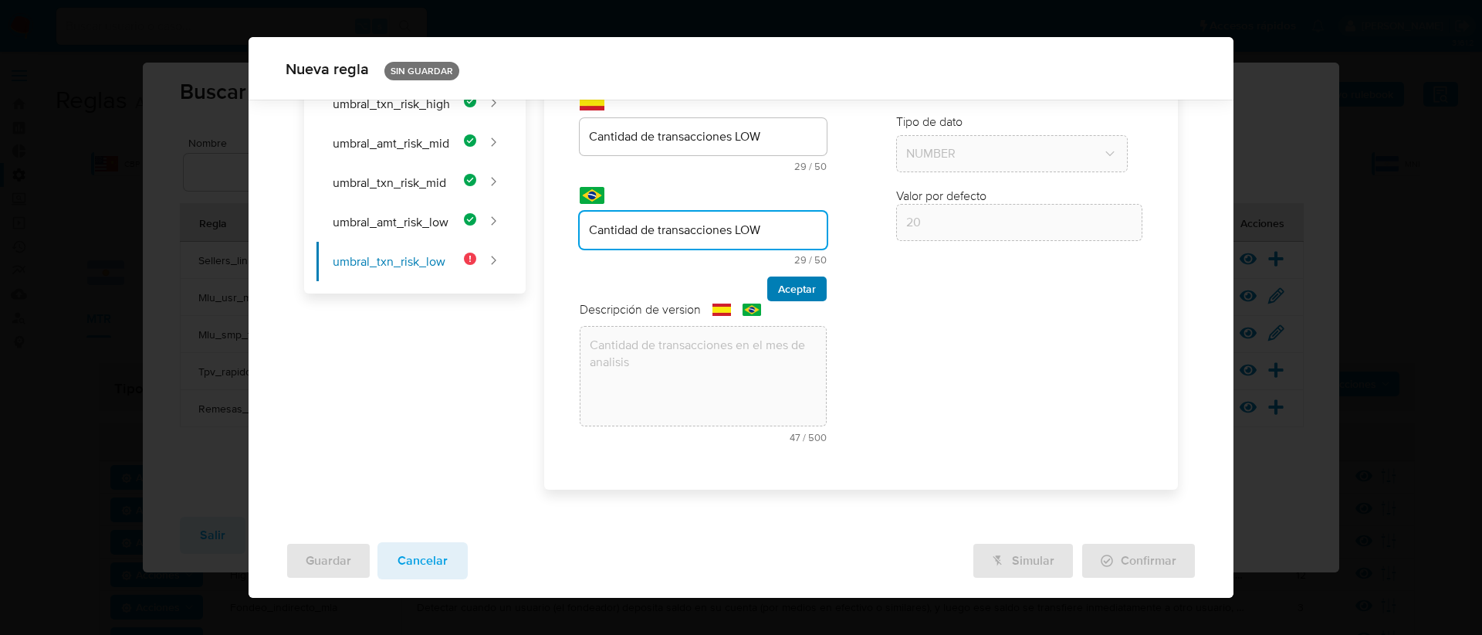
type input "Cantidad de transacciones LOW"
click at [811, 285] on button "Aceptar" at bounding box center [796, 288] width 59 height 25
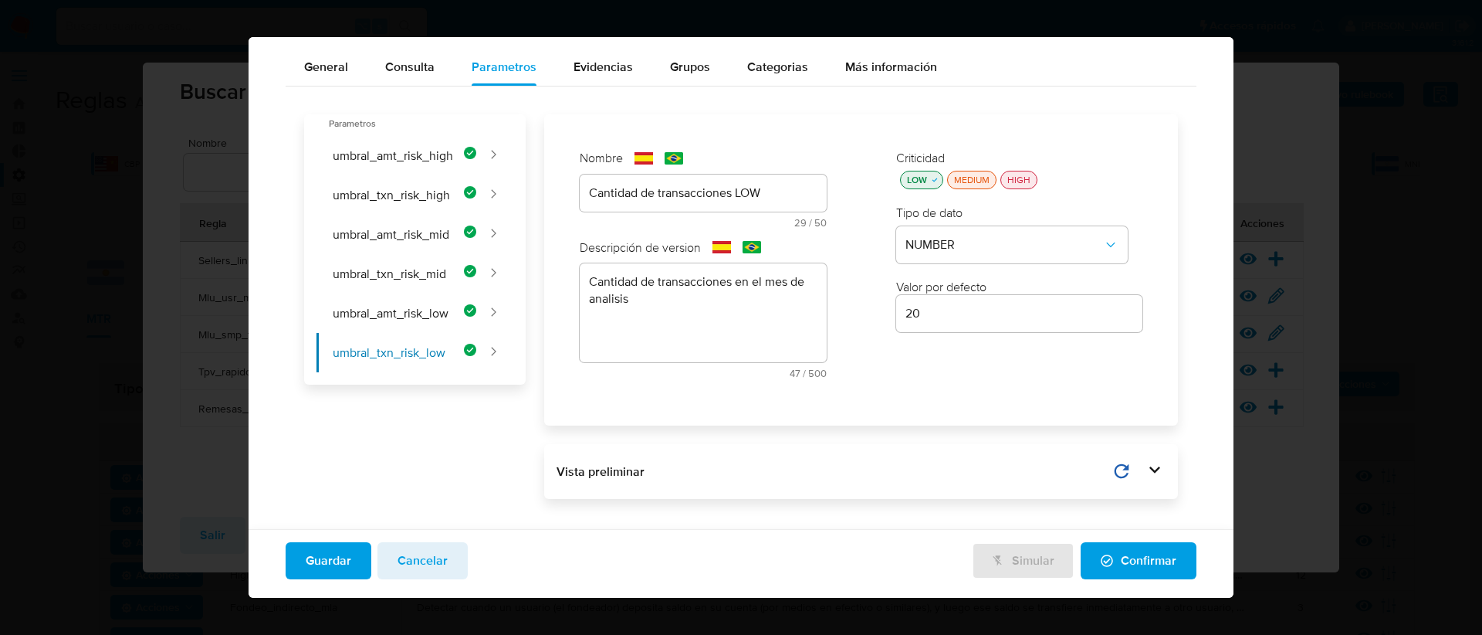
scroll to position [60, 0]
click at [1146, 470] on icon at bounding box center [1155, 468] width 22 height 22
click at [1072, 466] on icon at bounding box center [1079, 469] width 15 height 15
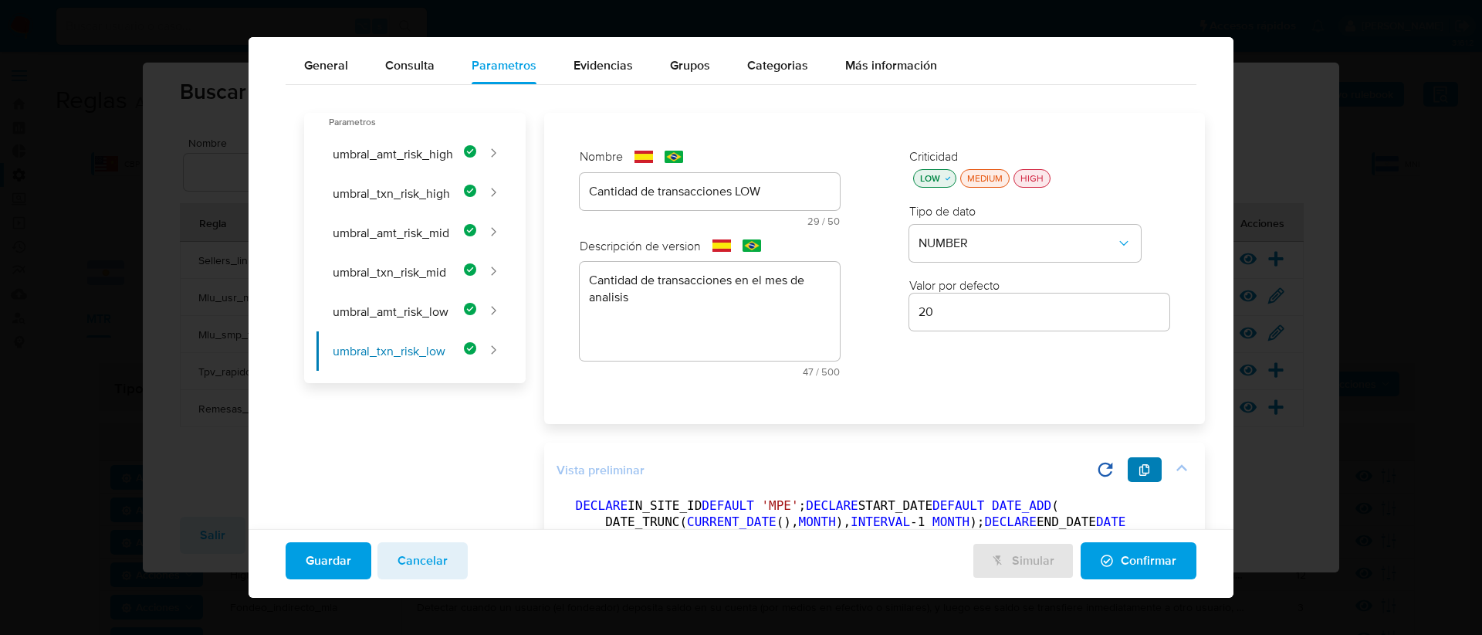
click at [1139, 470] on icon "button" at bounding box center [1145, 470] width 12 height 12
click at [1108, 549] on span "Confirmar" at bounding box center [1139, 561] width 76 height 34
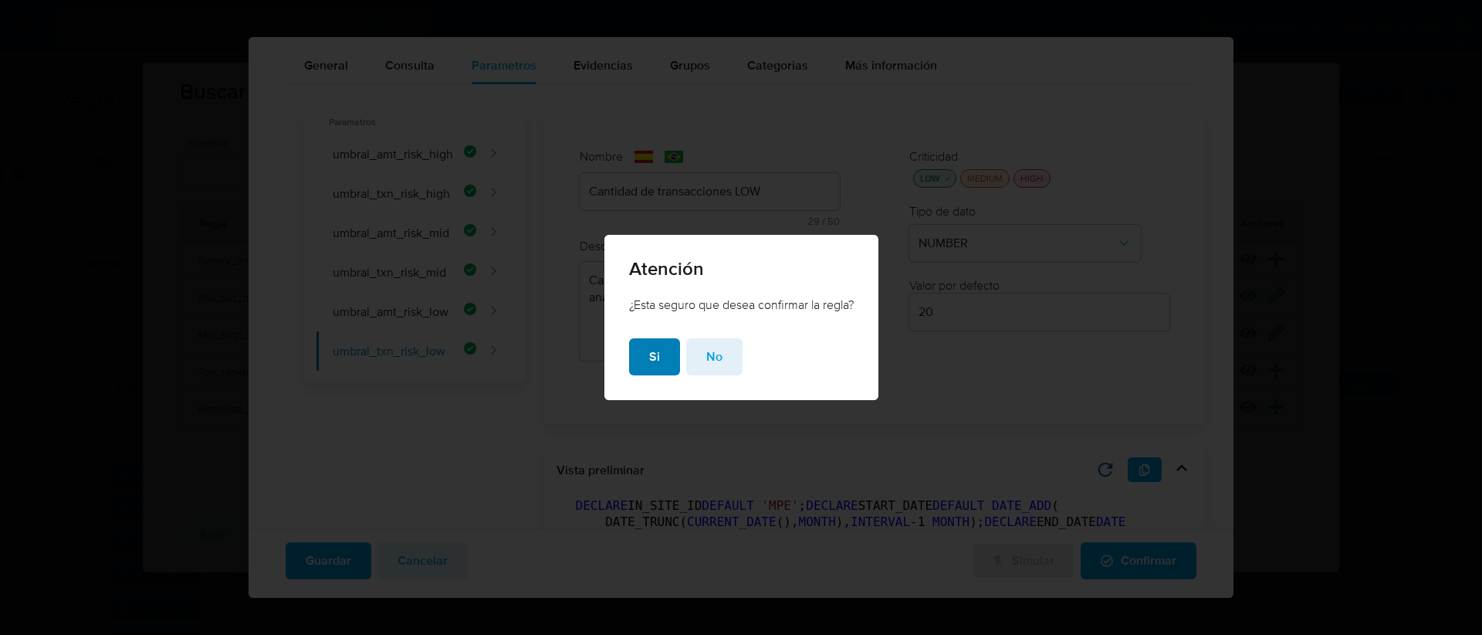
click at [643, 362] on button "Si" at bounding box center [654, 356] width 51 height 37
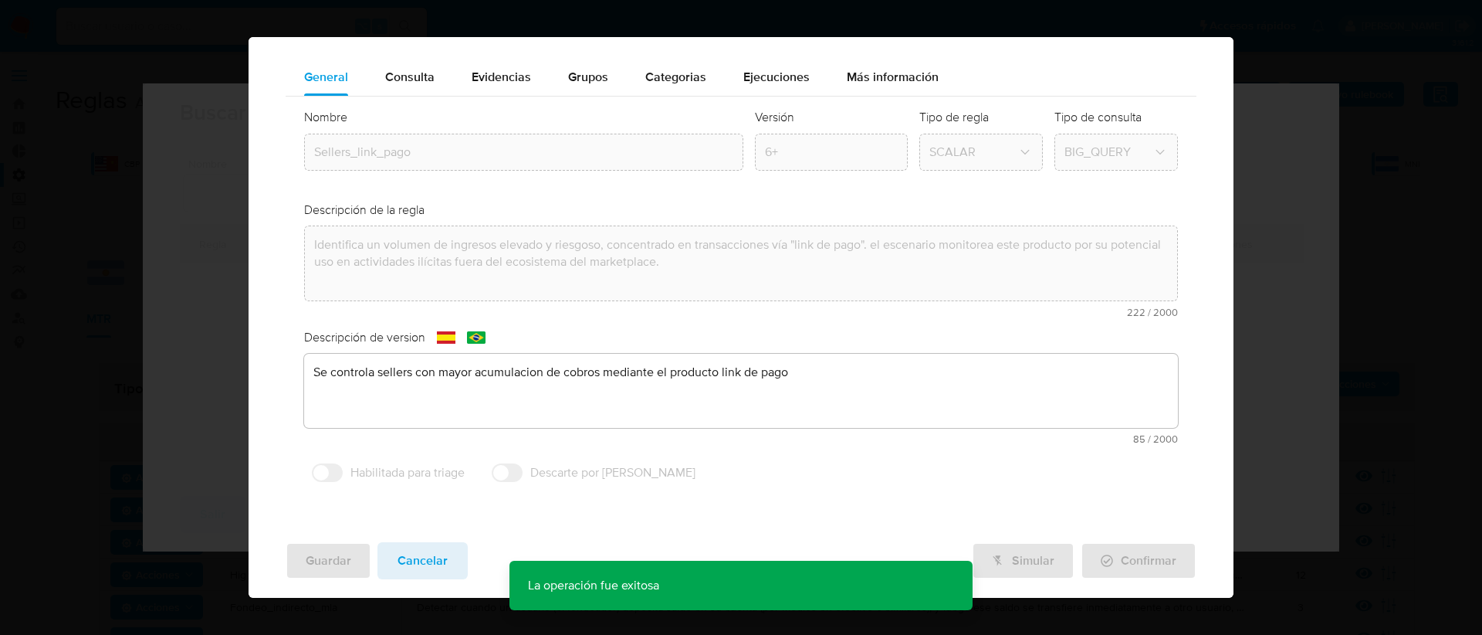
scroll to position [49, 0]
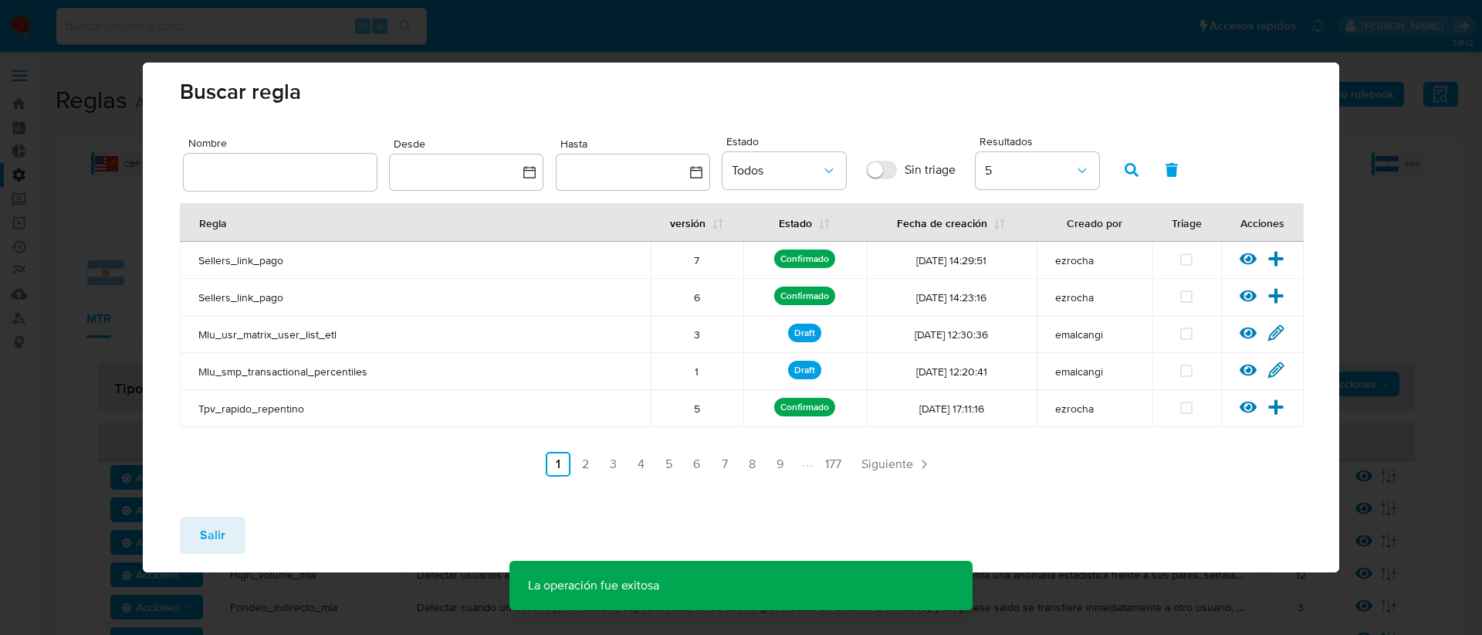
click at [256, 172] on input "text" at bounding box center [280, 172] width 193 height 20
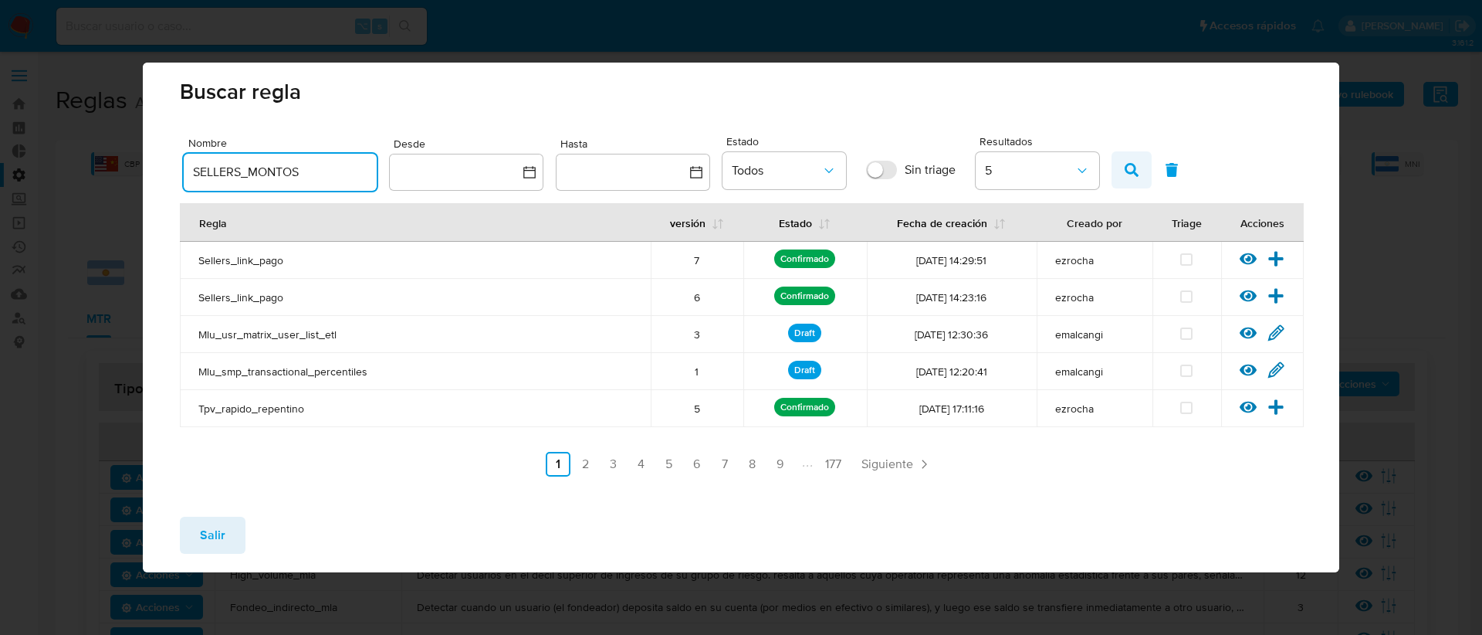
type input "SELLERS_MONTOS"
click at [1134, 161] on span "button" at bounding box center [1132, 170] width 14 height 26
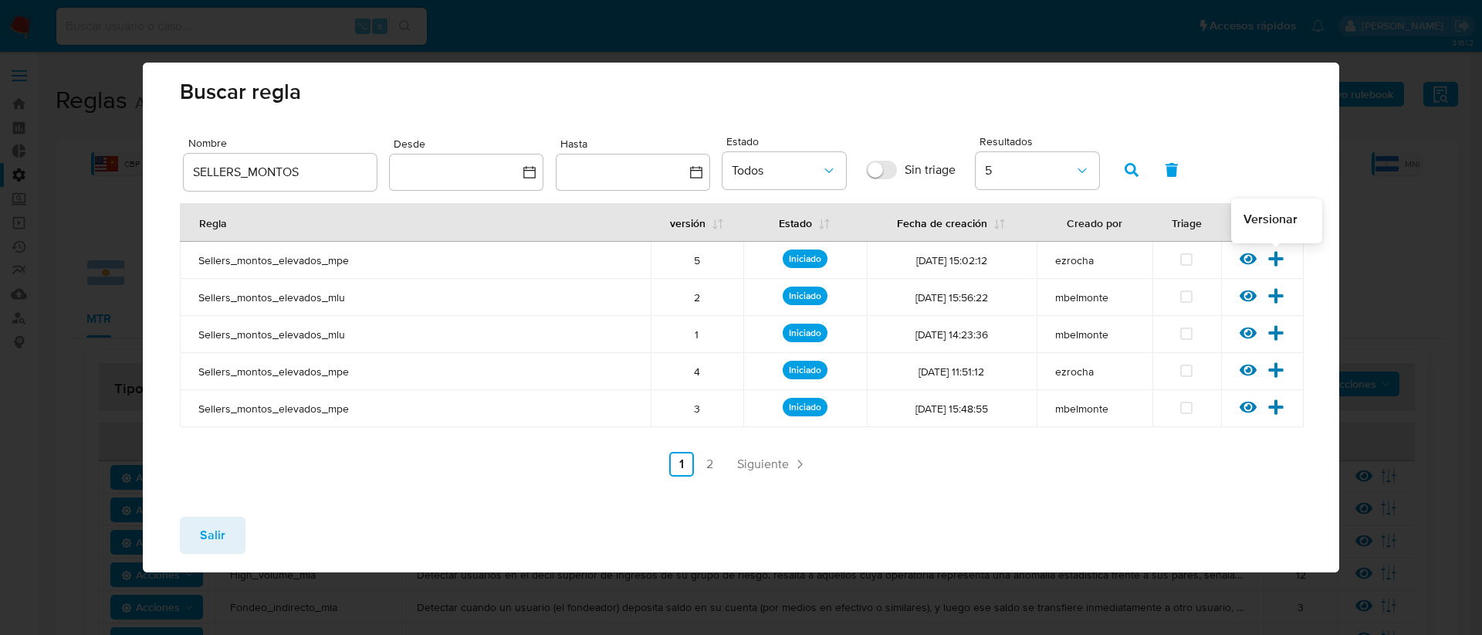
click at [1274, 259] on icon at bounding box center [1276, 258] width 15 height 15
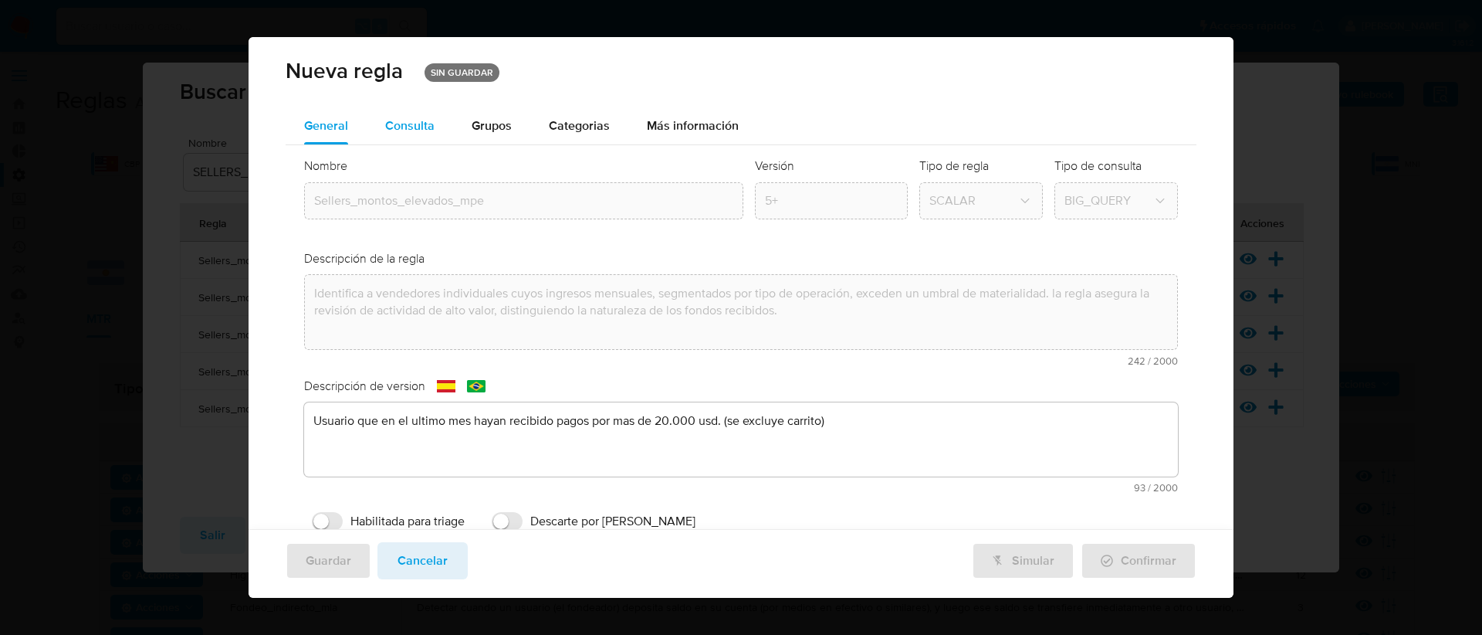
click at [417, 136] on div "Consulta" at bounding box center [409, 125] width 49 height 37
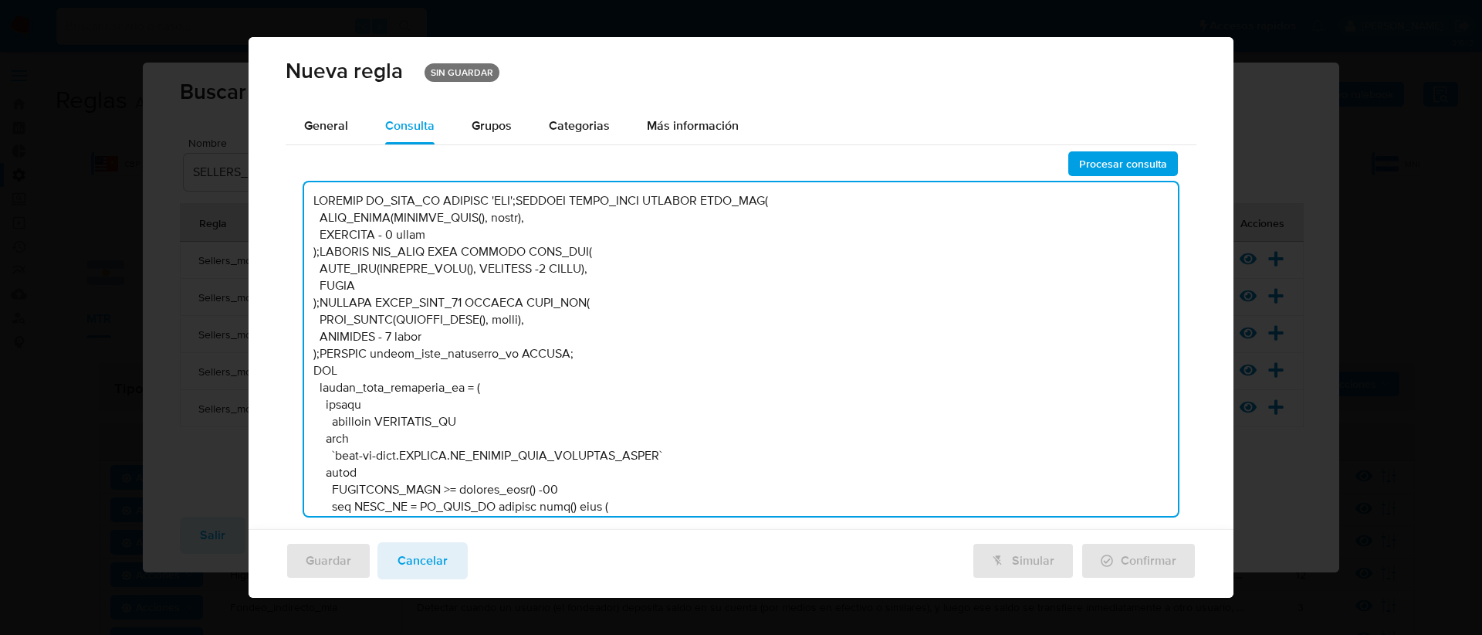
click at [650, 286] on textarea at bounding box center [741, 349] width 875 height 334
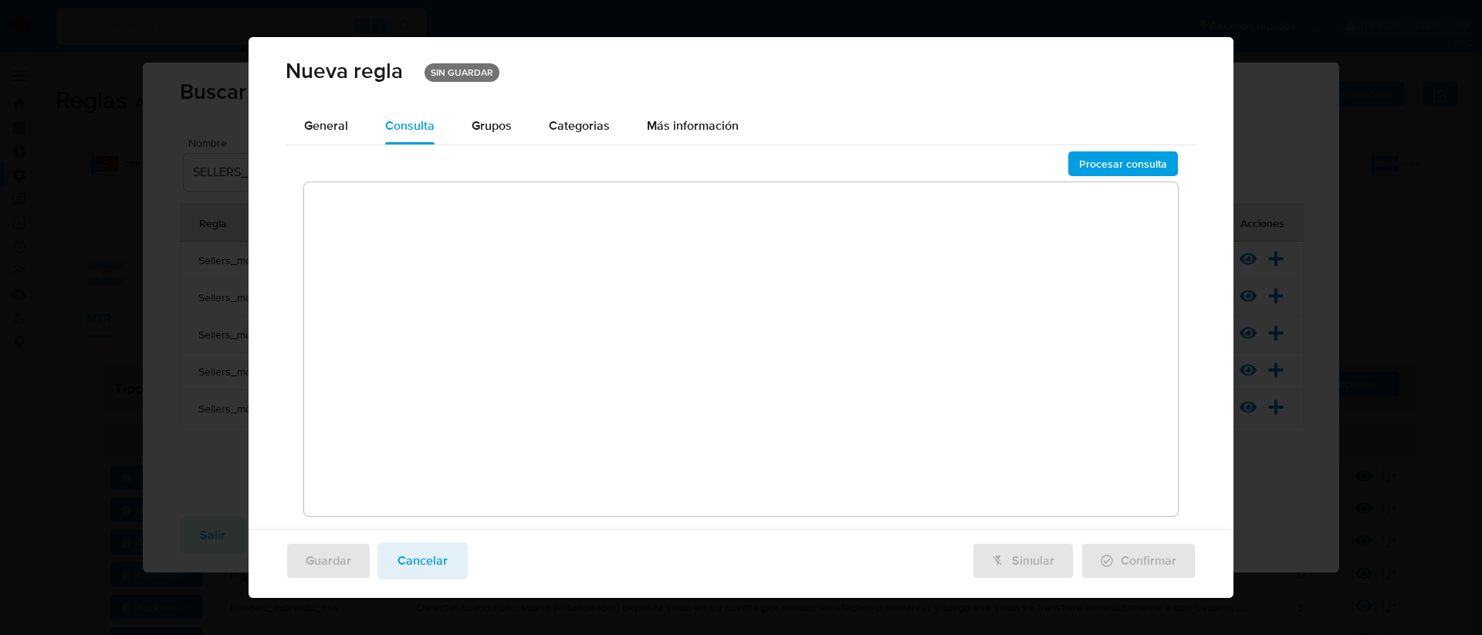
click at [398, 209] on textarea at bounding box center [741, 349] width 875 height 334
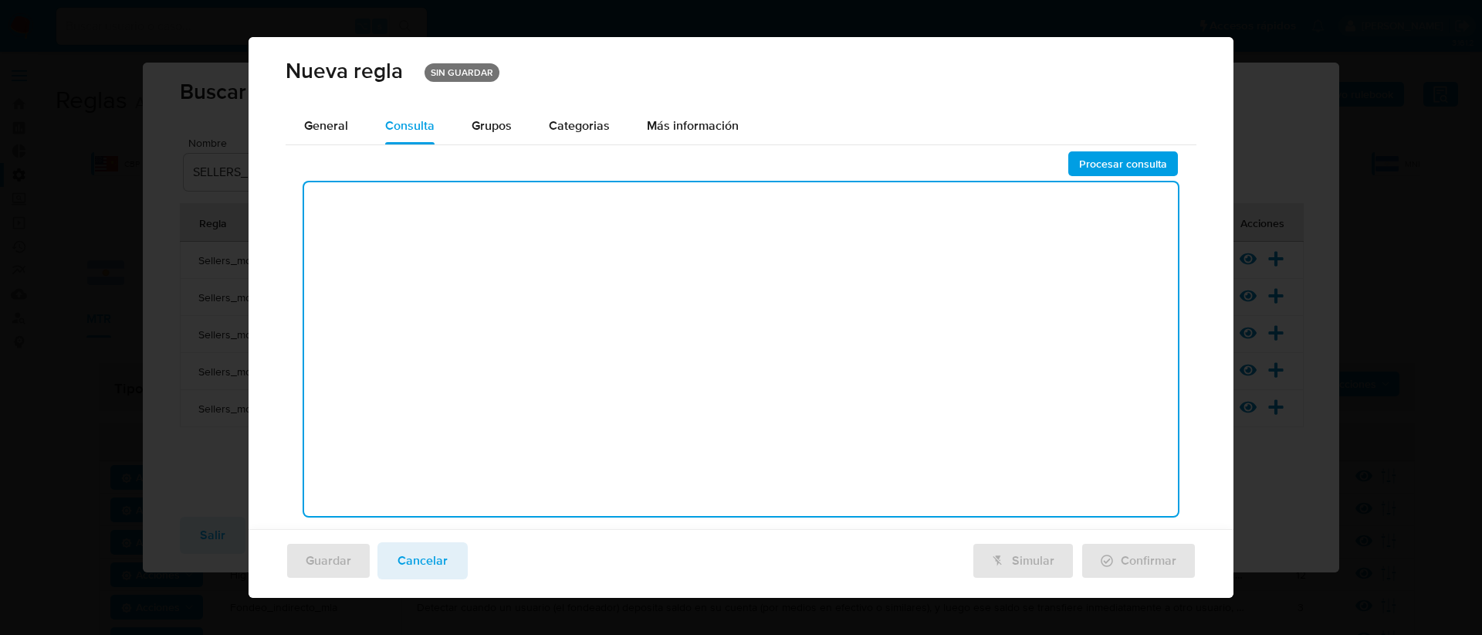
paste textarea "DECLARE IN_SITE_ID DEFAULT 'MPE'; DECLARE START_DATE DEFAULT DATE_ADD(DATE_TRUN…"
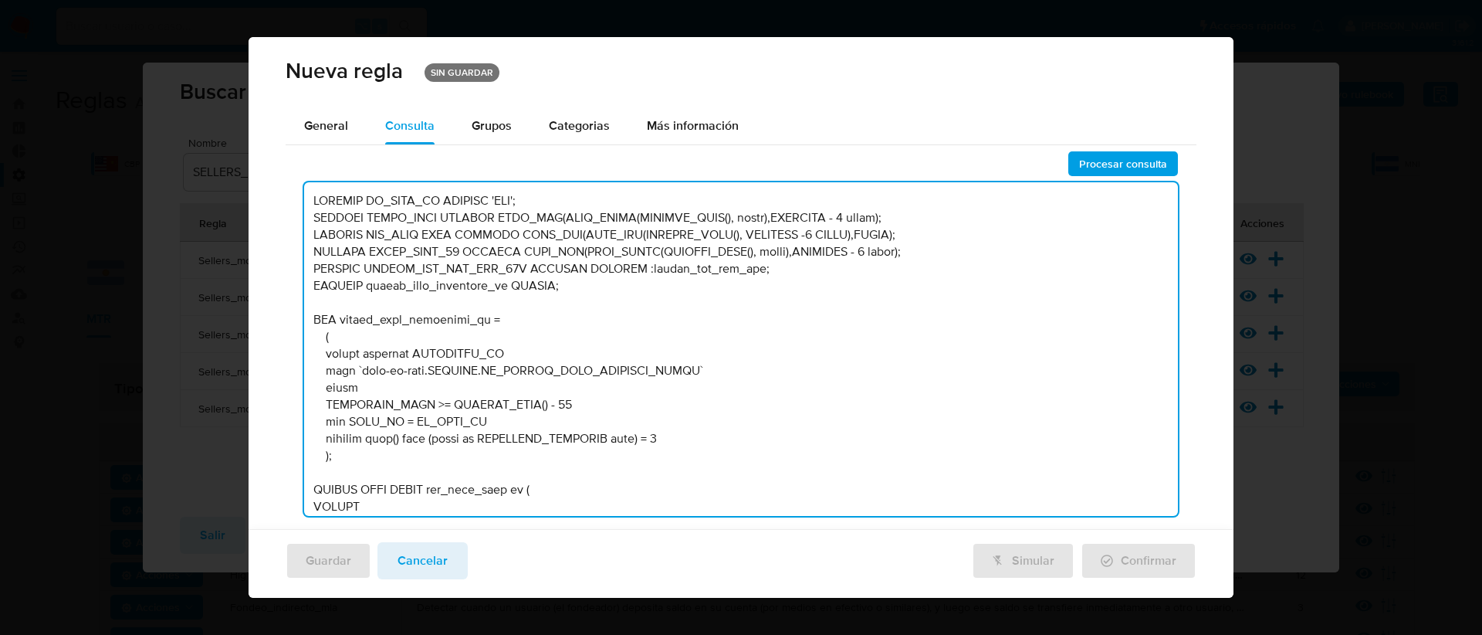
scroll to position [2105, 0]
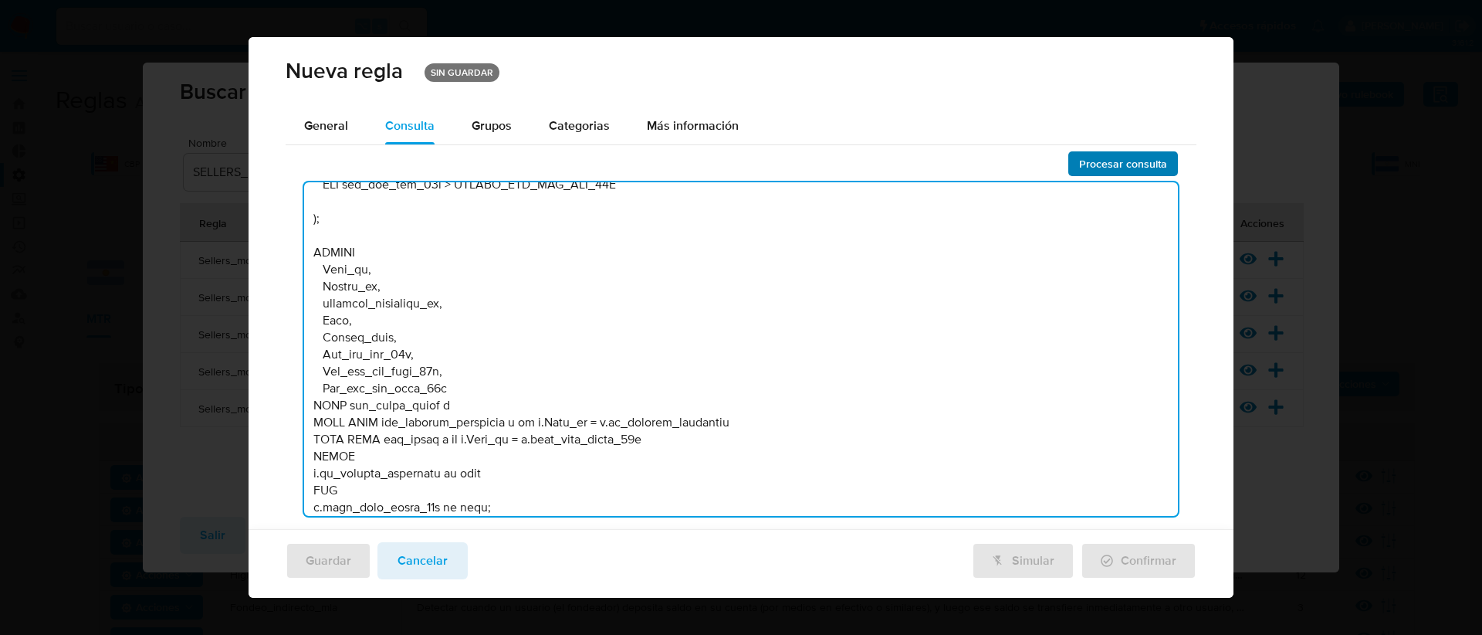
type textarea "DECLARE IN_SITE_ID DEFAULT 'MPE'; DECLARE START_DATE DEFAULT DATE_ADD(DATE_TRUN…"
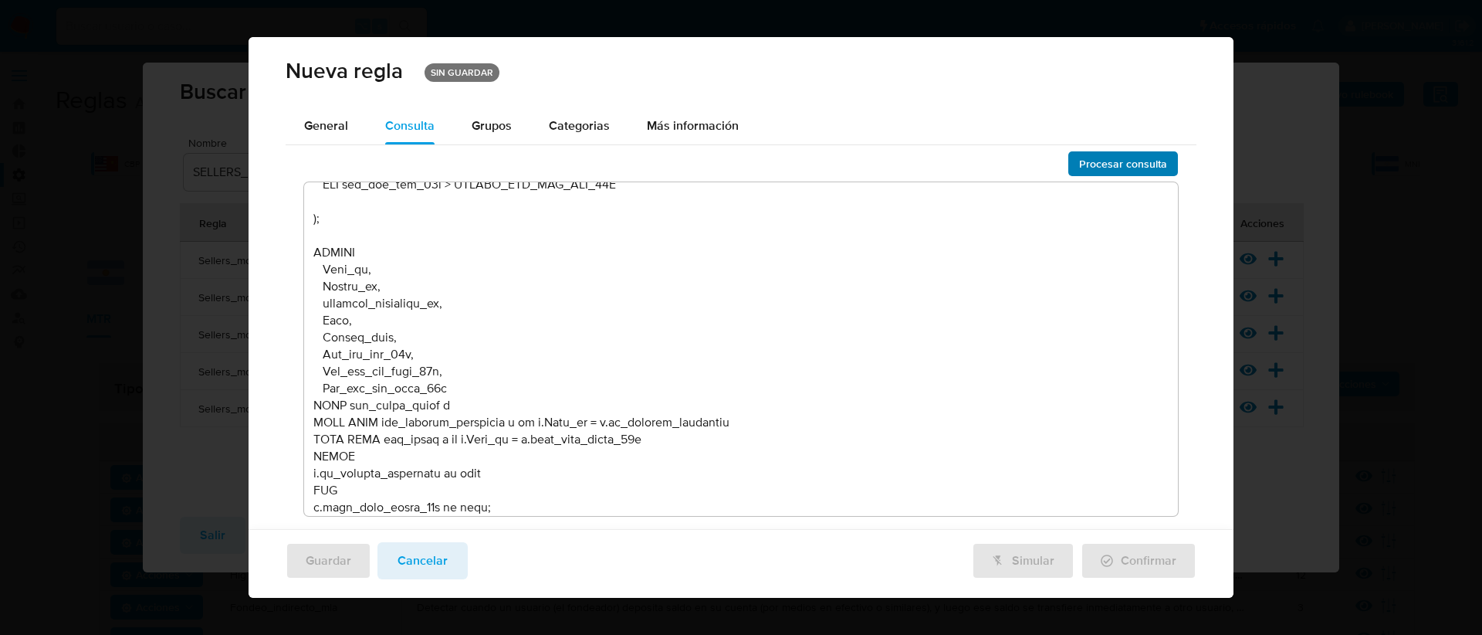
click at [1126, 161] on span "Procesar consulta" at bounding box center [1123, 164] width 88 height 22
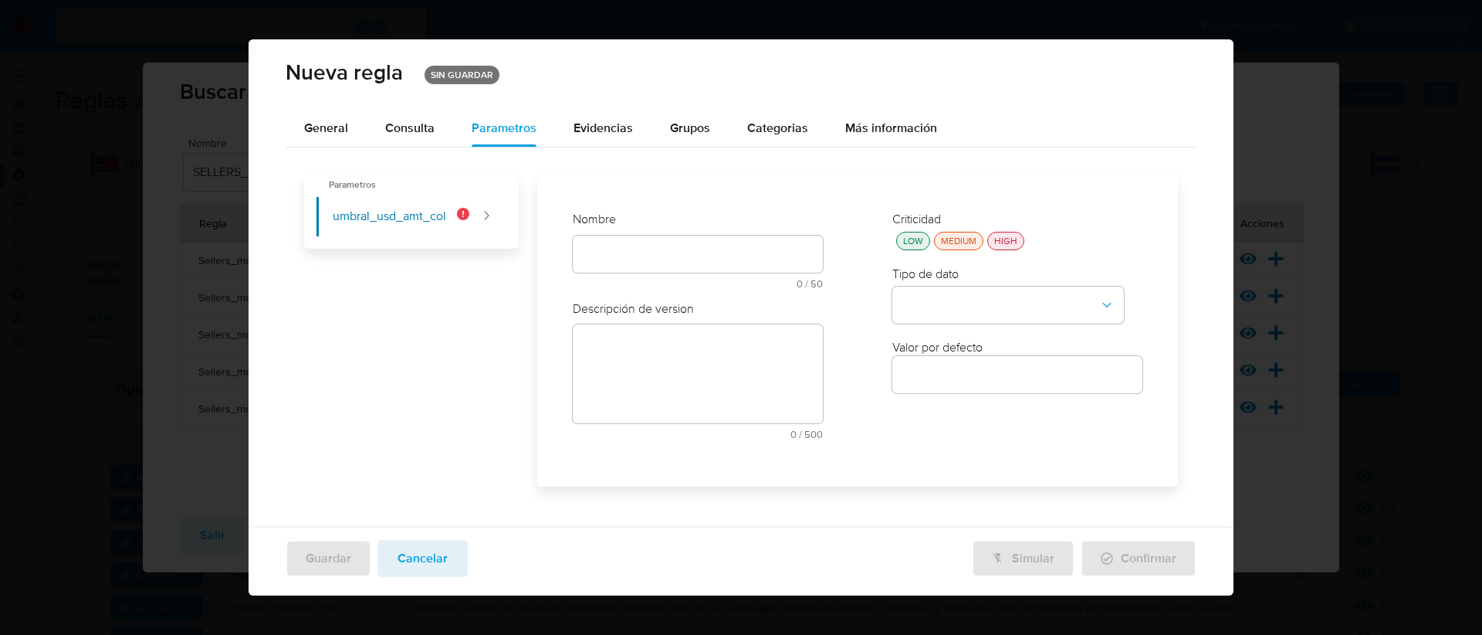
click at [685, 256] on div "text-es 0 / 50 50 caracteres restantes" at bounding box center [698, 261] width 250 height 53
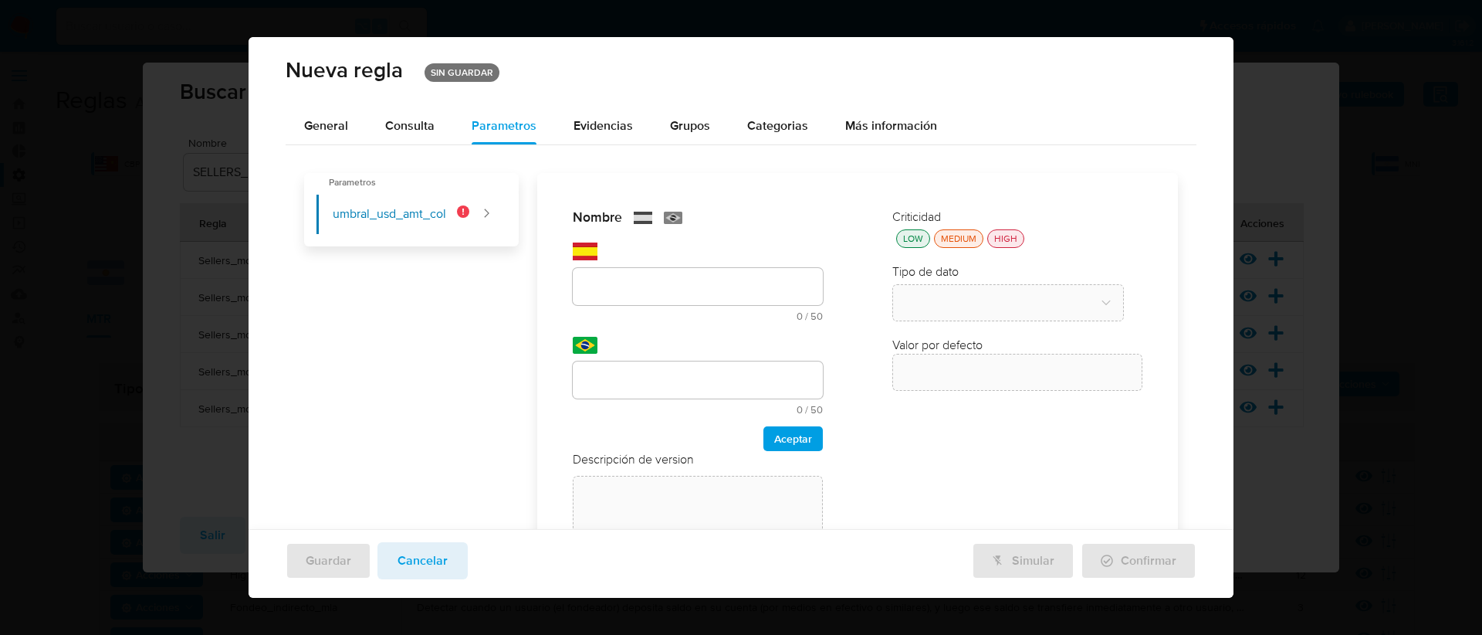
scroll to position [142, 0]
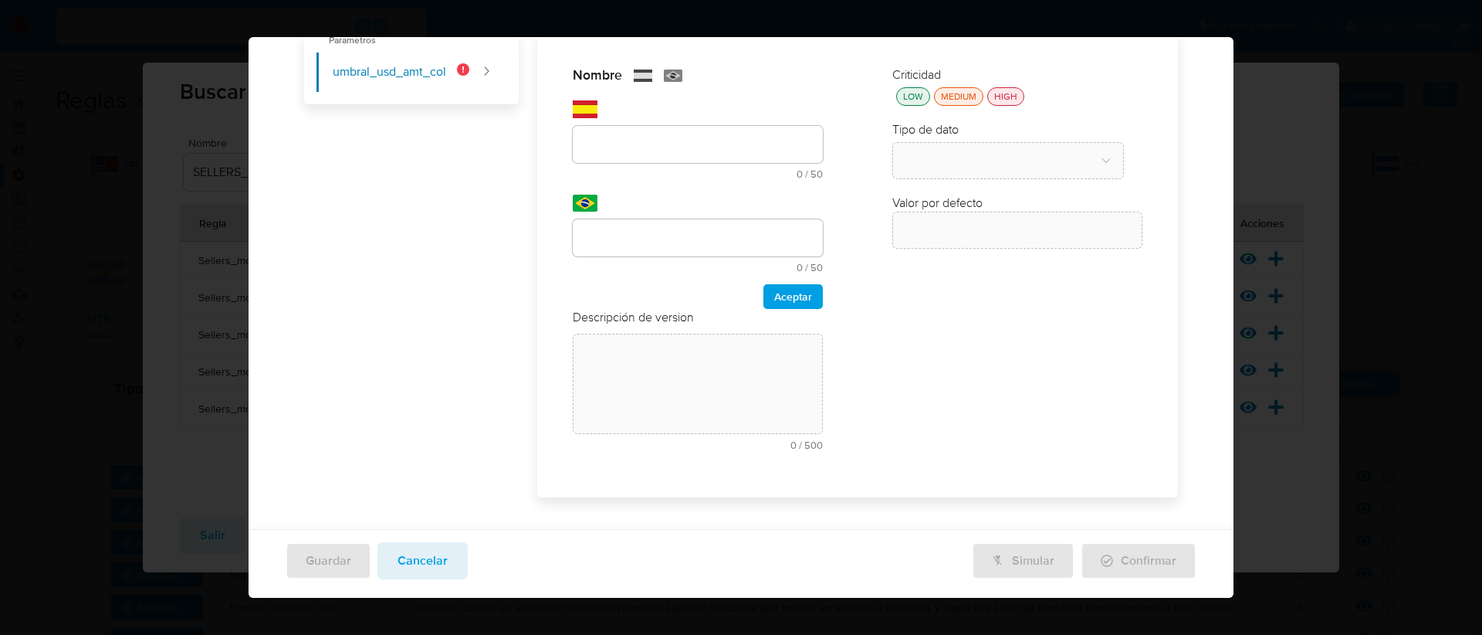
click at [683, 284] on div "Nombre text-es 0 / 50 50 caracteres restantes text-pt 0 / 50 50 caracteres rest…" at bounding box center [698, 187] width 250 height 242
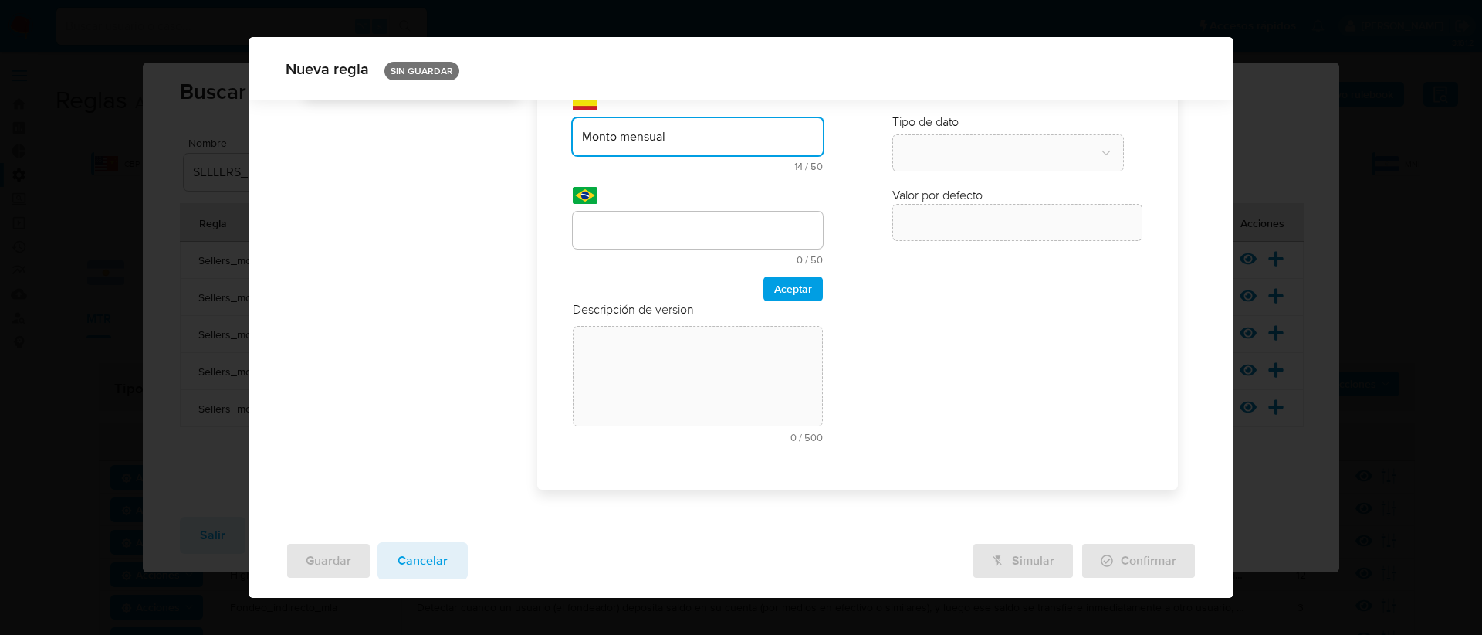
type input "Monto mensual"
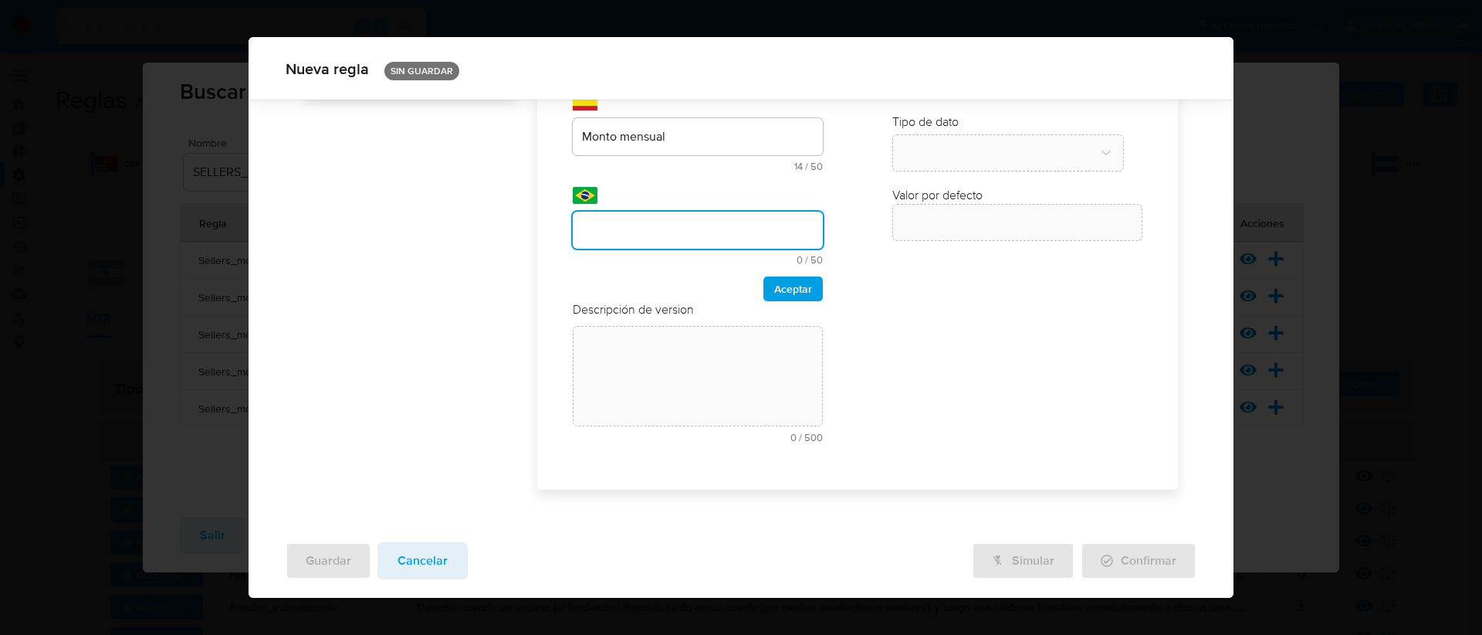
click at [639, 237] on input "text" at bounding box center [698, 230] width 250 height 20
type input "Monto mensual"
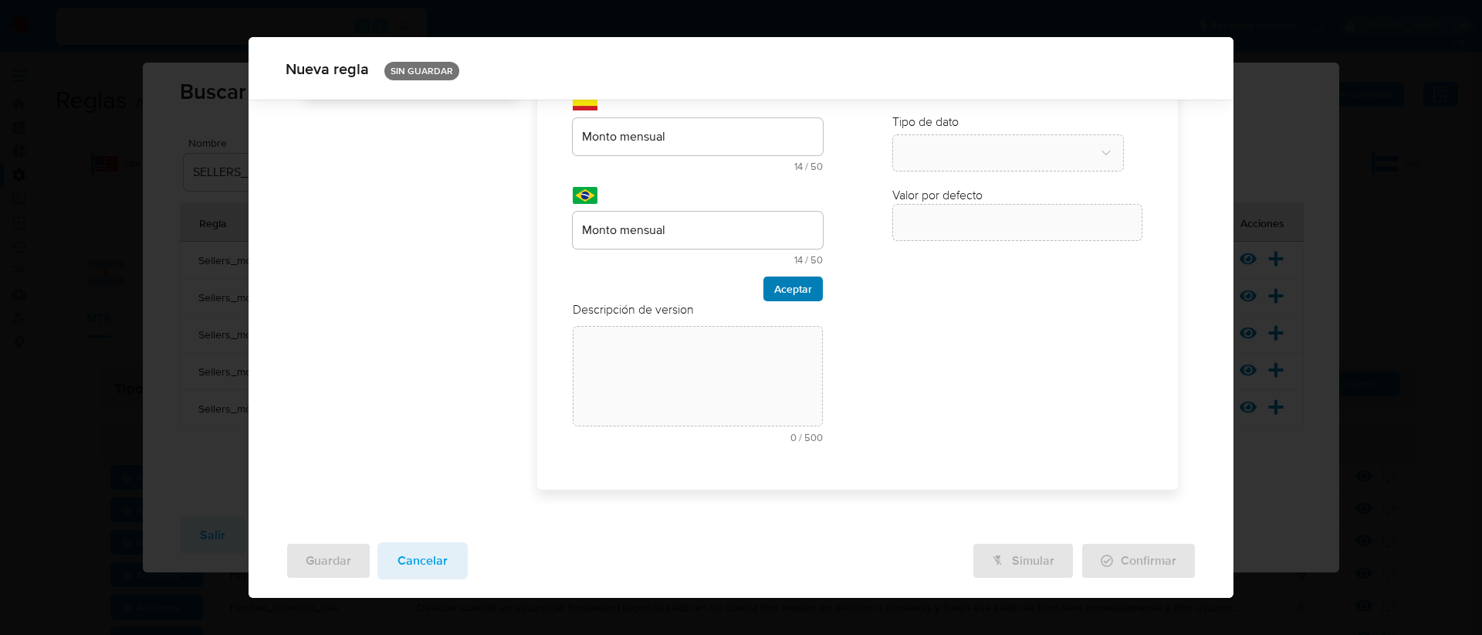
click at [812, 293] on button "Aceptar" at bounding box center [793, 288] width 59 height 25
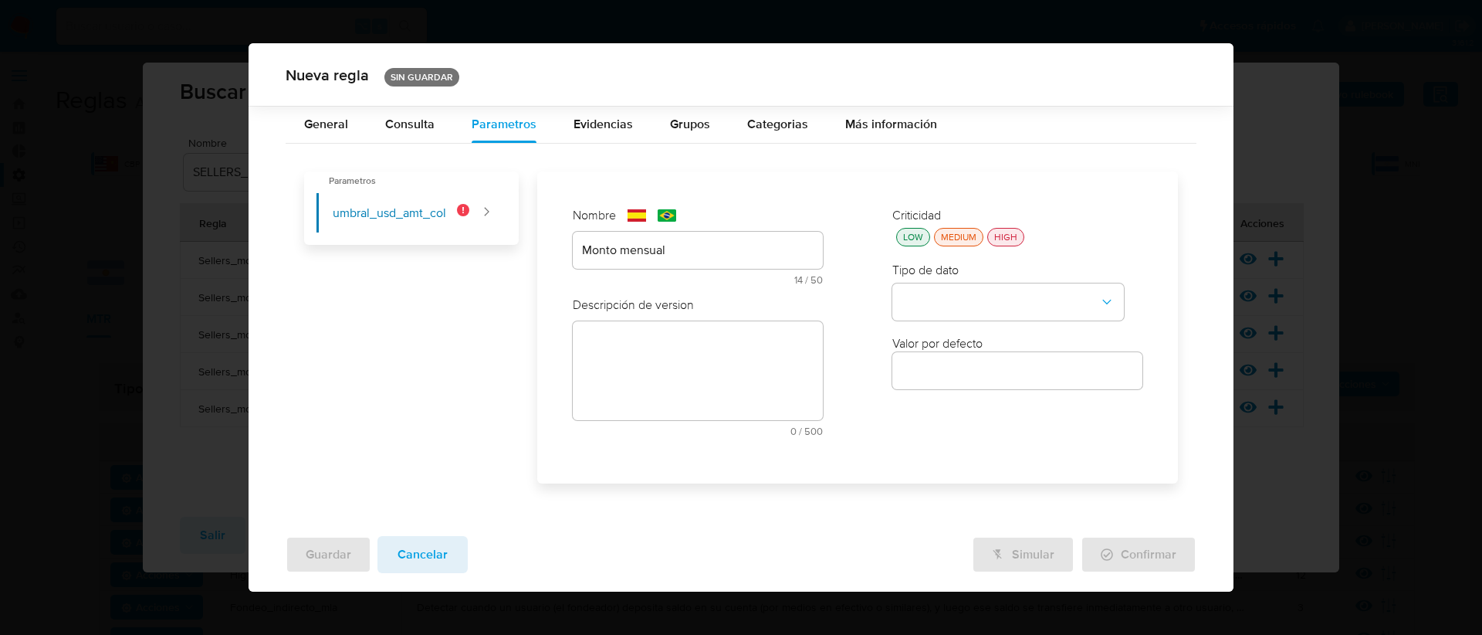
click at [908, 232] on div "LOW" at bounding box center [913, 237] width 26 height 13
click at [943, 298] on button "type-dropdown" at bounding box center [1008, 301] width 232 height 37
click at [926, 310] on div "NUMBER" at bounding box center [1004, 300] width 204 height 37
click at [942, 362] on input "number" at bounding box center [1017, 371] width 250 height 20
click at [951, 374] on input "number" at bounding box center [1017, 371] width 250 height 20
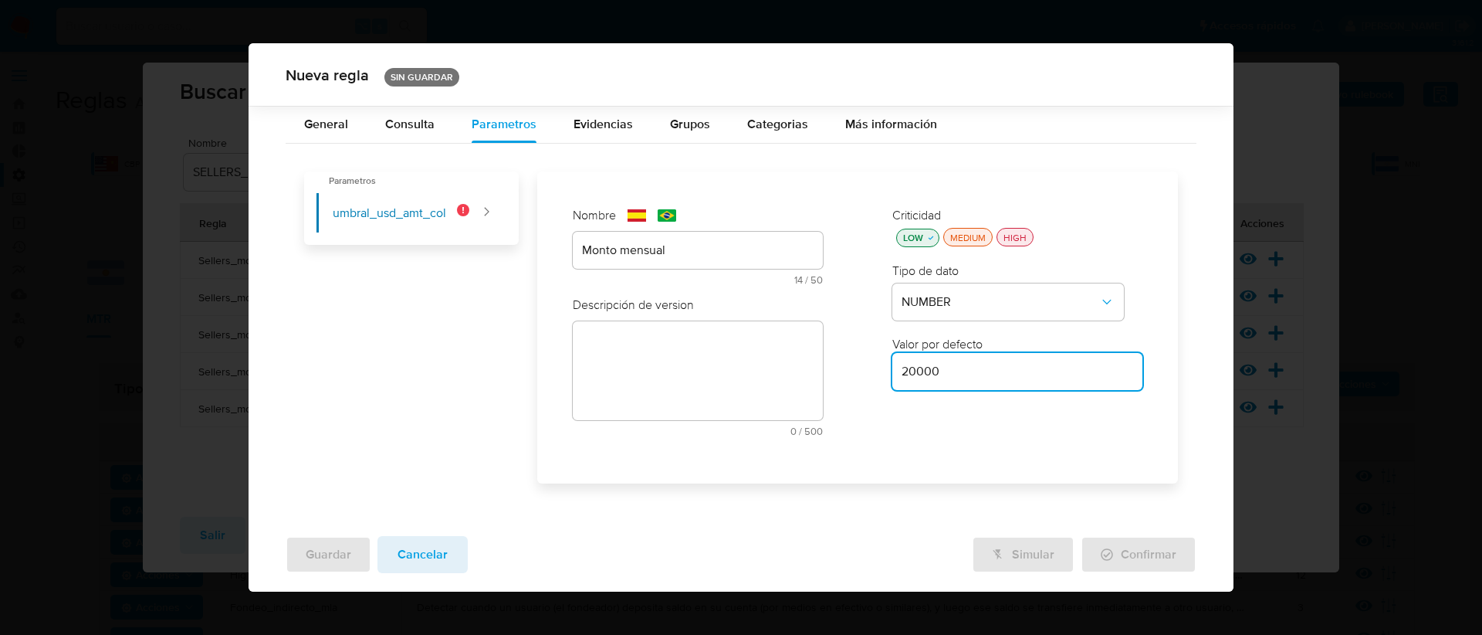
type input "20000"
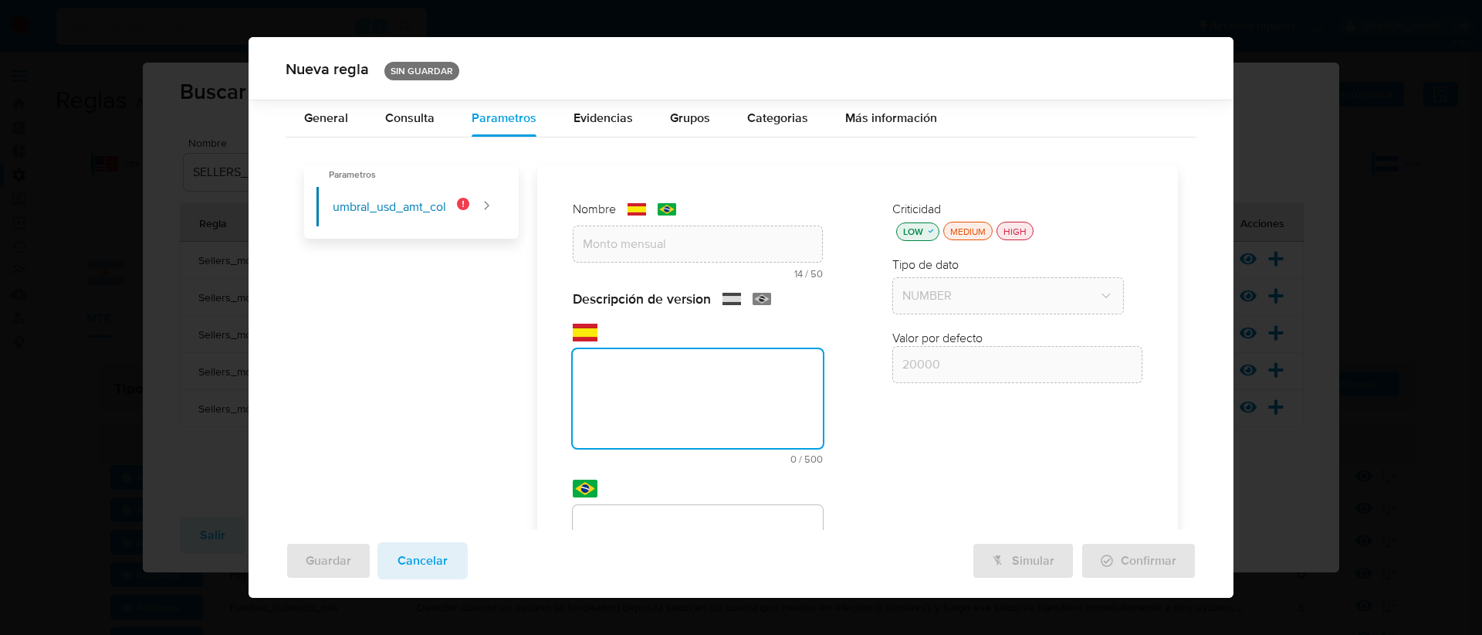
click at [706, 343] on div "text-es 0 / 500 500 caracteres restantes" at bounding box center [698, 393] width 250 height 141
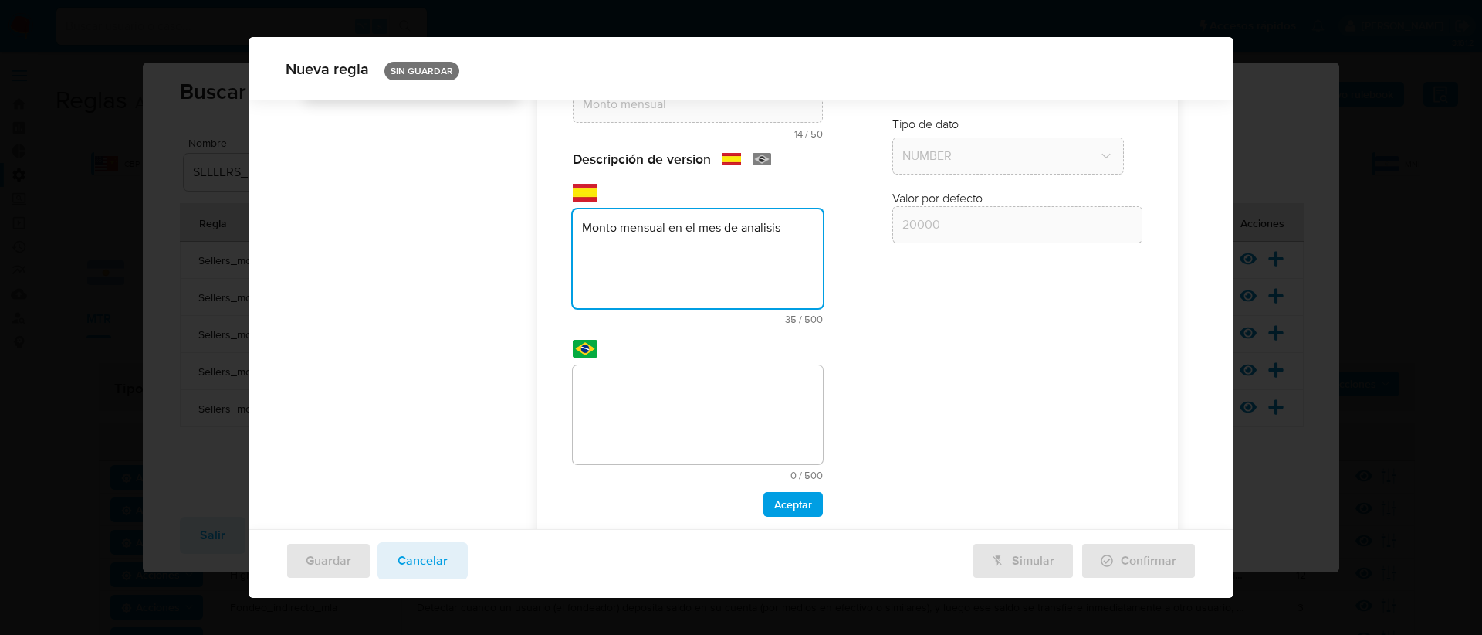
type textarea "Monto mensual en el mes de analisis"
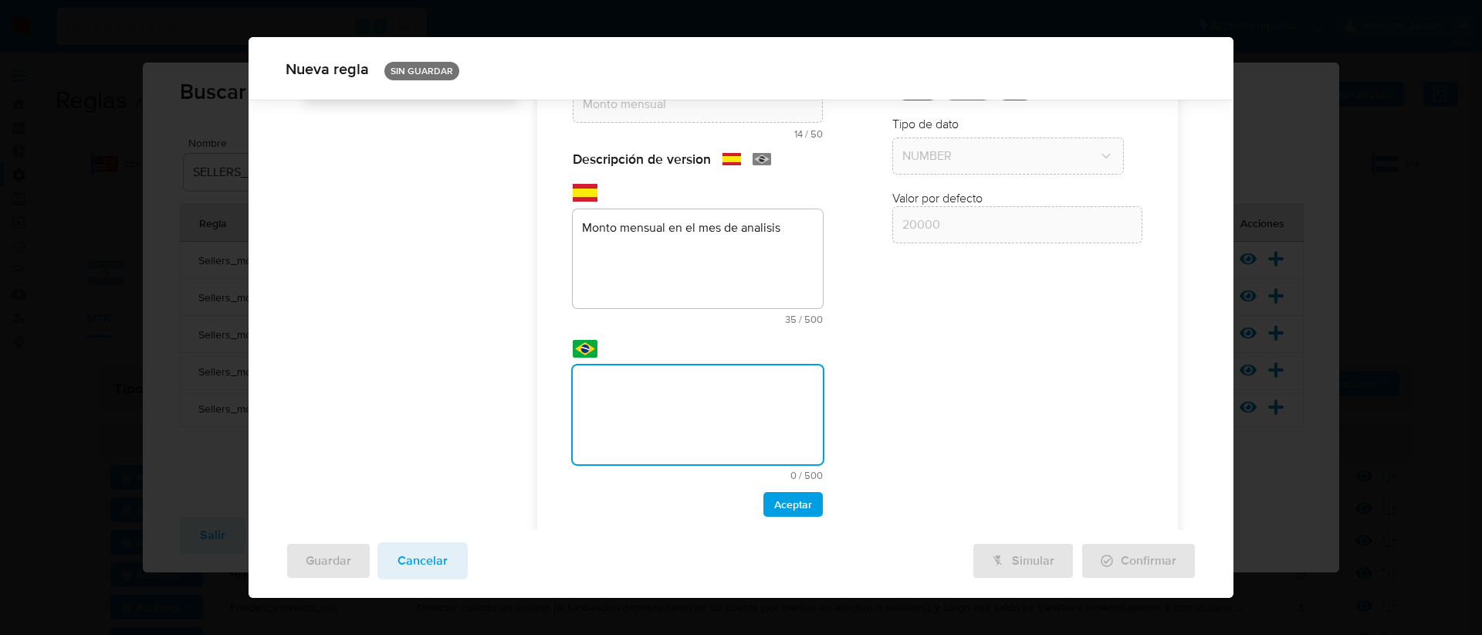
click at [682, 405] on div "text-pt 0 / 500 500 caracteres restantes" at bounding box center [698, 422] width 250 height 115
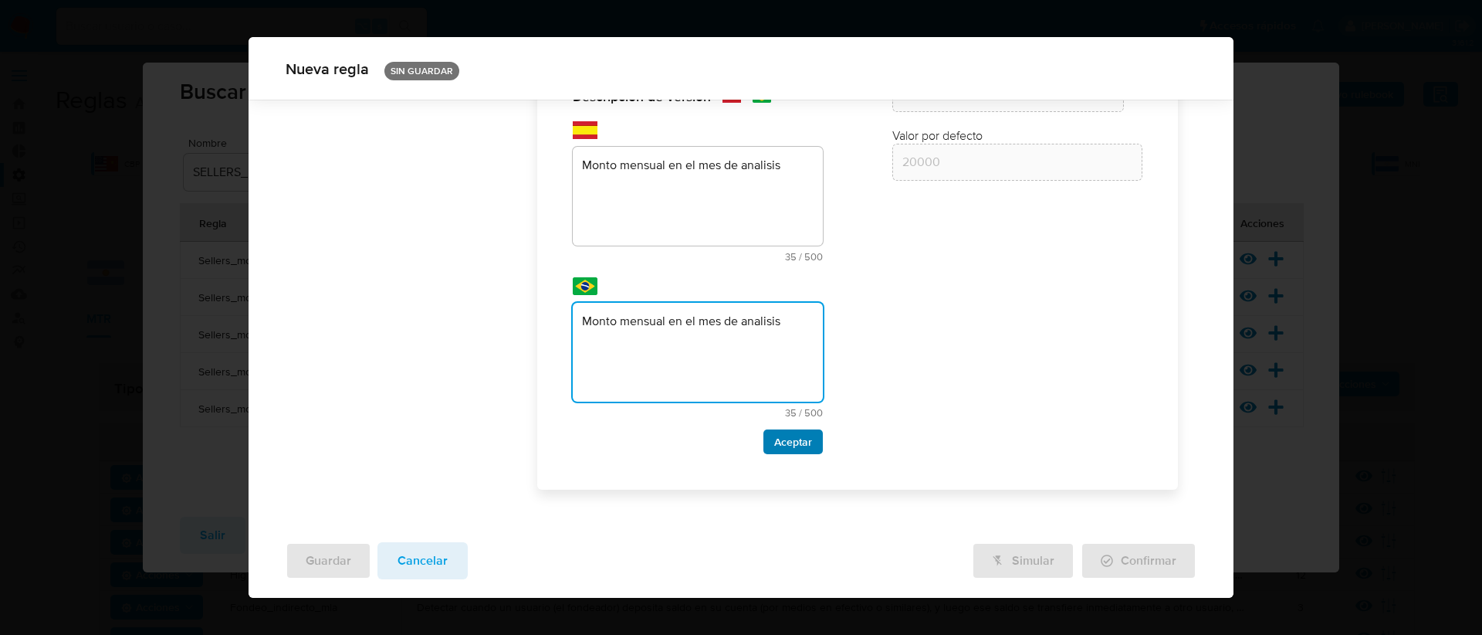
type textarea "Monto mensual en el mes de analisis"
click at [778, 444] on span "Aceptar" at bounding box center [793, 442] width 38 height 22
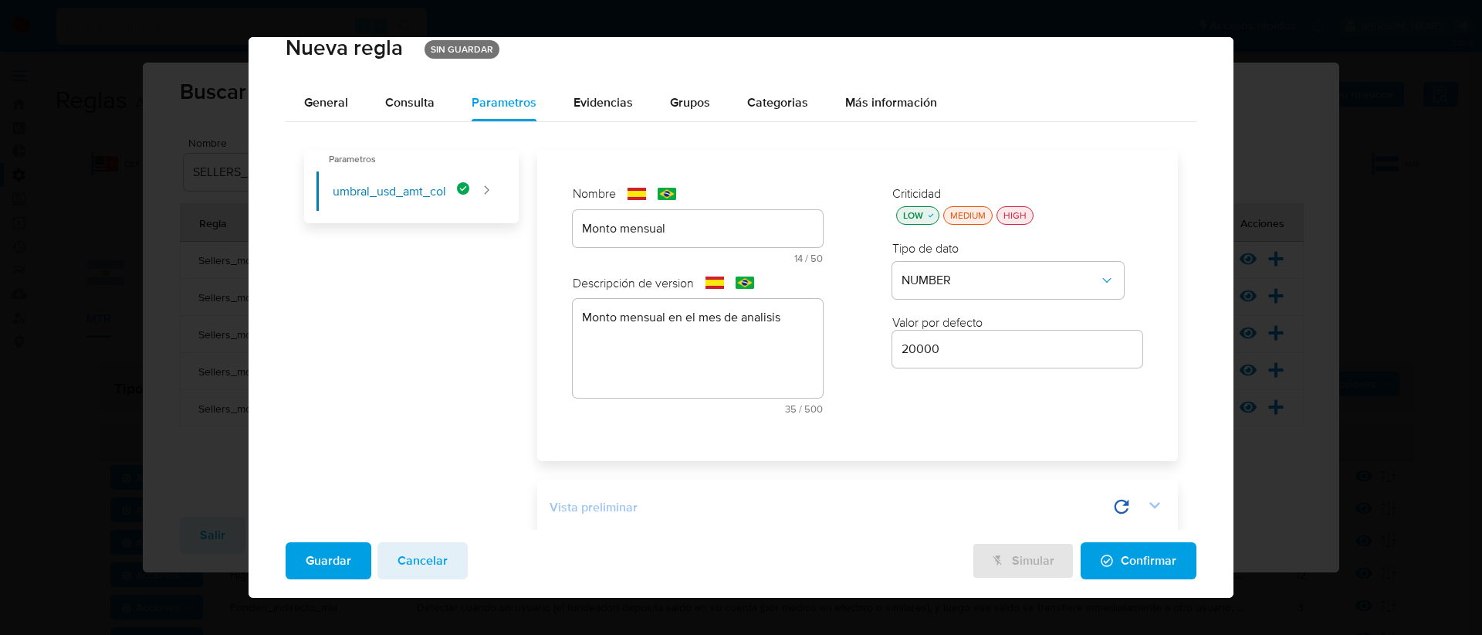
scroll to position [68, 0]
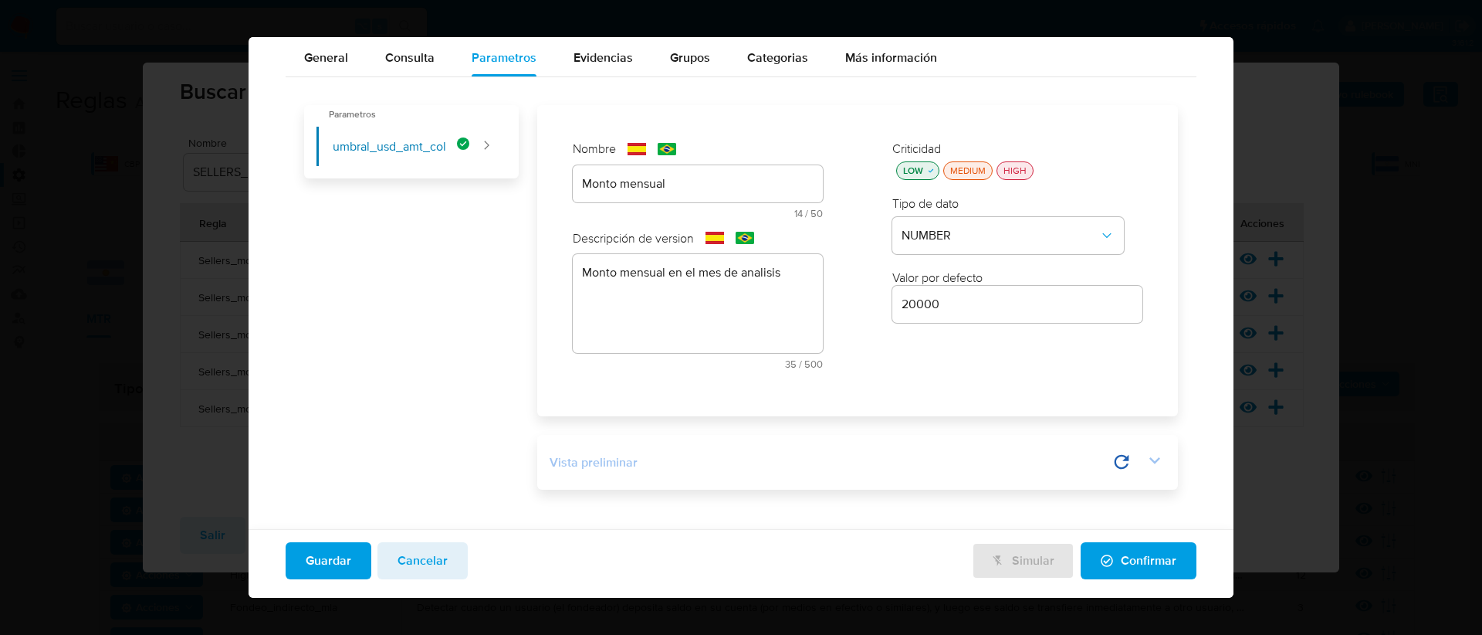
click at [1144, 472] on div at bounding box center [1155, 462] width 22 height 26
click at [1068, 460] on icon at bounding box center [1079, 462] width 22 height 22
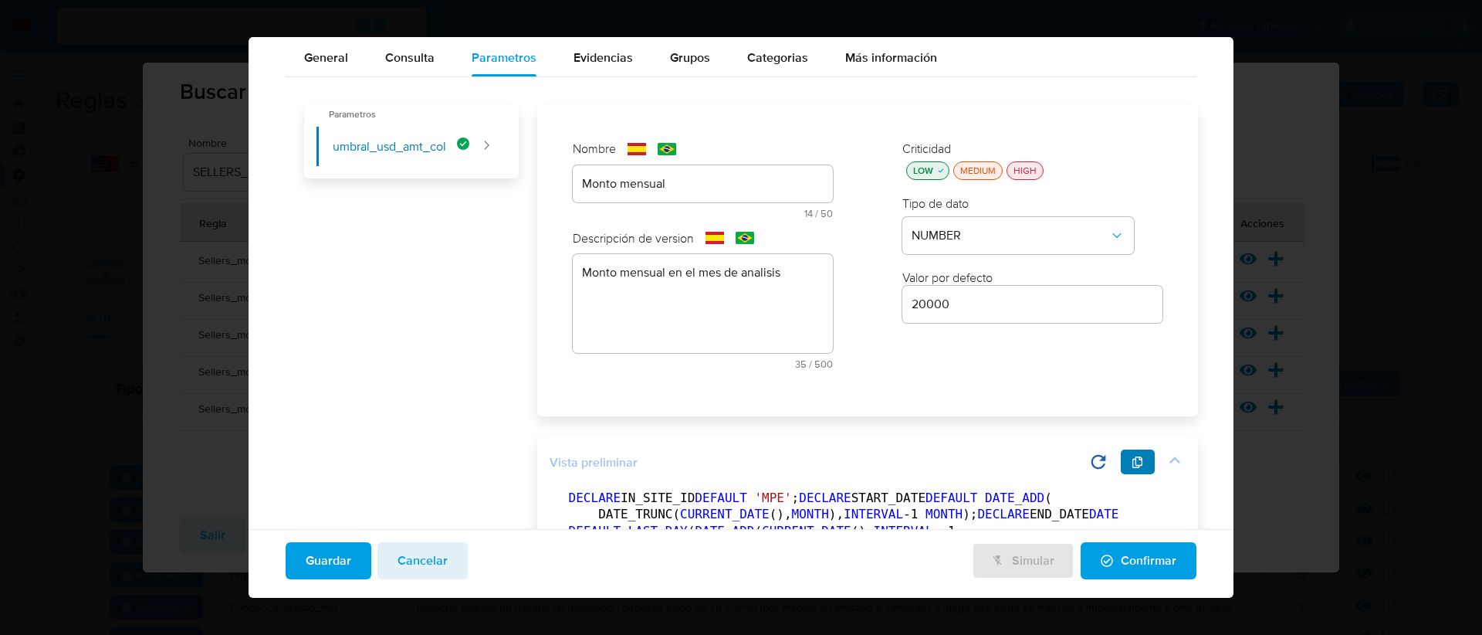
click at [1121, 465] on button "button" at bounding box center [1138, 461] width 34 height 25
click at [1089, 561] on button "Confirmar" at bounding box center [1139, 560] width 116 height 37
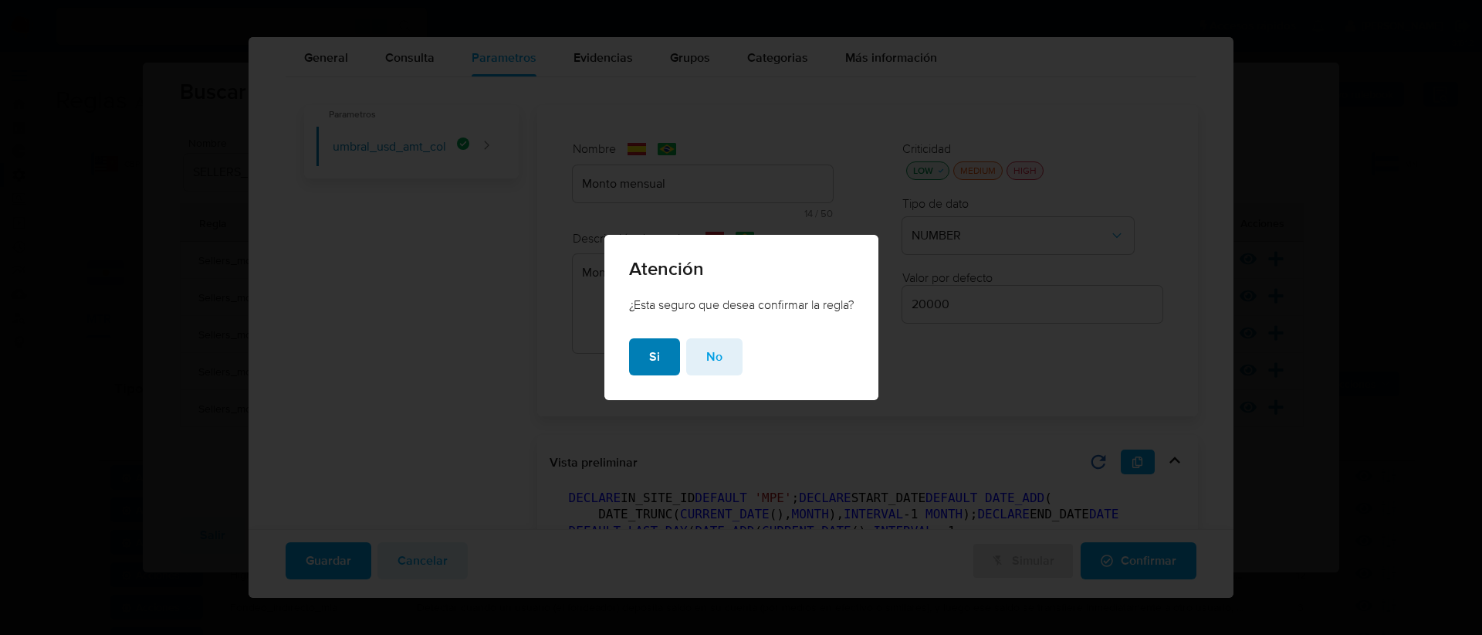
click at [652, 363] on span "Si" at bounding box center [654, 357] width 11 height 34
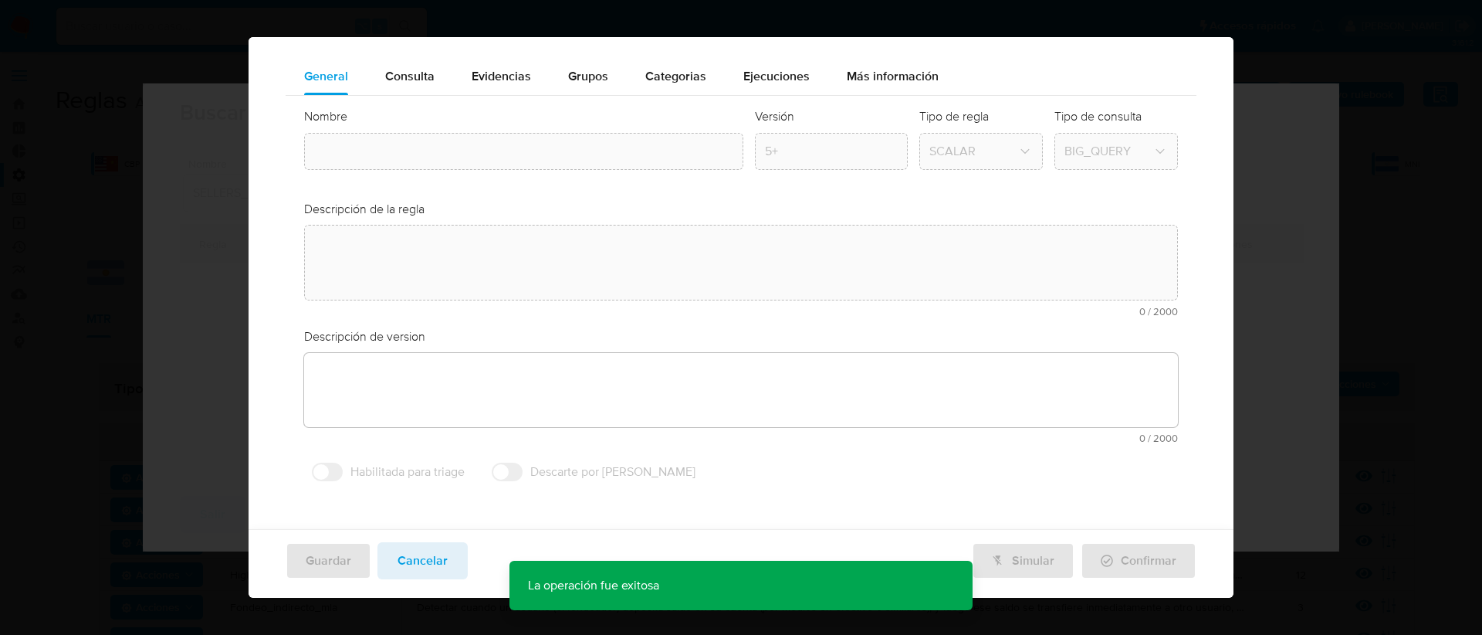
type input "Sellers_montos_elevados_mpe"
type textarea "Identifica a vendedores individuales cuyos ingresos mensuales, segmentados por …"
type textarea "Usuario que en el ultimo mes hayan recibido pagos por mas de 20.000 usd. (se ex…"
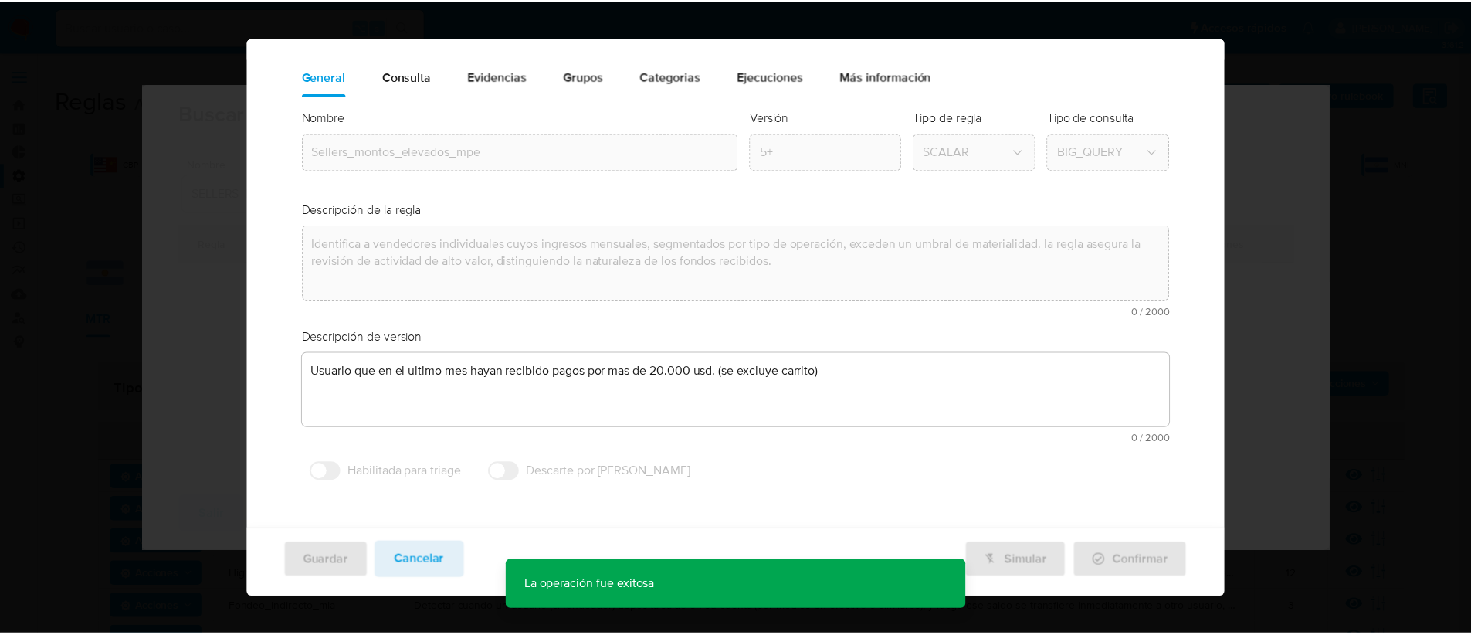
scroll to position [0, 0]
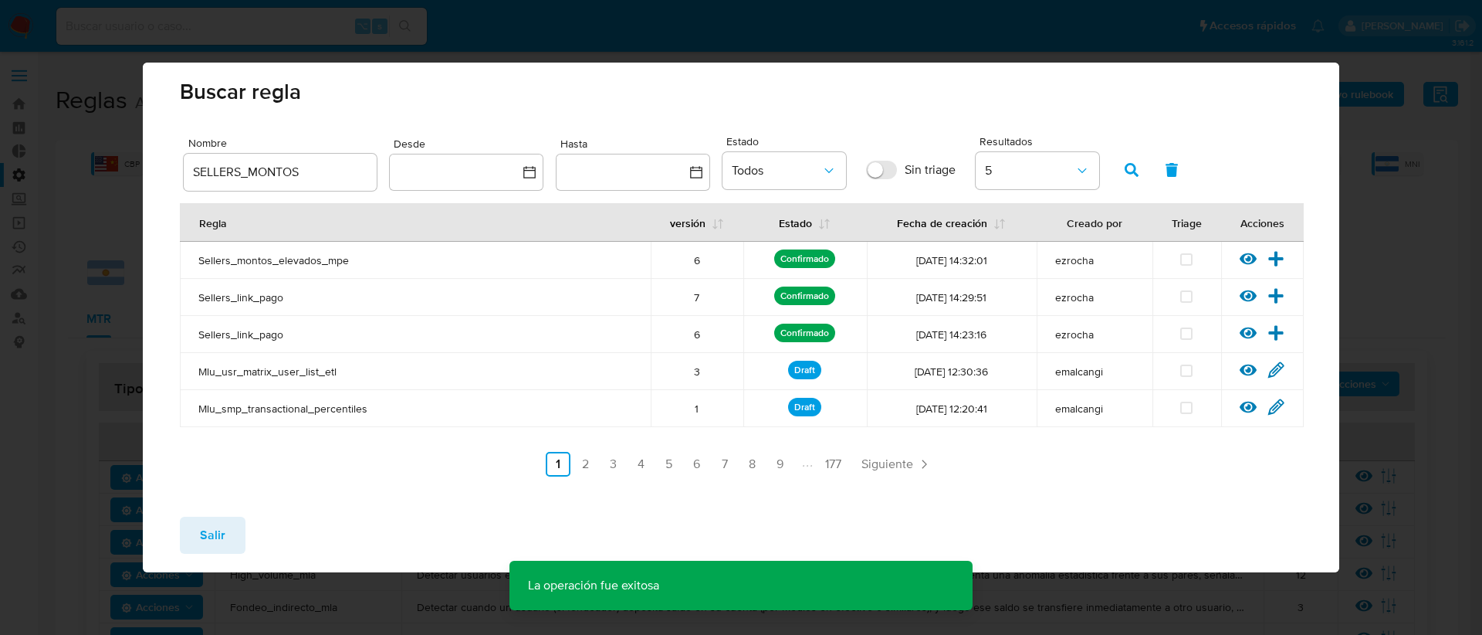
click at [225, 529] on button "Salir" at bounding box center [213, 534] width 66 height 37
